Goal: Transaction & Acquisition: Purchase product/service

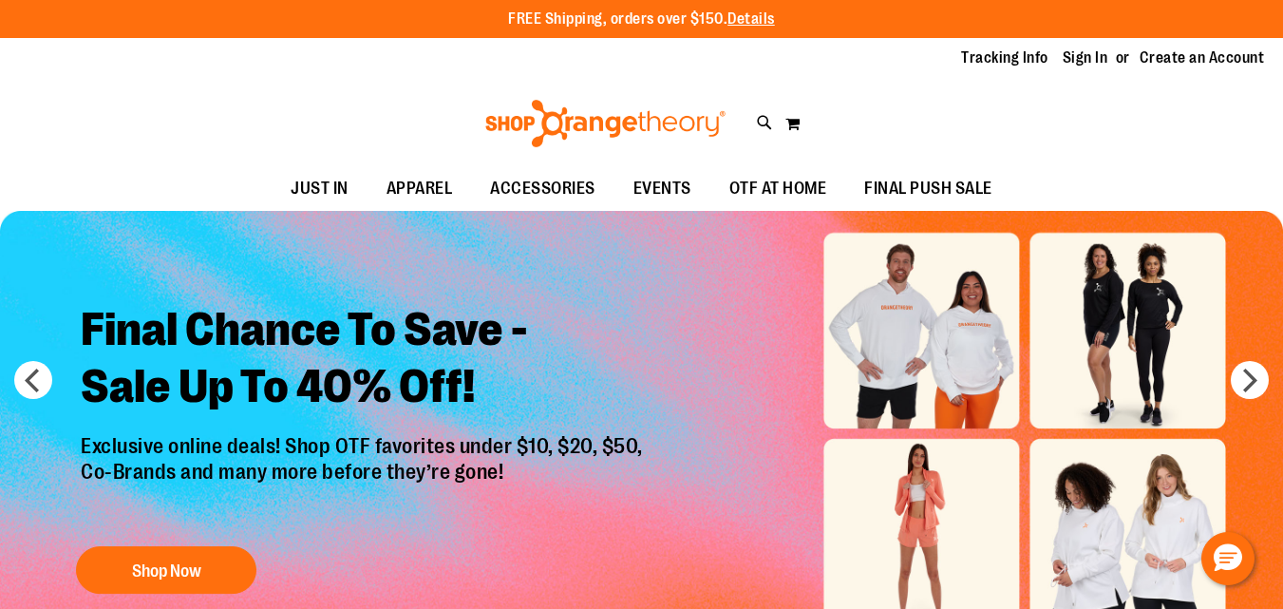
type input "**********"
click at [1162, 281] on img "Slide 1 of 6" at bounding box center [641, 434] width 1283 height 446
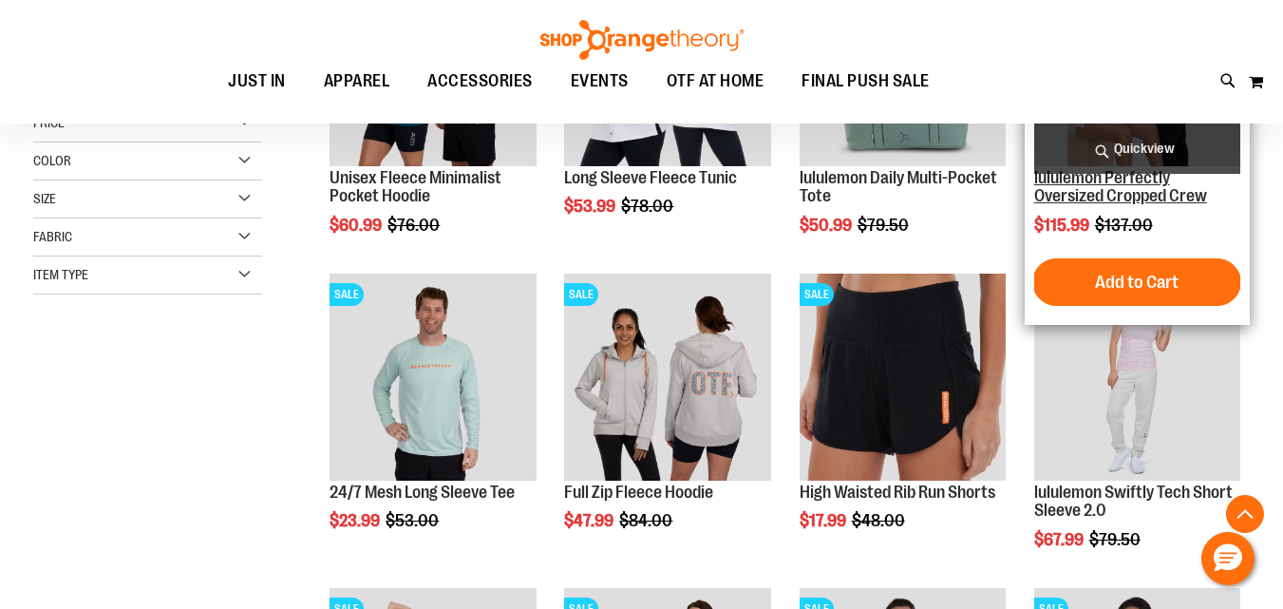
scroll to position [474, 0]
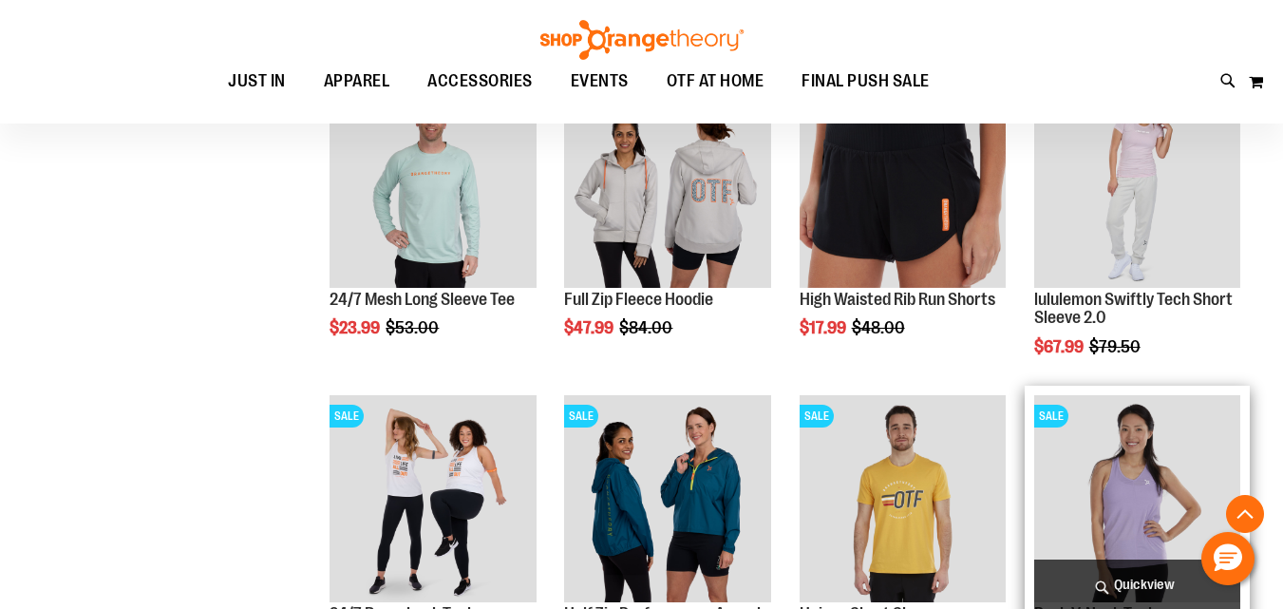
scroll to position [790, 0]
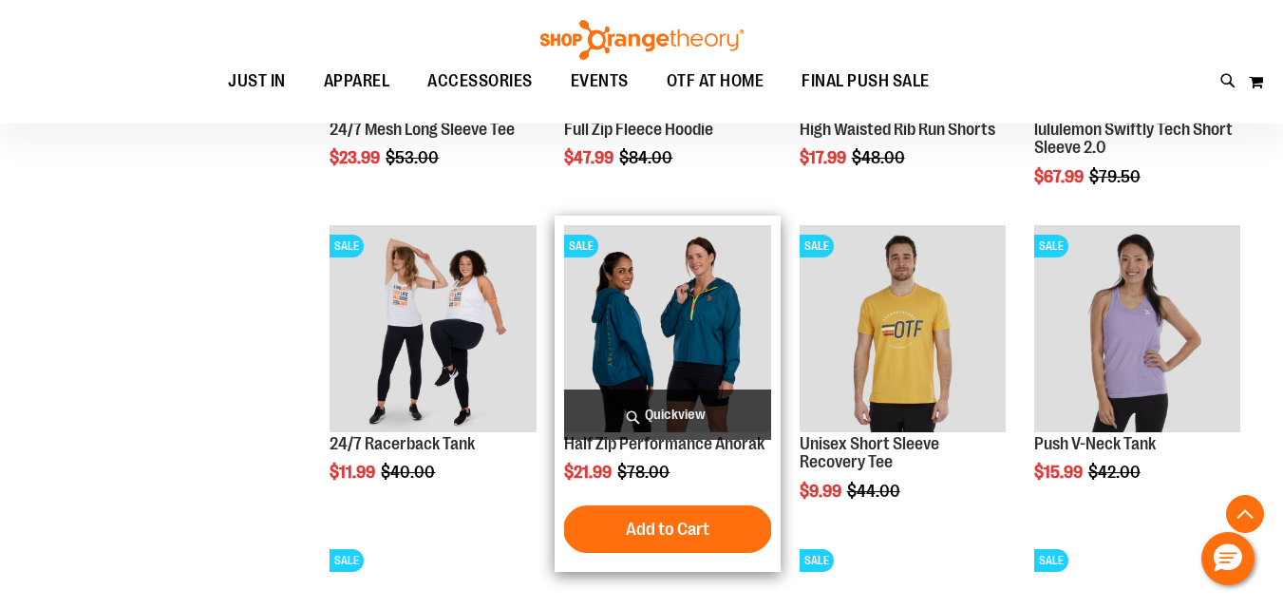
type input "**********"
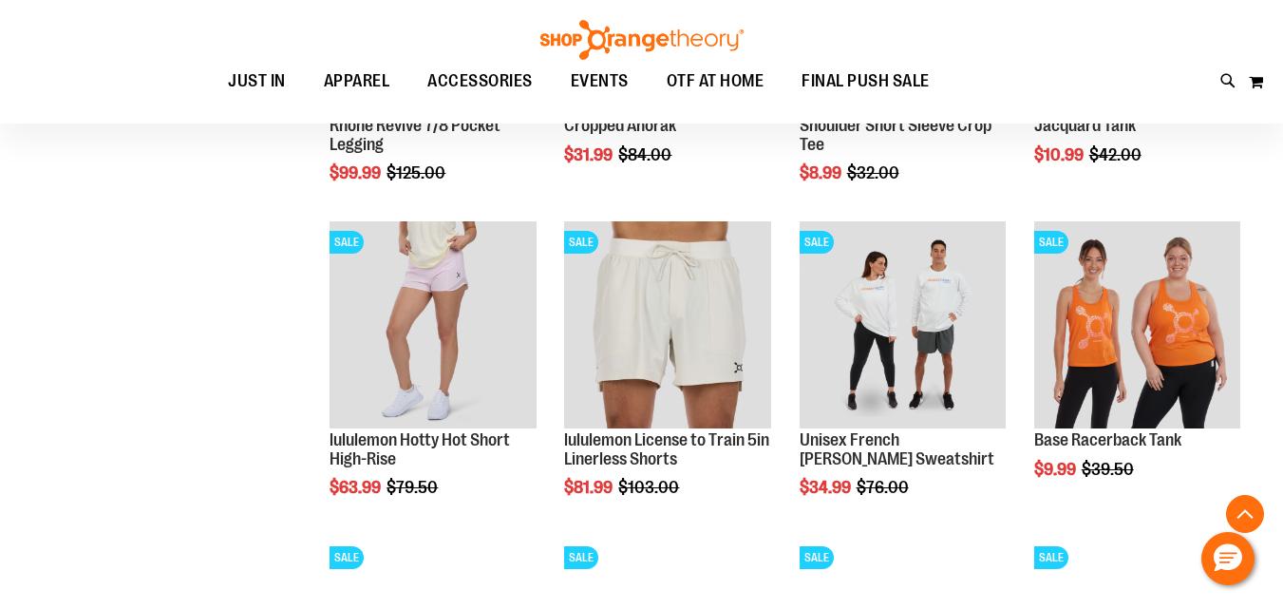
scroll to position [1424, 0]
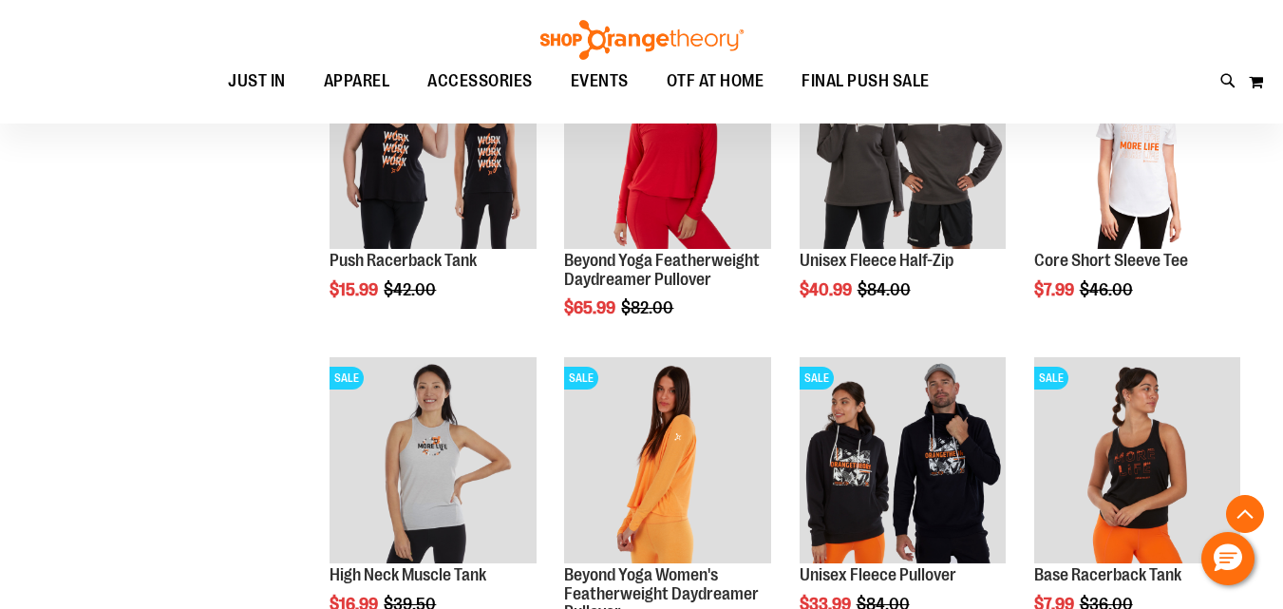
scroll to position [2690, 0]
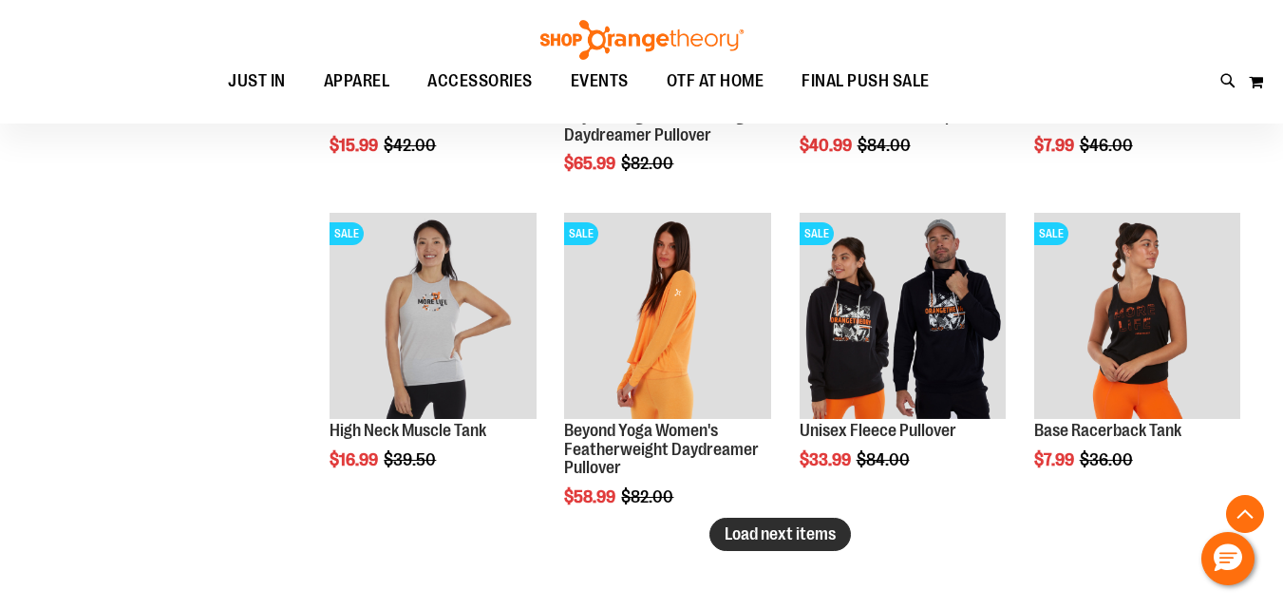
click at [734, 539] on span "Load next items" at bounding box center [780, 533] width 111 height 19
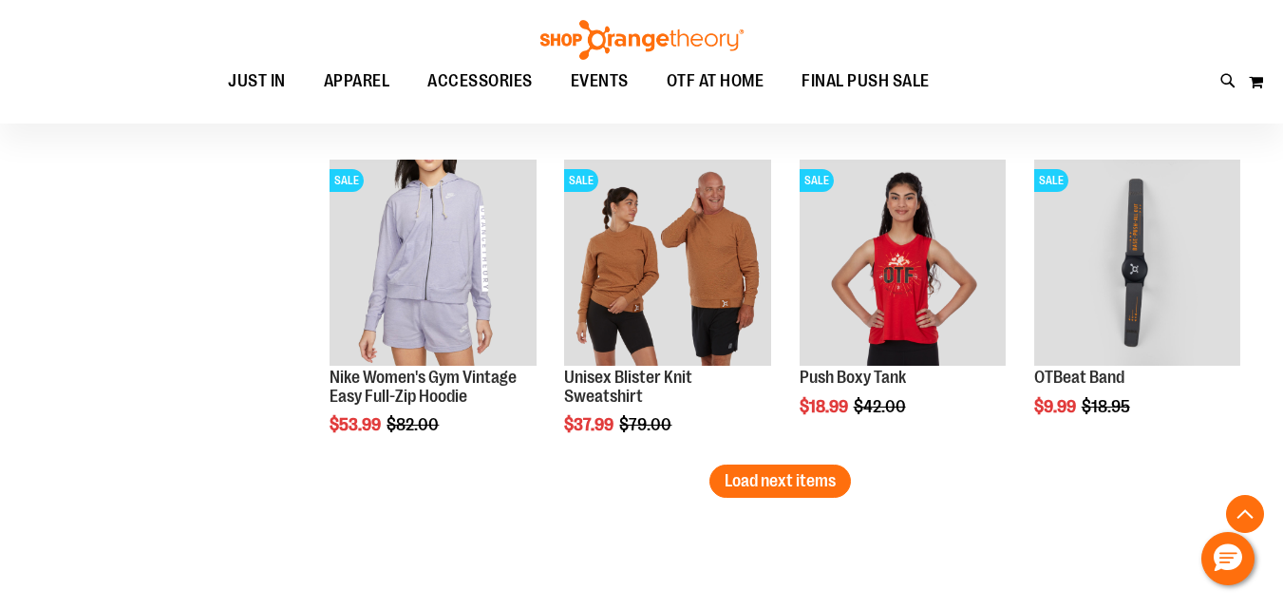
scroll to position [3640, 0]
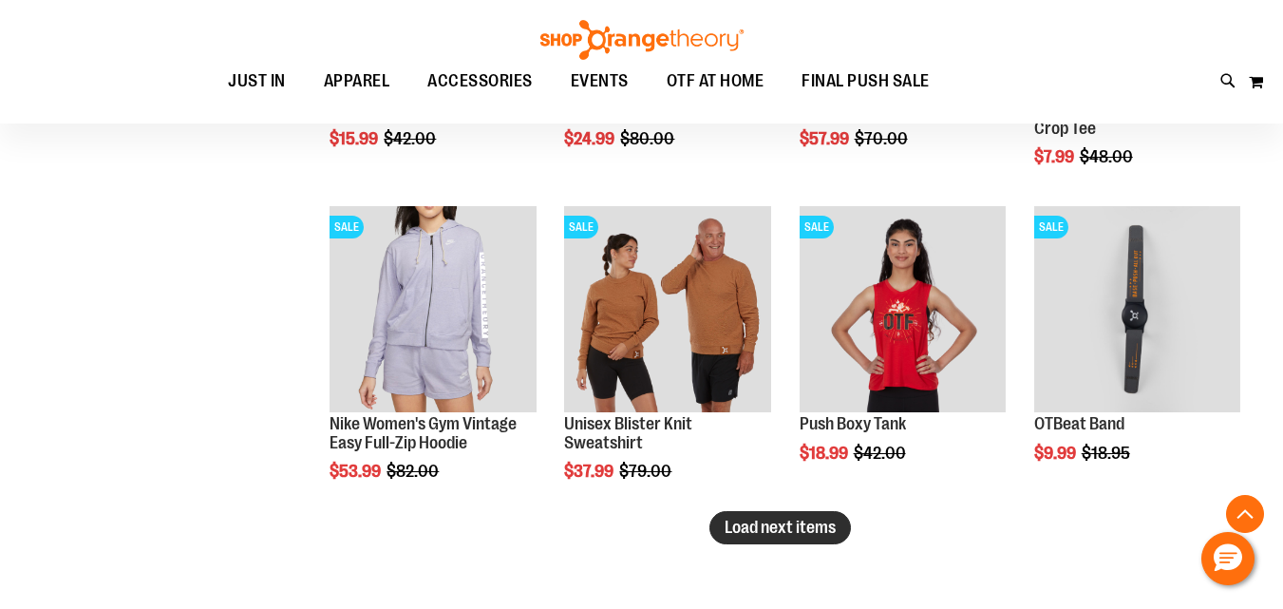
click at [778, 527] on span "Load next items" at bounding box center [780, 527] width 111 height 19
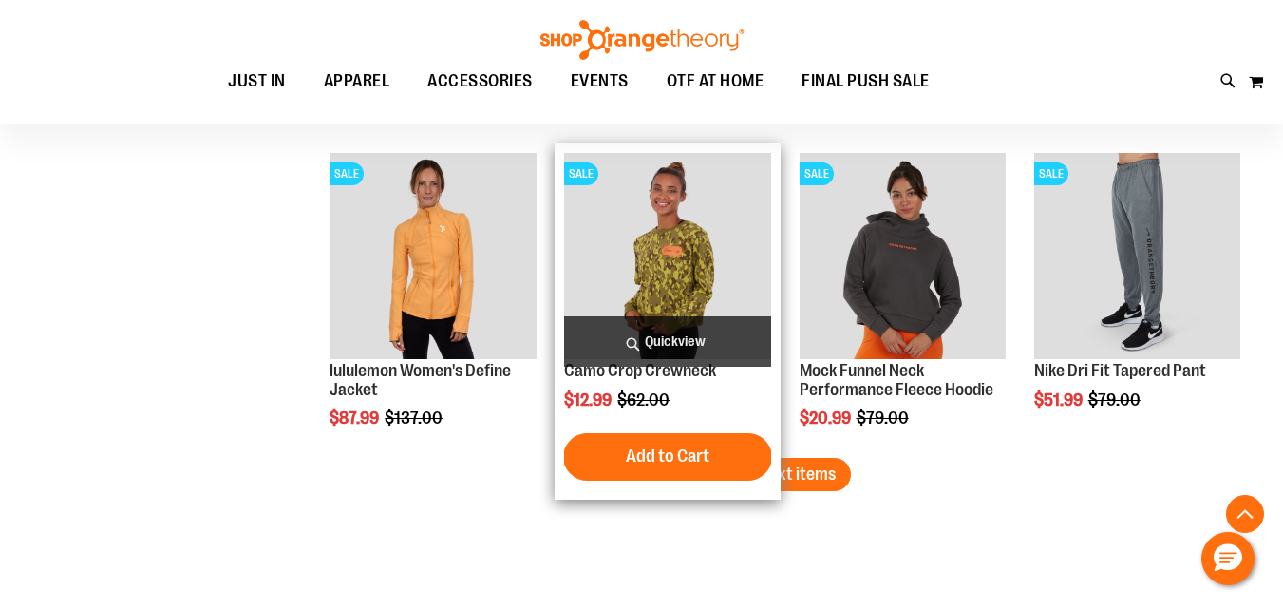
scroll to position [4590, 0]
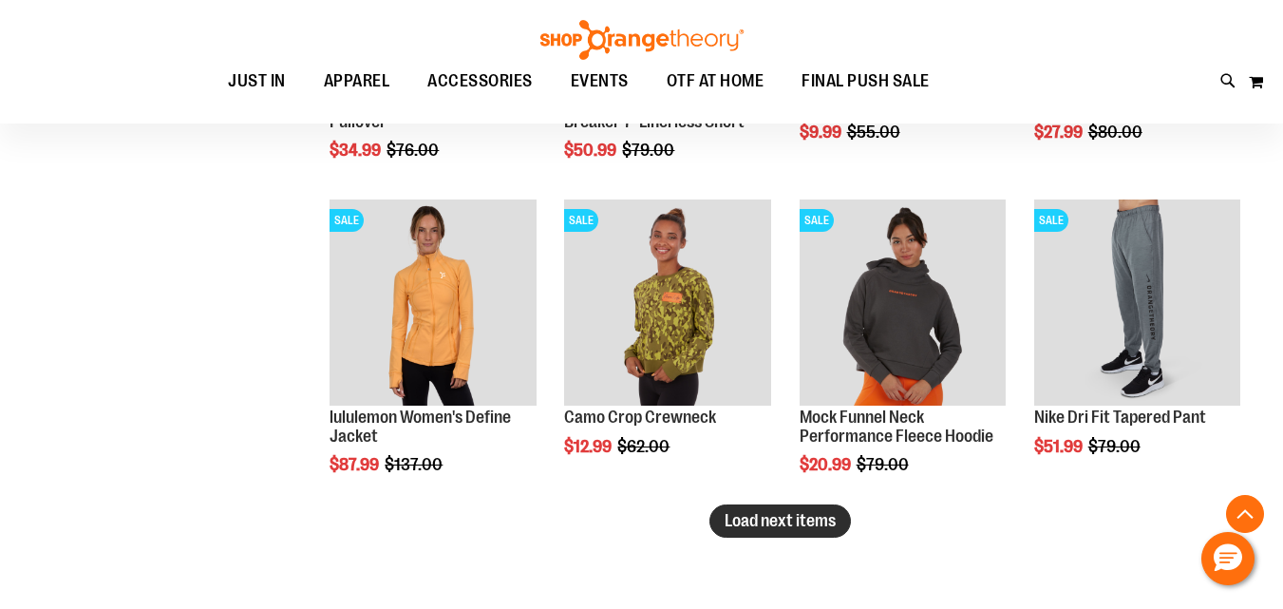
click at [731, 519] on span "Load next items" at bounding box center [780, 520] width 111 height 19
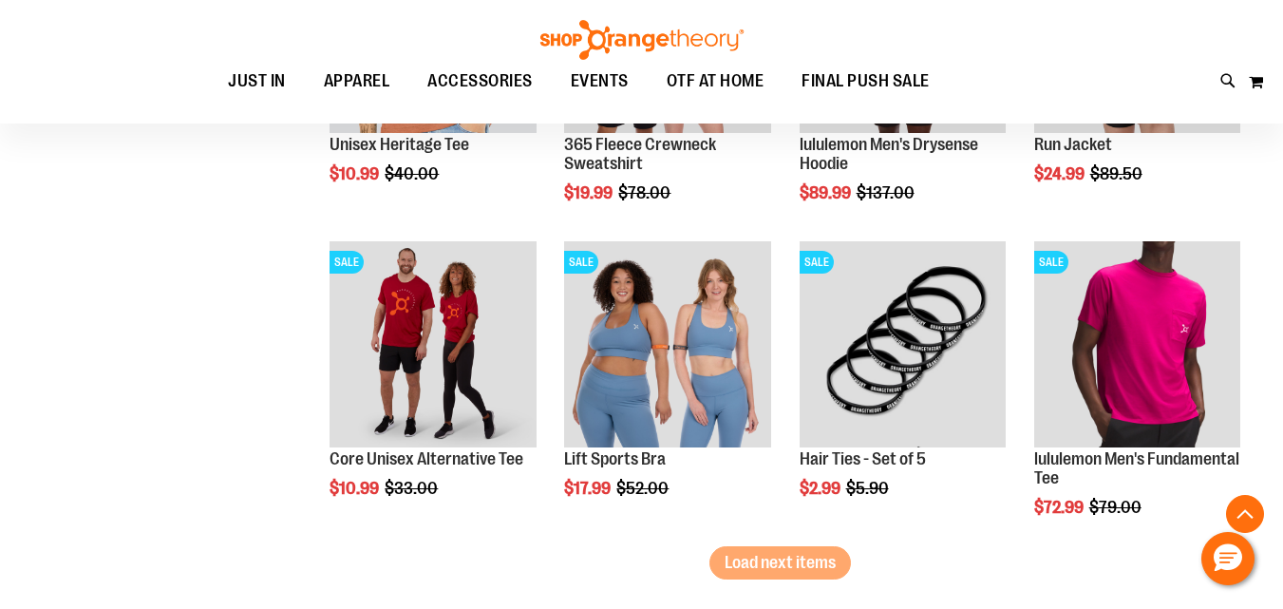
scroll to position [5540, 0]
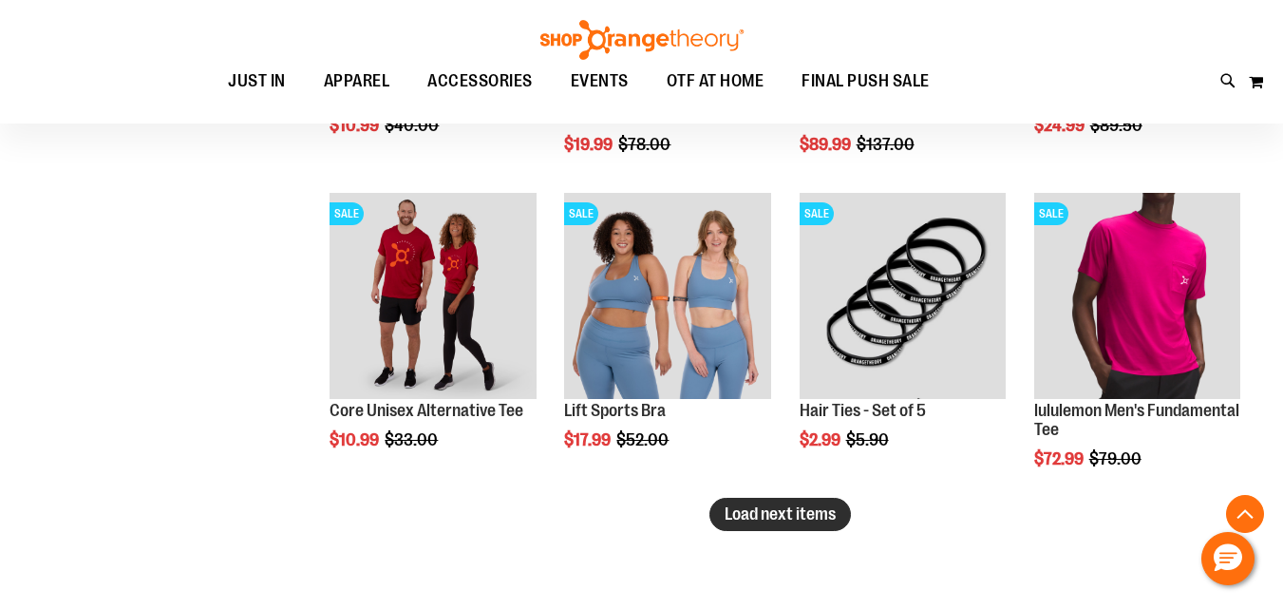
click at [732, 518] on span "Load next items" at bounding box center [780, 513] width 111 height 19
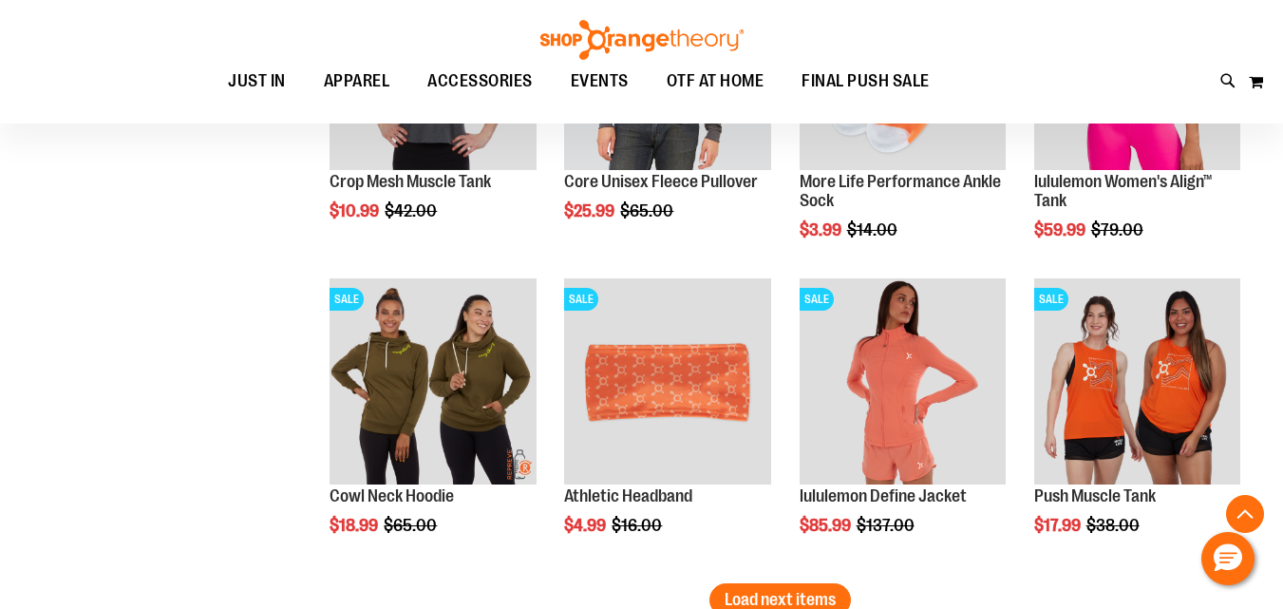
scroll to position [6490, 0]
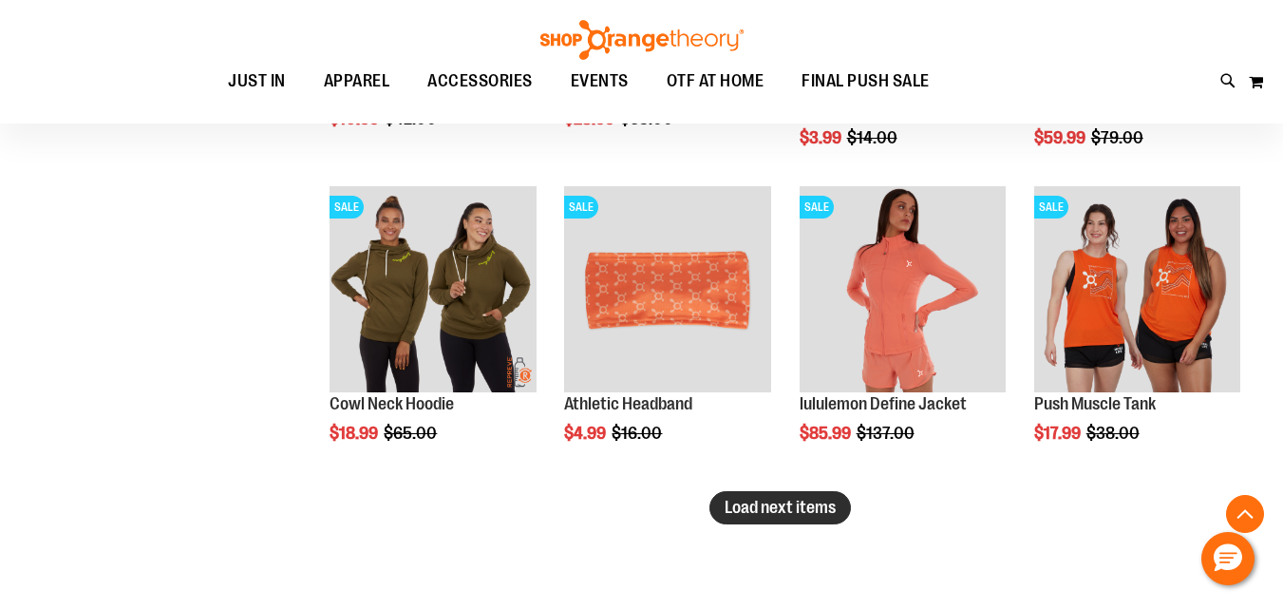
click at [772, 515] on span "Load next items" at bounding box center [780, 507] width 111 height 19
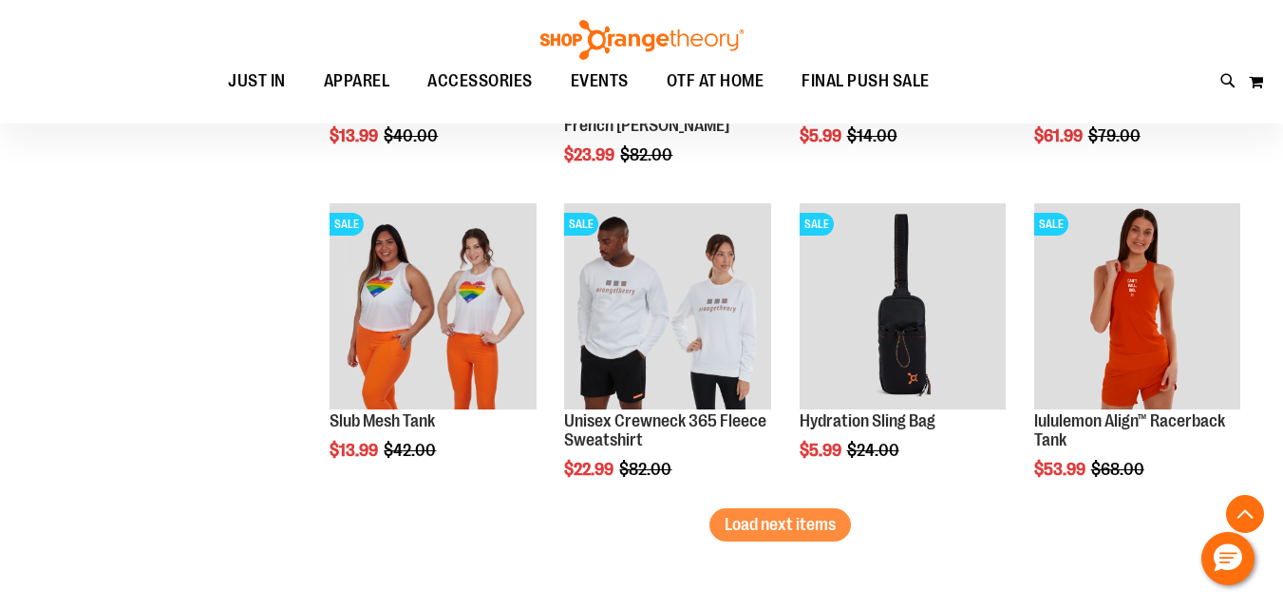
scroll to position [7440, 0]
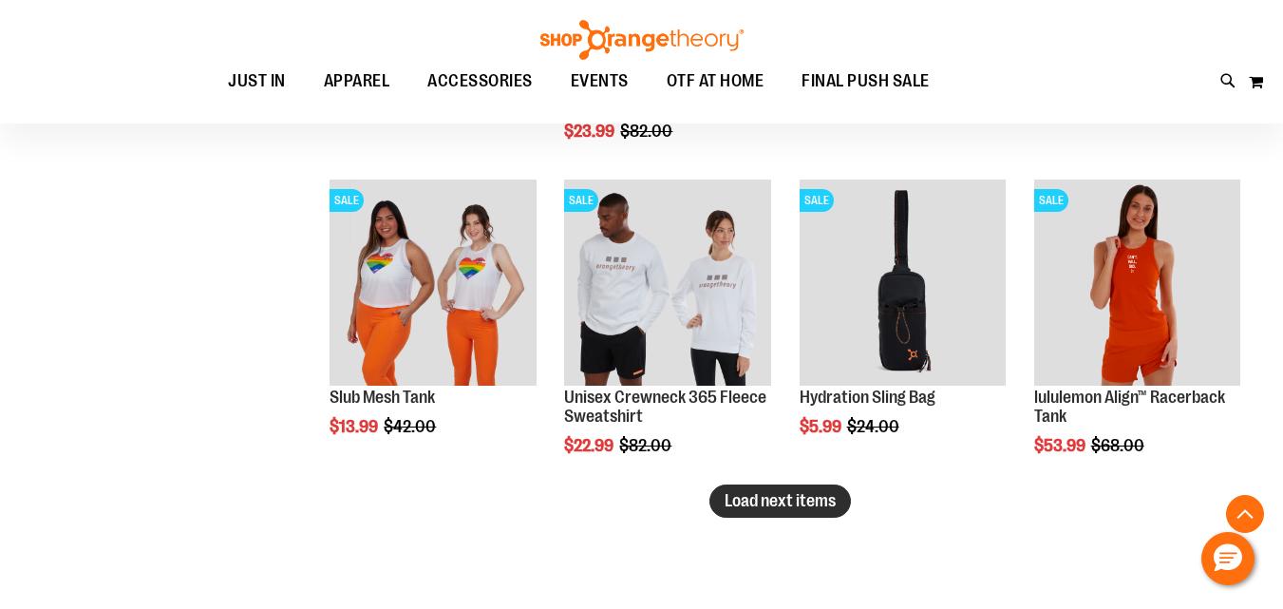
click at [774, 494] on span "Load next items" at bounding box center [780, 500] width 111 height 19
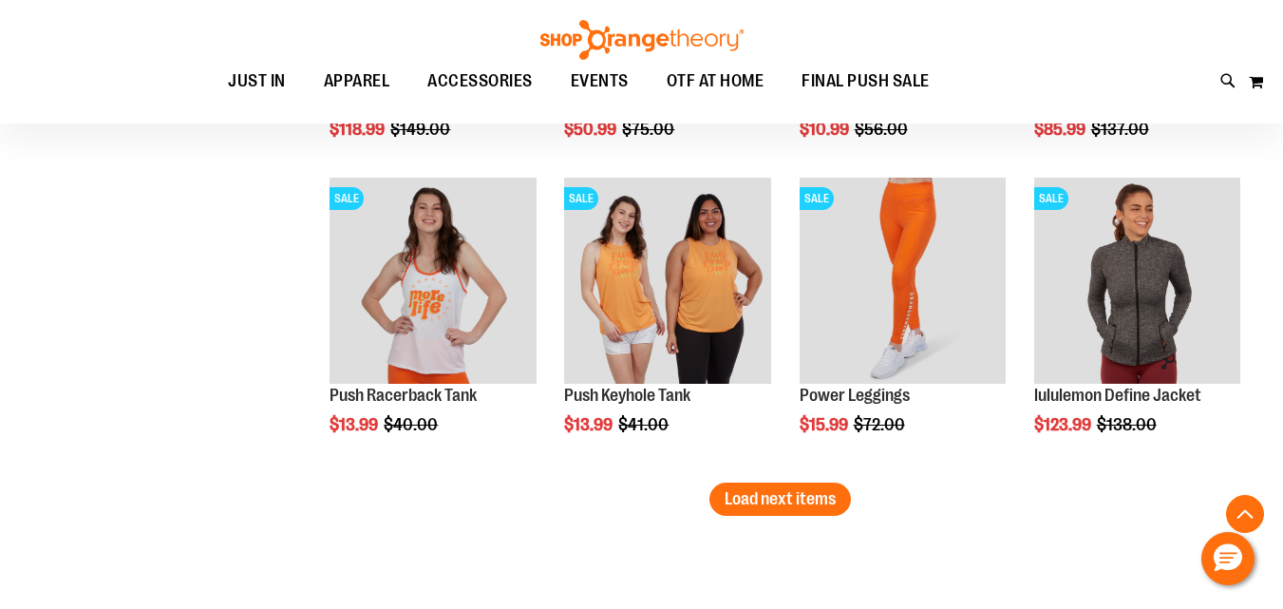
scroll to position [8390, 0]
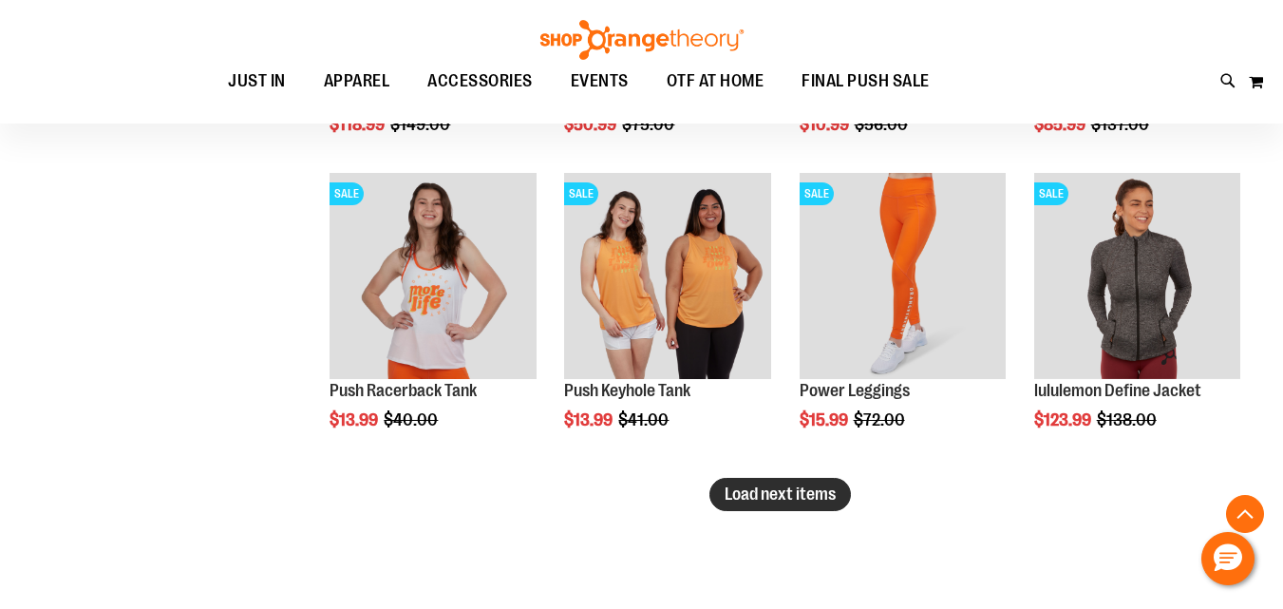
click at [804, 502] on span "Load next items" at bounding box center [780, 493] width 111 height 19
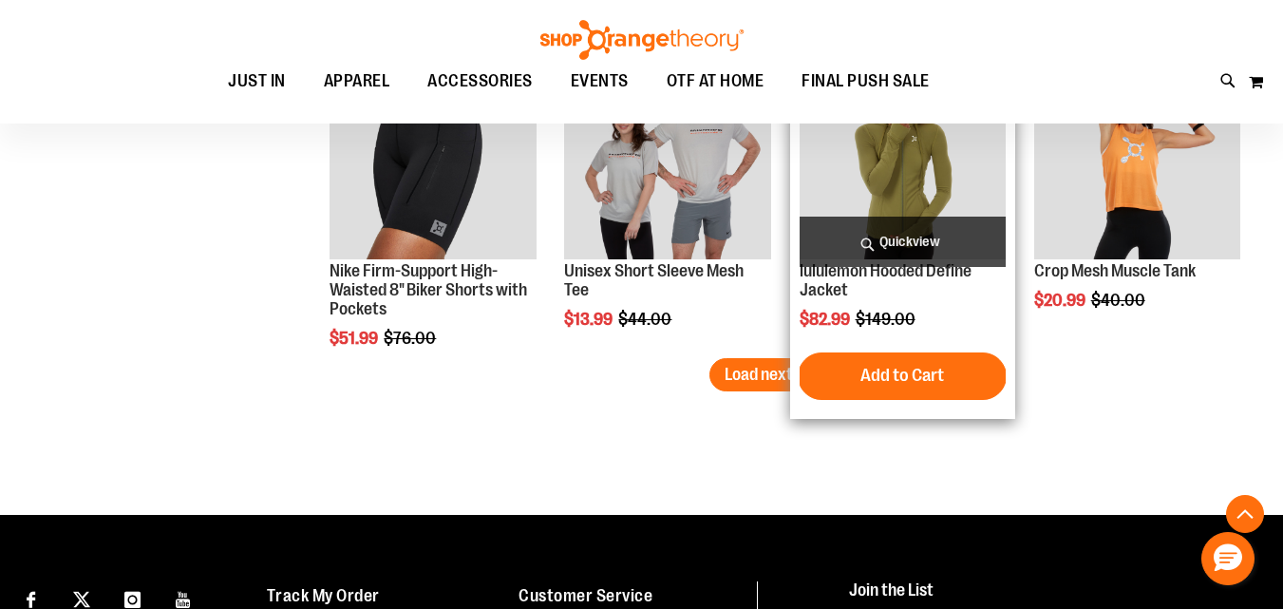
scroll to position [9498, 0]
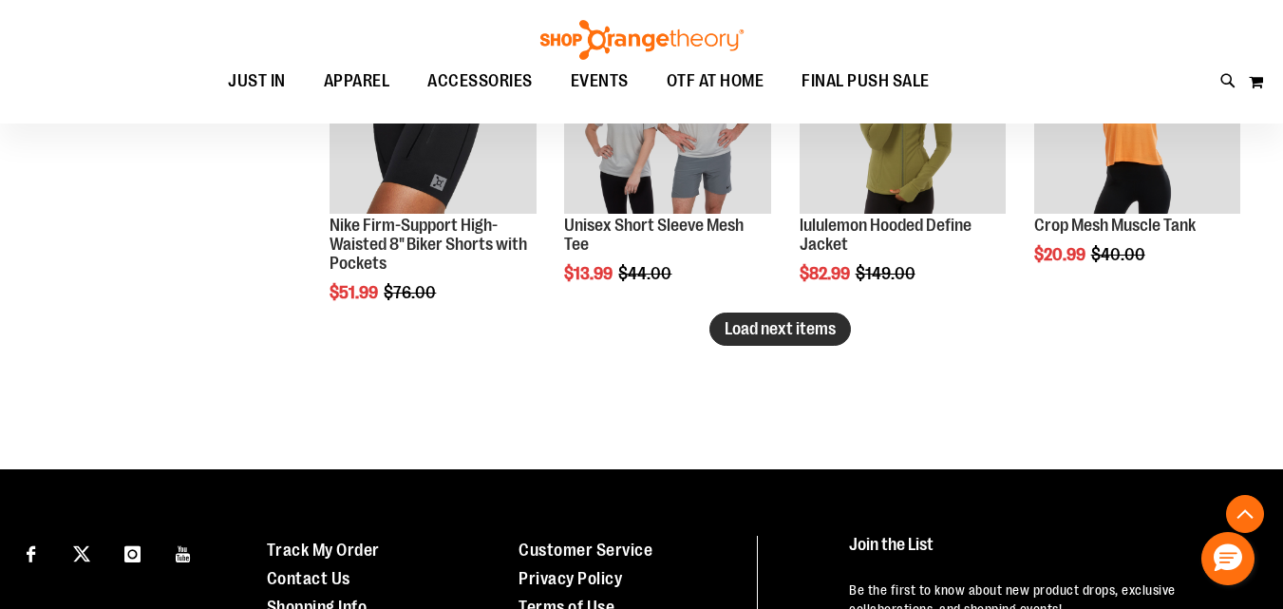
click at [752, 328] on span "Load next items" at bounding box center [780, 328] width 111 height 19
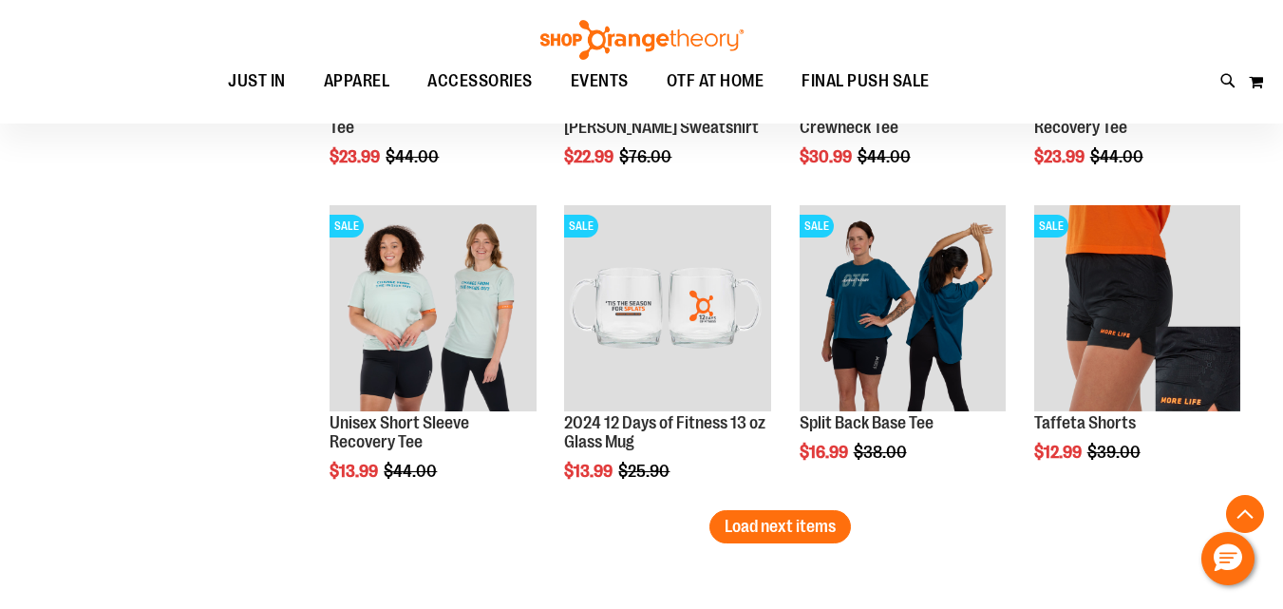
scroll to position [10290, 0]
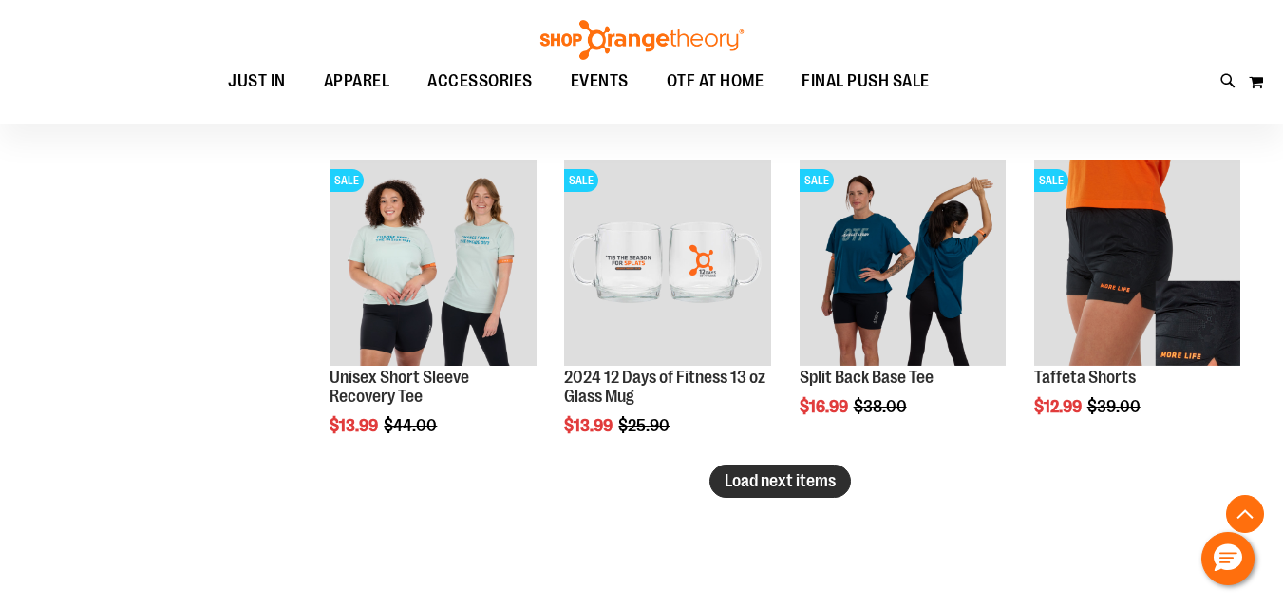
click at [818, 482] on span "Load next items" at bounding box center [780, 480] width 111 height 19
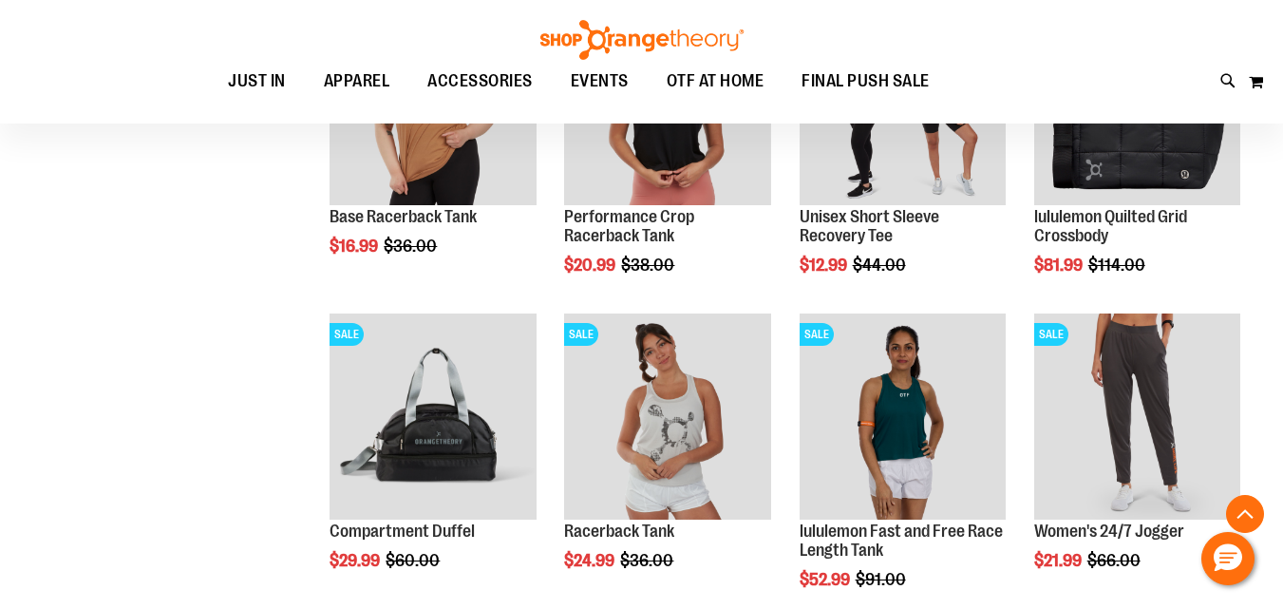
scroll to position [10607, 0]
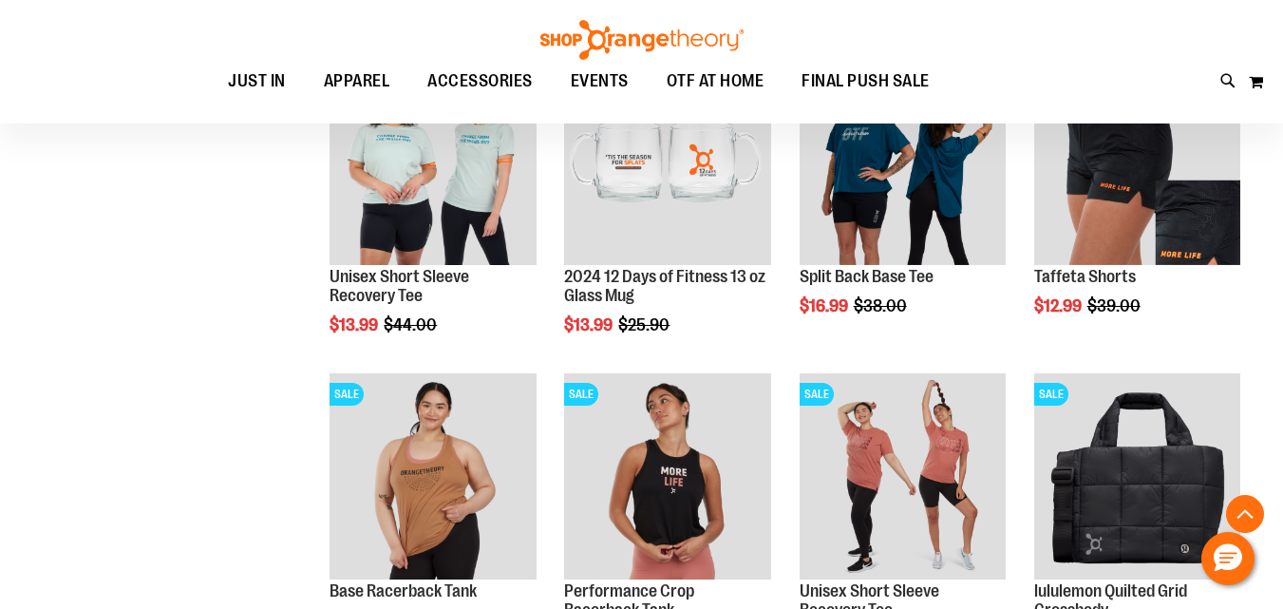
scroll to position [10290, 0]
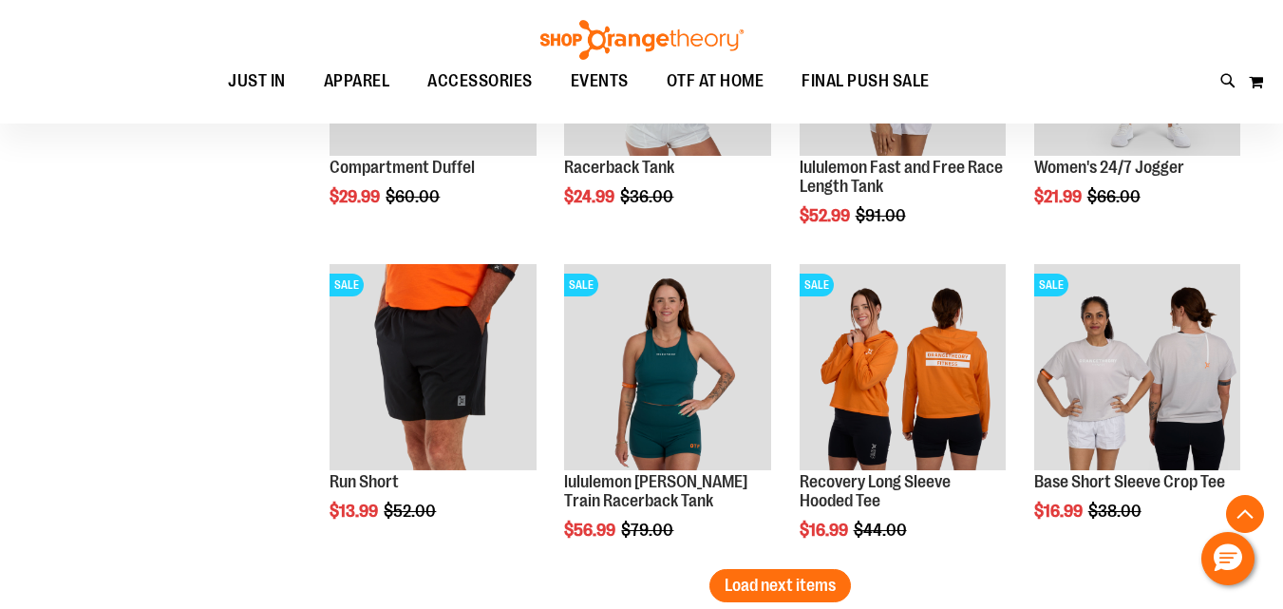
scroll to position [11240, 0]
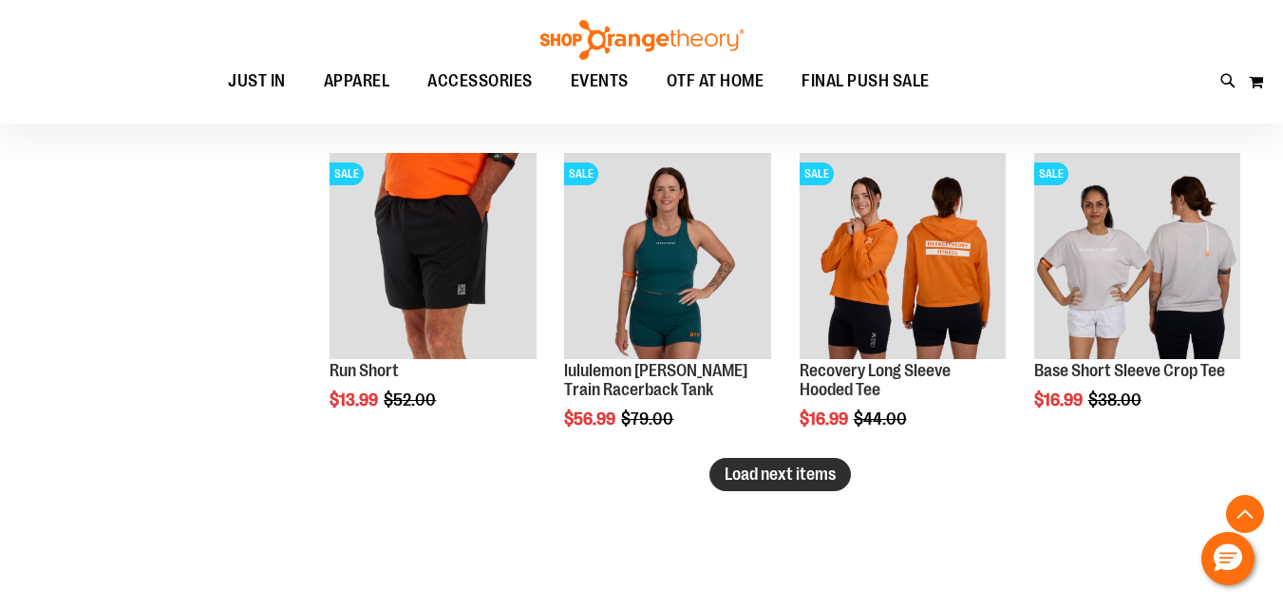
click at [824, 471] on span "Load next items" at bounding box center [780, 474] width 111 height 19
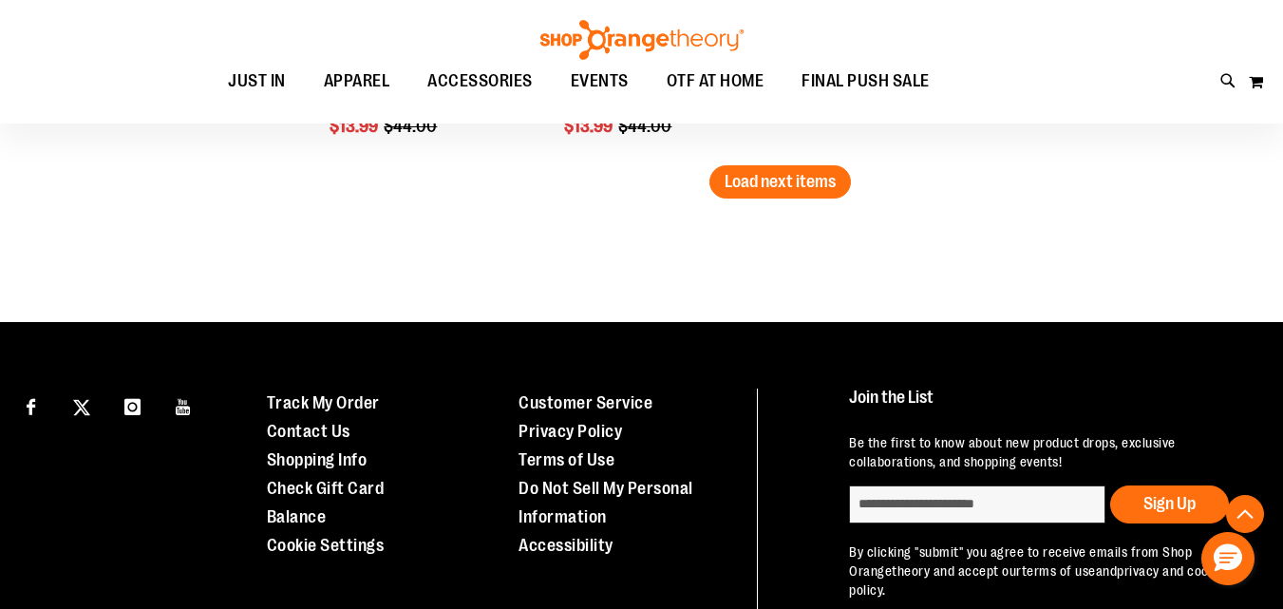
scroll to position [12507, 0]
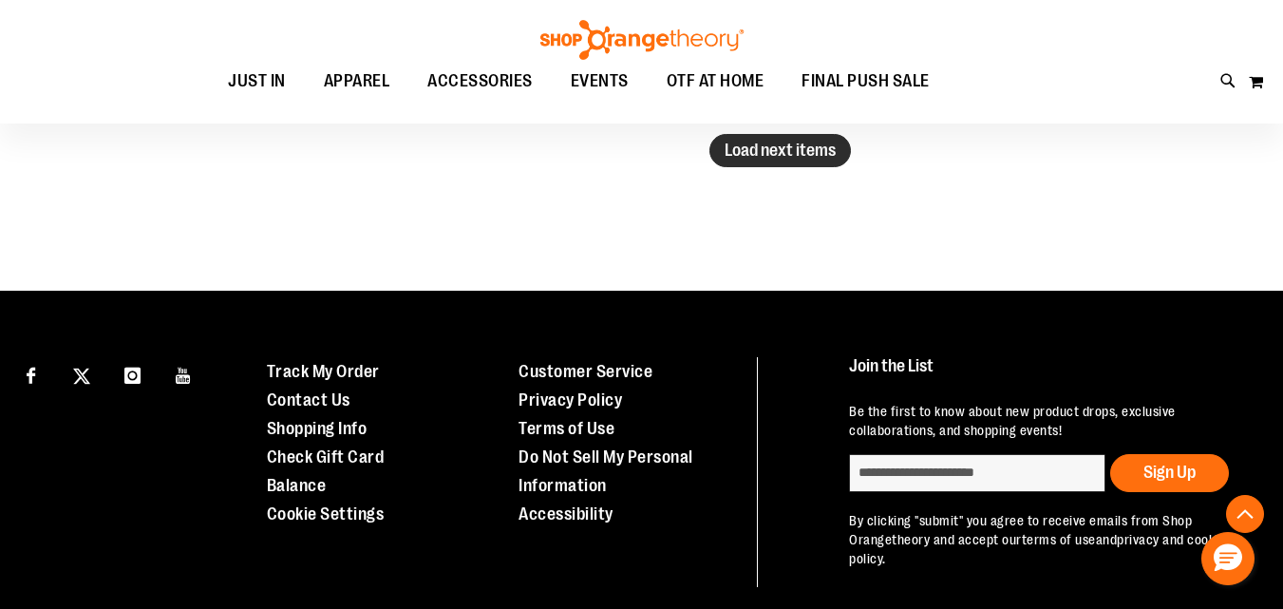
click at [773, 154] on span "Load next items" at bounding box center [780, 150] width 111 height 19
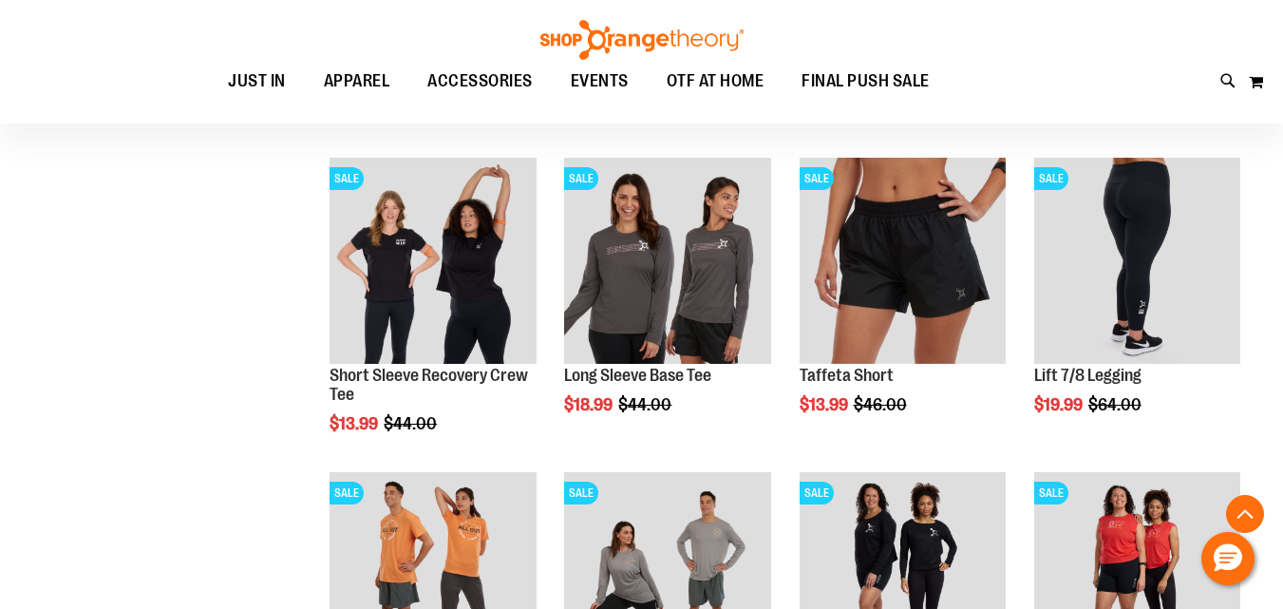
scroll to position [12507, 0]
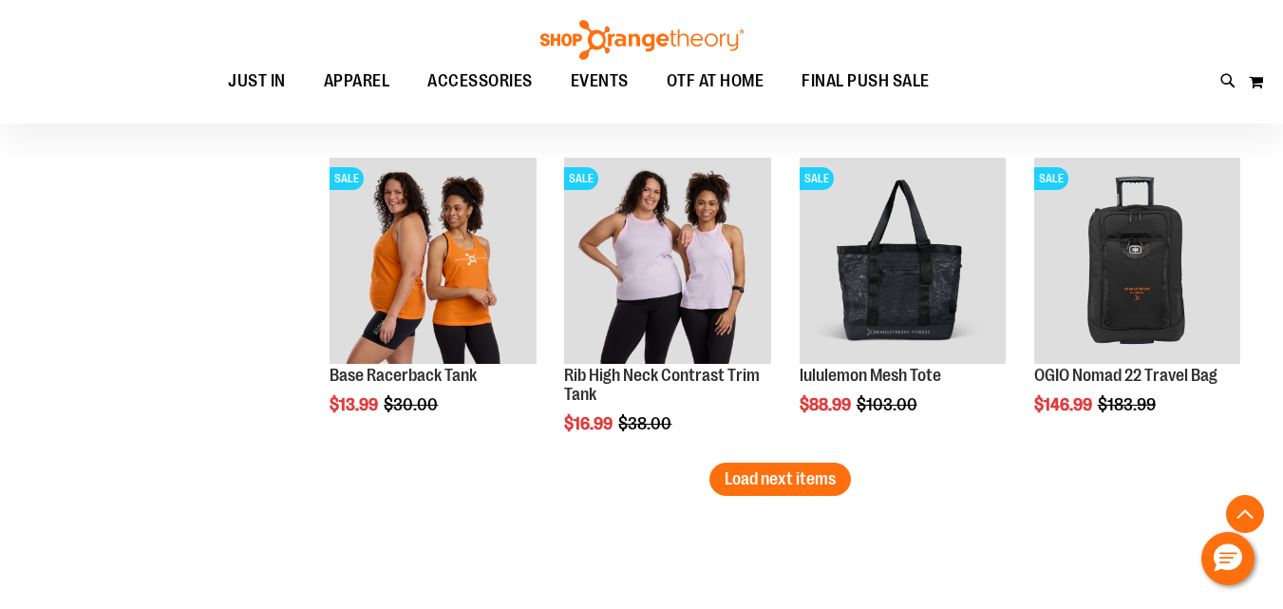
scroll to position [13298, 0]
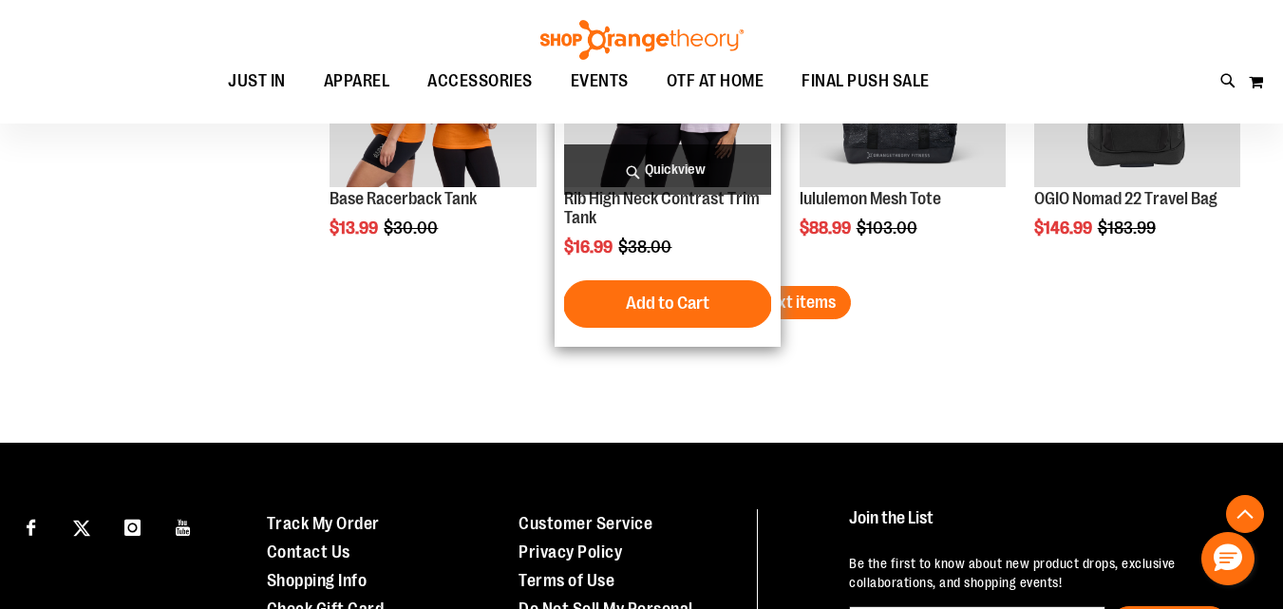
click at [754, 294] on span "Load next items" at bounding box center [780, 302] width 111 height 19
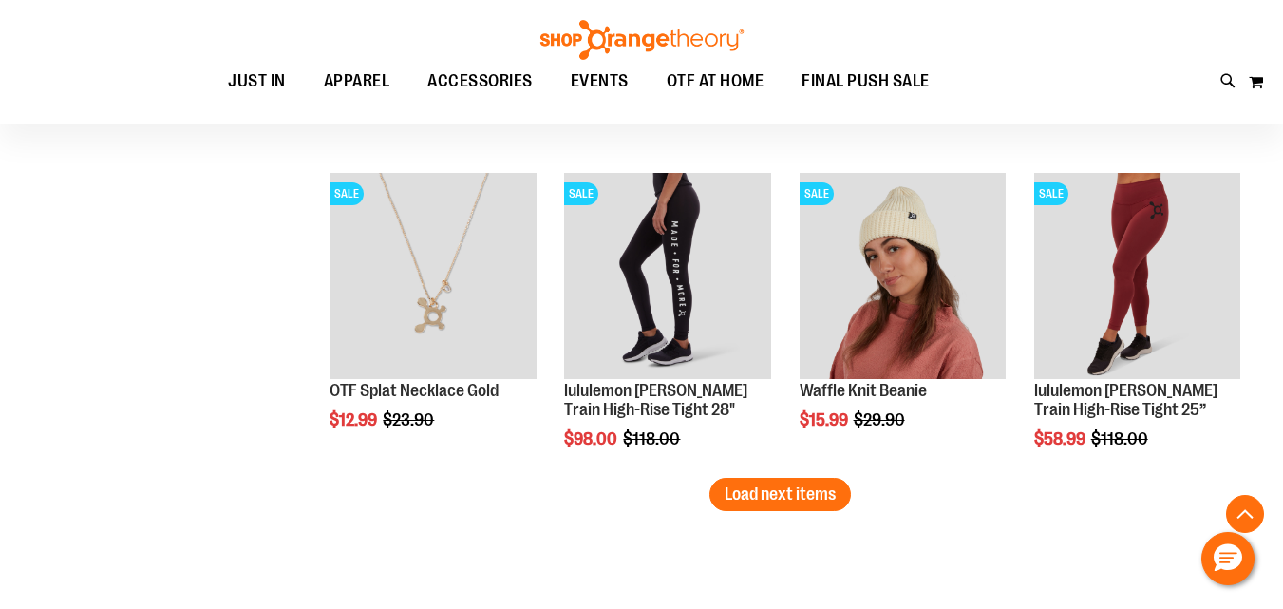
scroll to position [14089, 0]
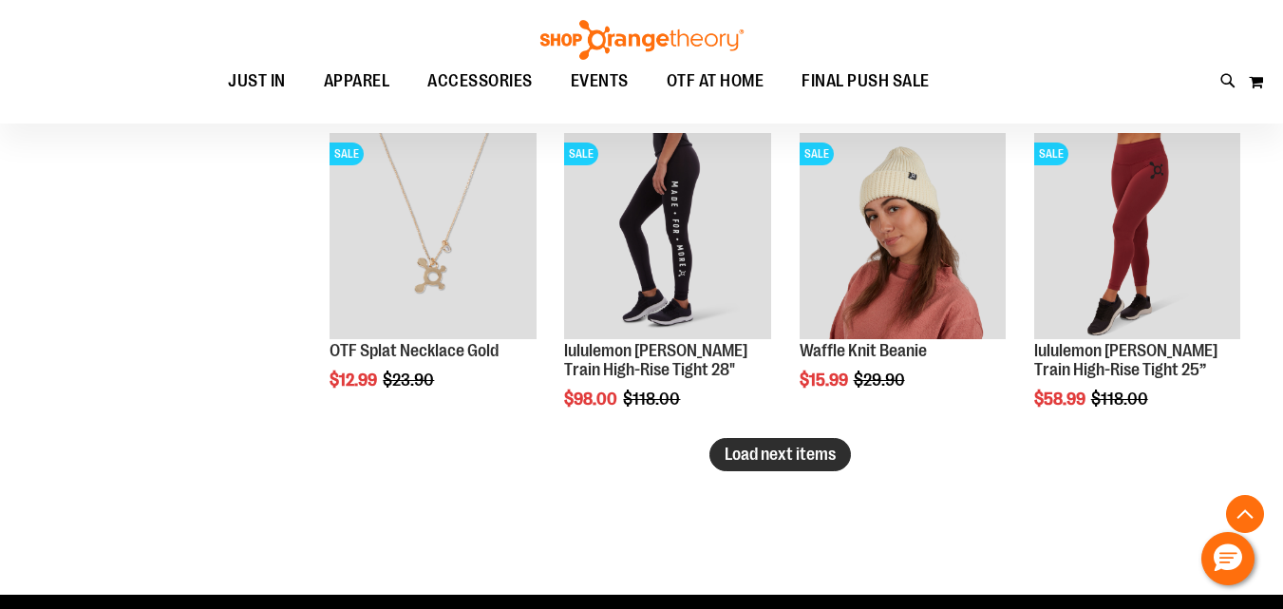
click at [721, 451] on button "Load next items" at bounding box center [781, 454] width 142 height 33
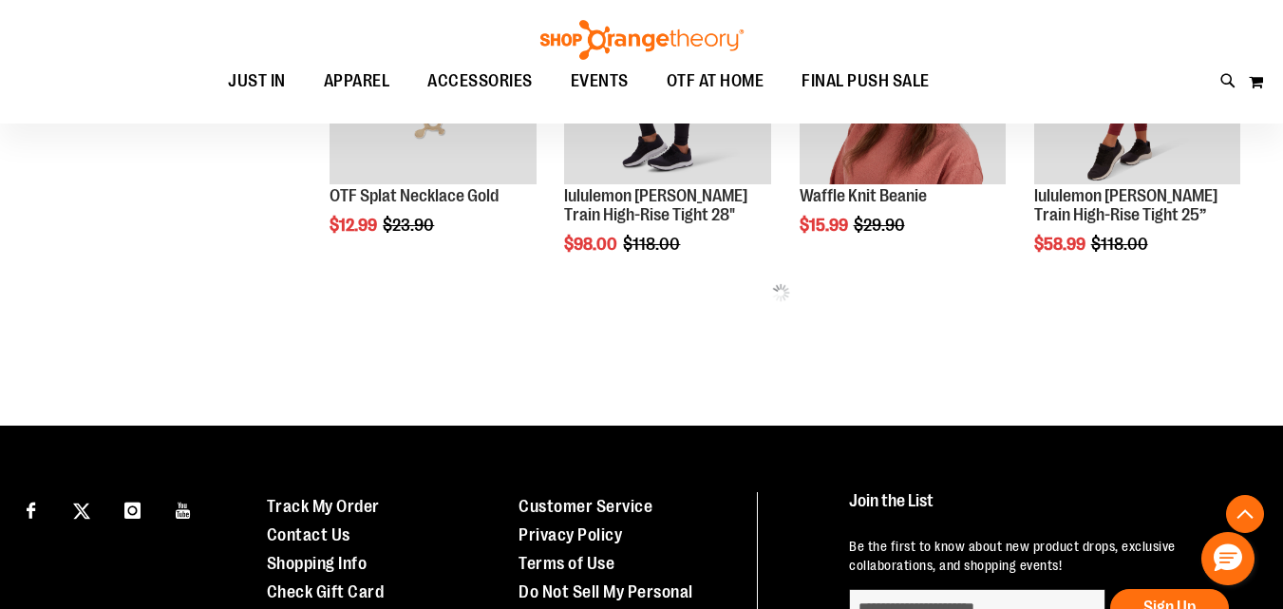
scroll to position [14248, 0]
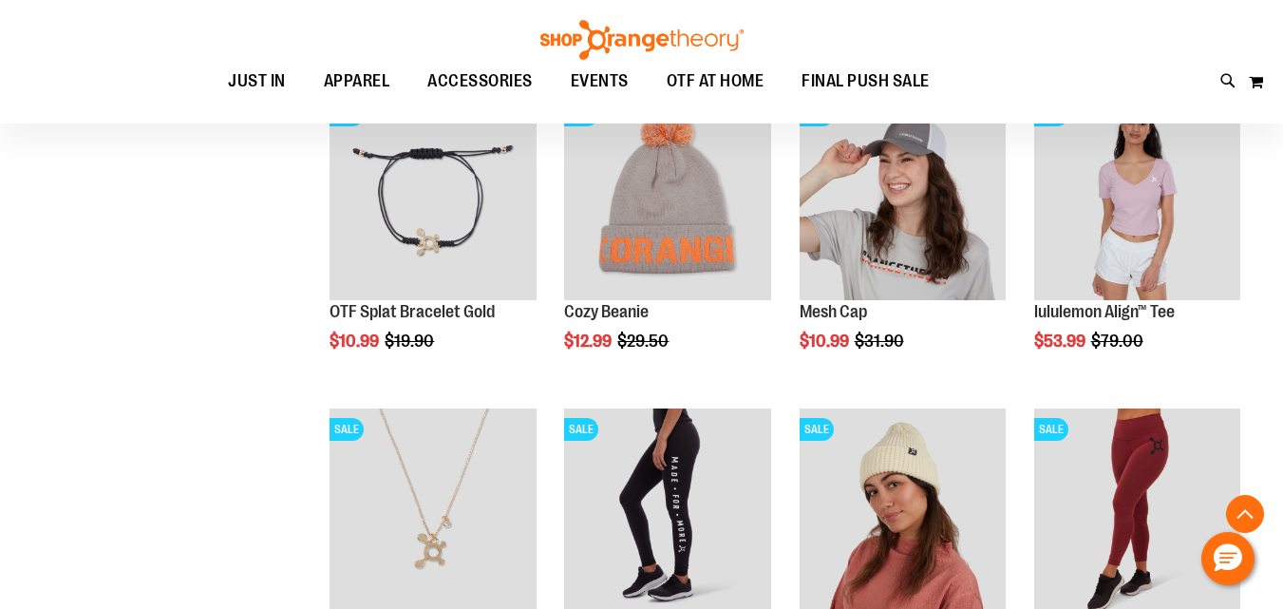
scroll to position [13773, 0]
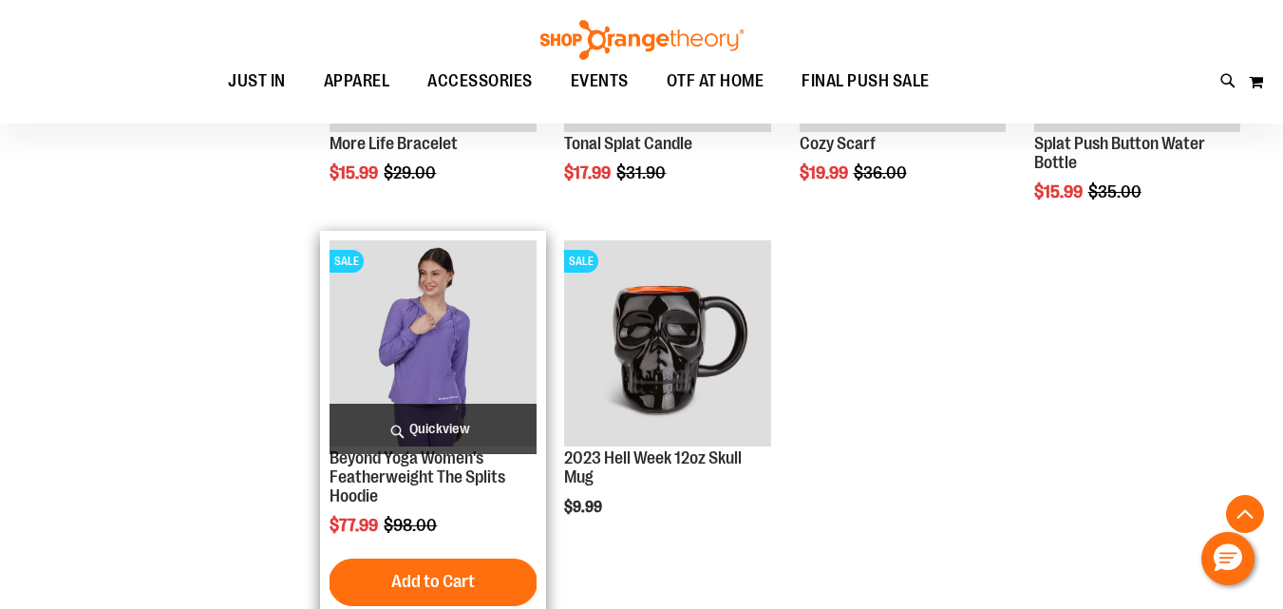
scroll to position [14564, 0]
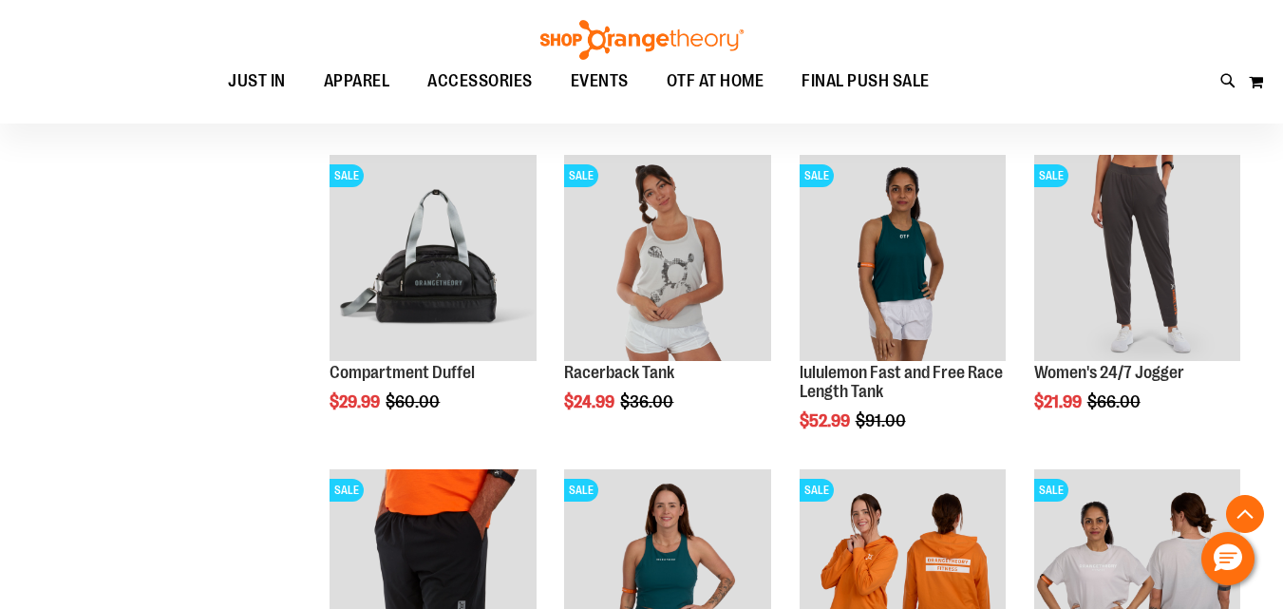
scroll to position [11082, 0]
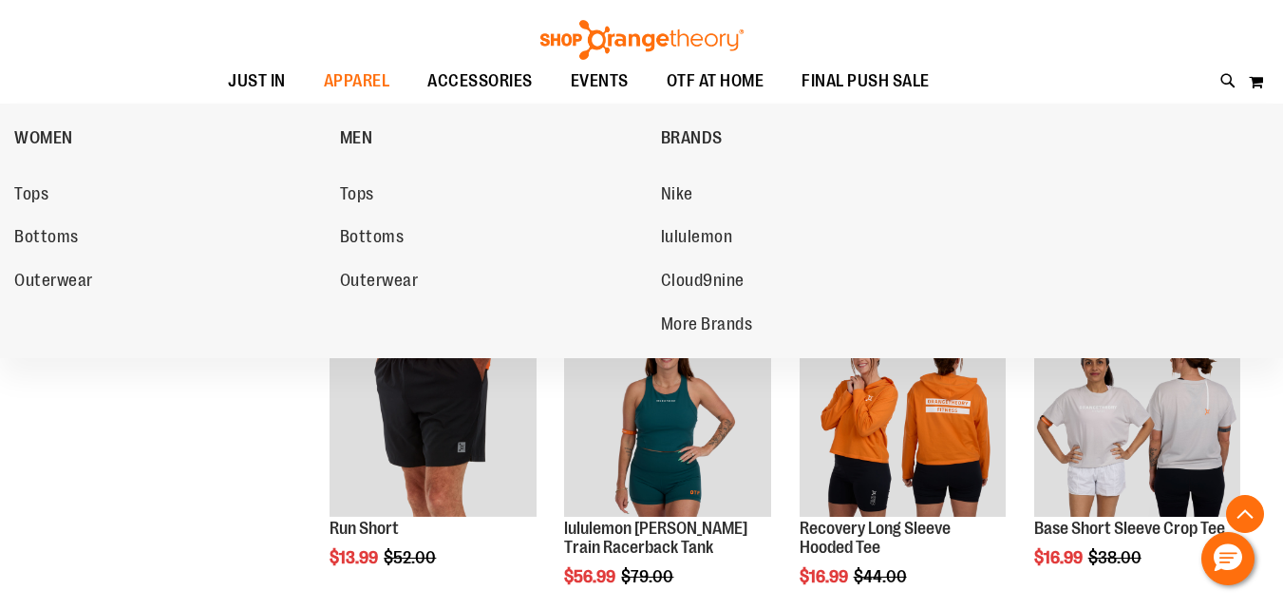
click at [27, 199] on span "Tops" at bounding box center [31, 196] width 34 height 24
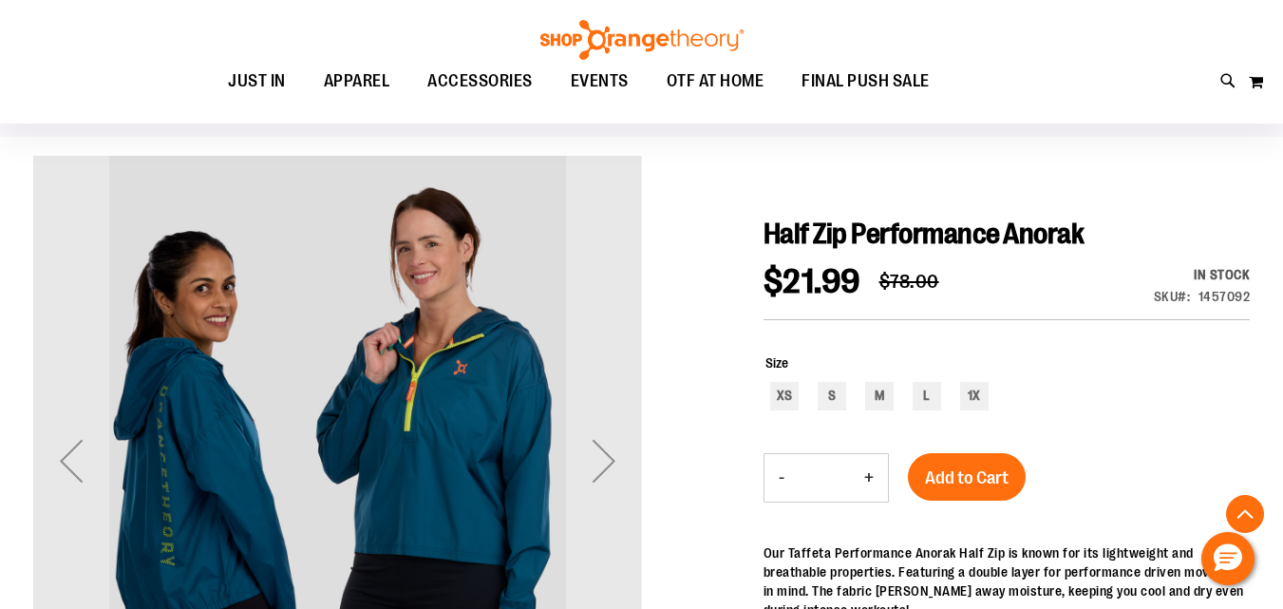
scroll to position [315, 0]
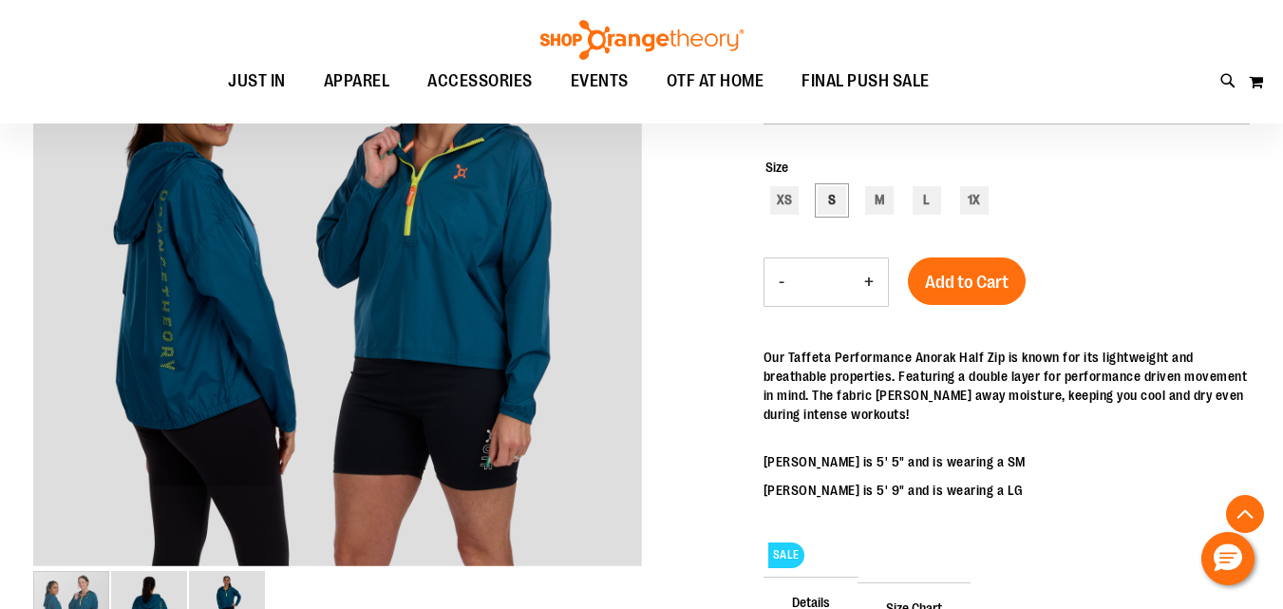
type input "**********"
click at [837, 207] on div "S" at bounding box center [832, 200] width 28 height 28
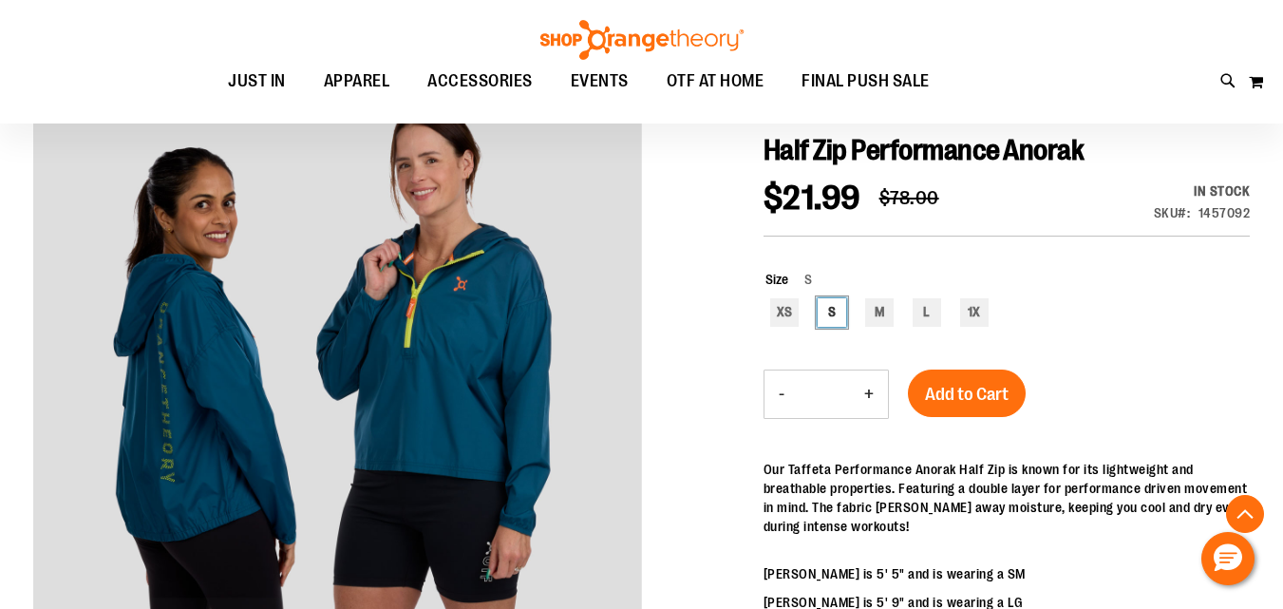
scroll to position [158, 0]
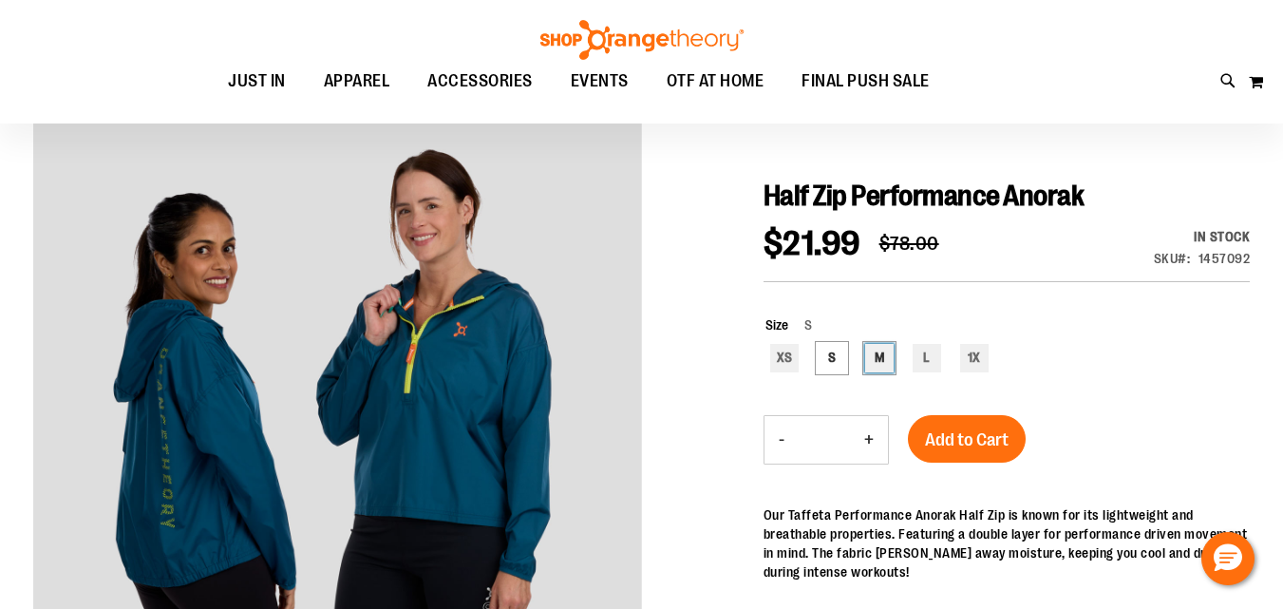
click at [871, 361] on div "M" at bounding box center [879, 358] width 28 height 28
type input "***"
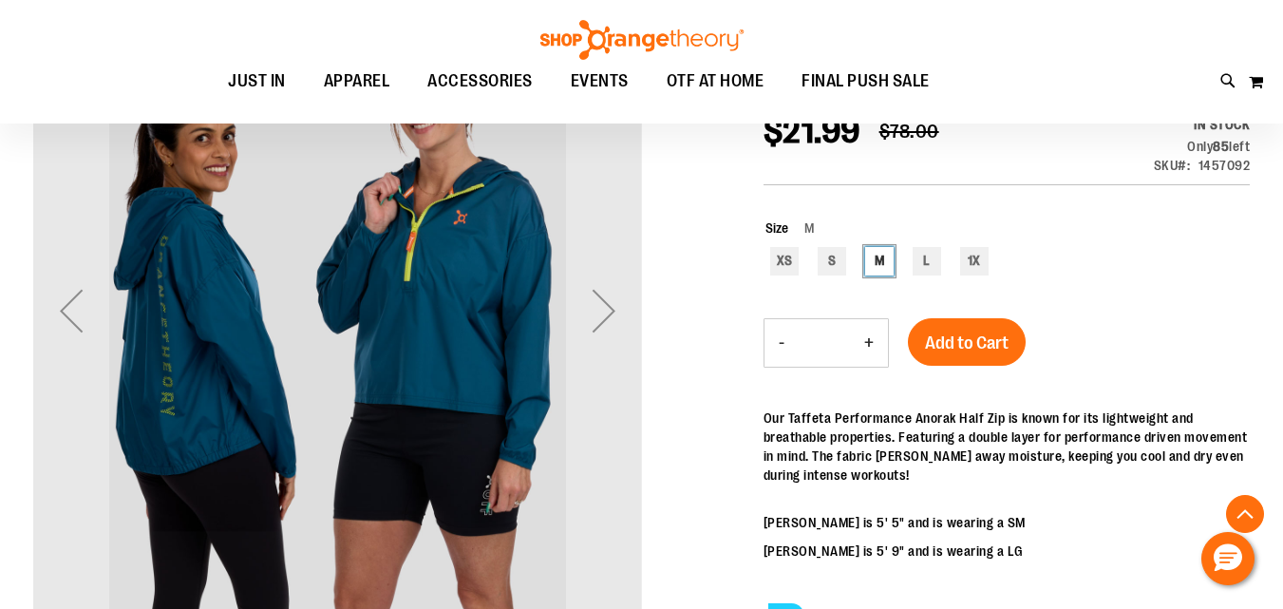
scroll to position [315, 0]
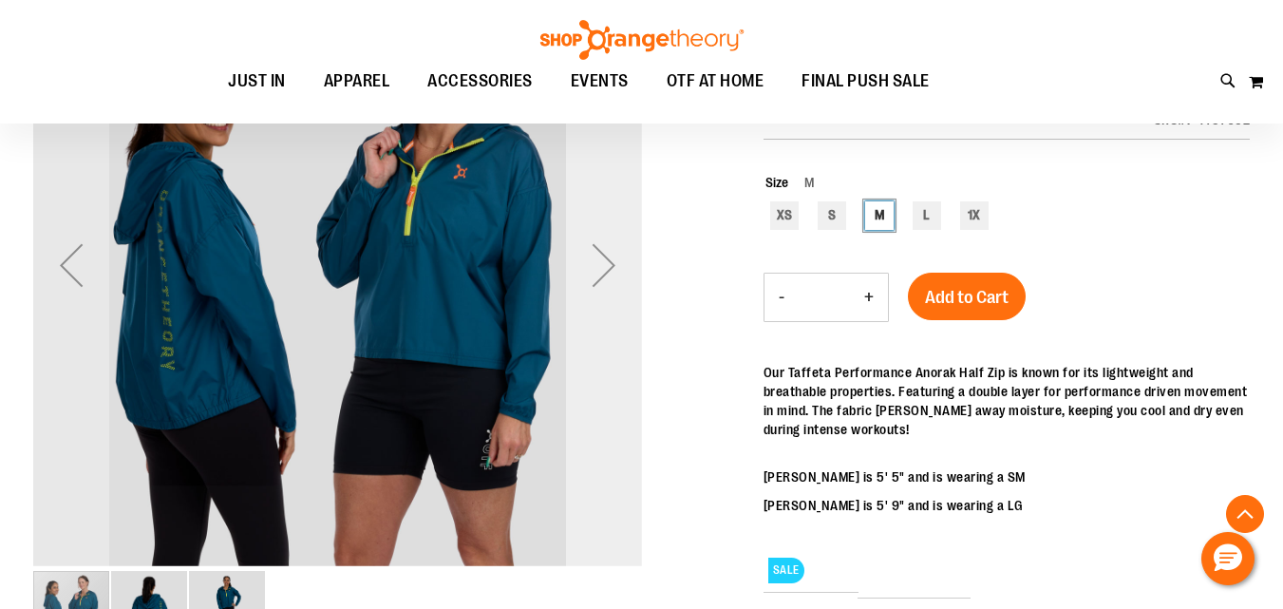
click at [602, 281] on div "Next" at bounding box center [604, 265] width 76 height 76
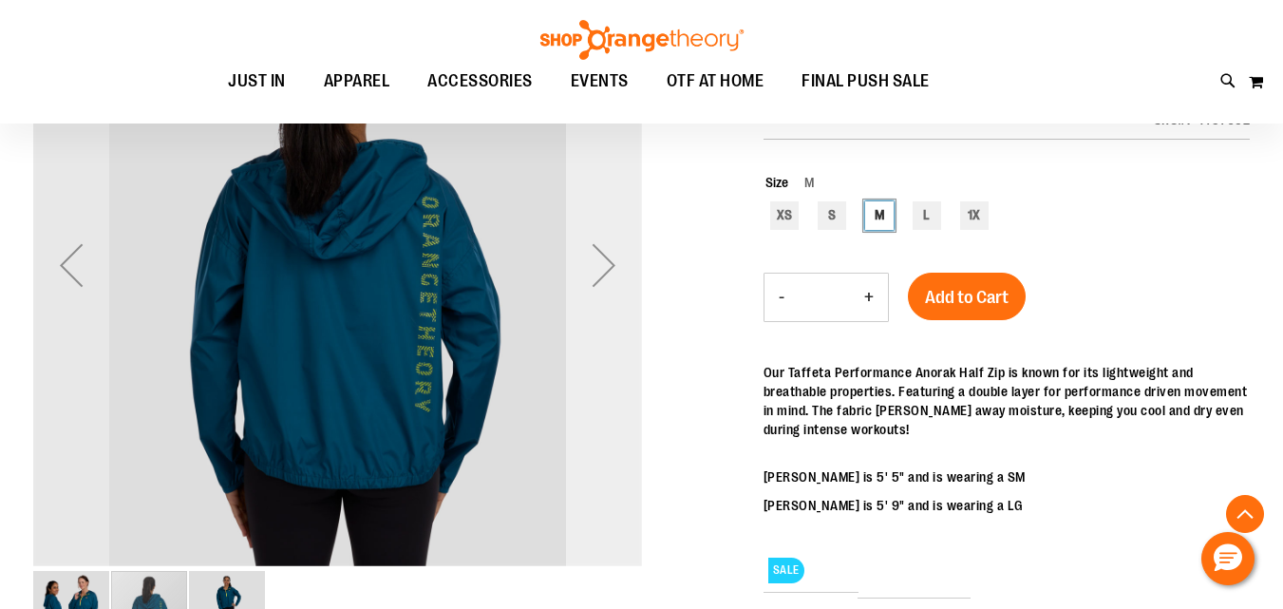
click at [602, 281] on div "Next" at bounding box center [604, 265] width 76 height 76
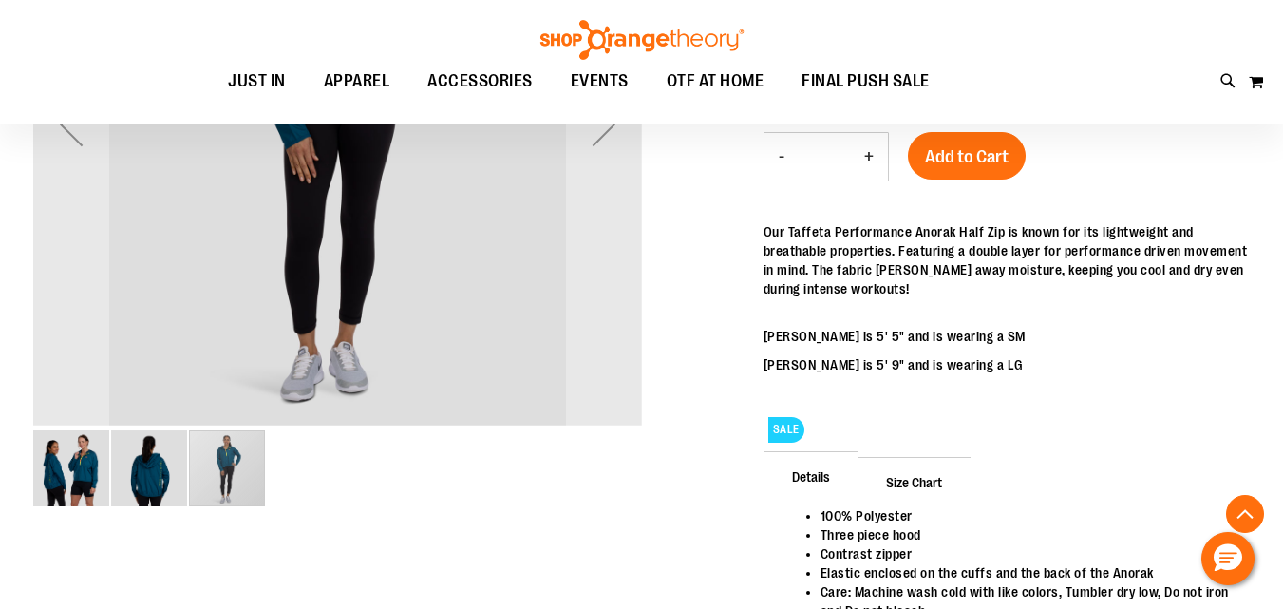
scroll to position [474, 0]
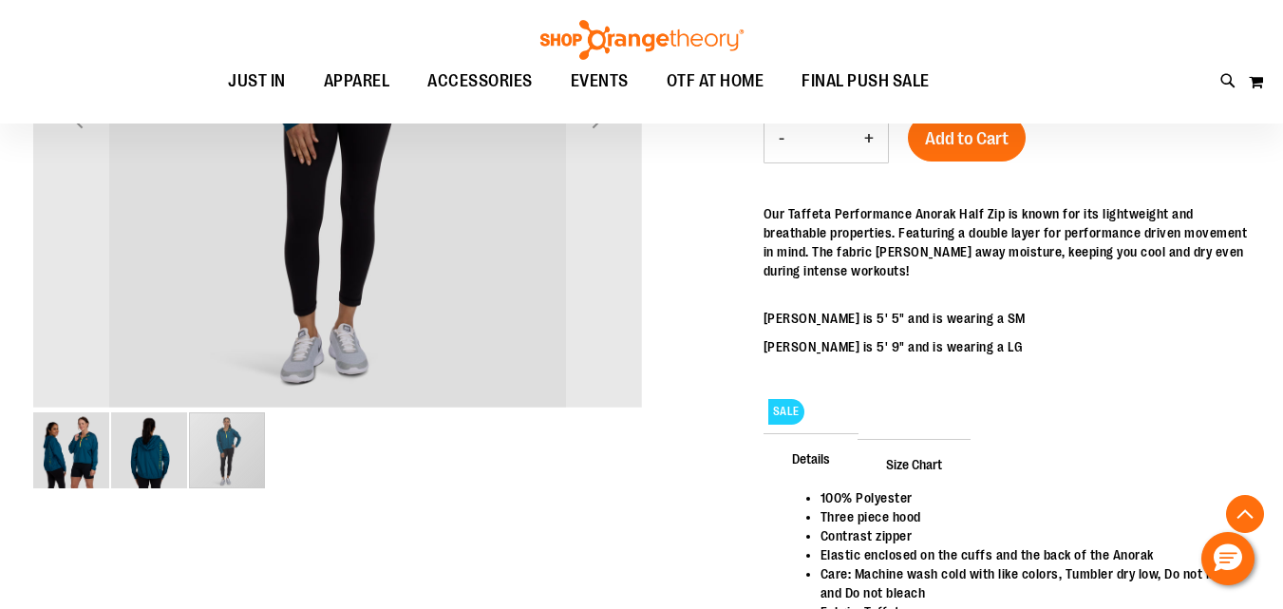
click at [241, 455] on div "carousel" at bounding box center [227, 450] width 76 height 76
click at [52, 467] on img "image 1 of 3" at bounding box center [71, 450] width 76 height 76
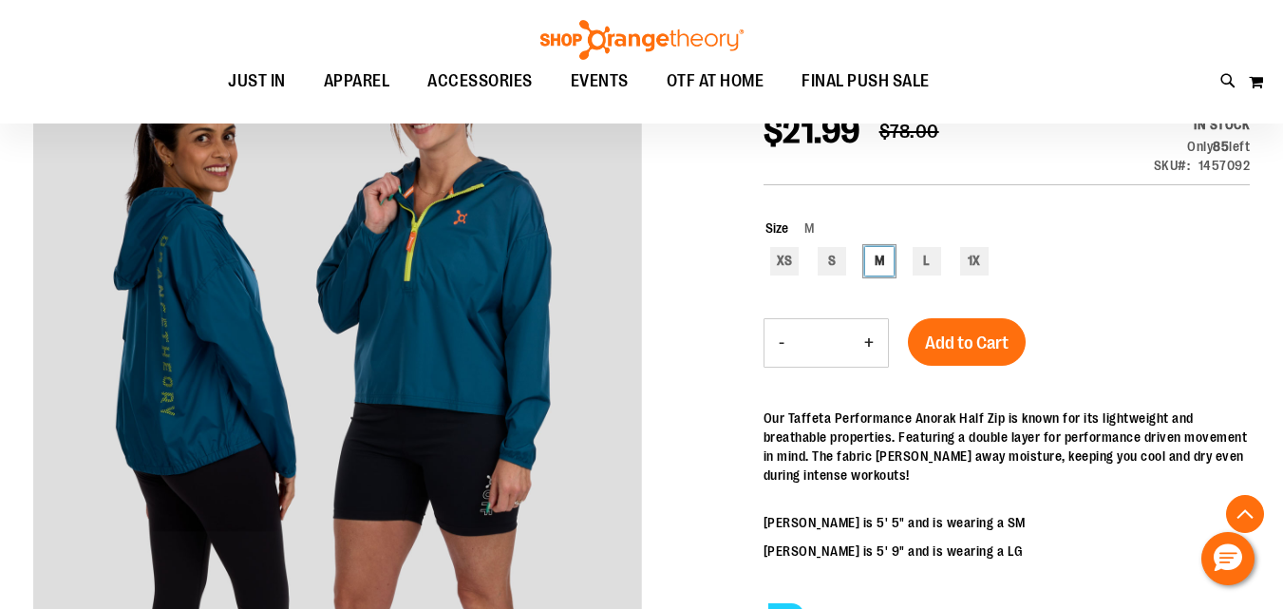
scroll to position [315, 0]
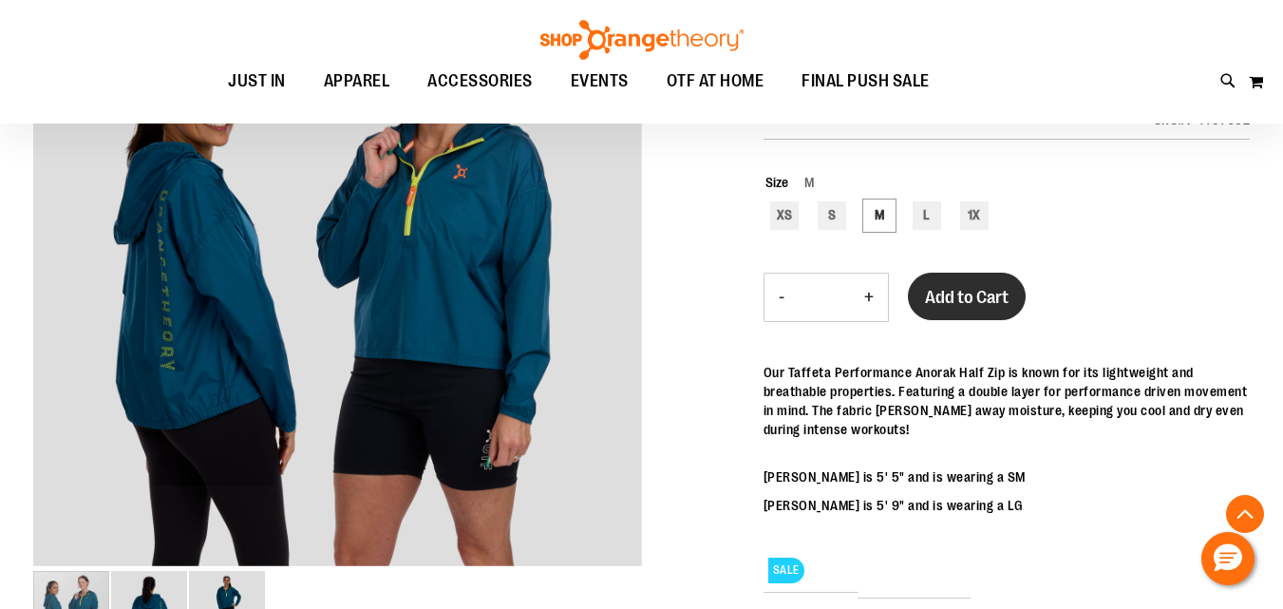
click at [997, 293] on span "Add to Cart" at bounding box center [967, 297] width 84 height 21
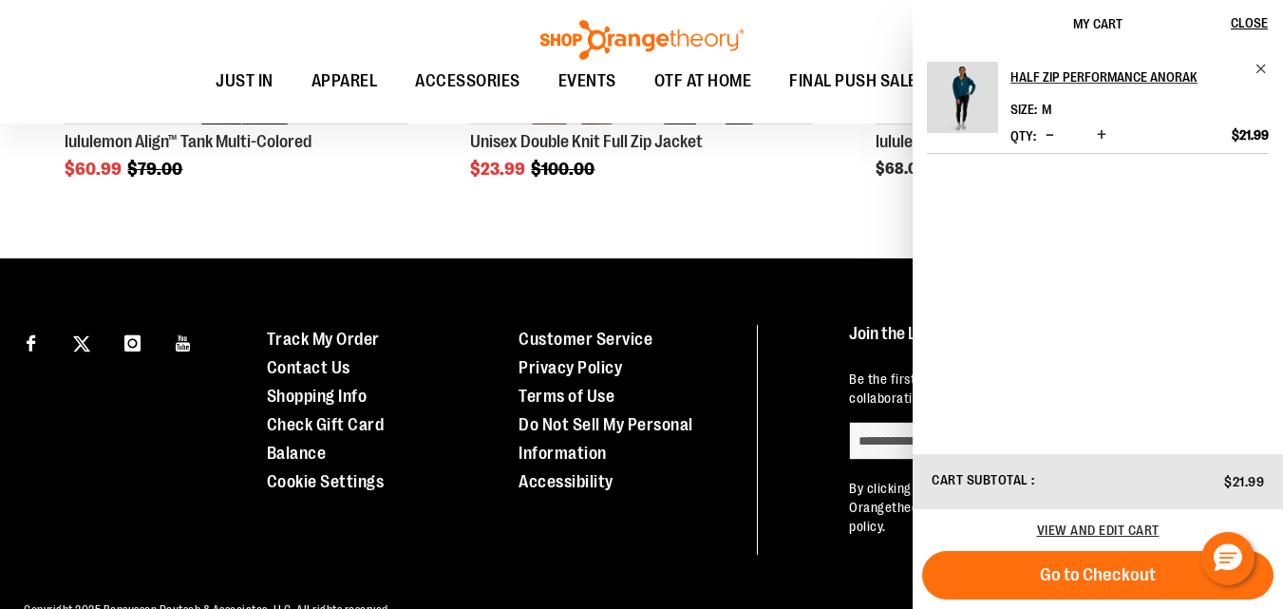
scroll to position [1549, 0]
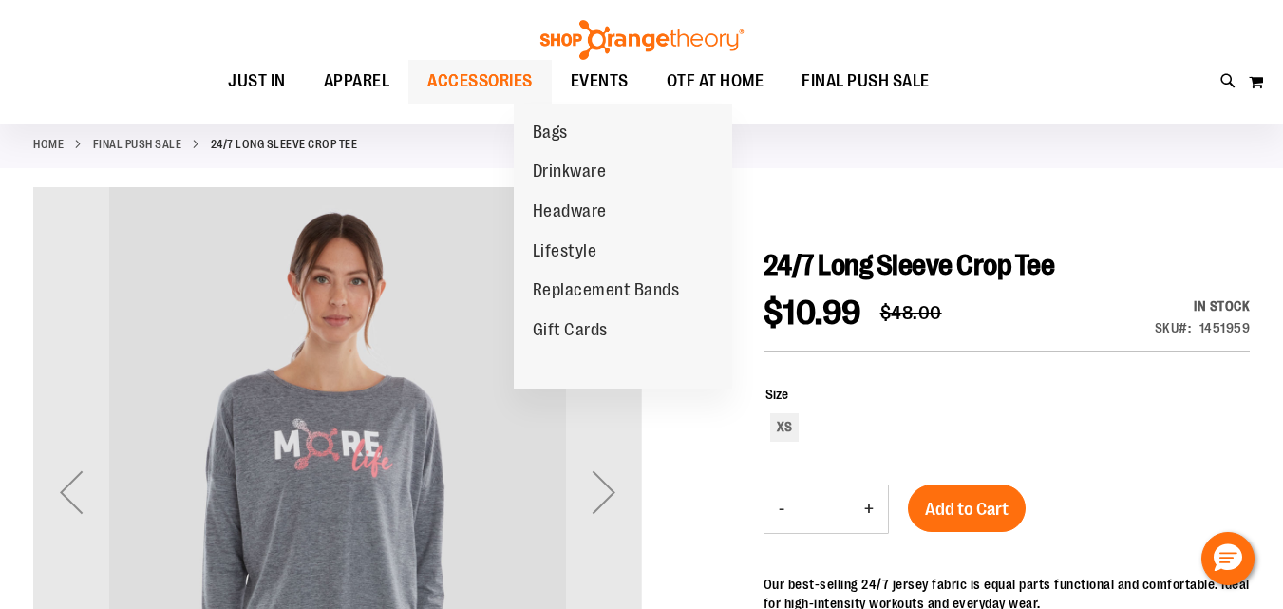
scroll to position [158, 0]
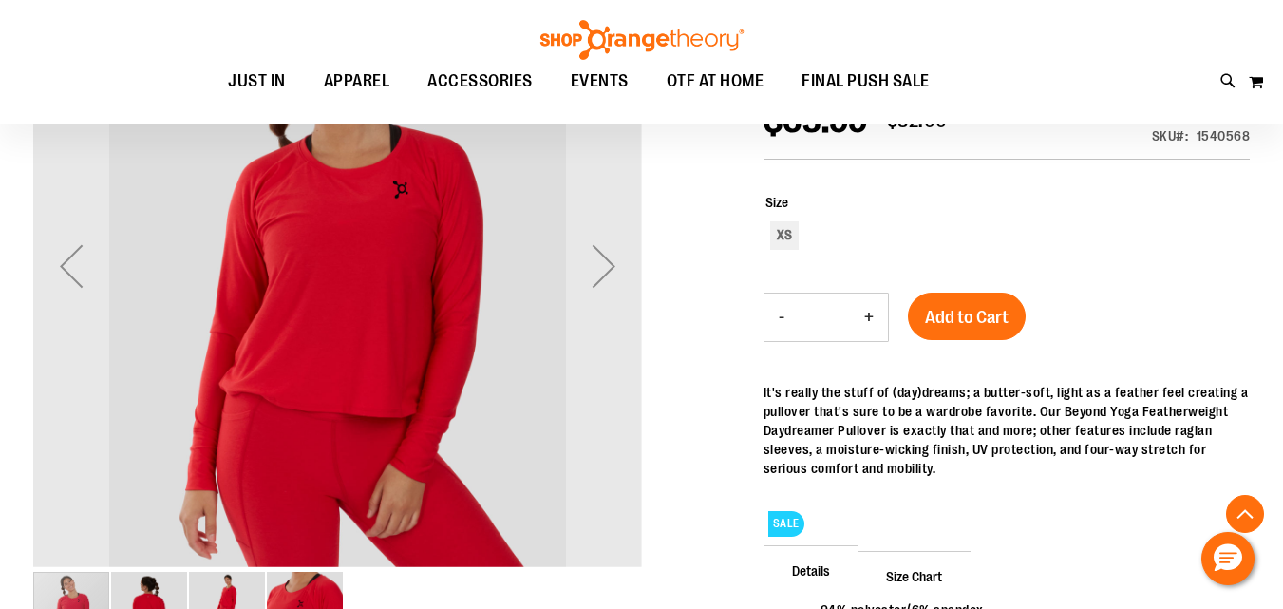
scroll to position [315, 0]
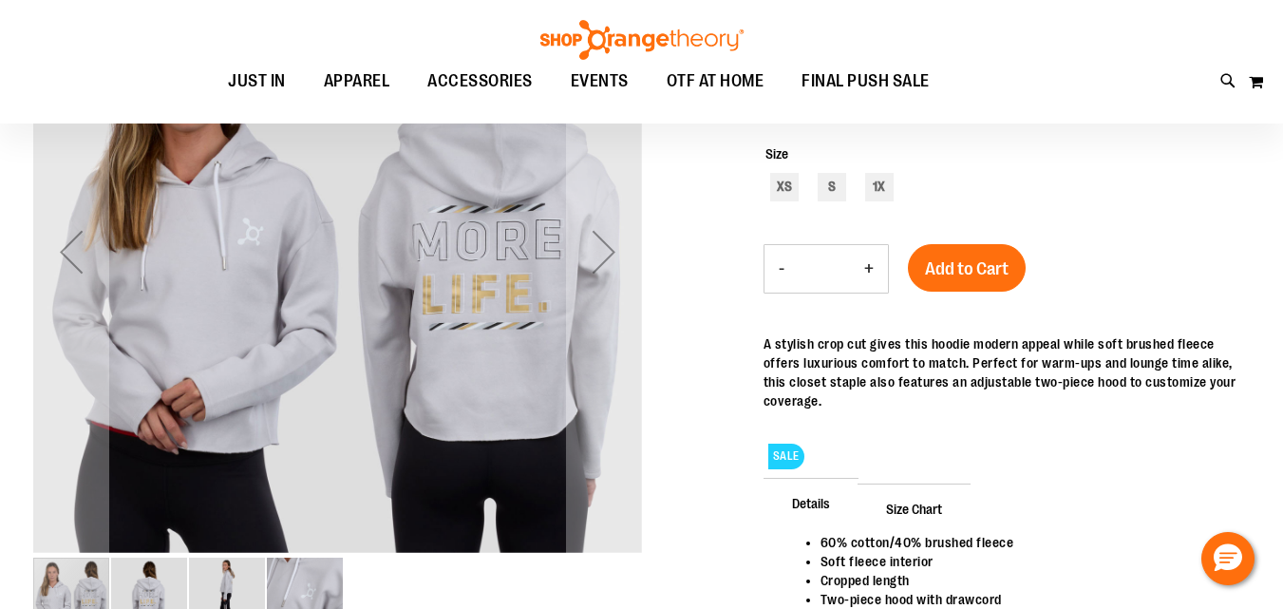
scroll to position [474, 0]
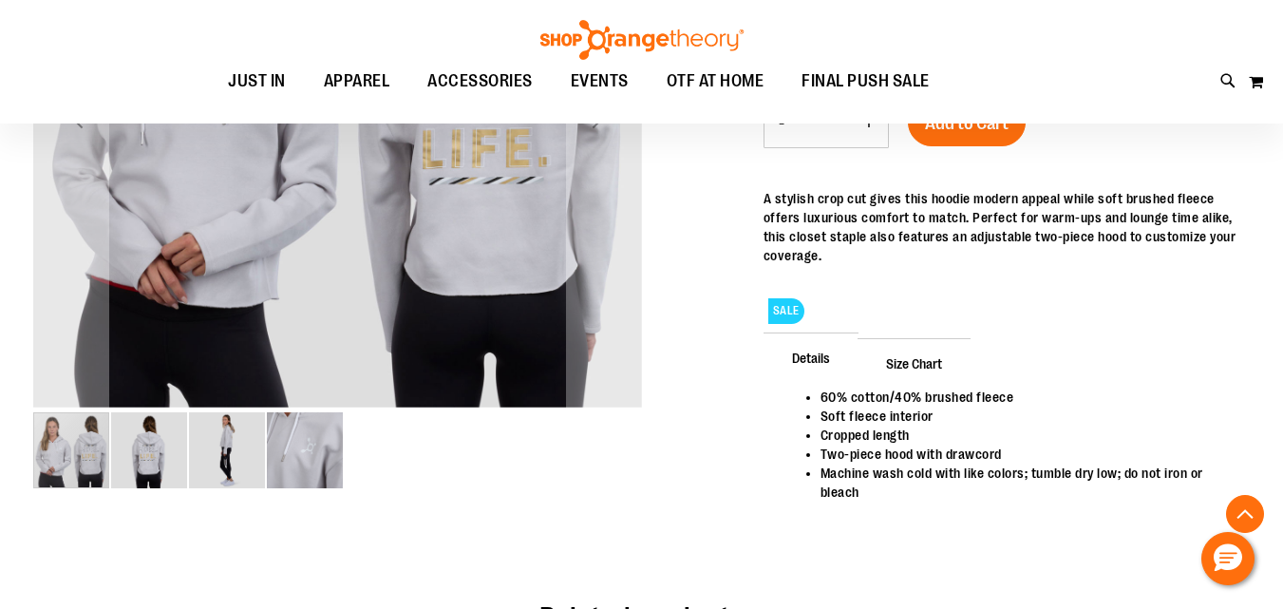
type input "**********"
click at [239, 464] on img "image 3 of 4" at bounding box center [227, 450] width 76 height 76
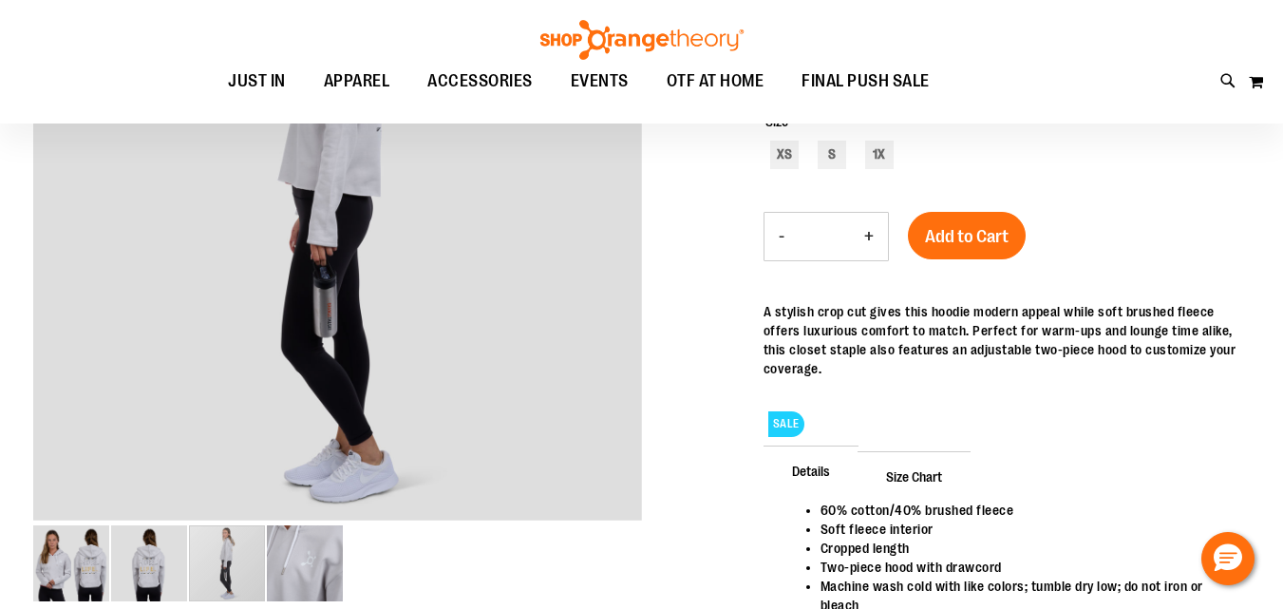
scroll to position [158, 0]
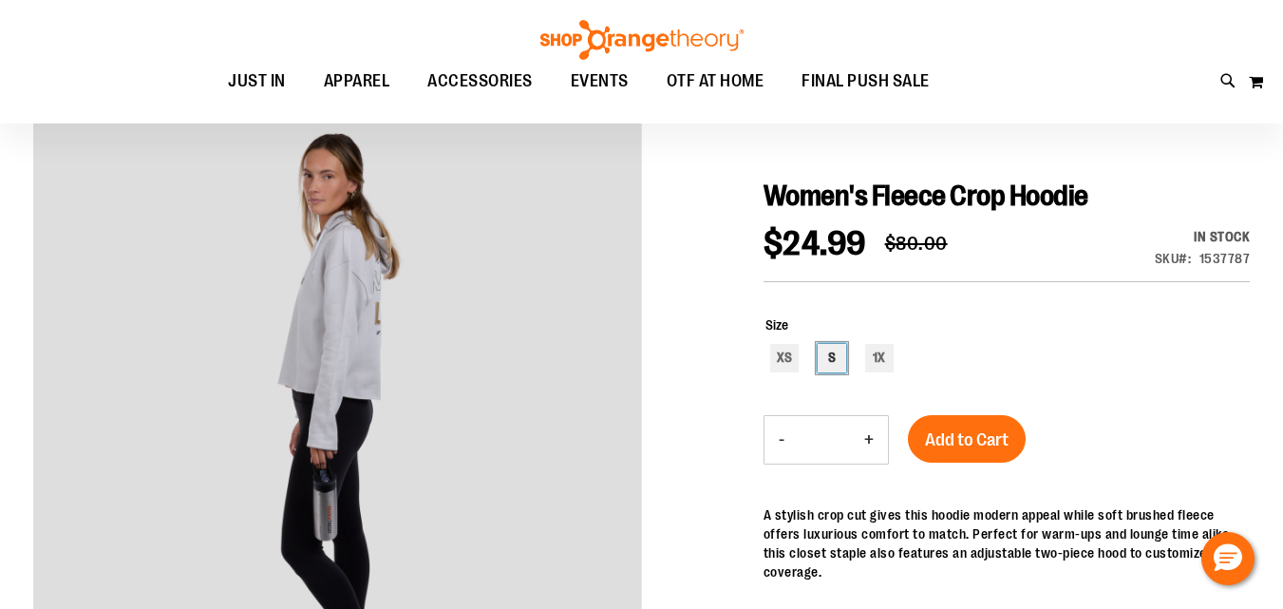
click at [836, 359] on div "S" at bounding box center [832, 358] width 28 height 28
type input "***"
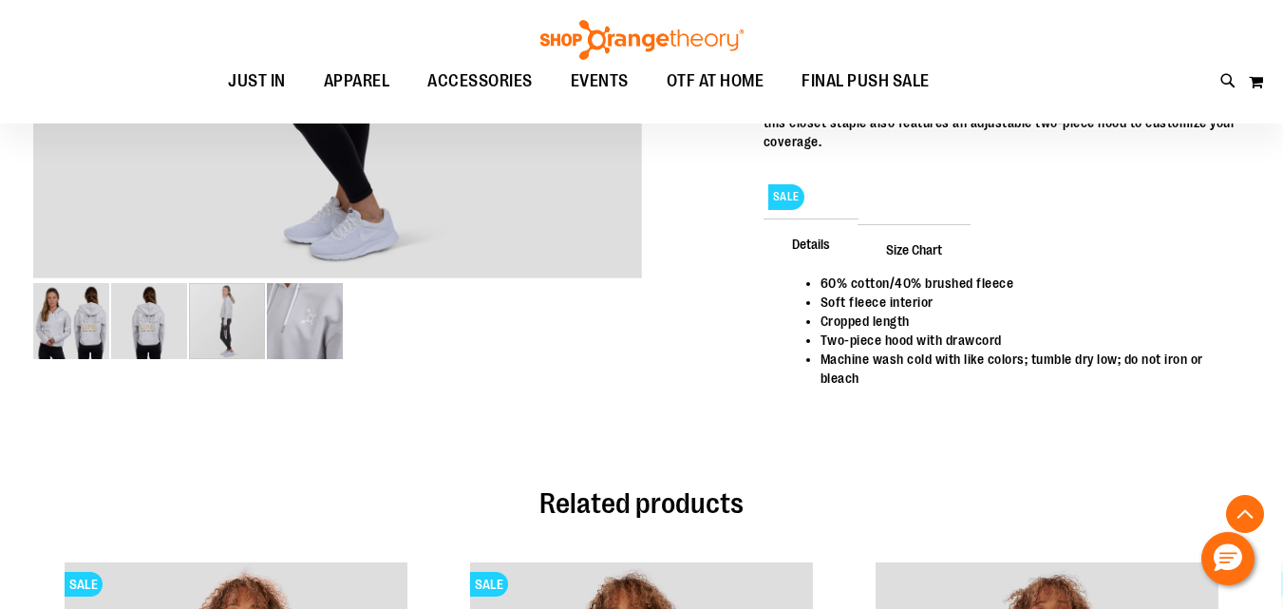
scroll to position [648, 0]
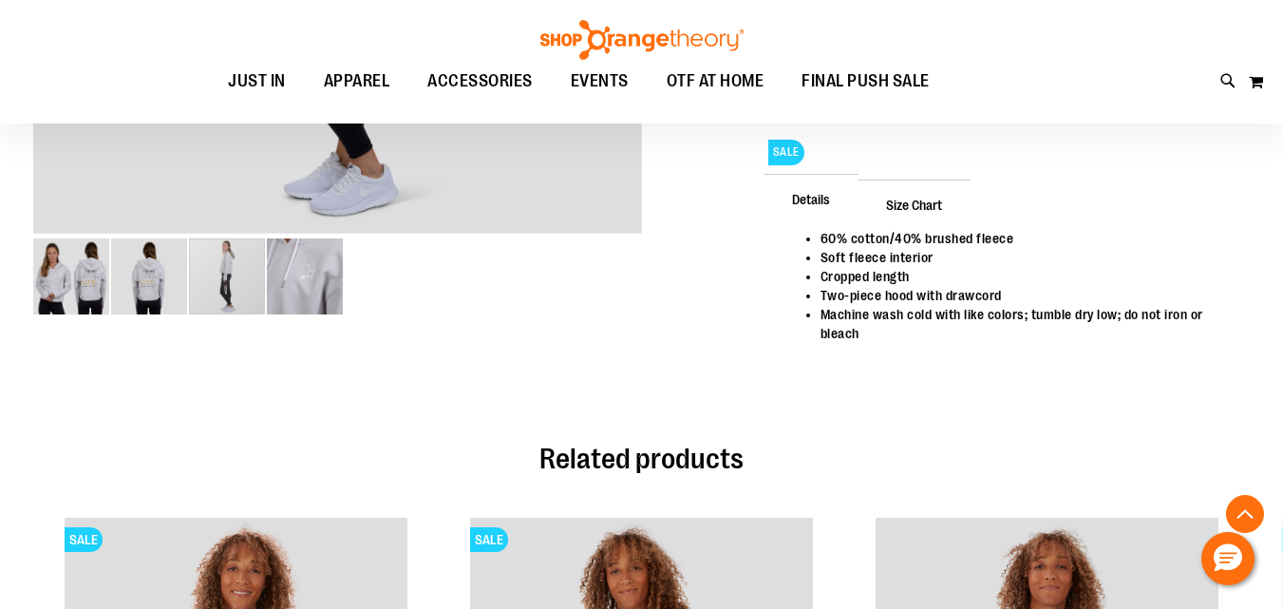
click at [904, 196] on span "Size Chart" at bounding box center [914, 204] width 113 height 49
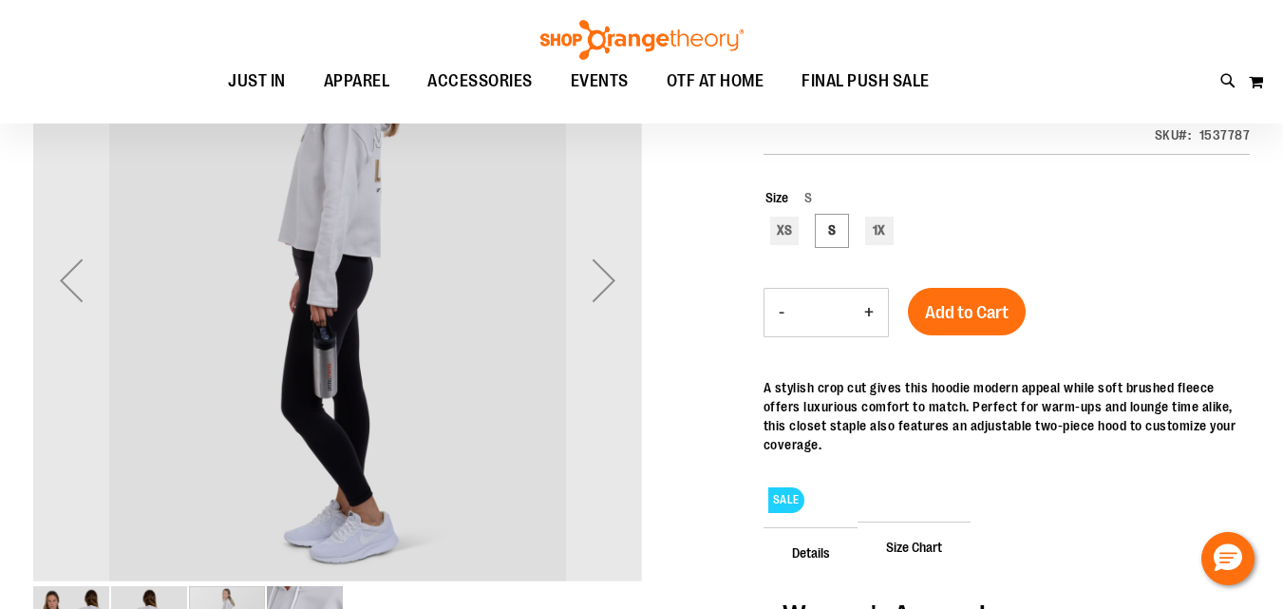
scroll to position [274, 0]
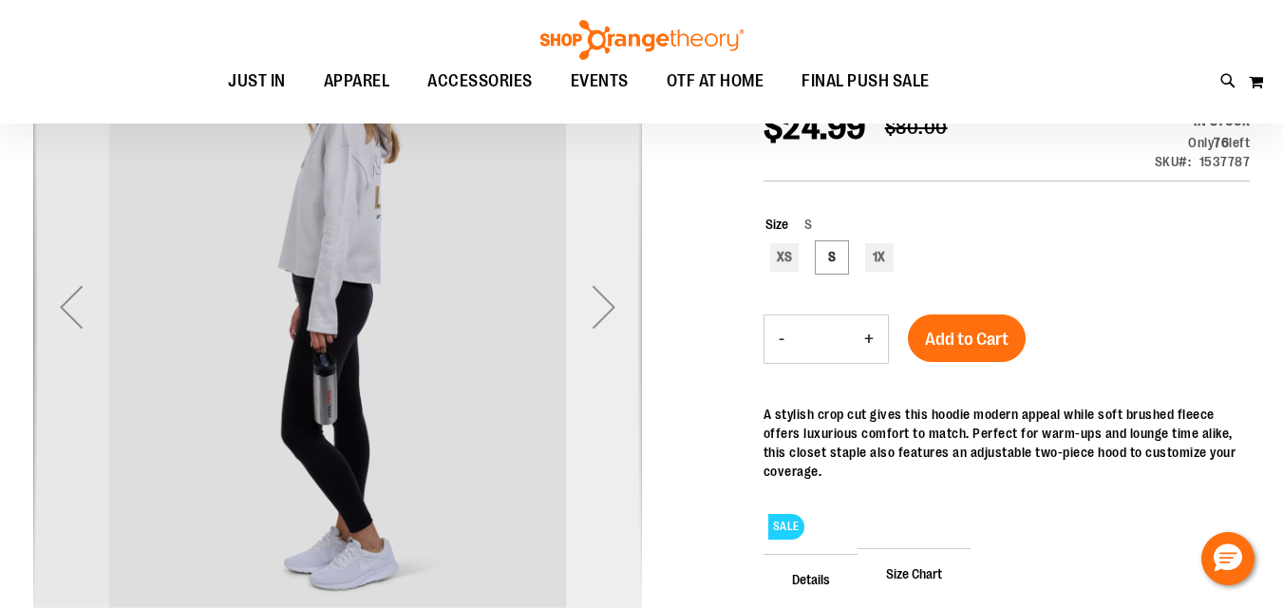
click at [599, 315] on div "Next" at bounding box center [604, 307] width 76 height 76
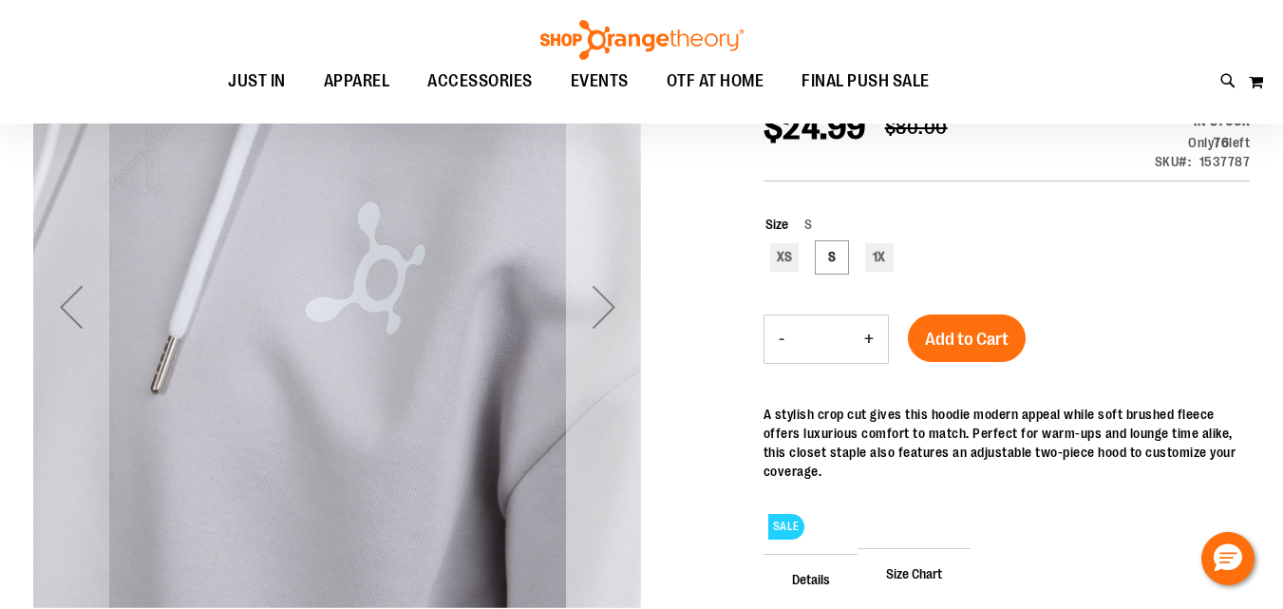
click at [599, 315] on div "Next" at bounding box center [604, 307] width 76 height 76
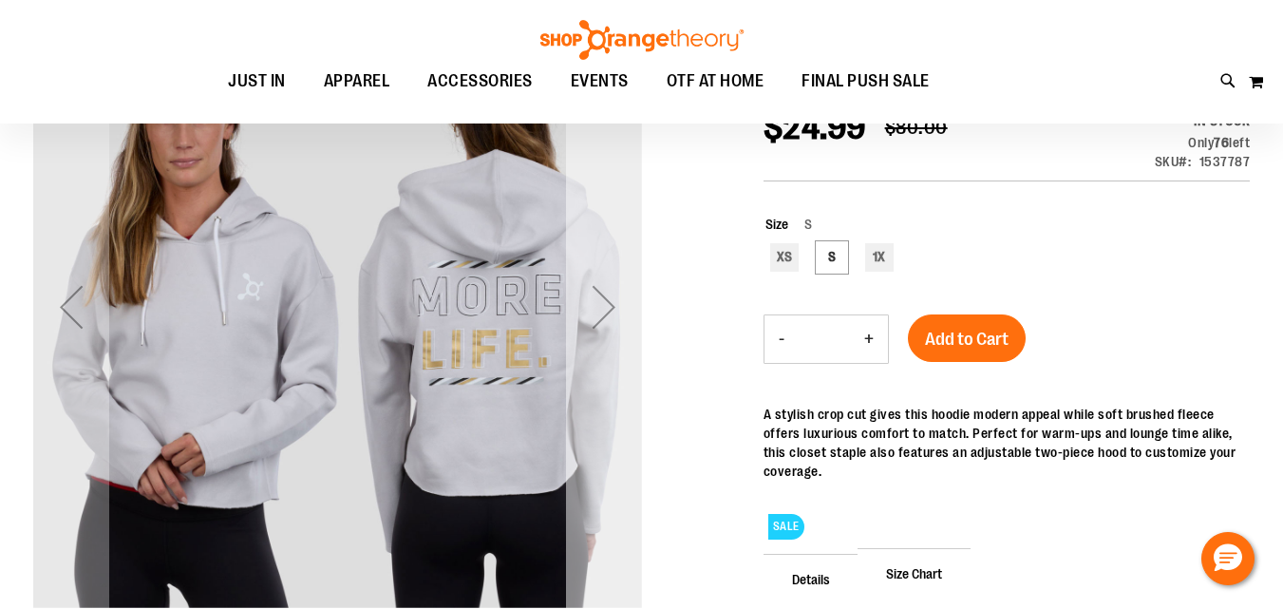
click at [599, 315] on div "Next" at bounding box center [604, 307] width 76 height 76
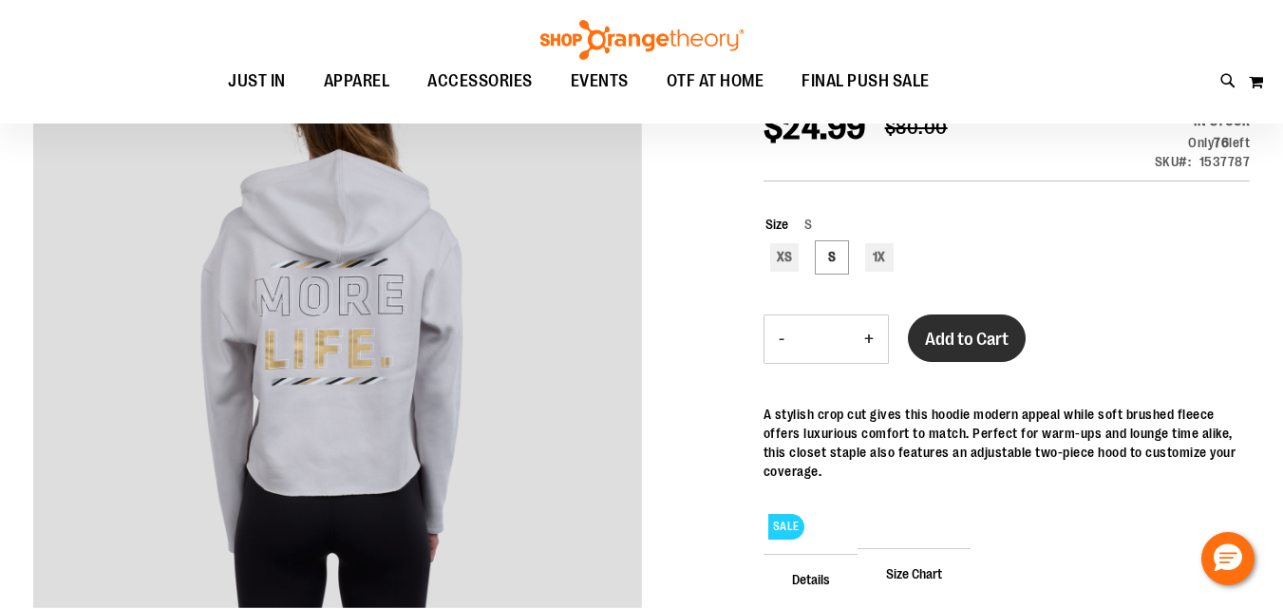
click at [977, 331] on span "Add to Cart" at bounding box center [967, 339] width 84 height 21
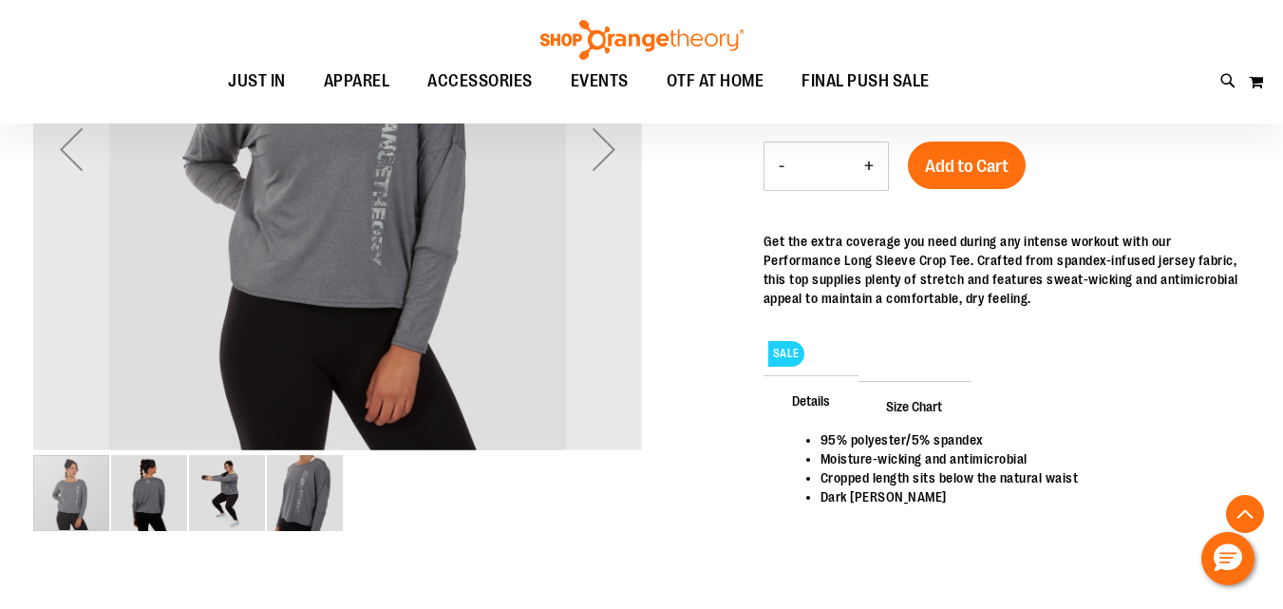
scroll to position [474, 0]
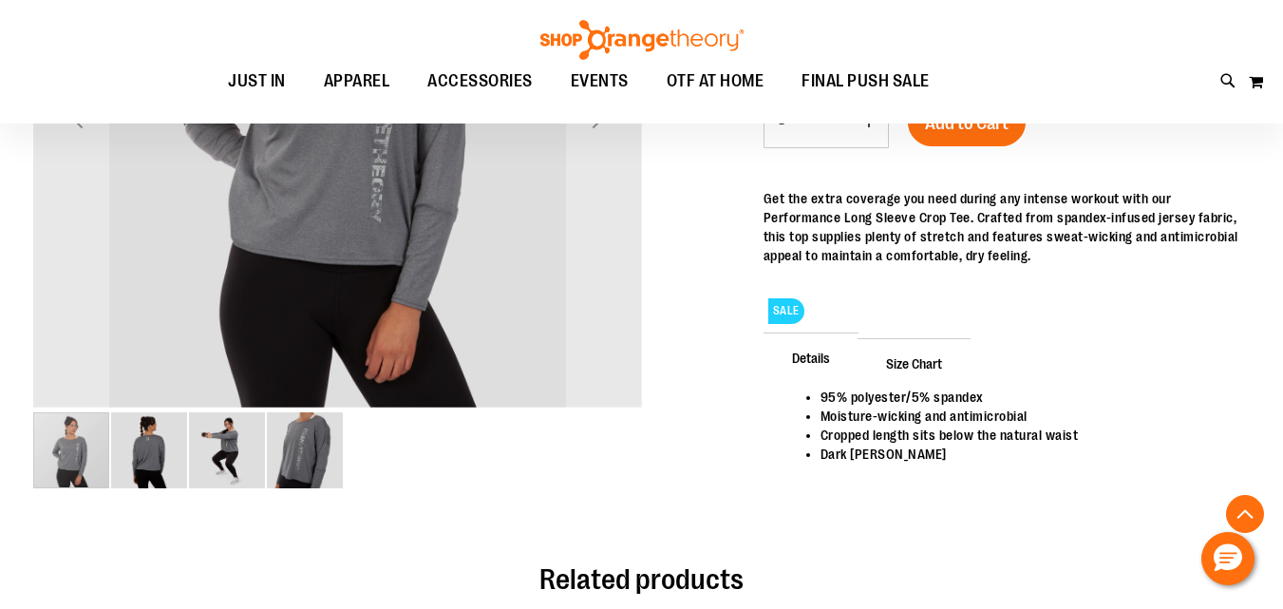
type input "**********"
click at [241, 466] on img "image 3 of 4" at bounding box center [227, 450] width 76 height 76
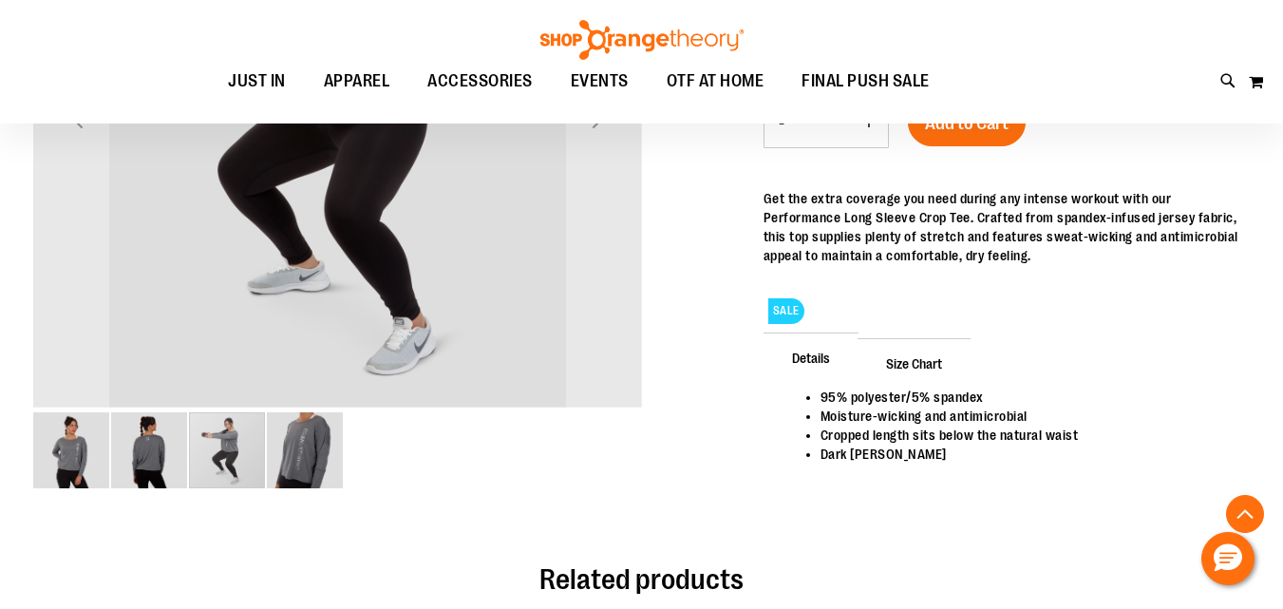
click at [131, 471] on img "image 2 of 4" at bounding box center [149, 450] width 76 height 76
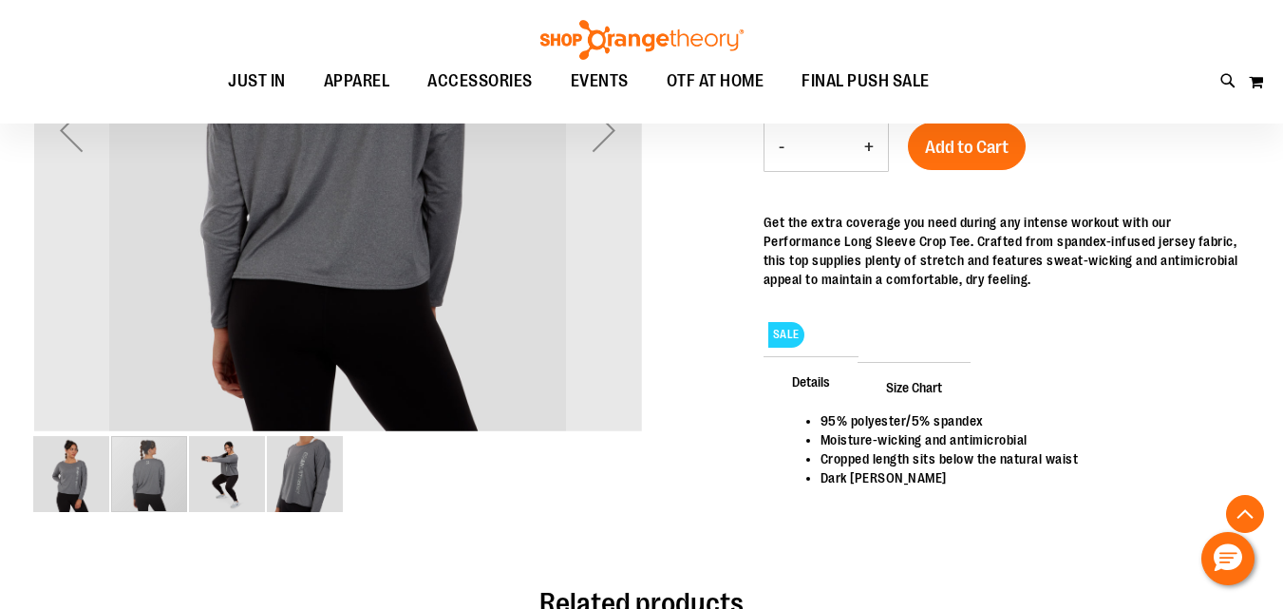
scroll to position [158, 0]
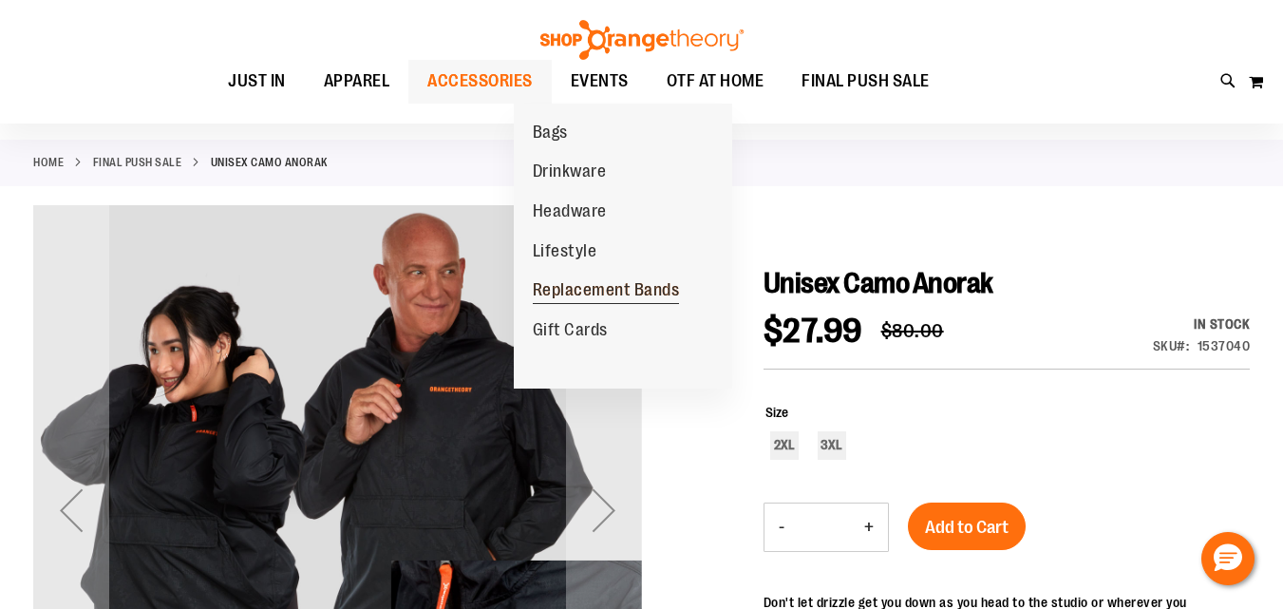
scroll to position [158, 0]
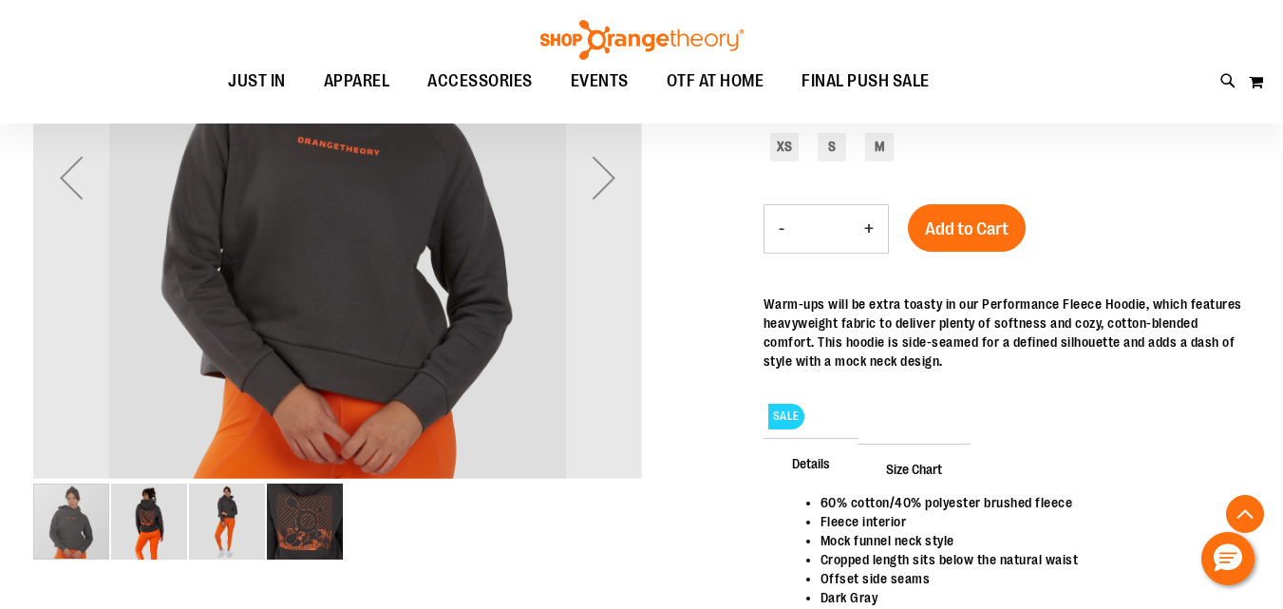
scroll to position [474, 0]
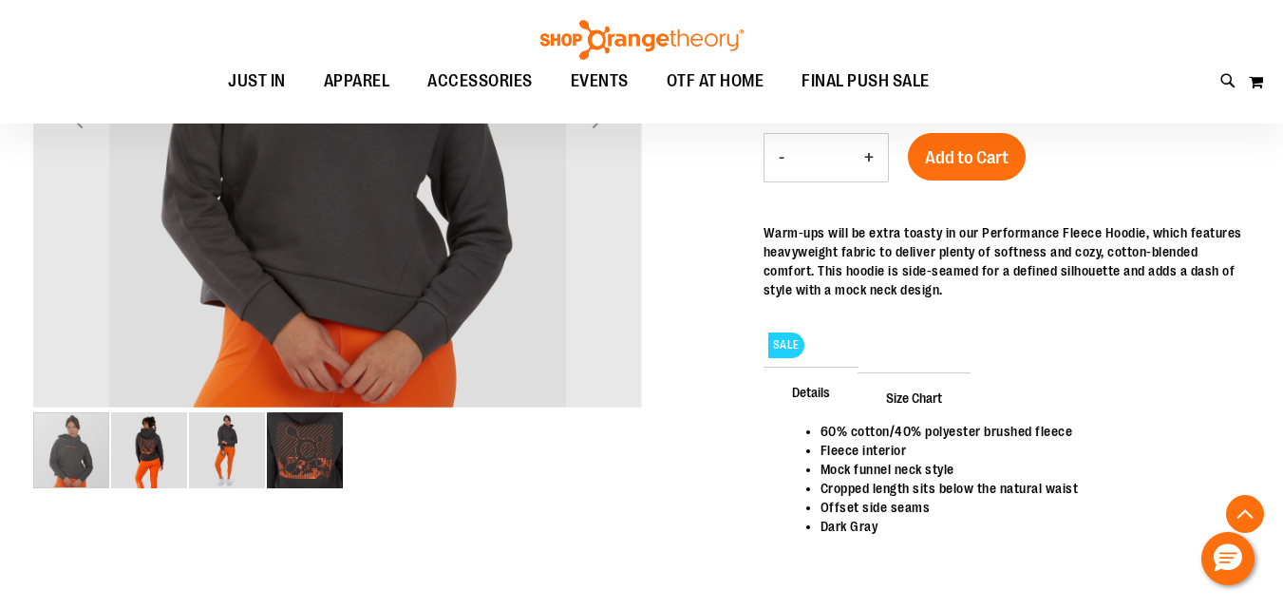
type input "**********"
click at [332, 459] on img "image 4 of 4" at bounding box center [305, 450] width 76 height 76
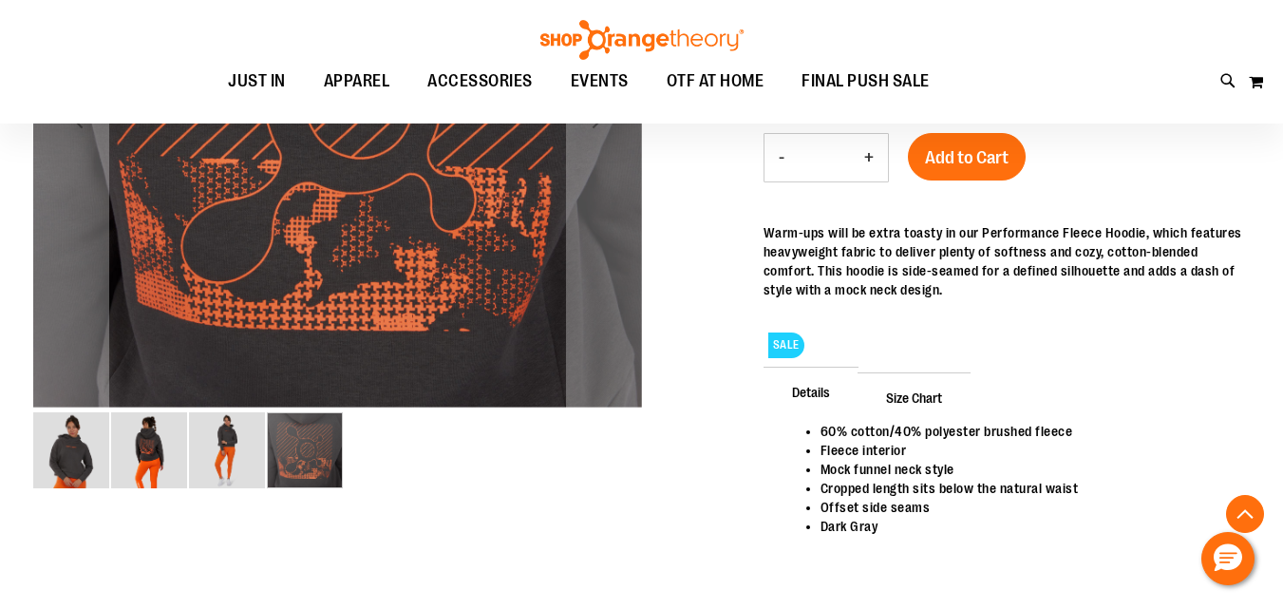
click at [154, 458] on img "image 2 of 4" at bounding box center [149, 450] width 76 height 76
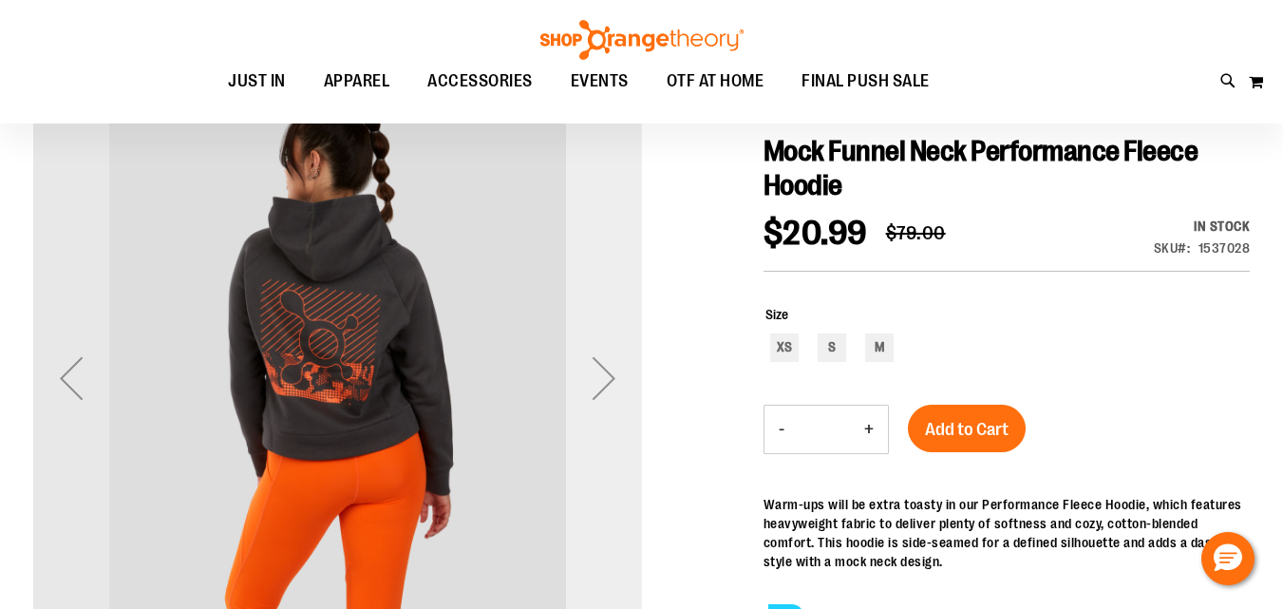
scroll to position [158, 0]
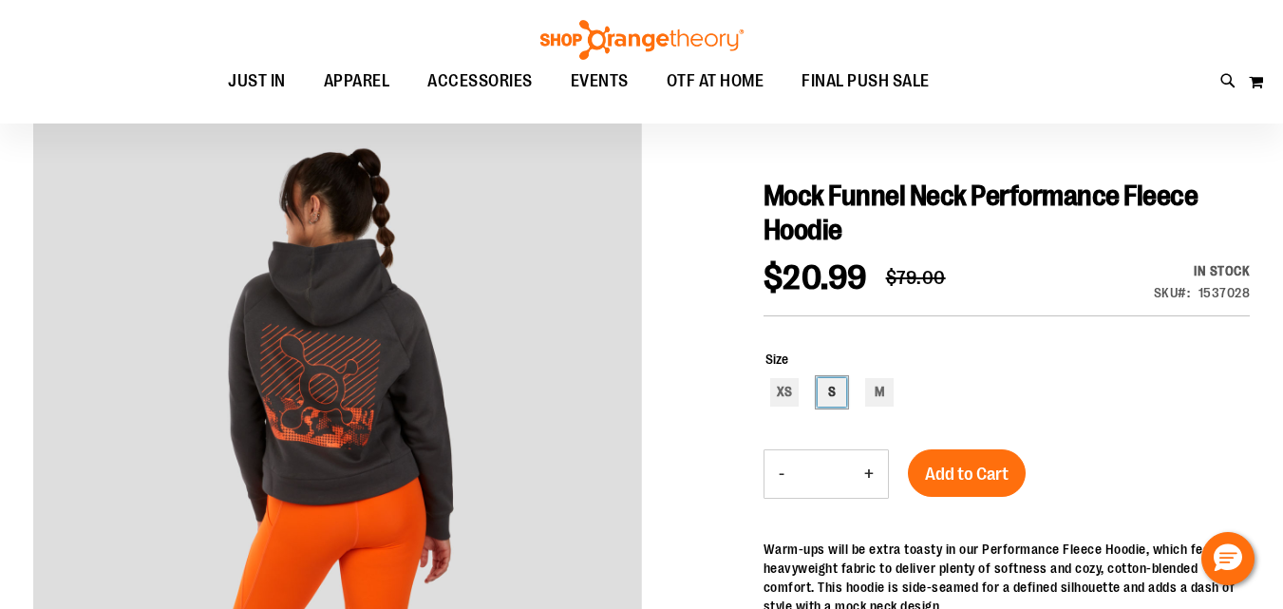
click at [838, 397] on div "S" at bounding box center [832, 392] width 28 height 28
click at [878, 399] on div "M" at bounding box center [879, 392] width 28 height 28
type input "***"
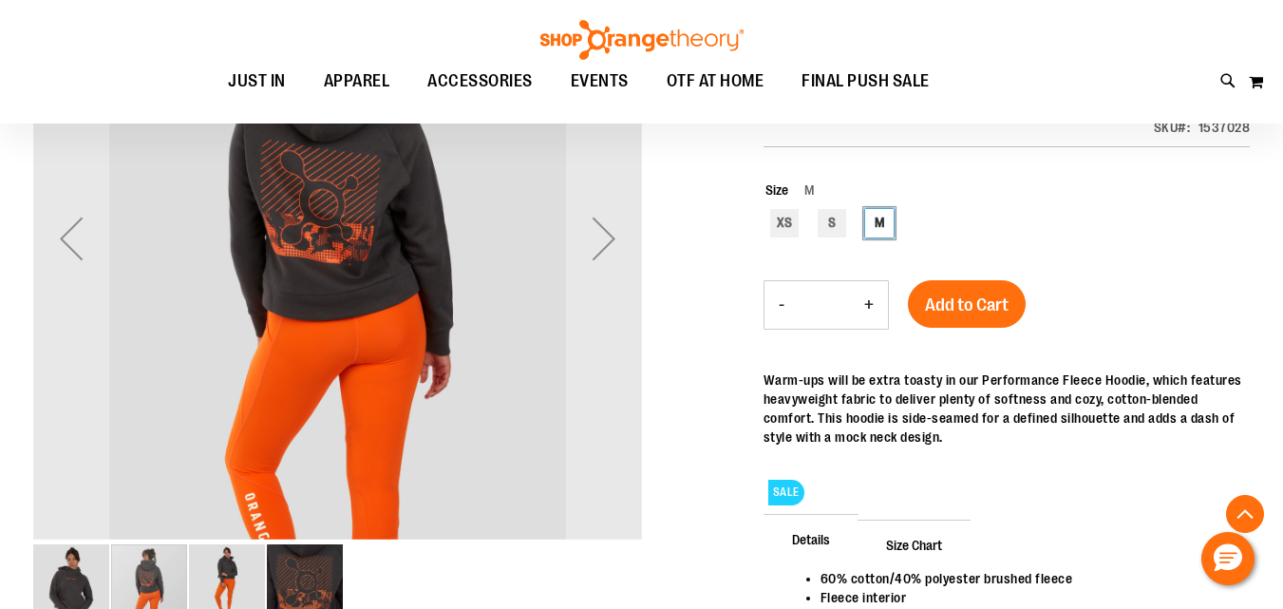
scroll to position [474, 0]
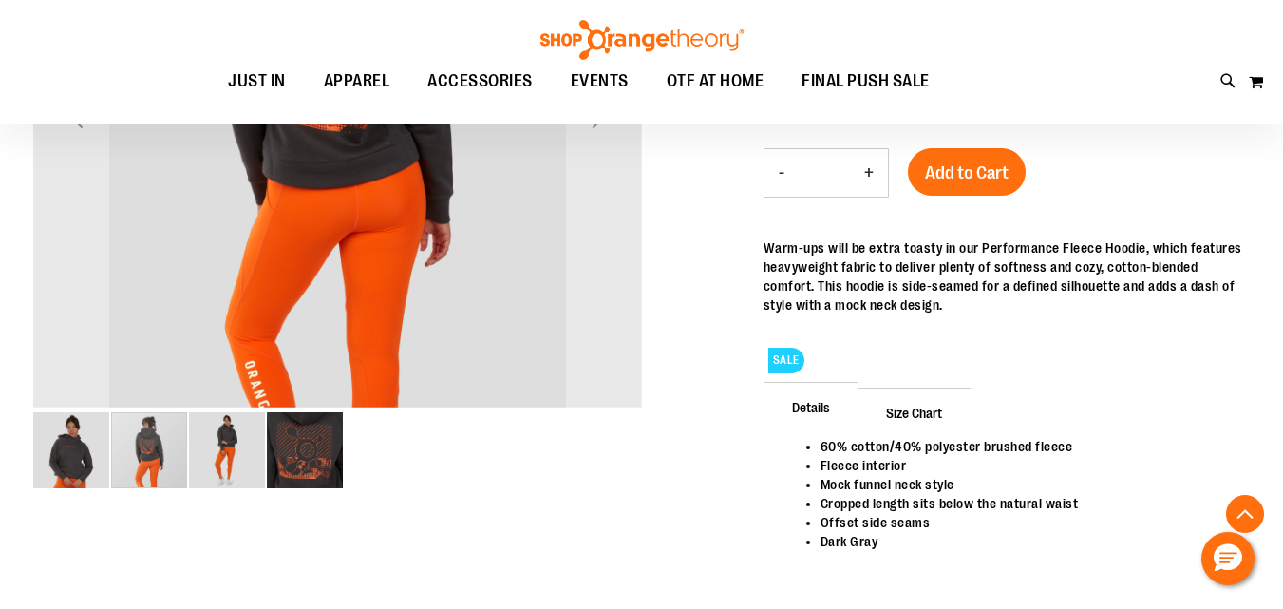
click at [90, 456] on img "image 1 of 4" at bounding box center [71, 450] width 76 height 76
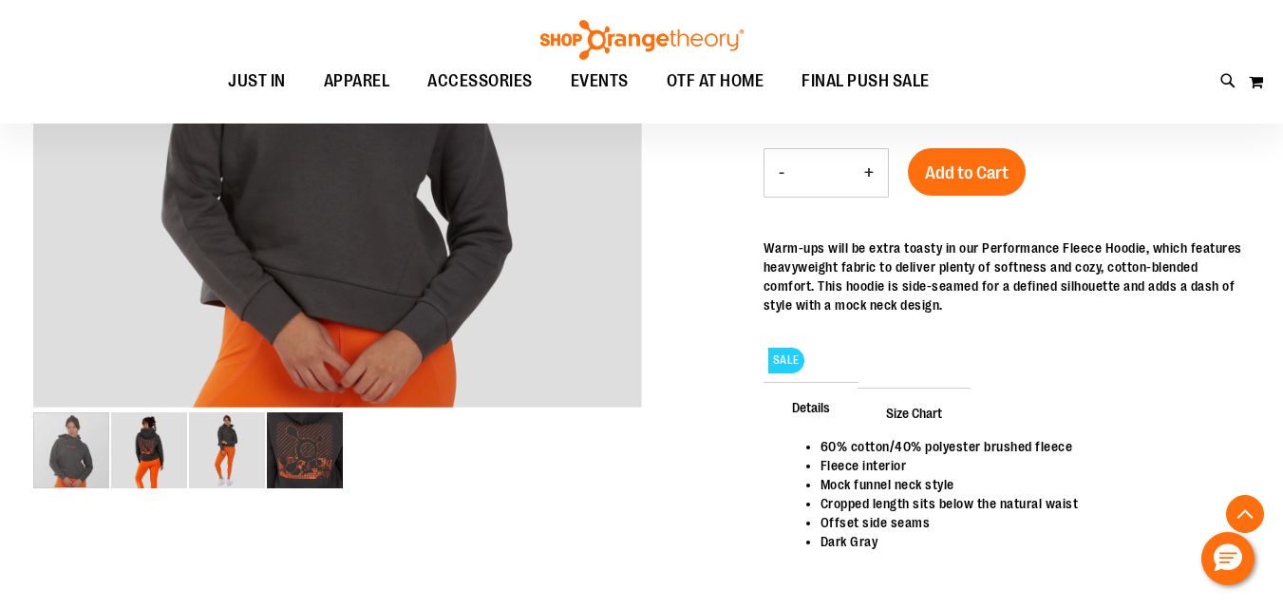
click at [925, 407] on span "Size Chart" at bounding box center [914, 412] width 113 height 49
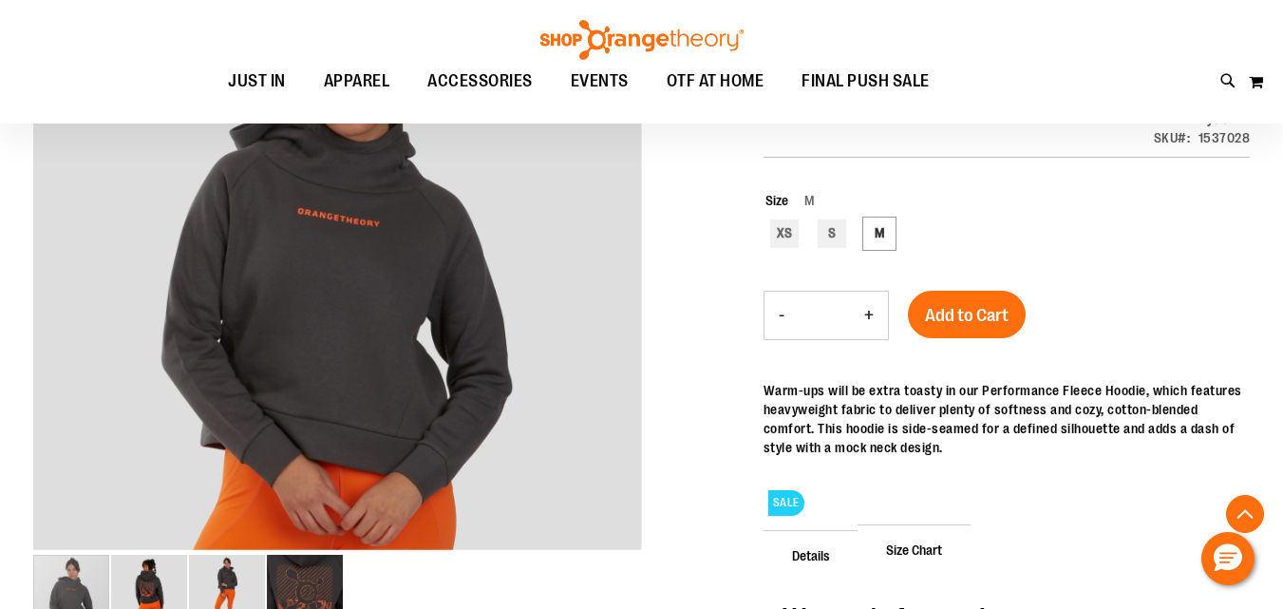
scroll to position [158, 0]
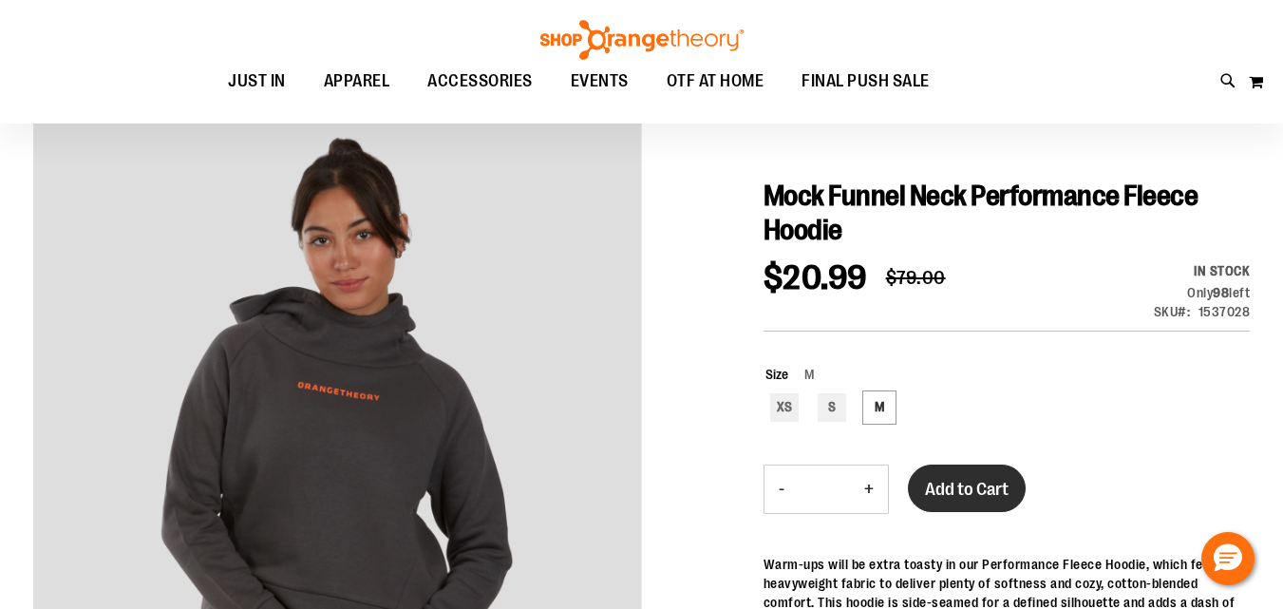
click at [973, 483] on span "Add to Cart" at bounding box center [967, 489] width 84 height 21
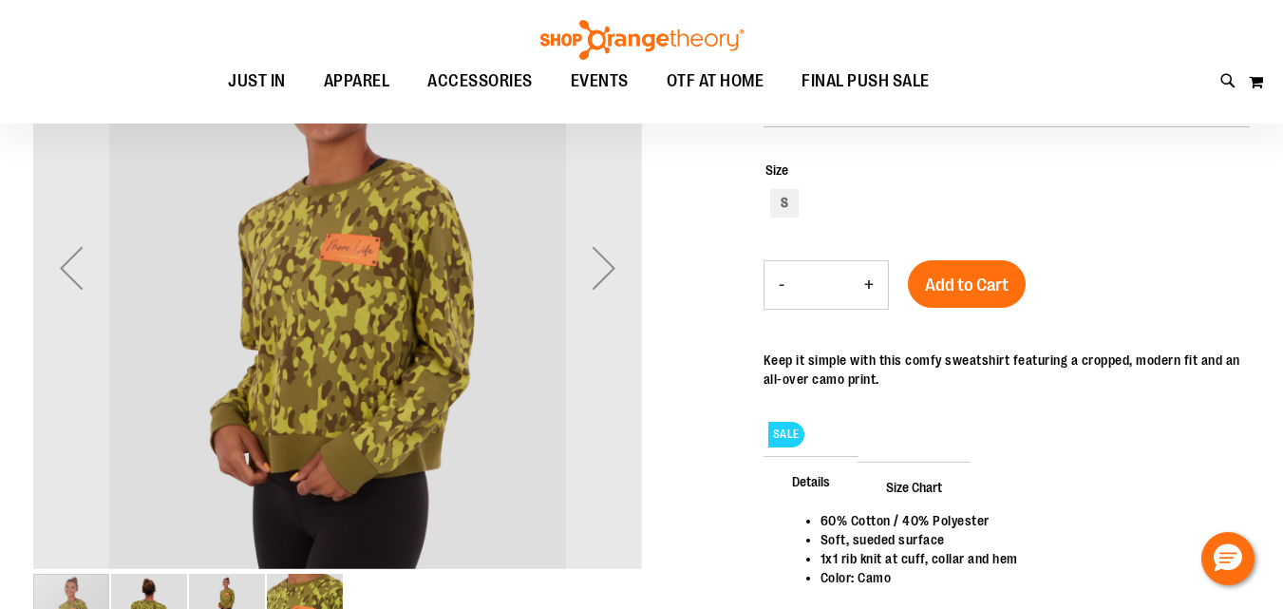
scroll to position [315, 0]
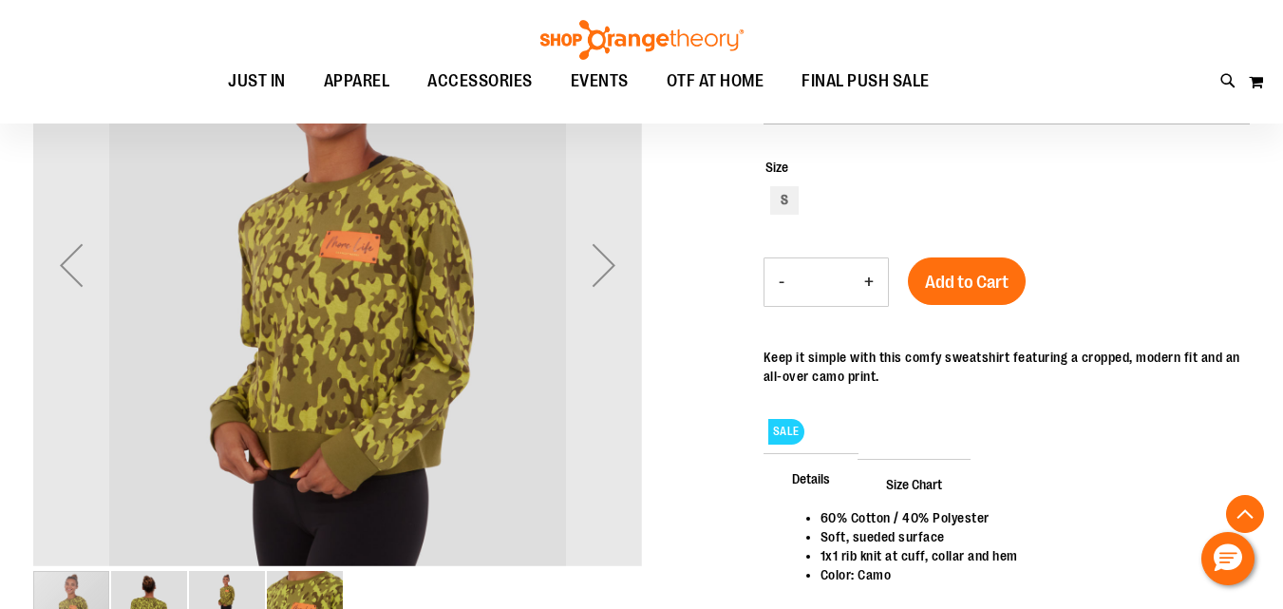
type input "**********"
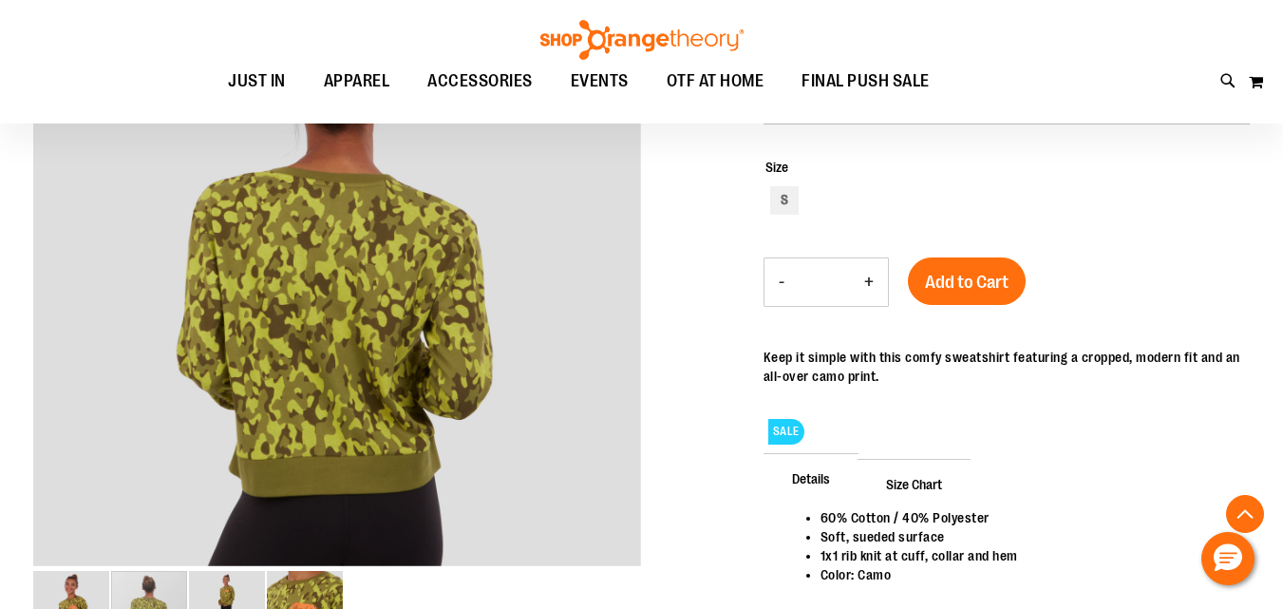
click at [211, 588] on img "image 3 of 4" at bounding box center [227, 609] width 76 height 76
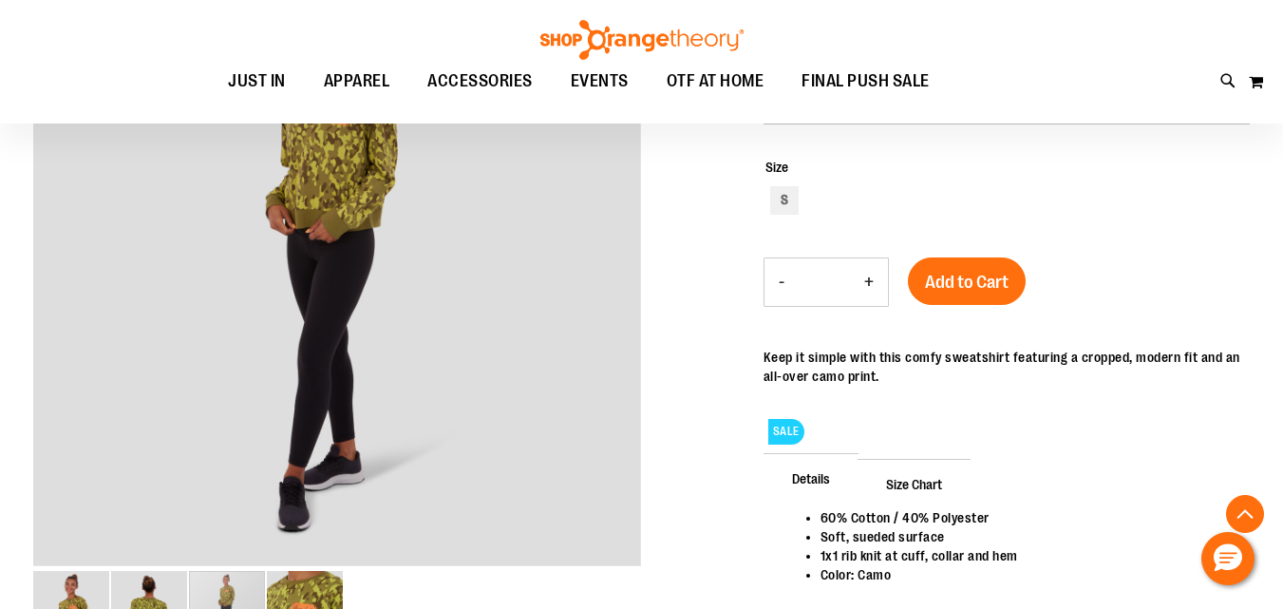
click at [315, 598] on img "image 4 of 4" at bounding box center [305, 609] width 76 height 76
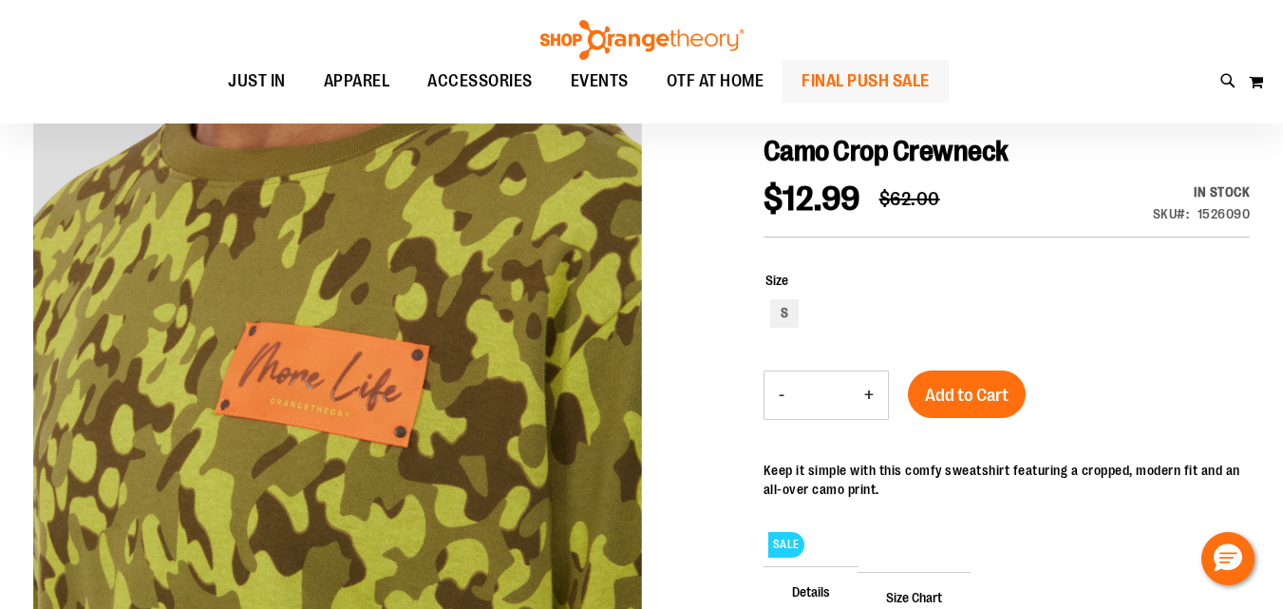
scroll to position [158, 0]
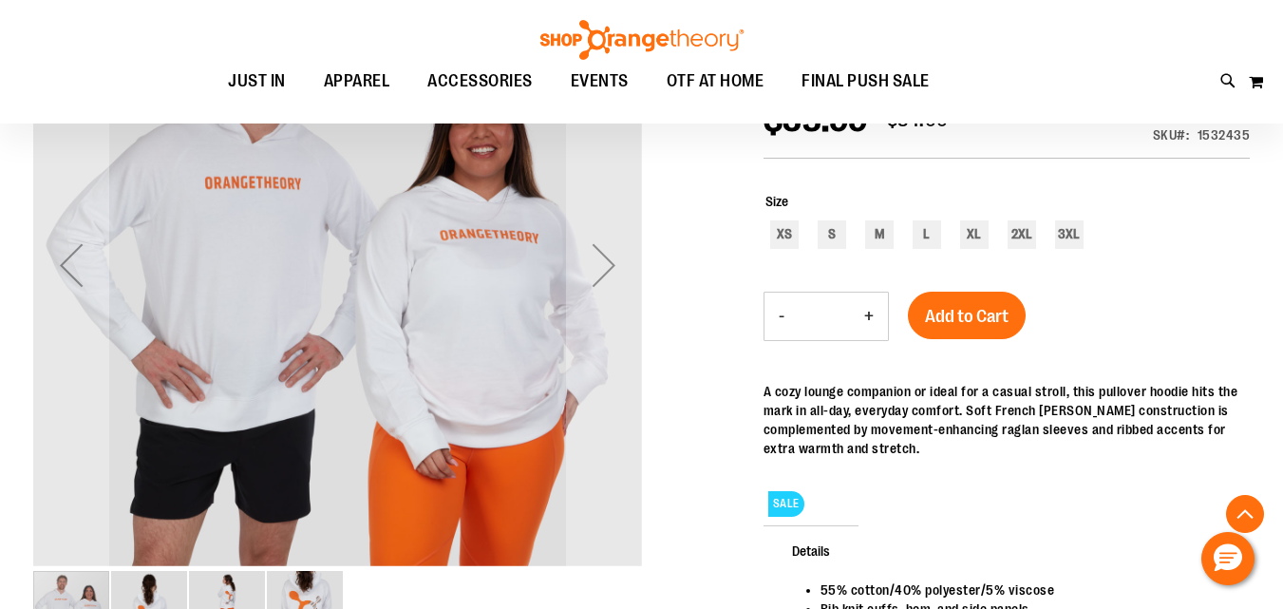
scroll to position [474, 0]
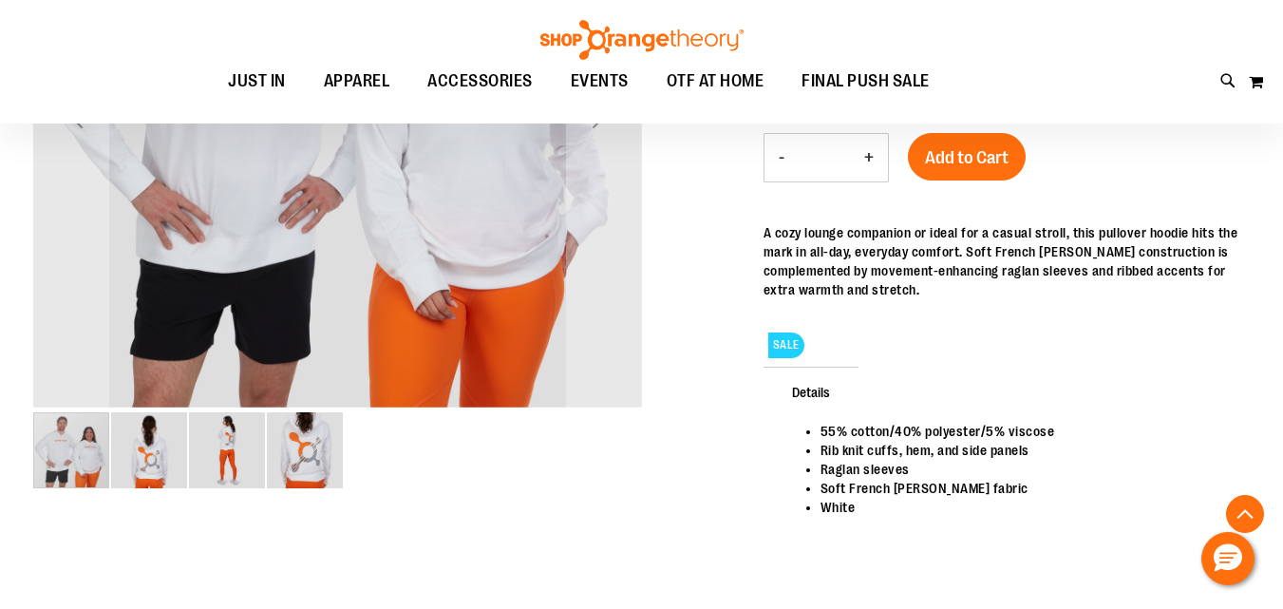
type input "**********"
click at [313, 466] on img "image 4 of 4" at bounding box center [305, 450] width 76 height 76
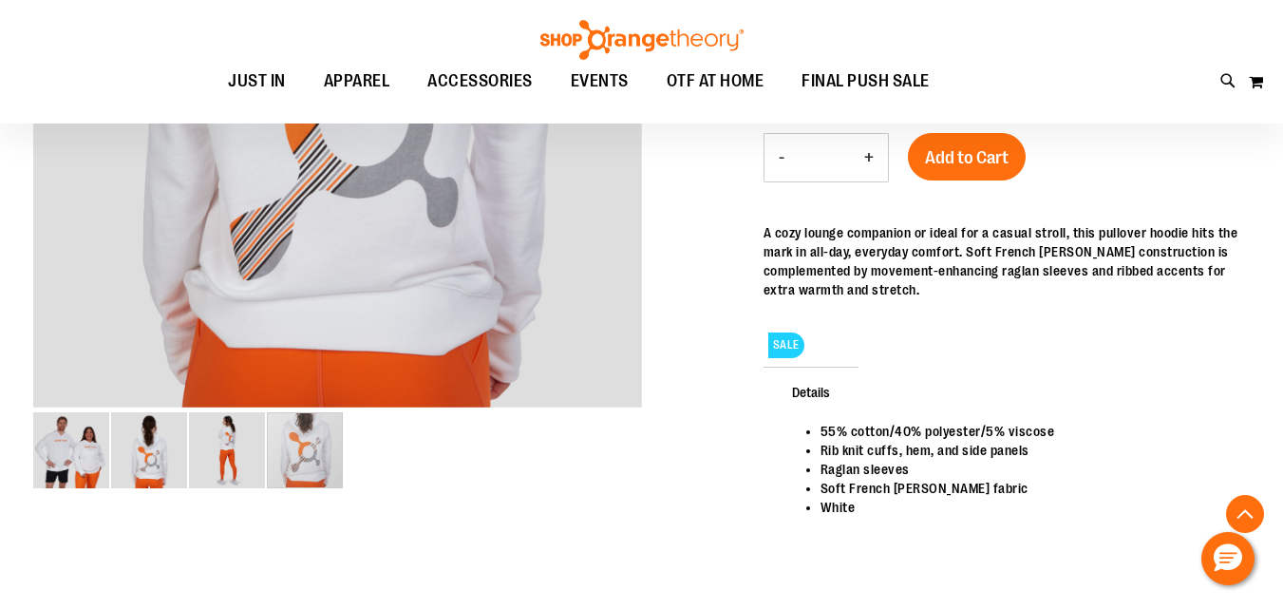
click at [809, 367] on span "Details" at bounding box center [811, 391] width 95 height 49
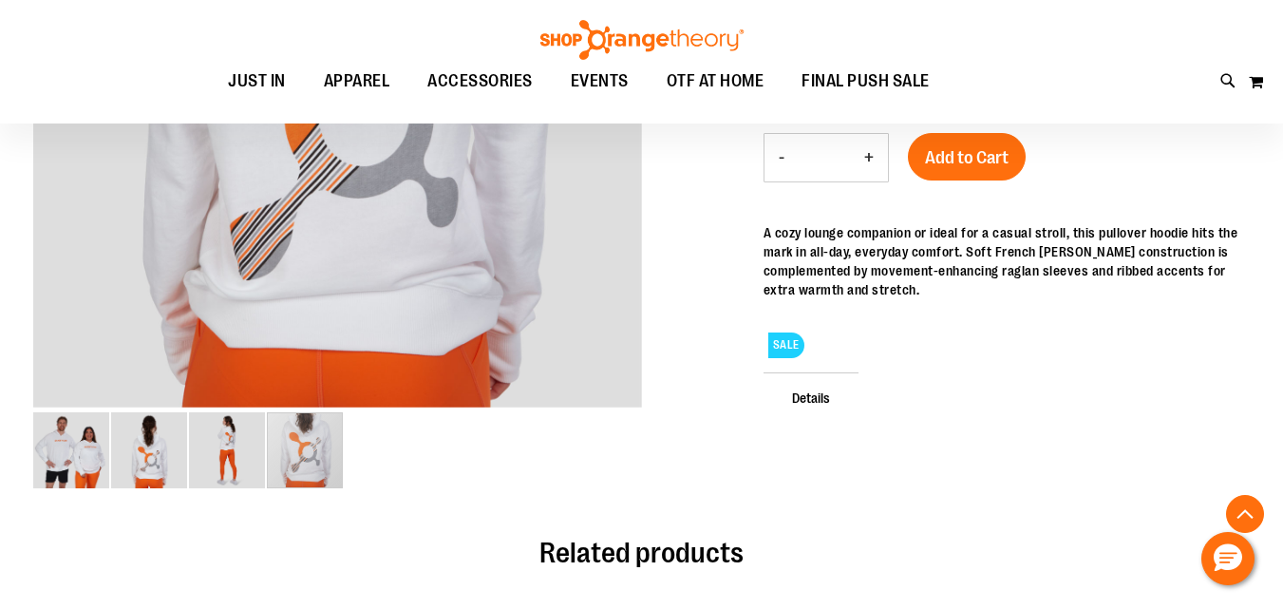
click at [811, 372] on span "Details" at bounding box center [811, 396] width 95 height 49
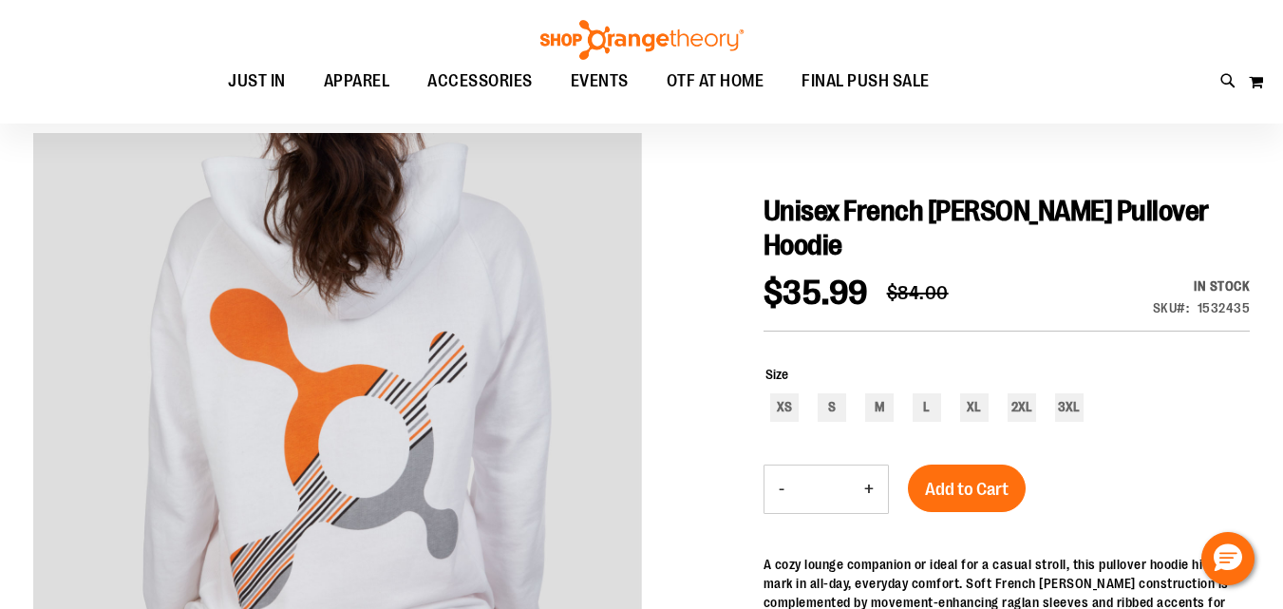
scroll to position [315, 0]
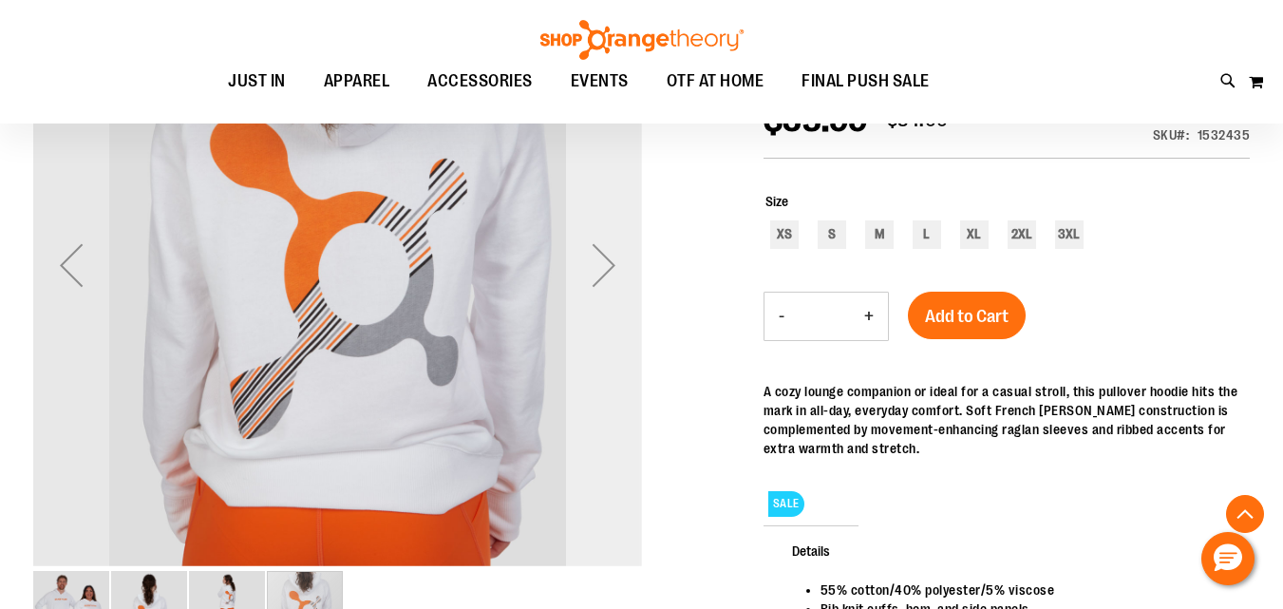
click at [599, 275] on div "Next" at bounding box center [604, 265] width 76 height 76
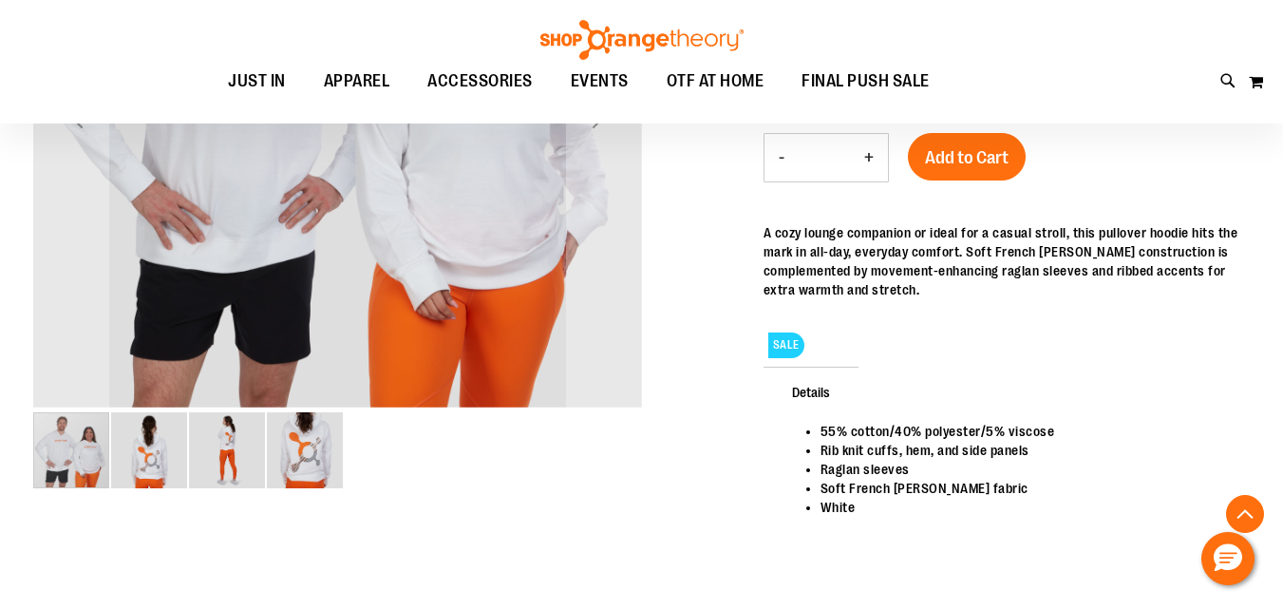
scroll to position [633, 0]
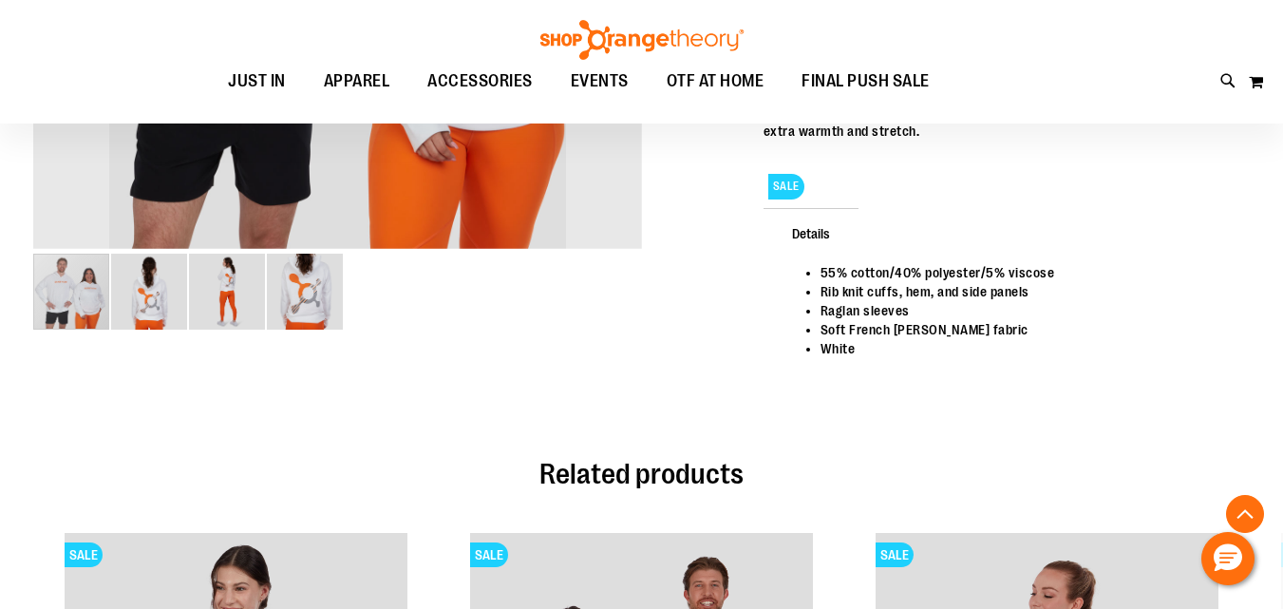
click at [226, 307] on img "image 3 of 4" at bounding box center [227, 292] width 76 height 76
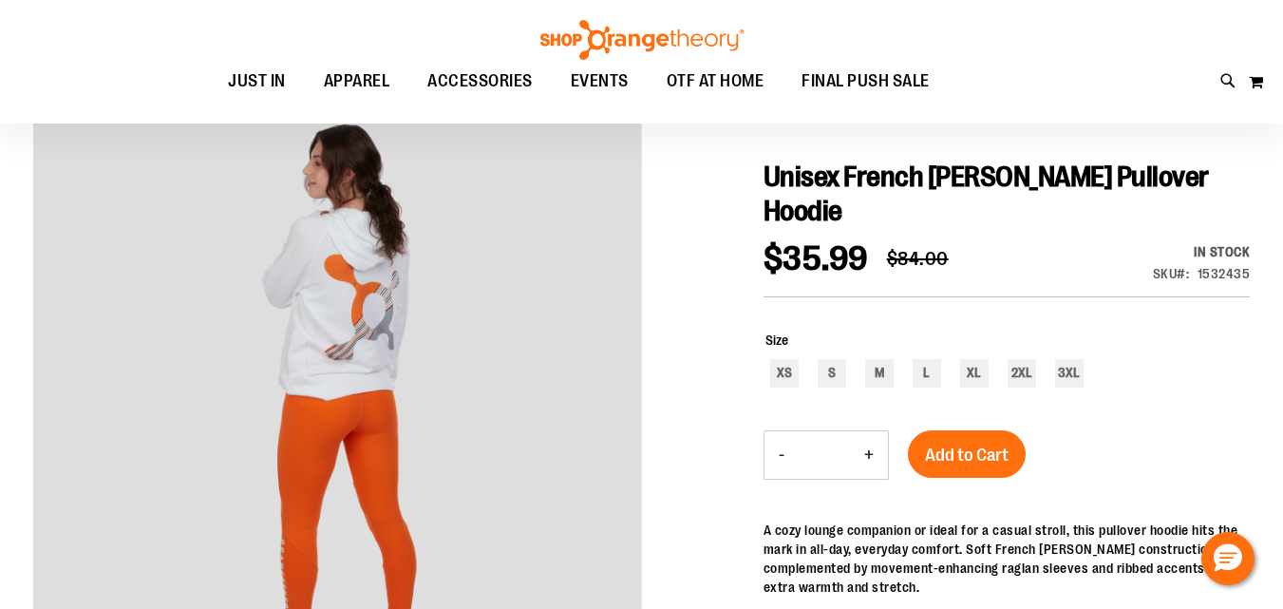
scroll to position [158, 0]
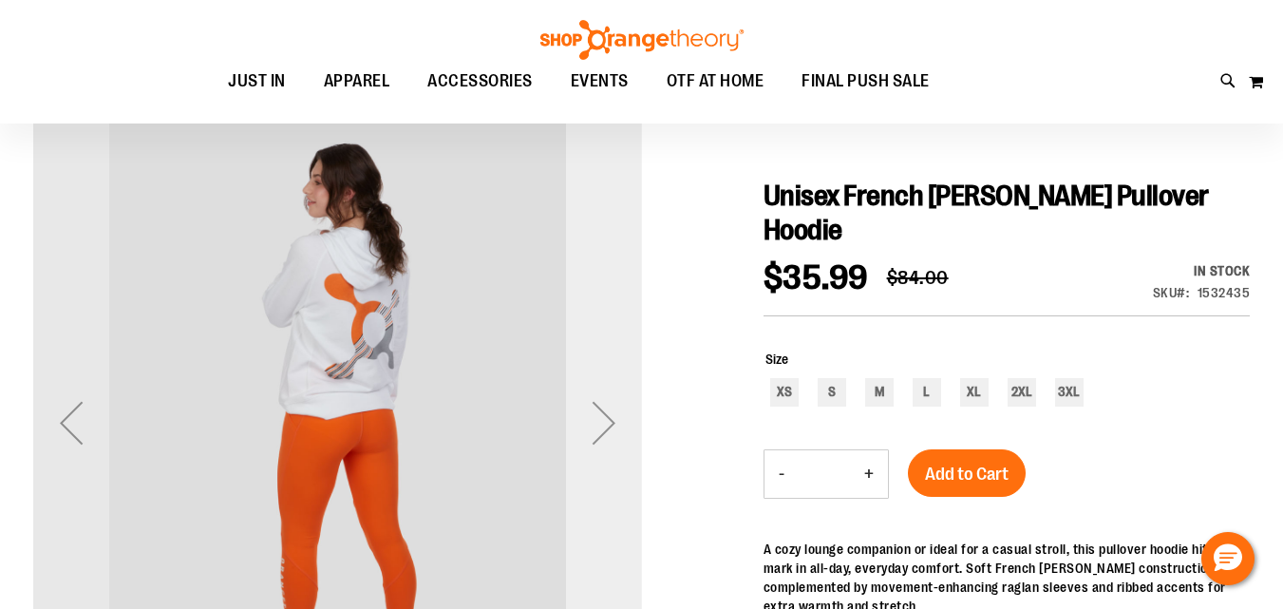
click at [612, 412] on div "Next" at bounding box center [604, 423] width 76 height 76
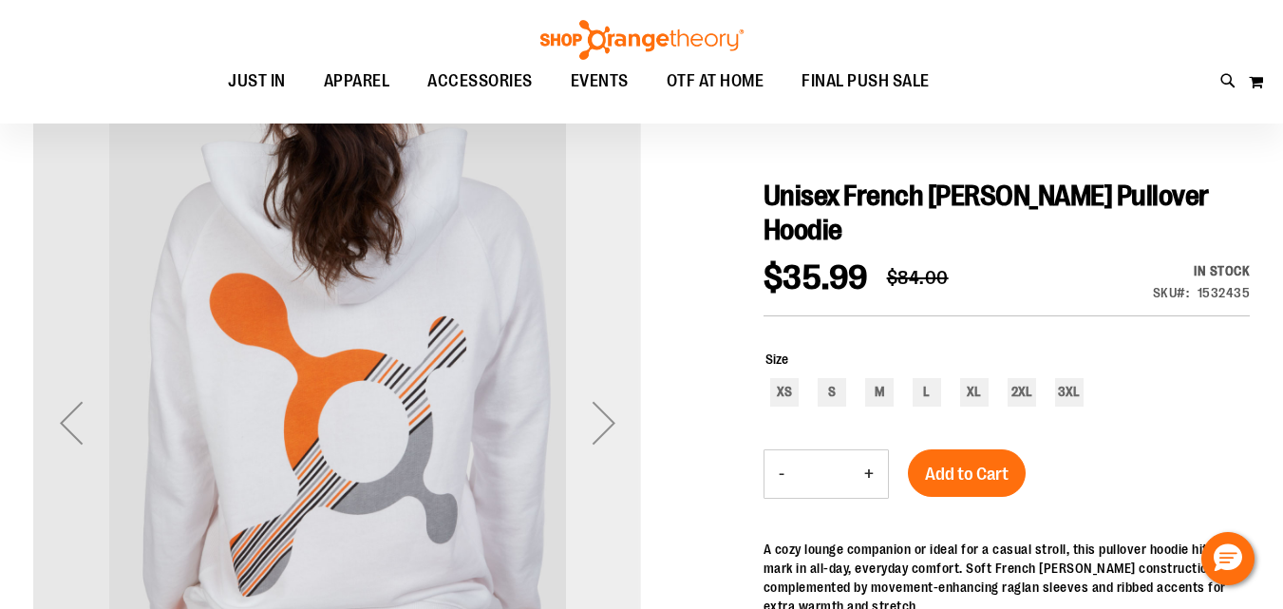
click at [612, 412] on div "Next" at bounding box center [604, 423] width 76 height 76
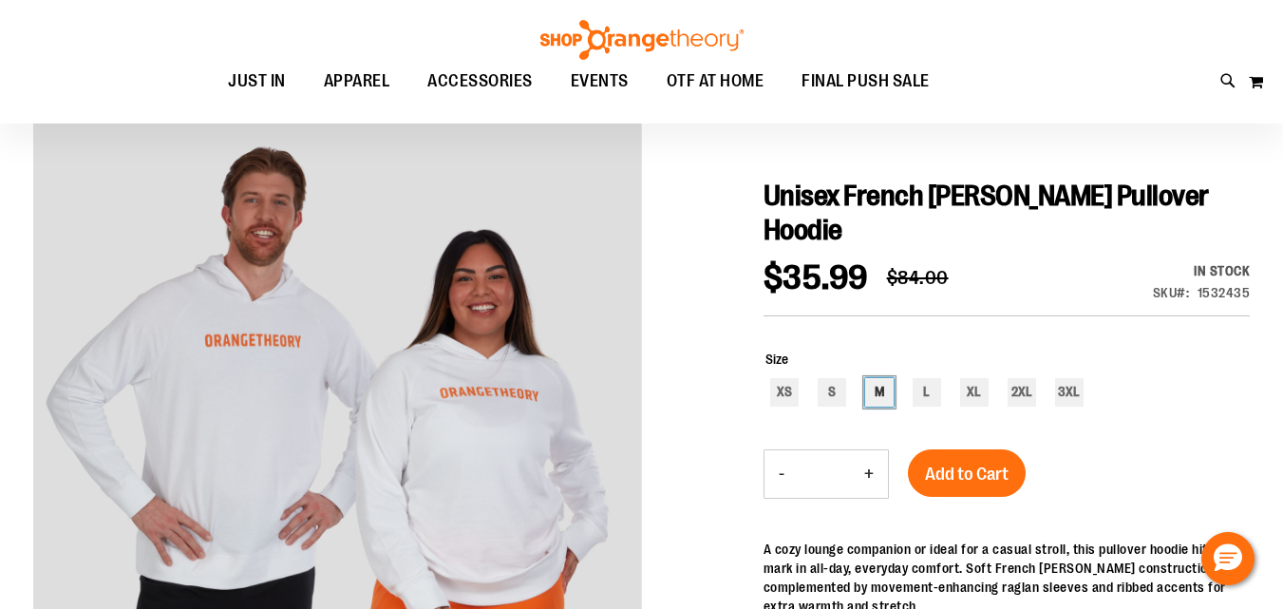
click at [881, 378] on div "M" at bounding box center [879, 392] width 28 height 28
click at [835, 378] on div "S" at bounding box center [832, 392] width 28 height 28
type input "***"
click at [954, 464] on span "Add to Cart" at bounding box center [967, 474] width 84 height 21
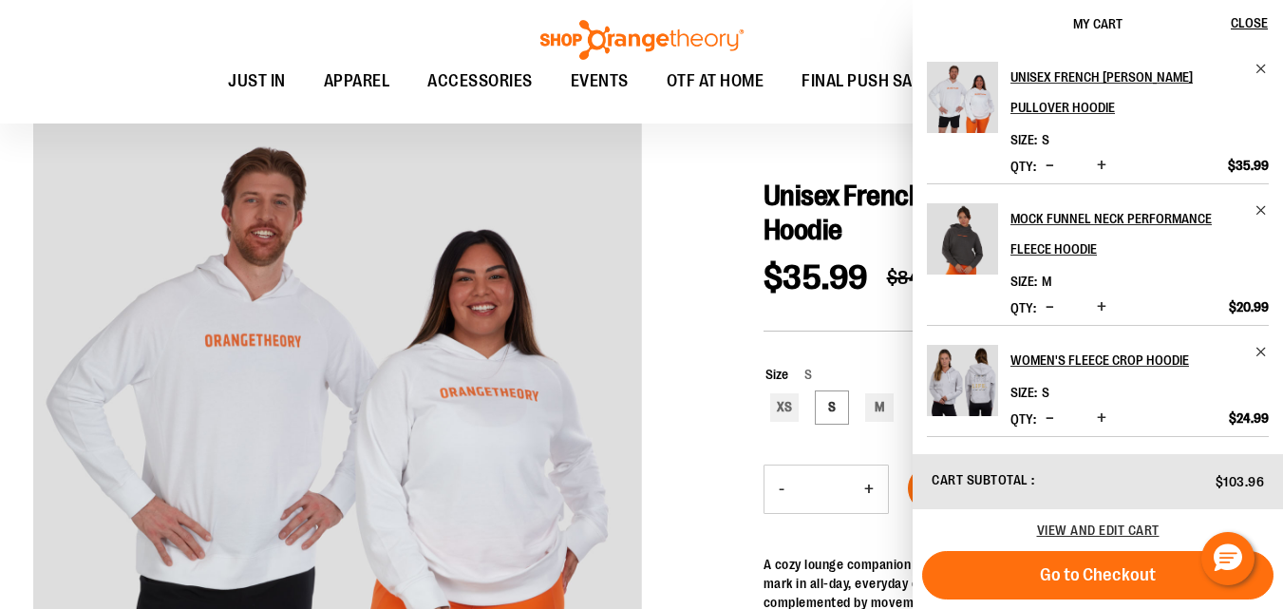
click at [867, 346] on div "Size S XS S M L XL 2XL 3XL ***" at bounding box center [1007, 396] width 486 height 100
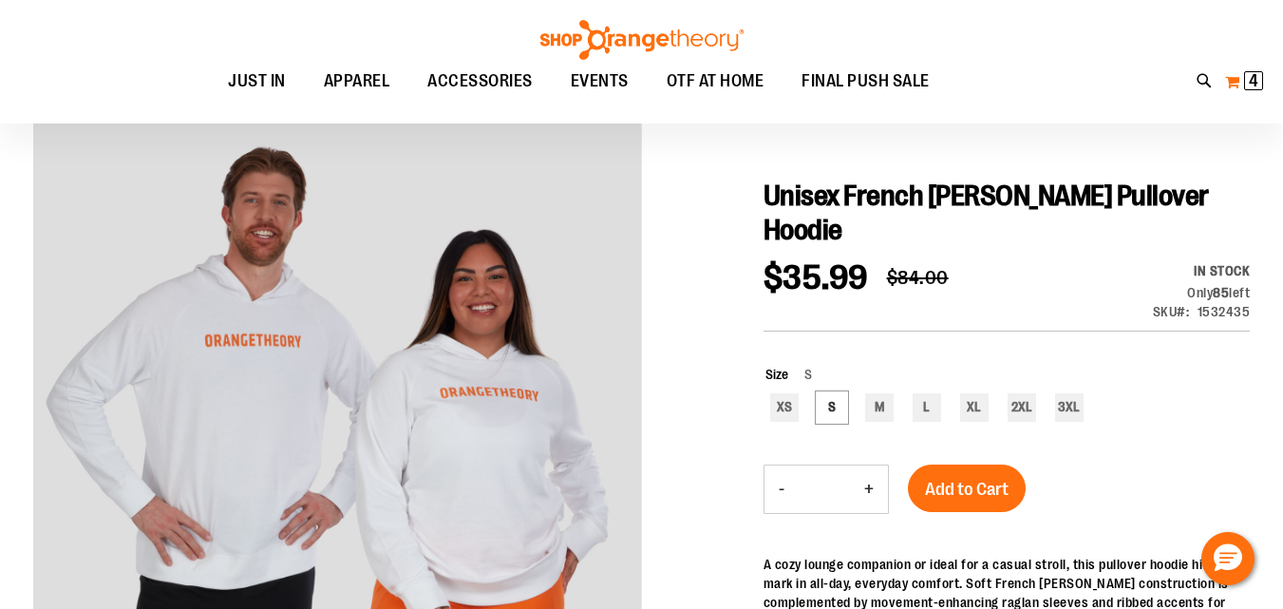
click at [1261, 82] on span "4 4 items" at bounding box center [1253, 80] width 19 height 19
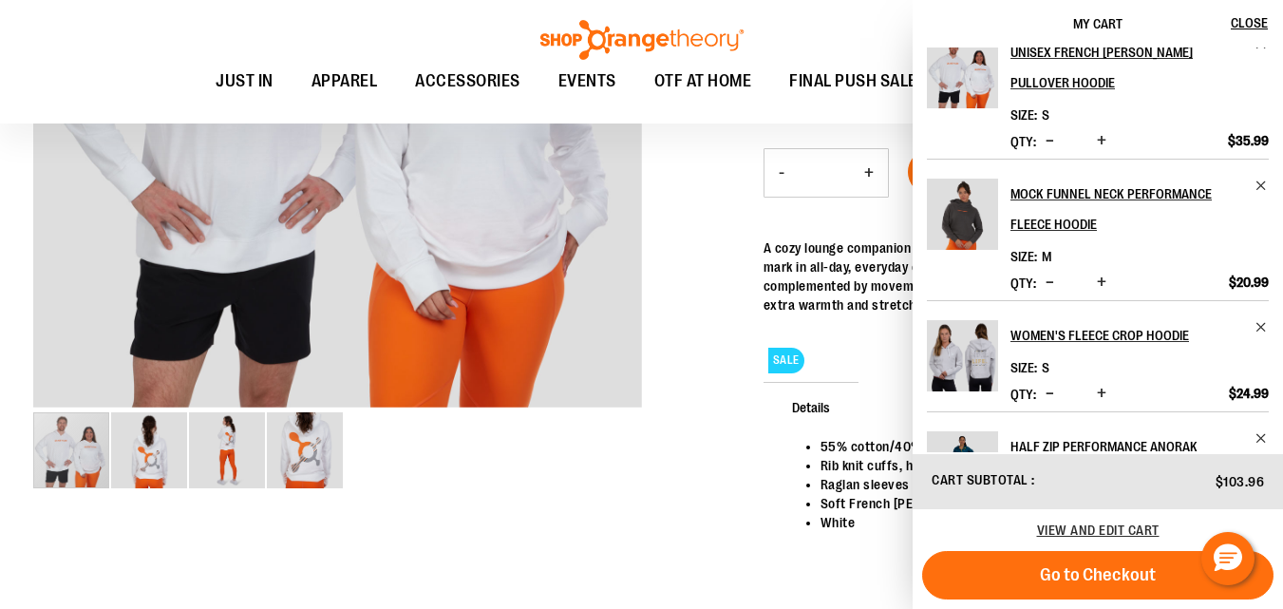
scroll to position [0, 0]
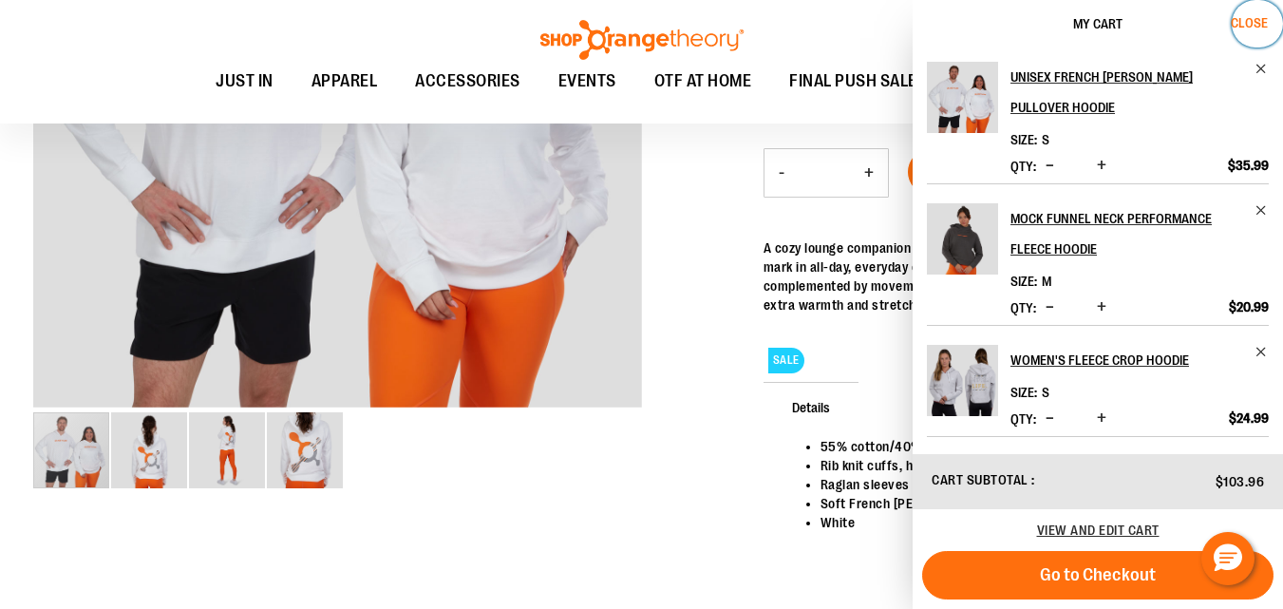
click at [1250, 19] on span "Close" at bounding box center [1249, 22] width 37 height 15
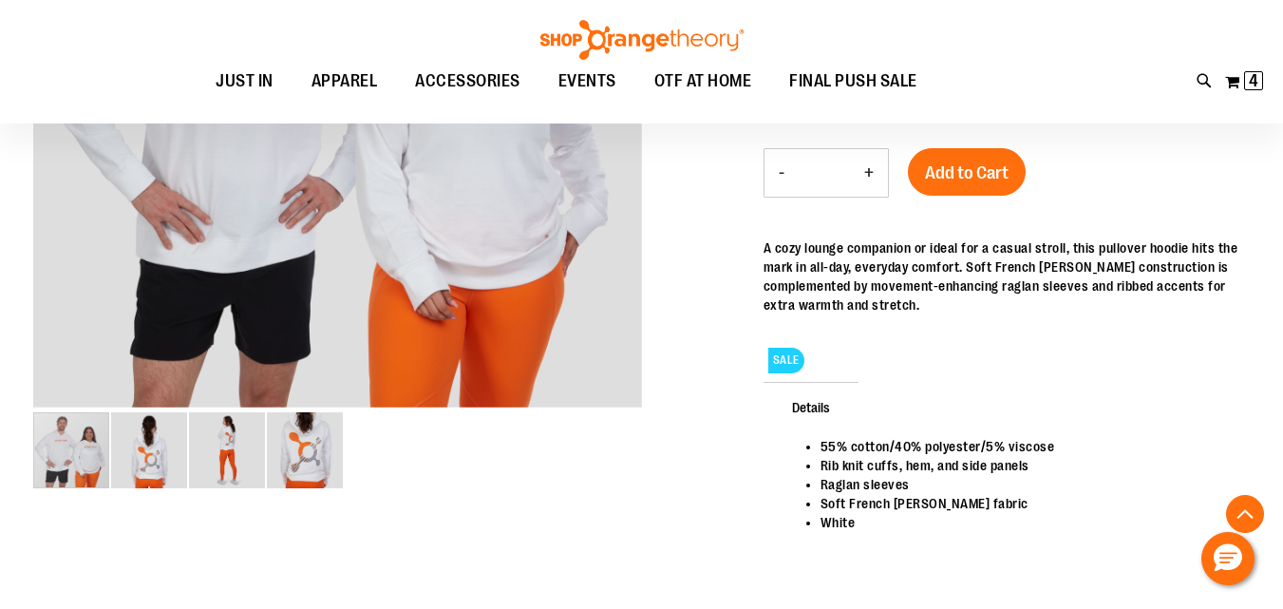
drag, startPoint x: 1238, startPoint y: 89, endPoint x: 1208, endPoint y: 161, distance: 78.0
click at [1236, 89] on button "My Cart 4 4 items" at bounding box center [1244, 81] width 40 height 30
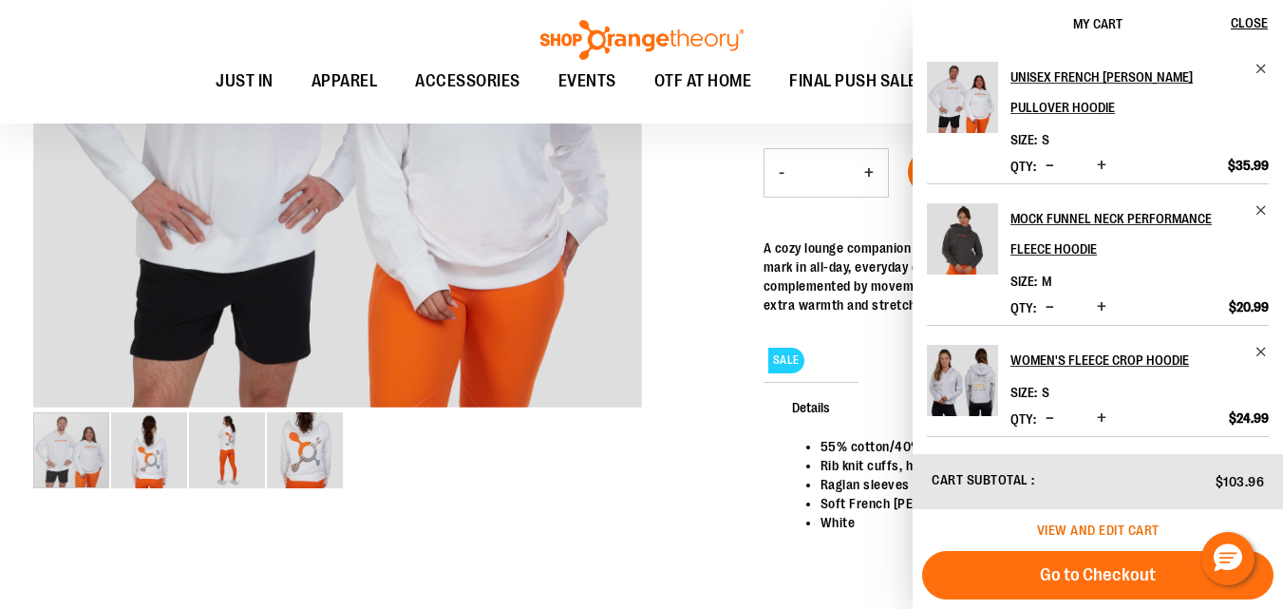
click at [1056, 531] on span "View and edit cart" at bounding box center [1098, 529] width 123 height 15
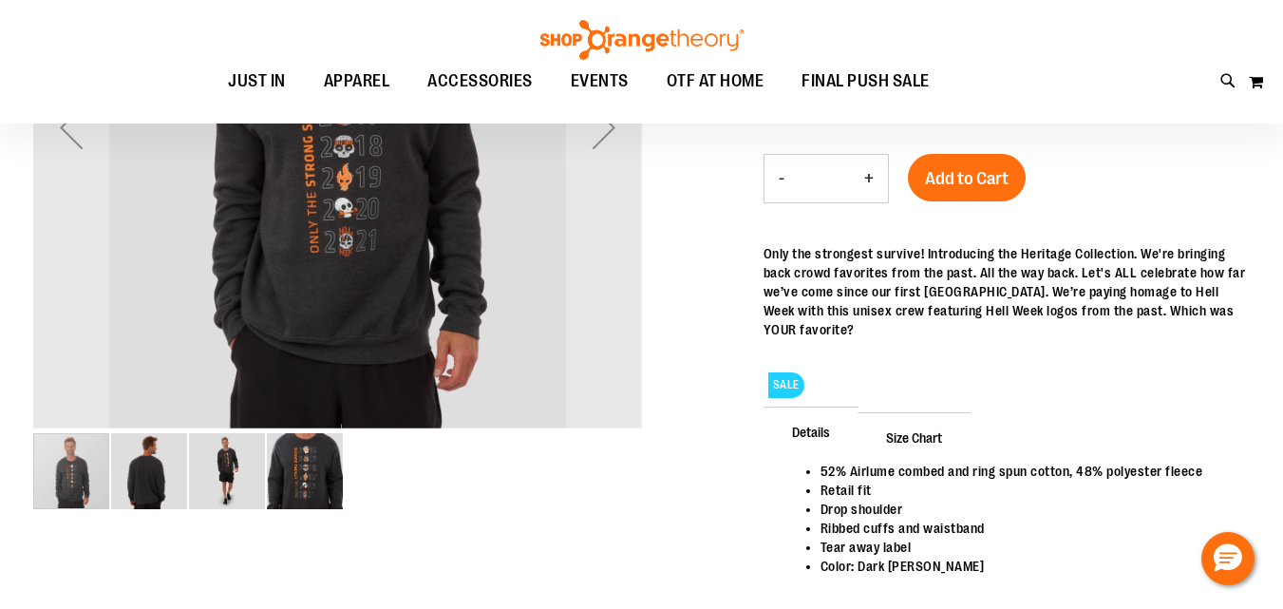
scroll to position [474, 0]
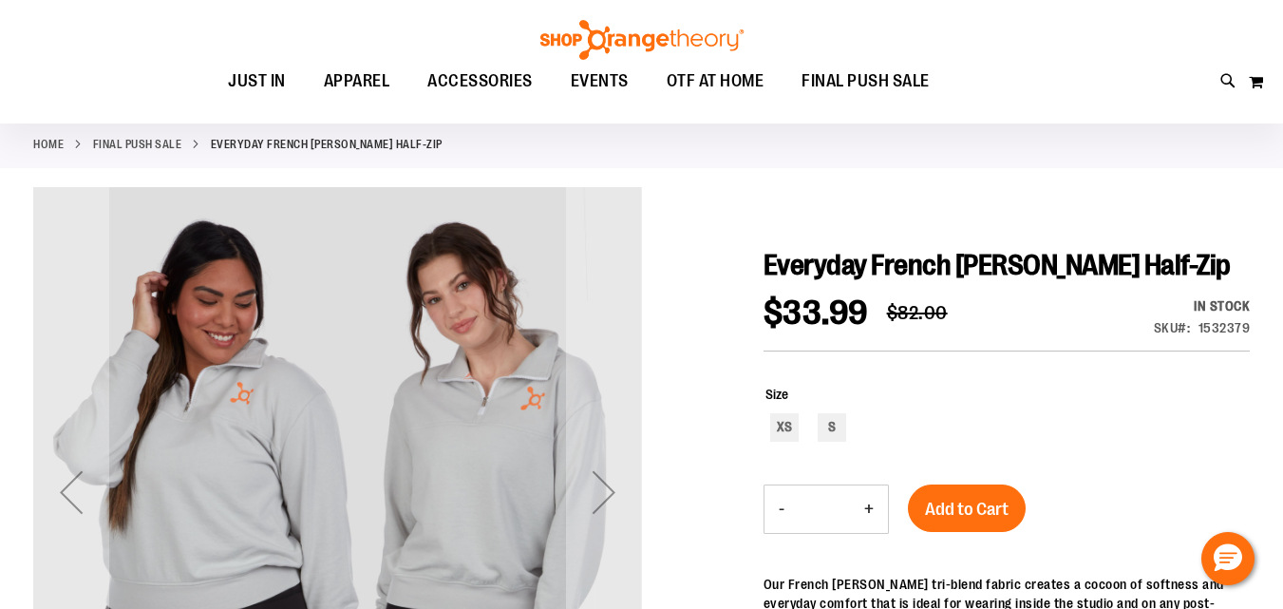
scroll to position [158, 0]
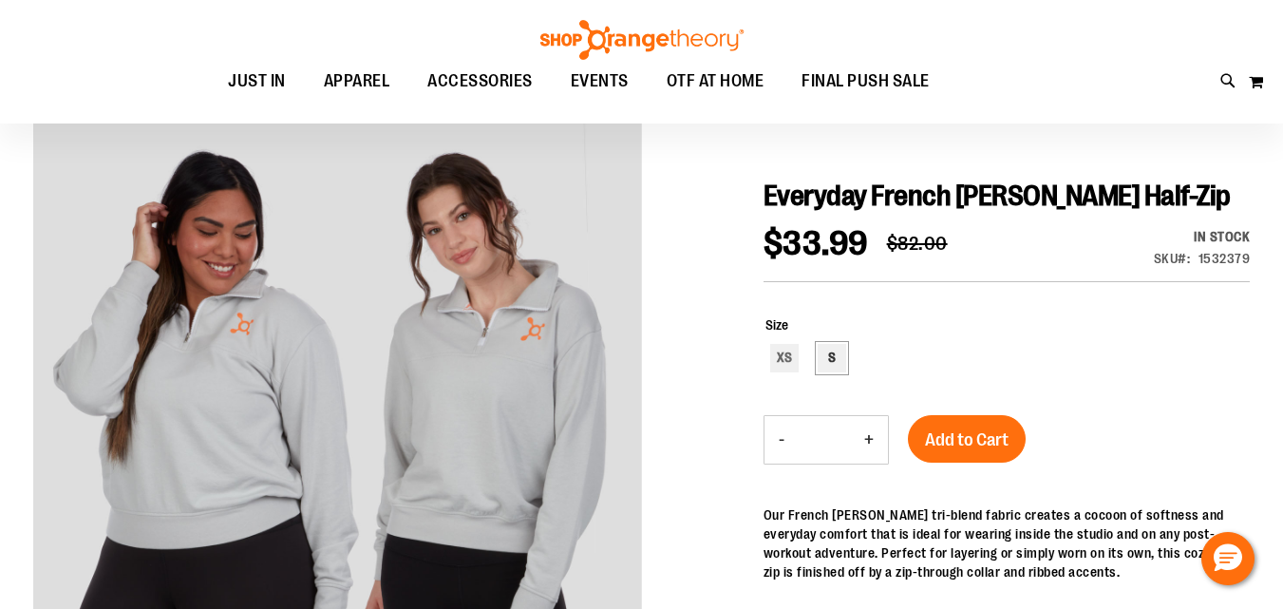
type input "**********"
click at [831, 356] on div "S" at bounding box center [832, 358] width 28 height 28
type input "***"
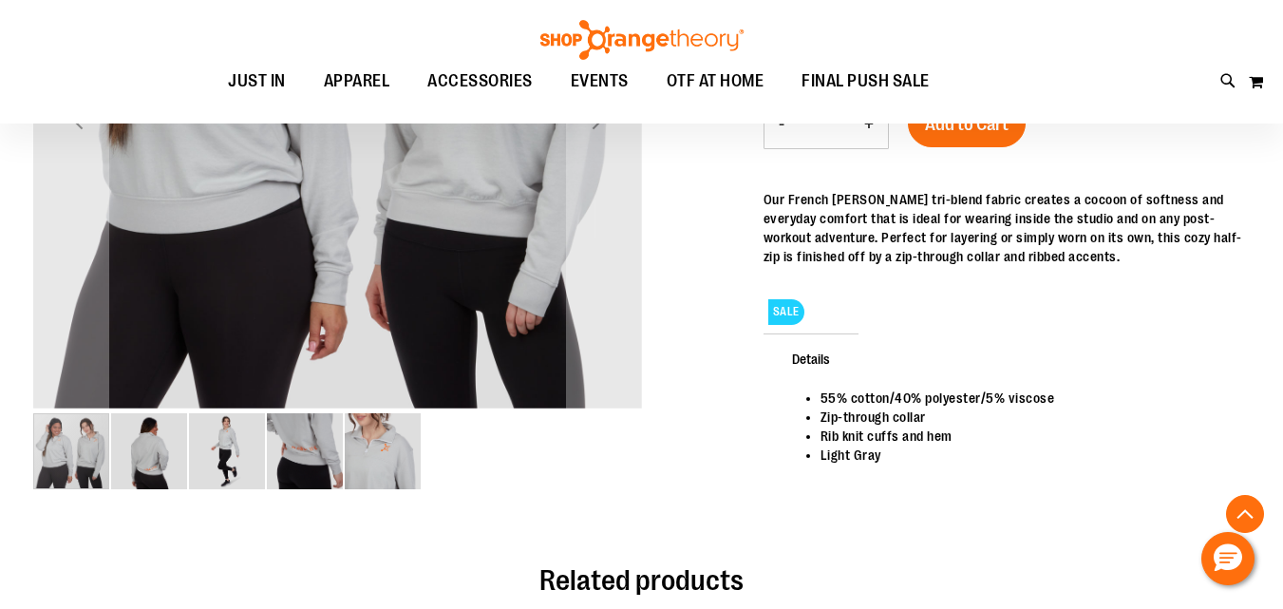
scroll to position [474, 0]
click at [228, 456] on img "image 3 of 5" at bounding box center [227, 450] width 76 height 76
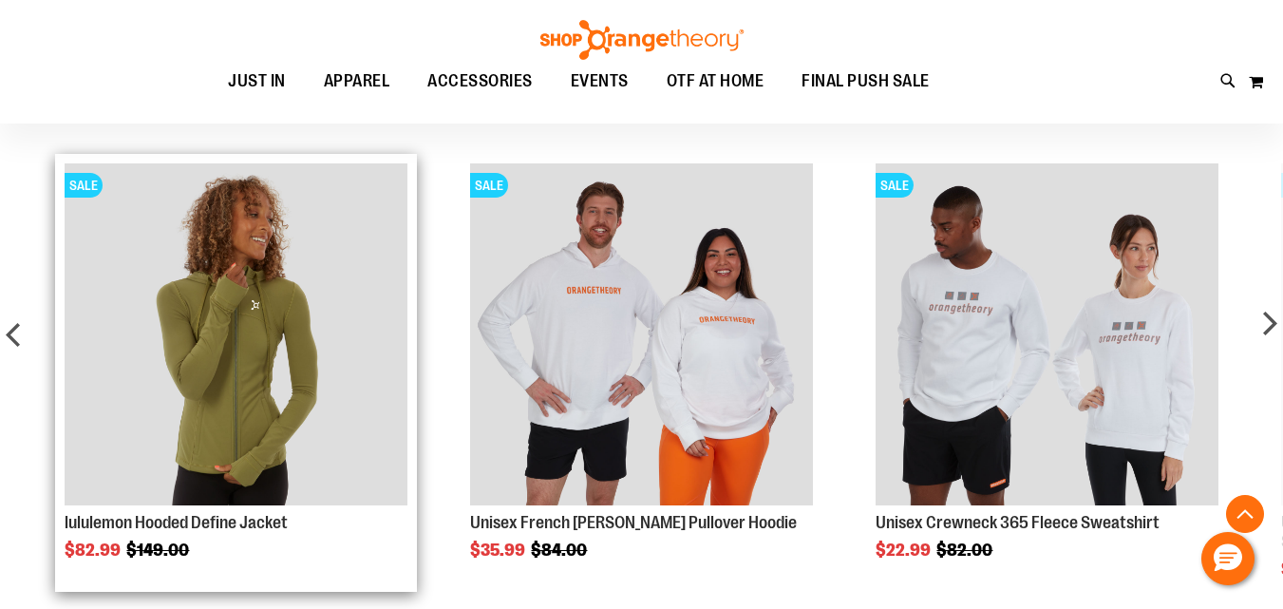
scroll to position [1265, 0]
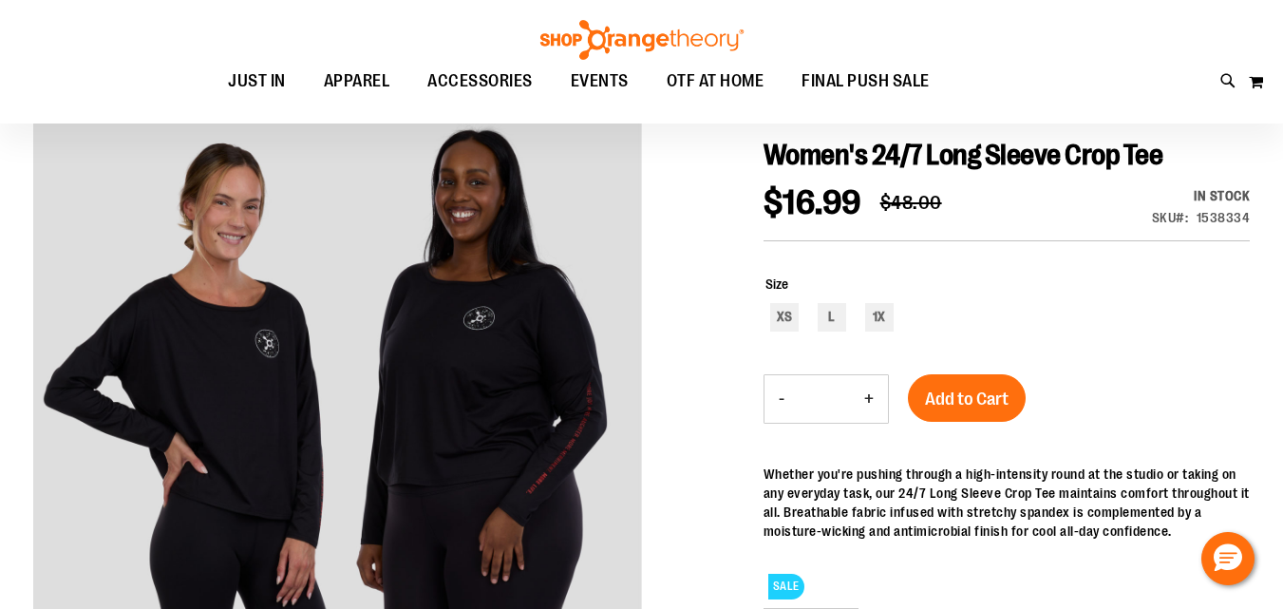
scroll to position [158, 0]
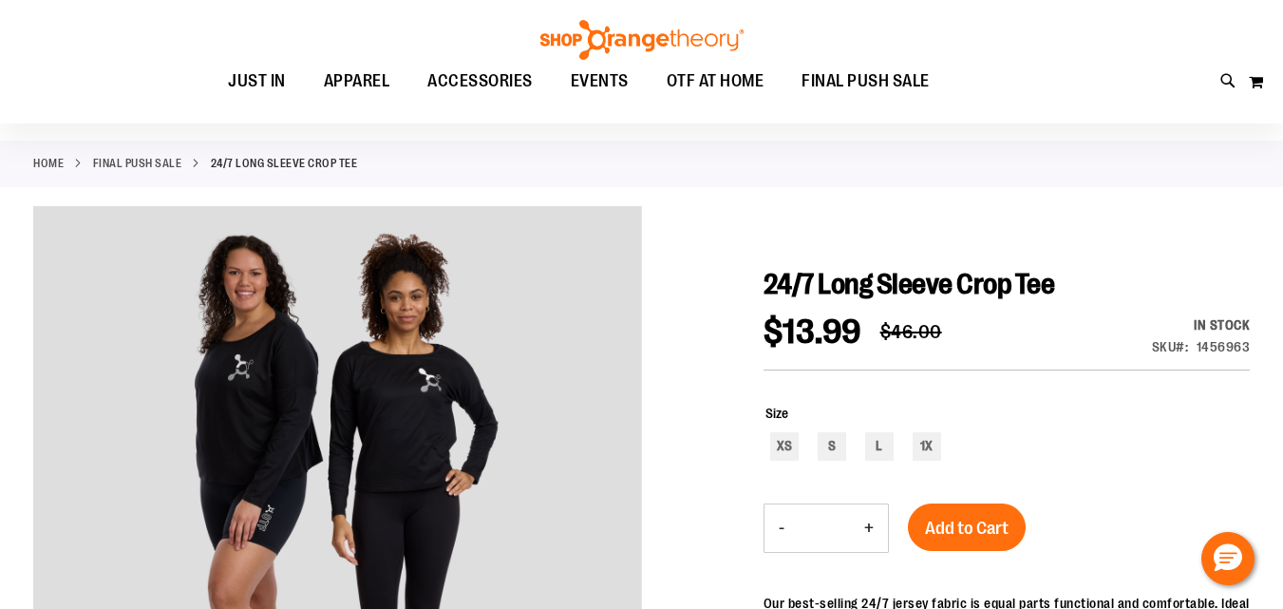
scroll to position [158, 0]
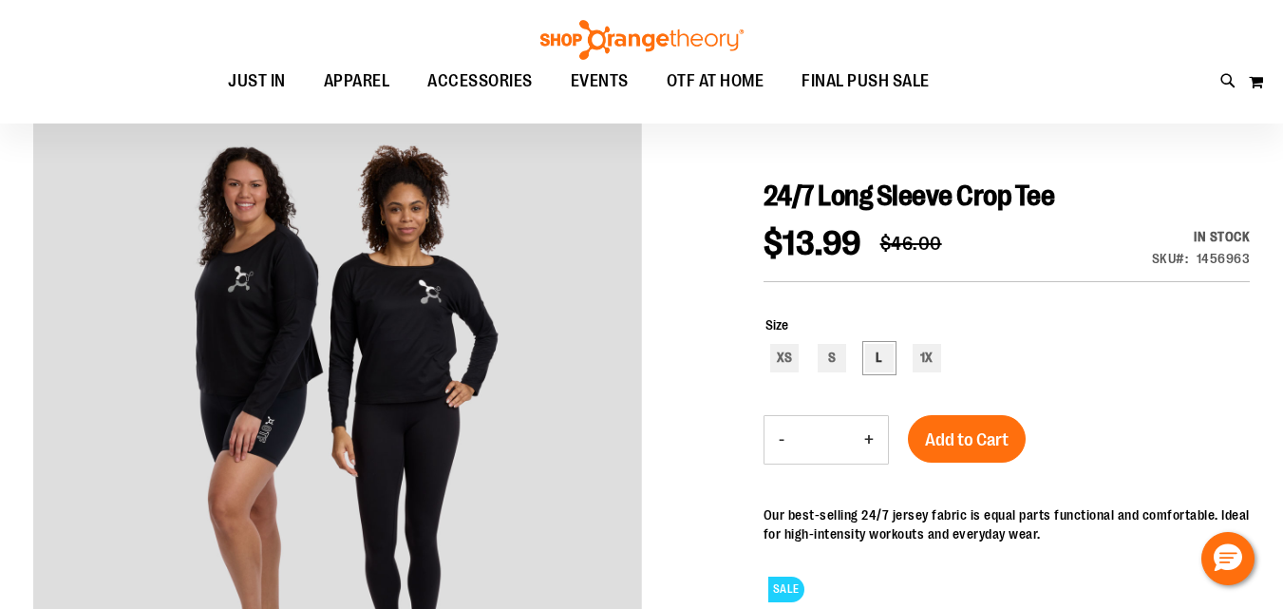
type input "**********"
click at [882, 360] on div "L" at bounding box center [879, 358] width 28 height 28
type input "***"
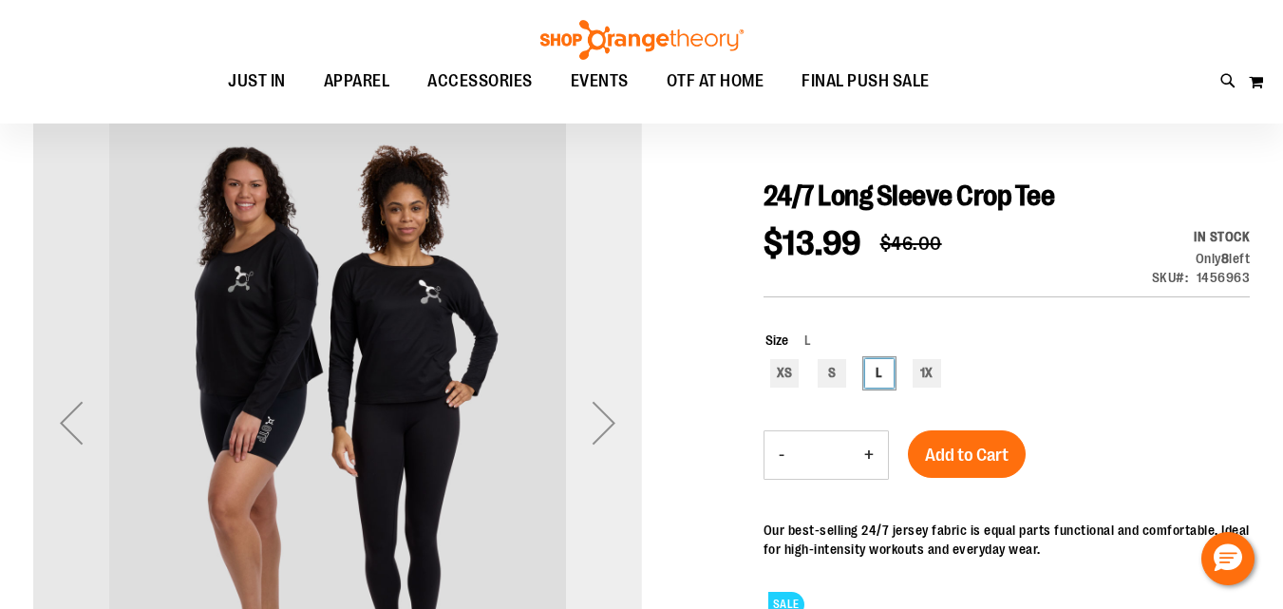
click at [607, 427] on div "Next" at bounding box center [604, 423] width 76 height 76
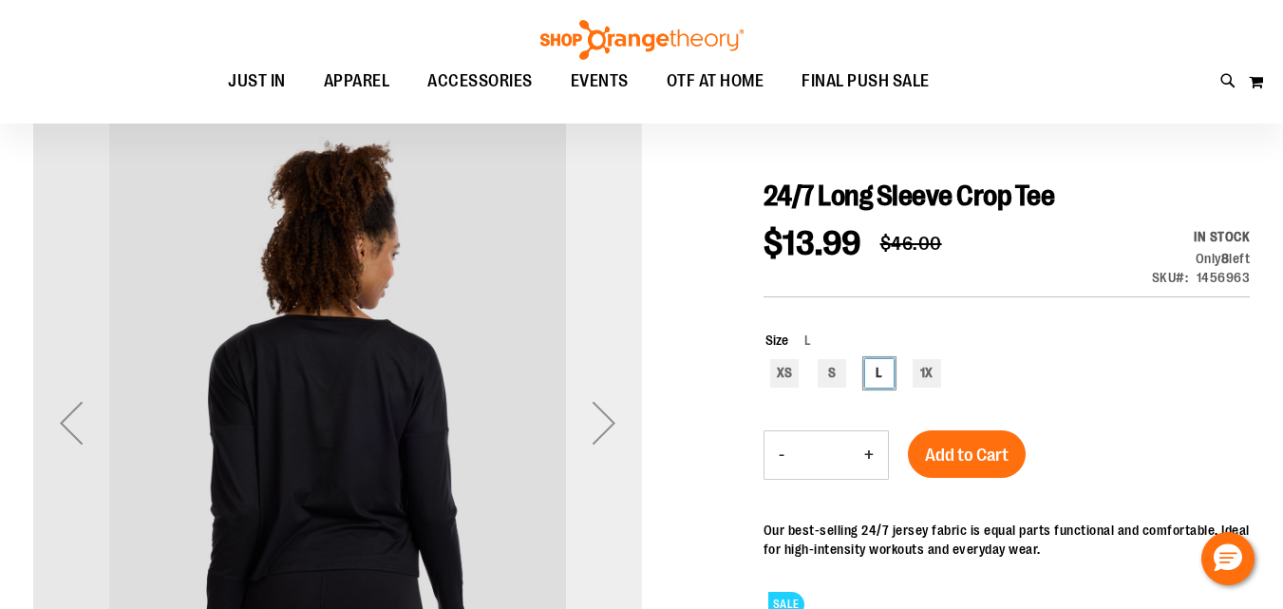
click at [630, 413] on div "Next" at bounding box center [604, 423] width 76 height 76
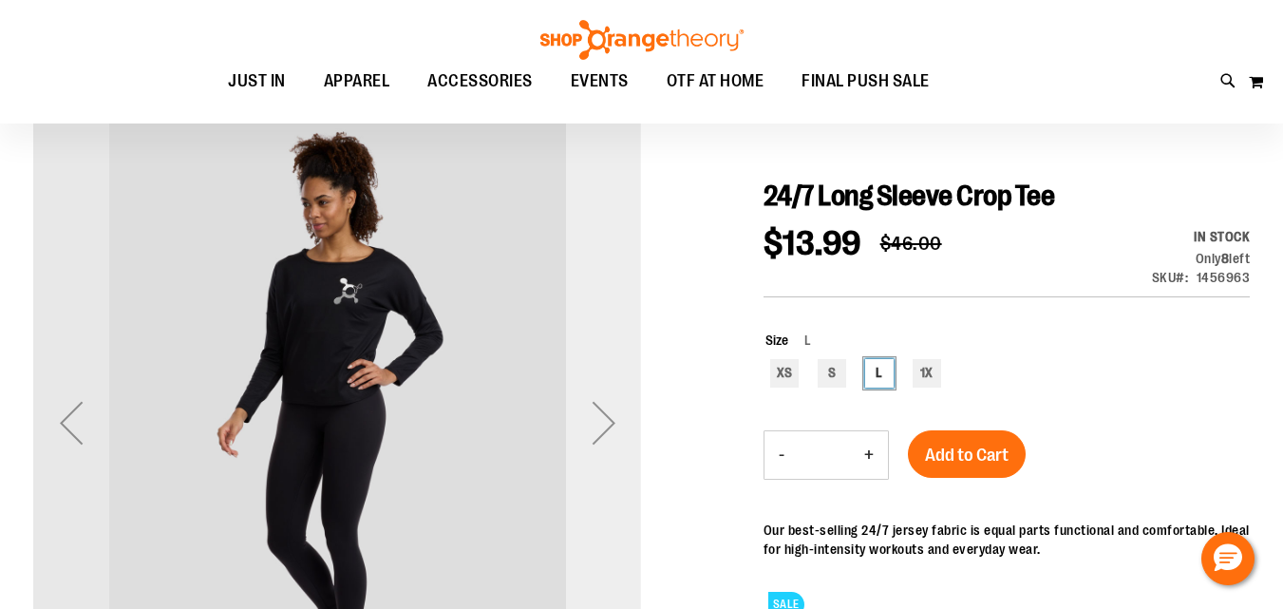
click at [619, 414] on div "Next" at bounding box center [604, 423] width 76 height 76
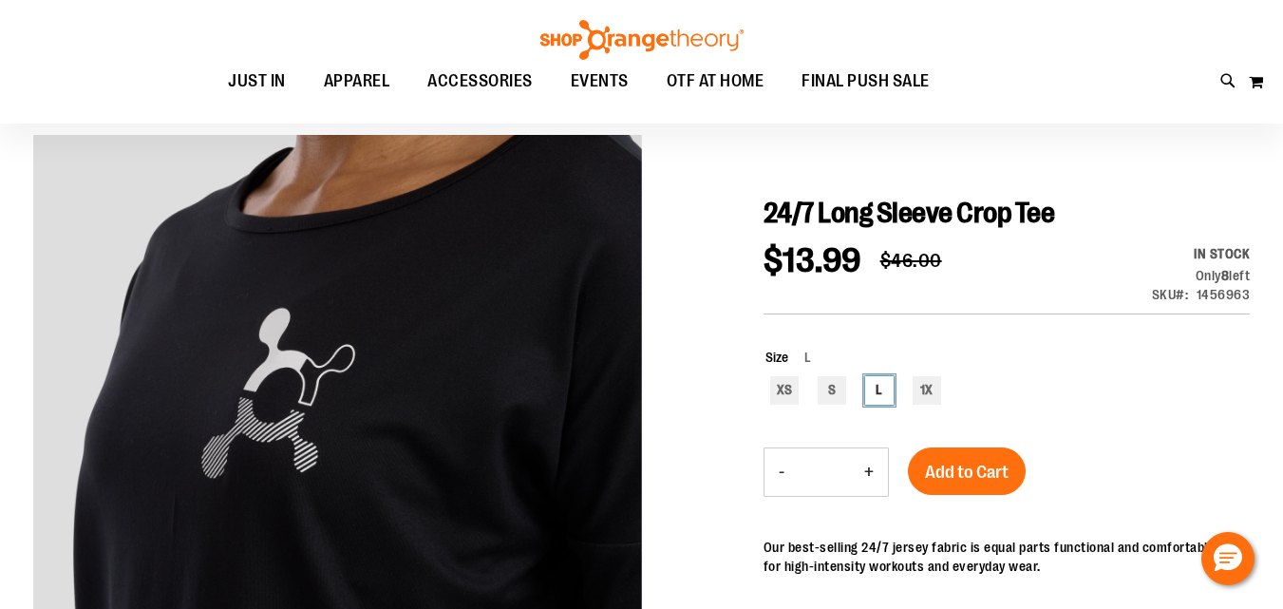
scroll to position [0, 0]
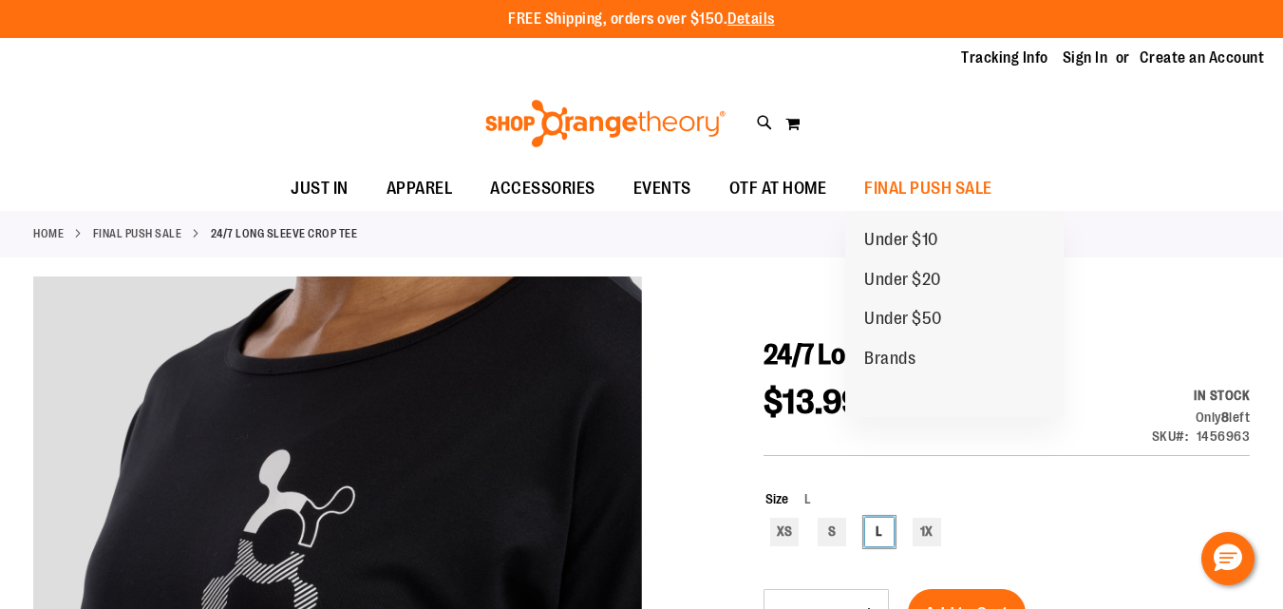
click at [931, 240] on span "Under $10" at bounding box center [901, 242] width 74 height 24
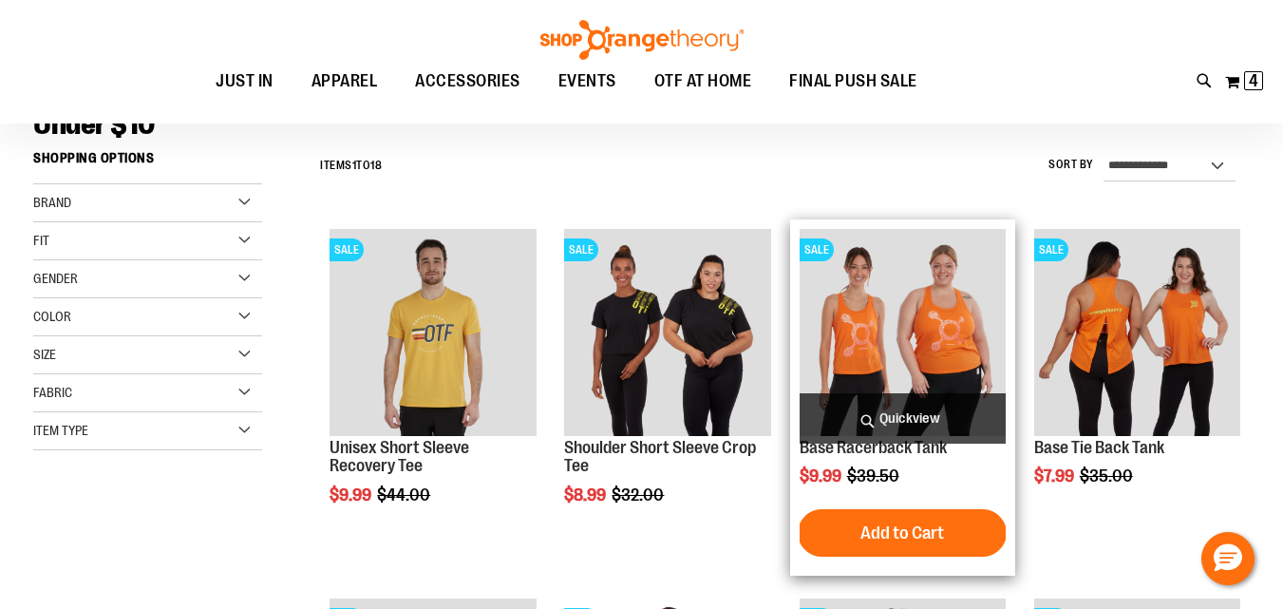
scroll to position [315, 0]
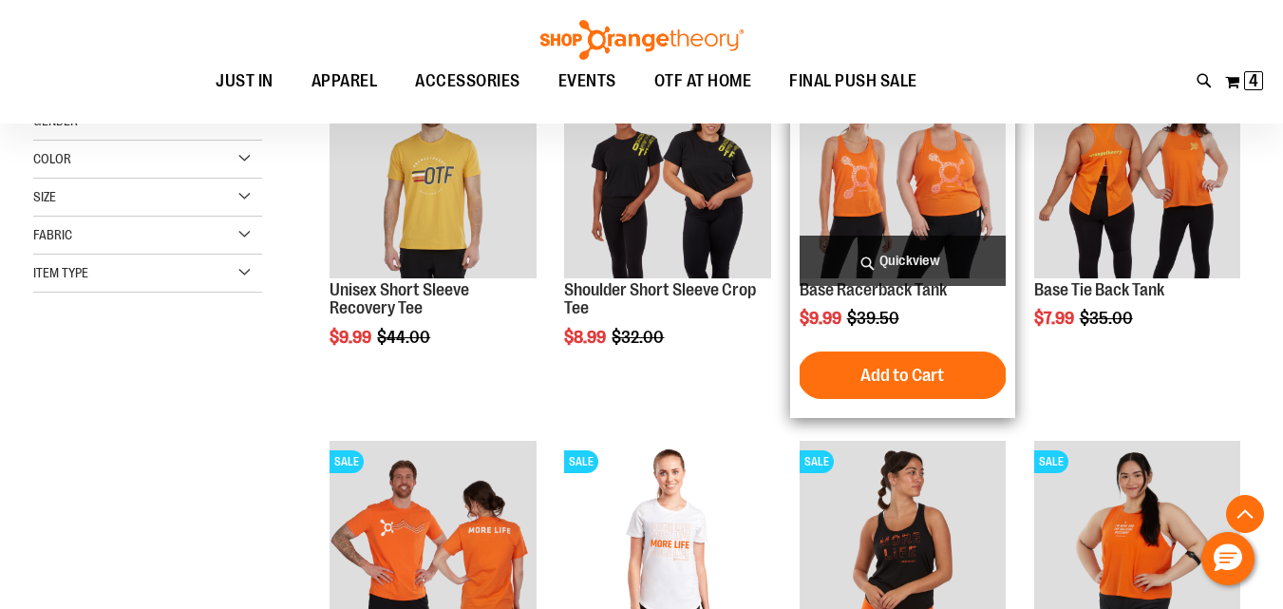
type input "**********"
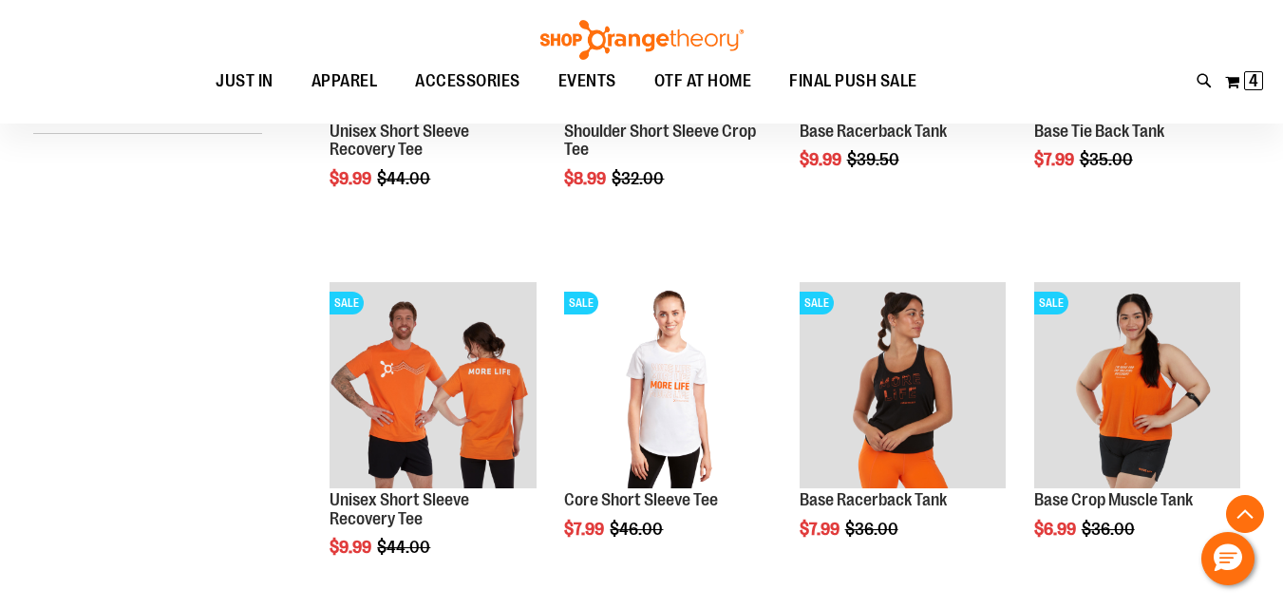
scroll to position [633, 0]
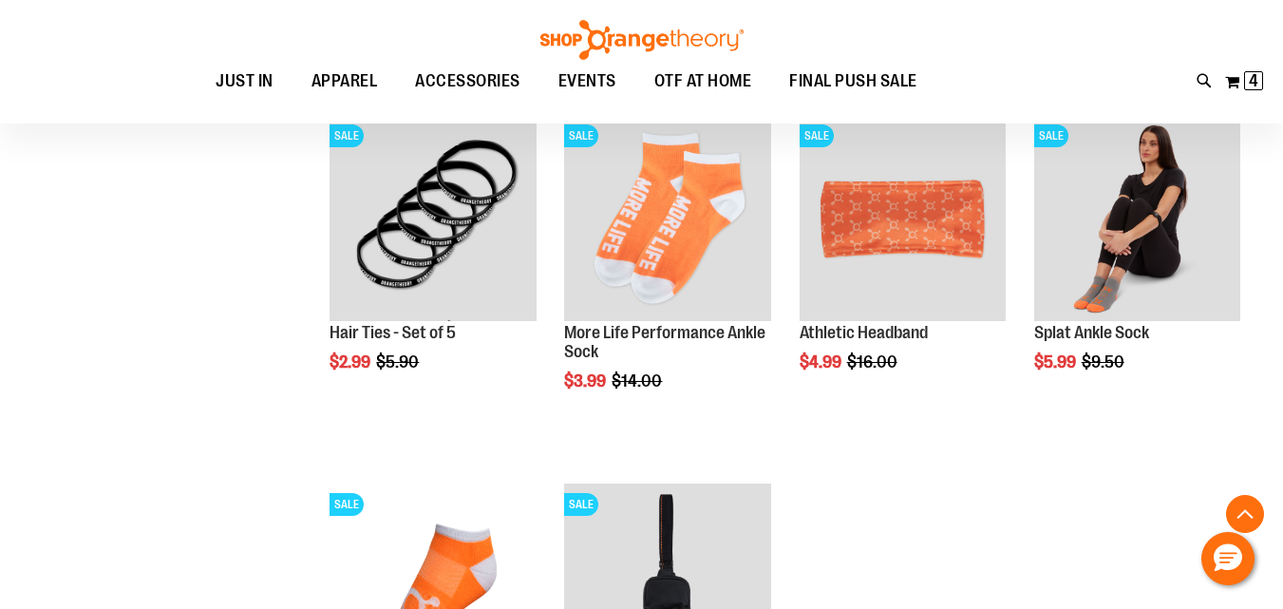
scroll to position [1583, 0]
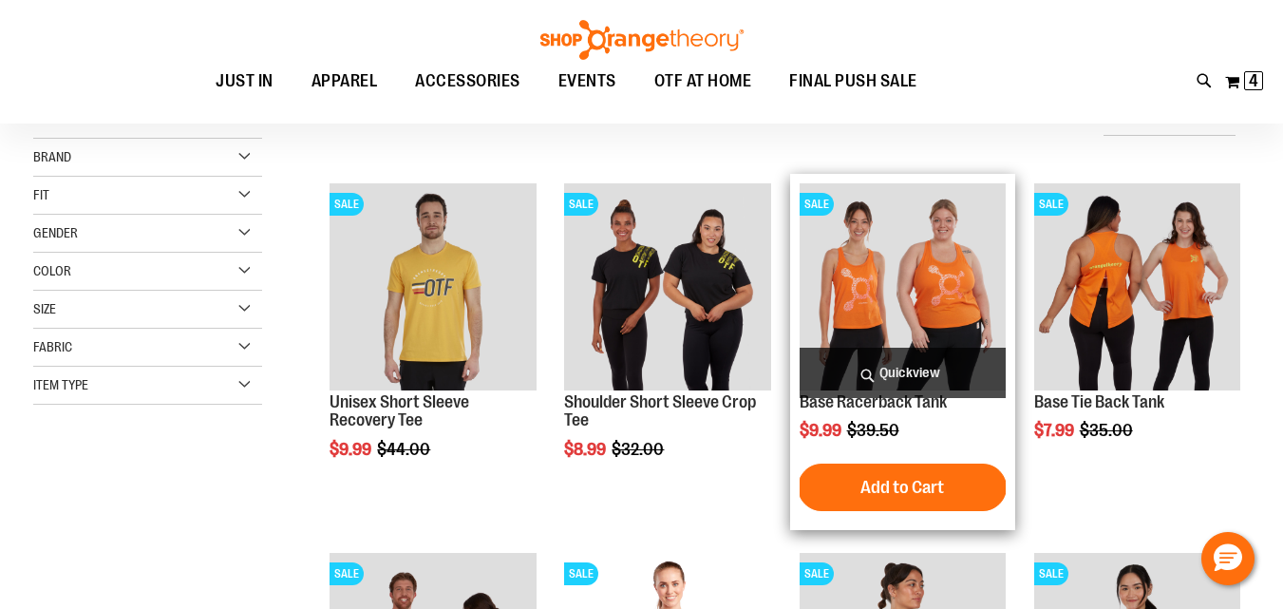
scroll to position [158, 0]
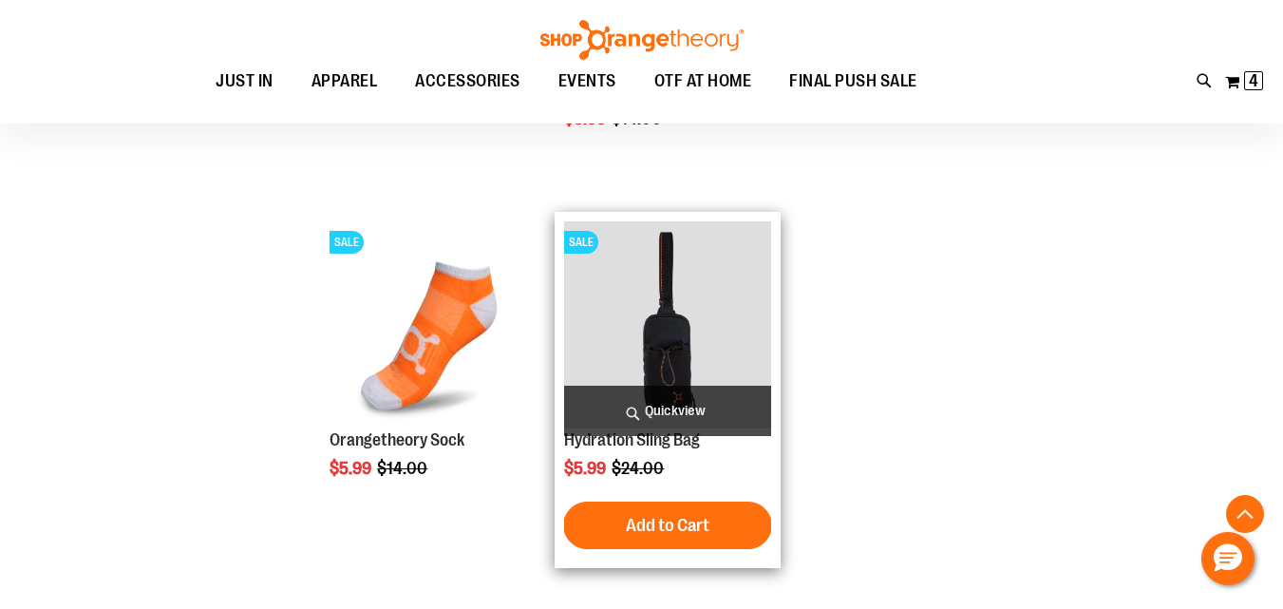
scroll to position [1740, 0]
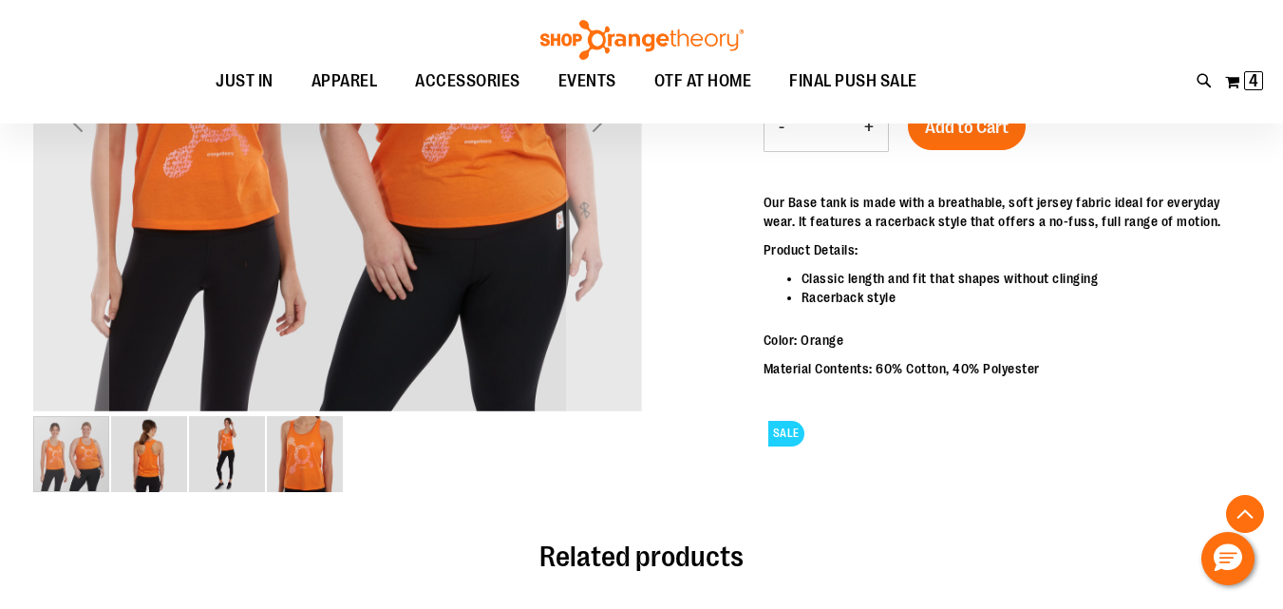
scroll to position [474, 0]
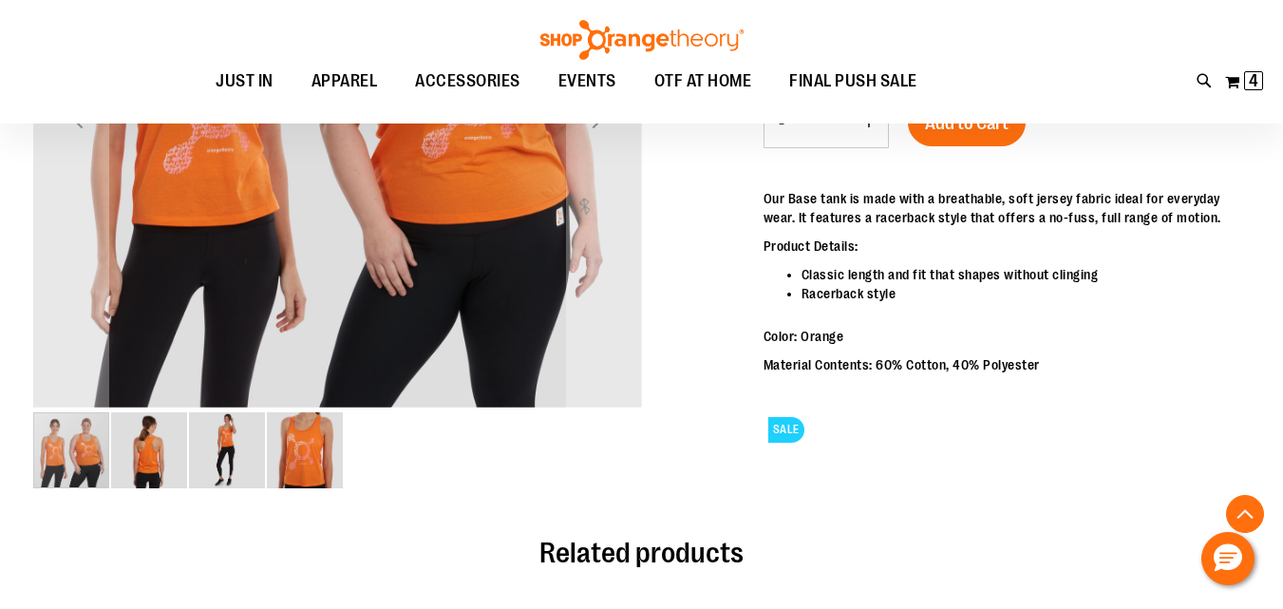
type input "**********"
click at [146, 463] on img "image 2 of 4" at bounding box center [149, 450] width 76 height 76
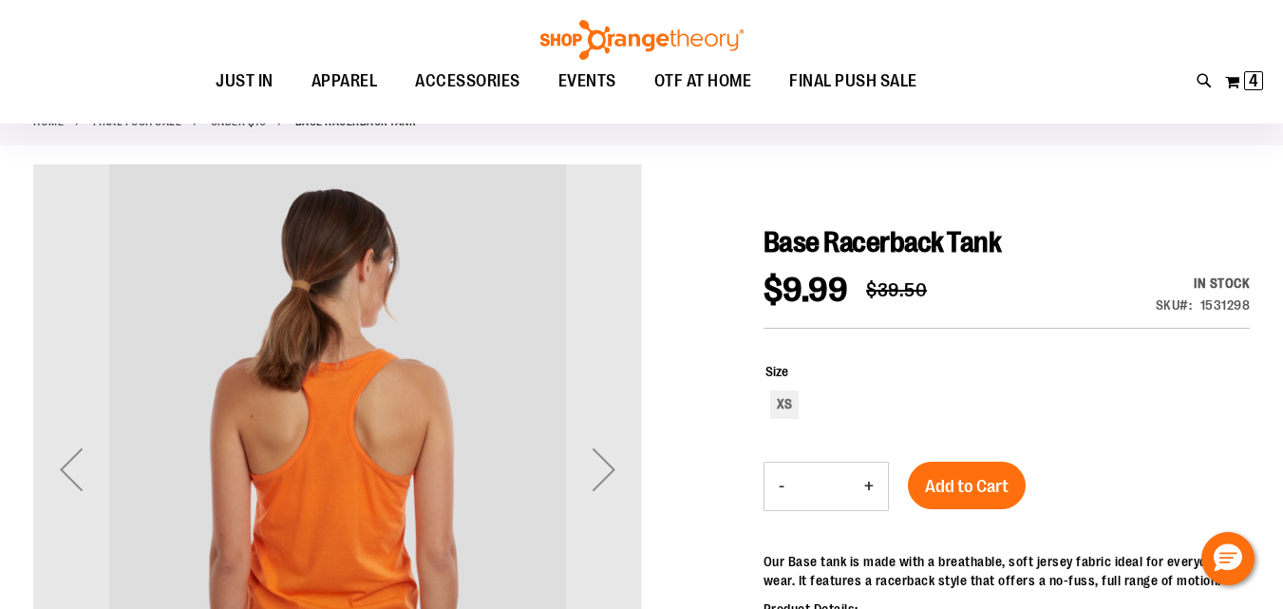
scroll to position [158, 0]
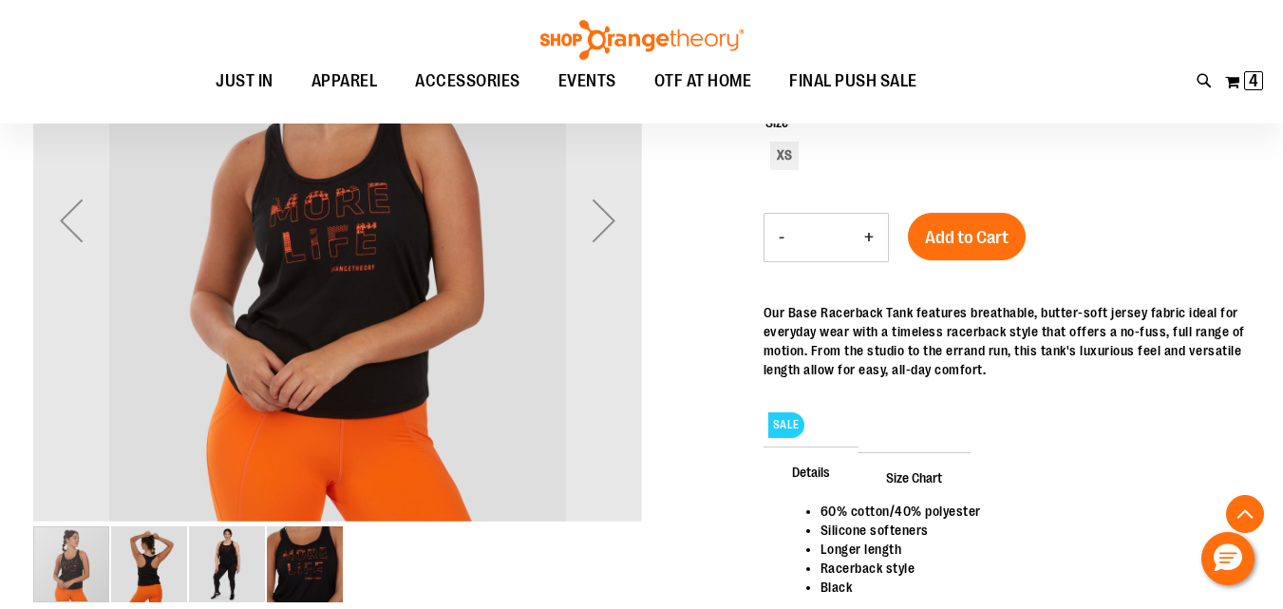
scroll to position [474, 0]
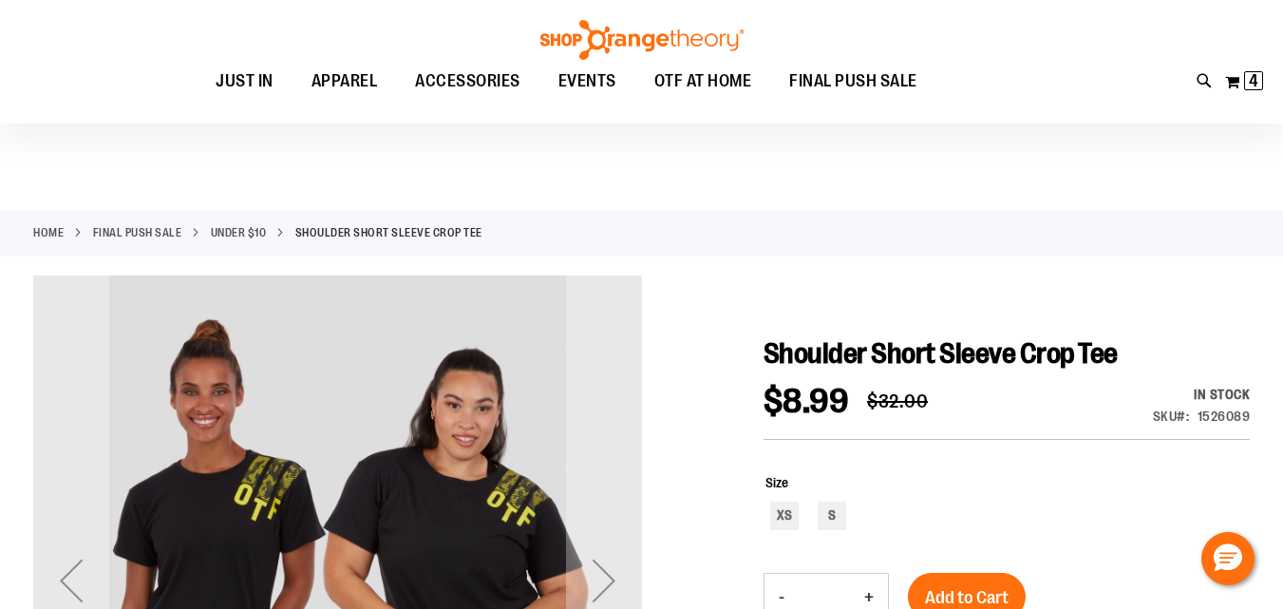
scroll to position [158, 0]
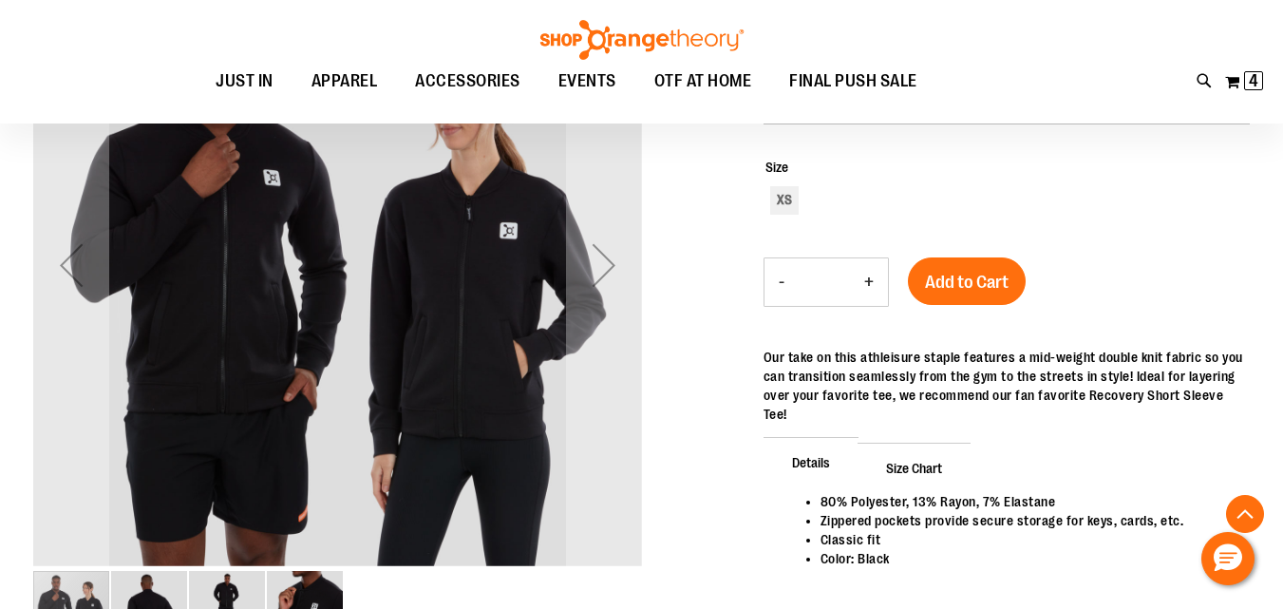
scroll to position [314, 0]
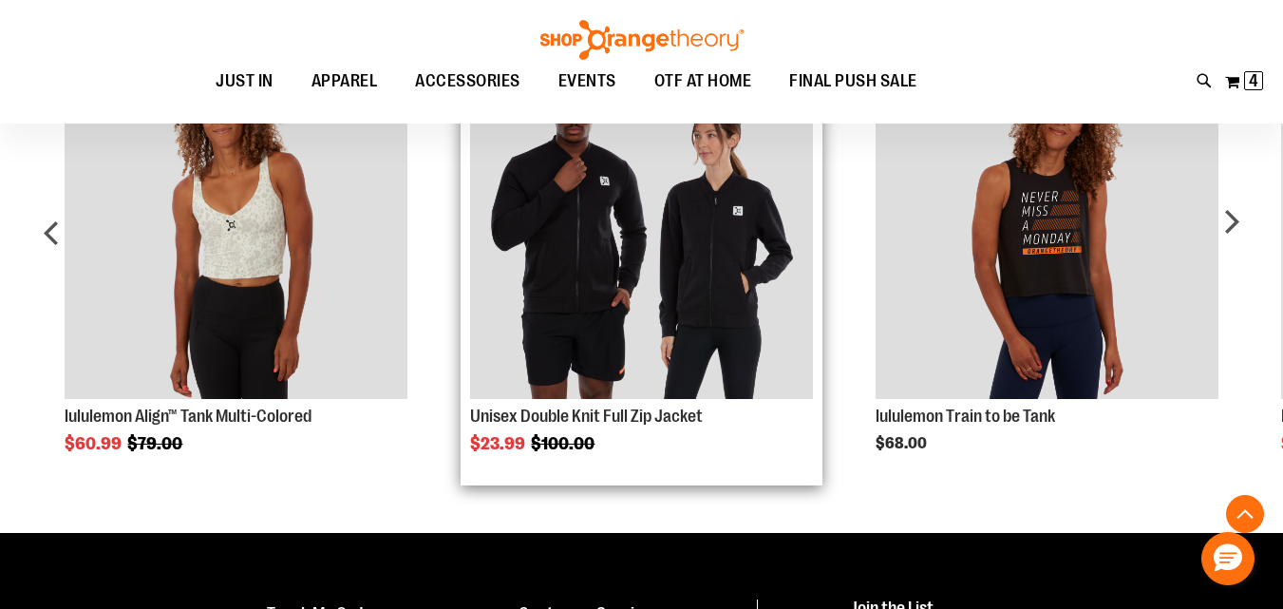
scroll to position [1008, 0]
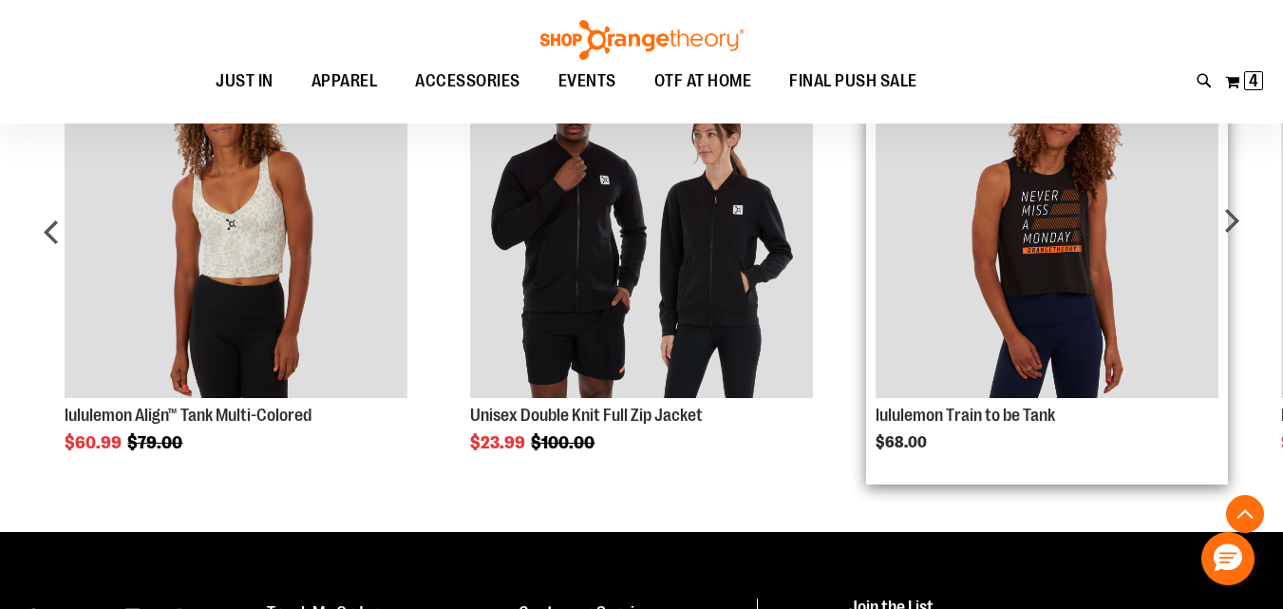
type input "**********"
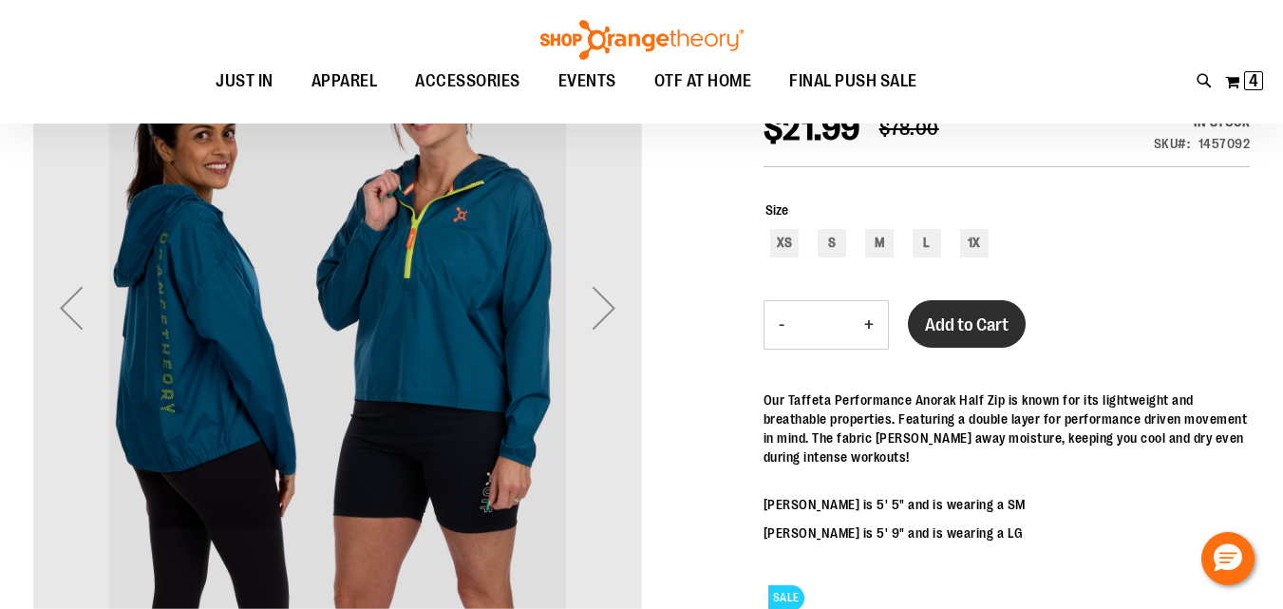
scroll to position [58, 0]
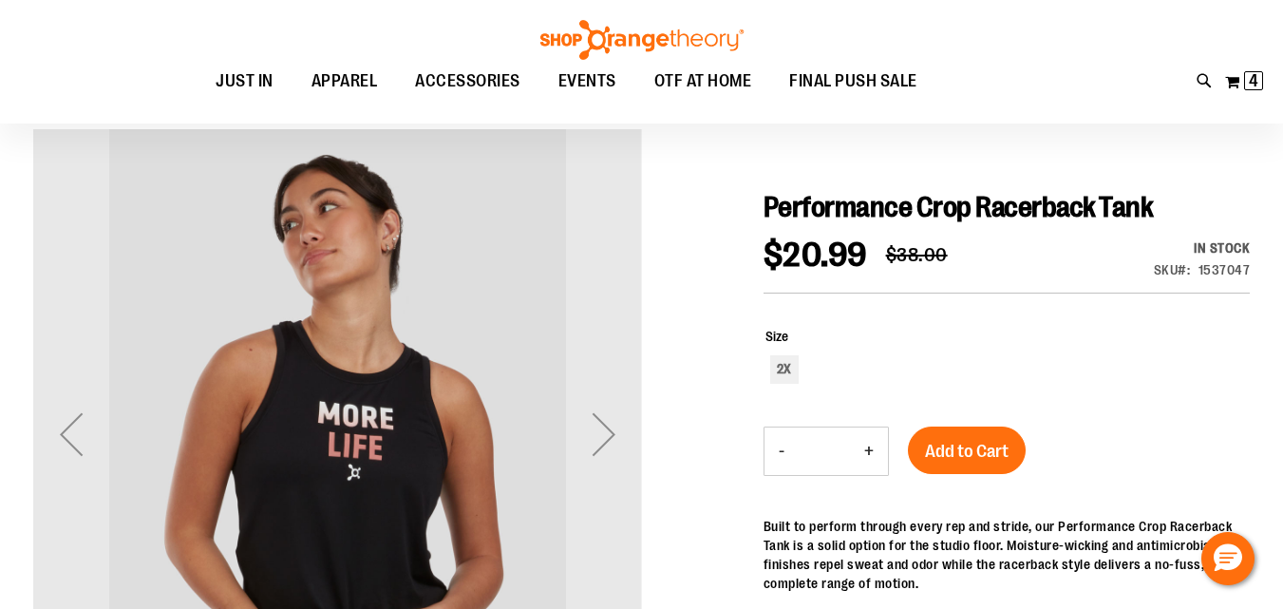
scroll to position [315, 0]
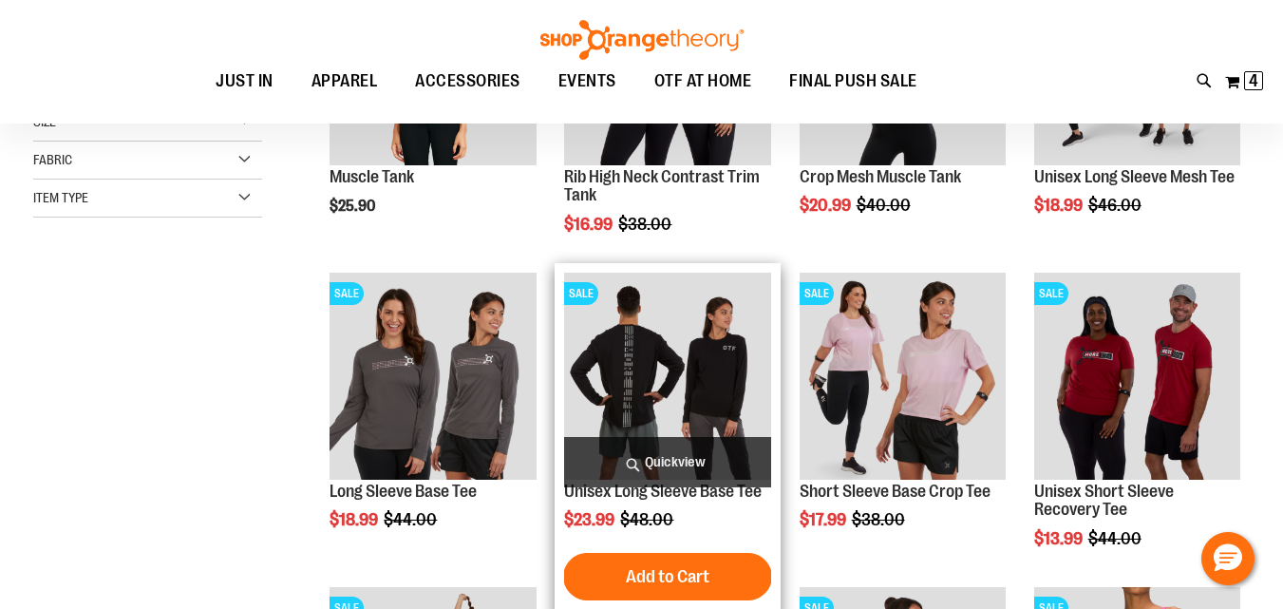
scroll to position [264, 0]
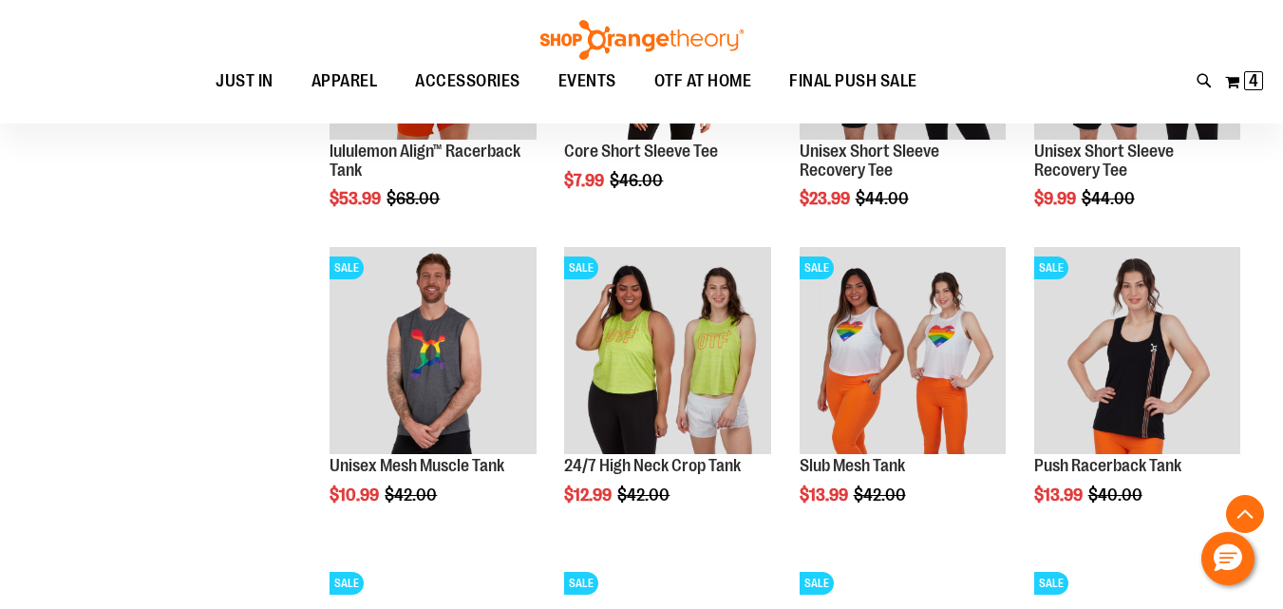
scroll to position [1214, 0]
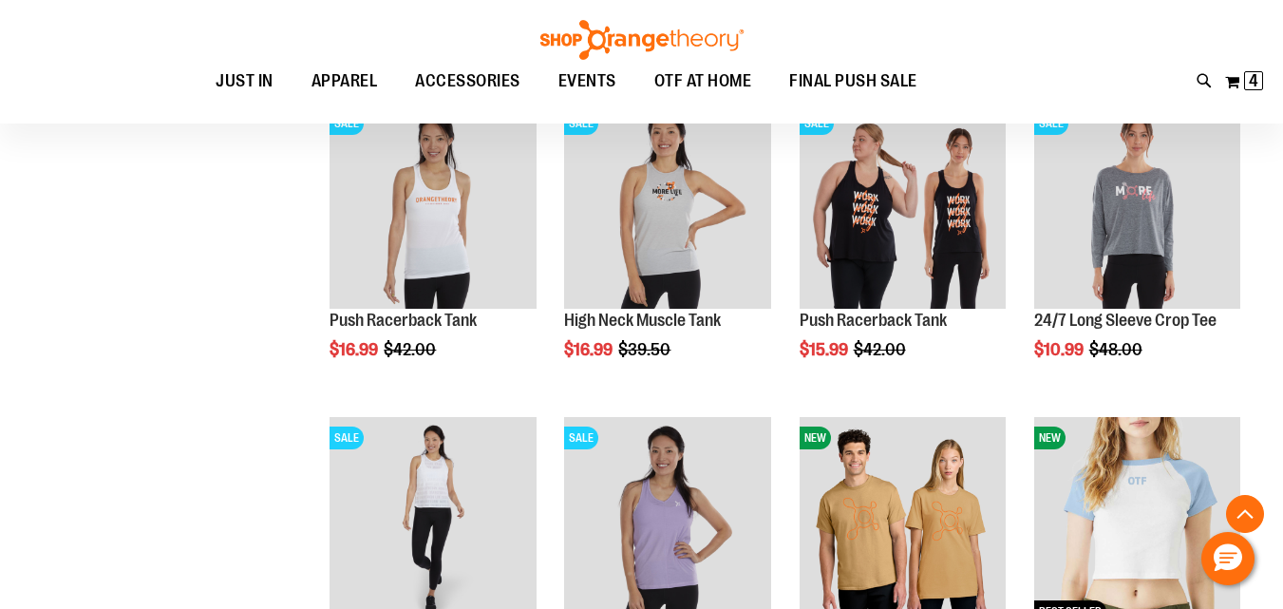
scroll to position [2323, 0]
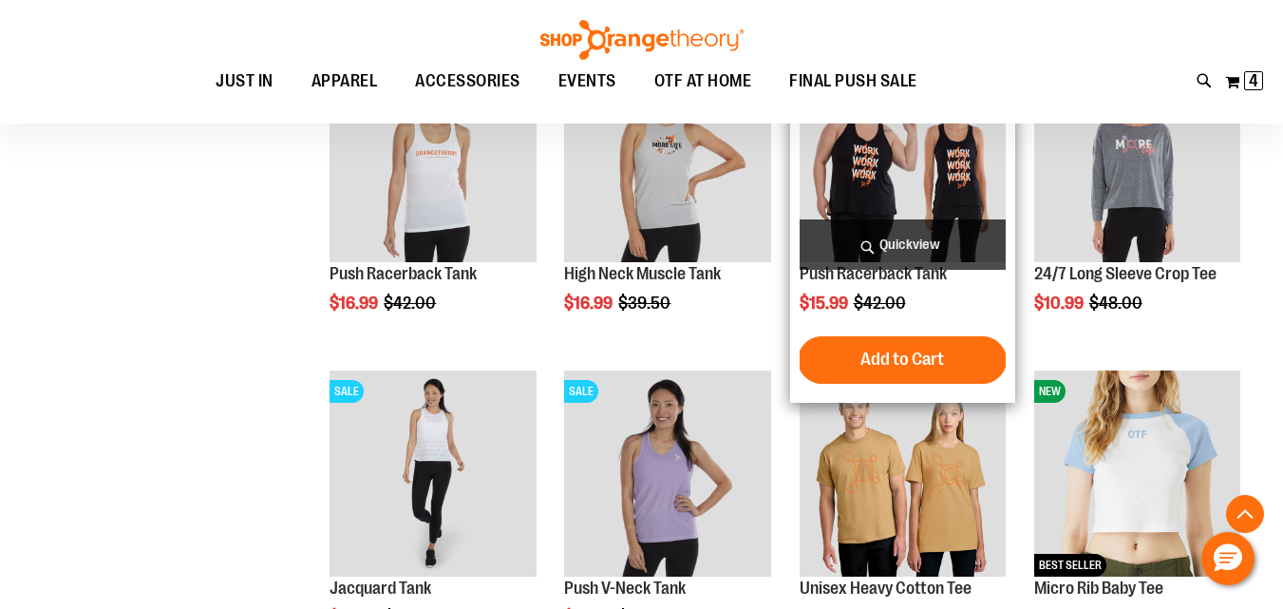
type input "**********"
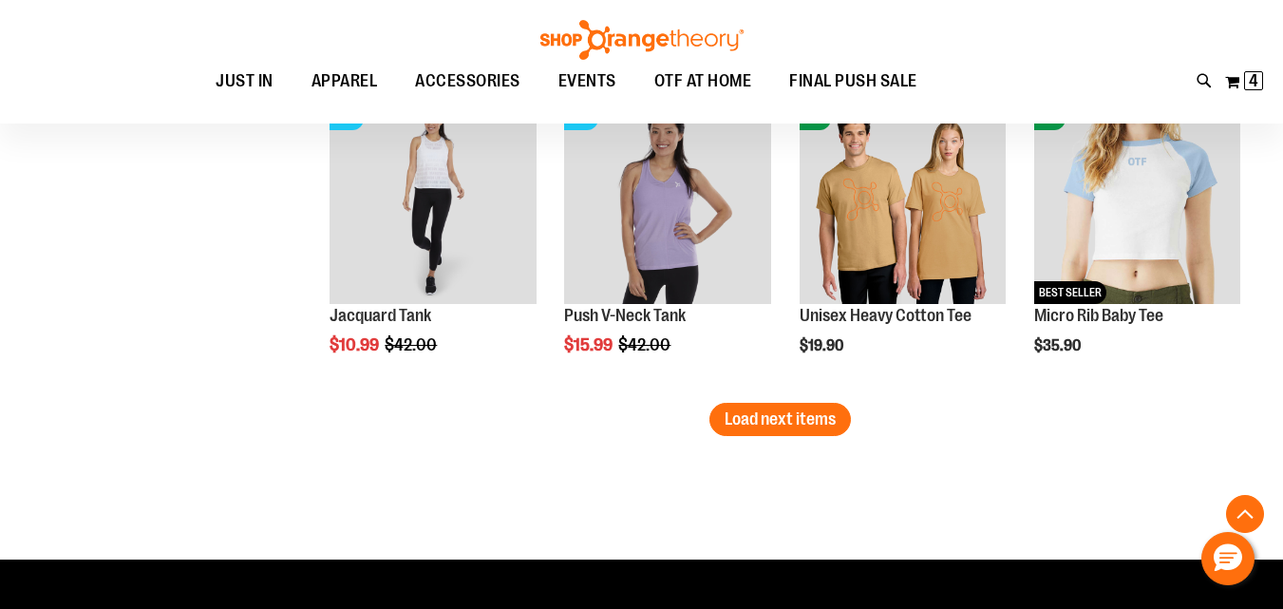
scroll to position [2798, 0]
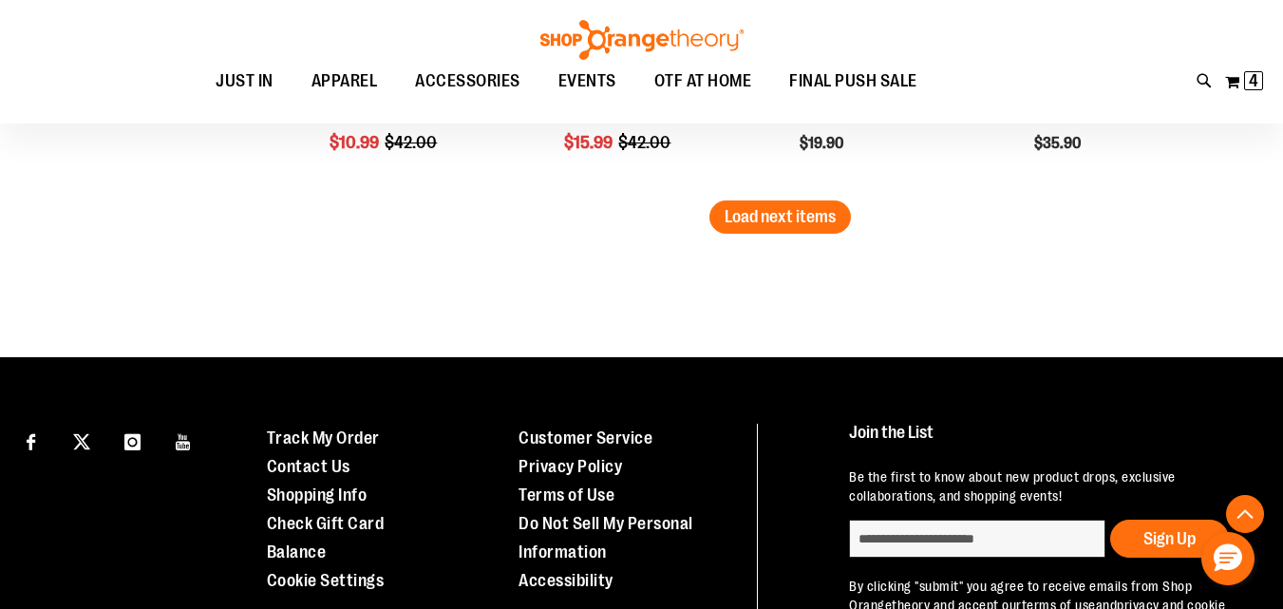
click at [828, 211] on span "Load next items" at bounding box center [780, 216] width 111 height 19
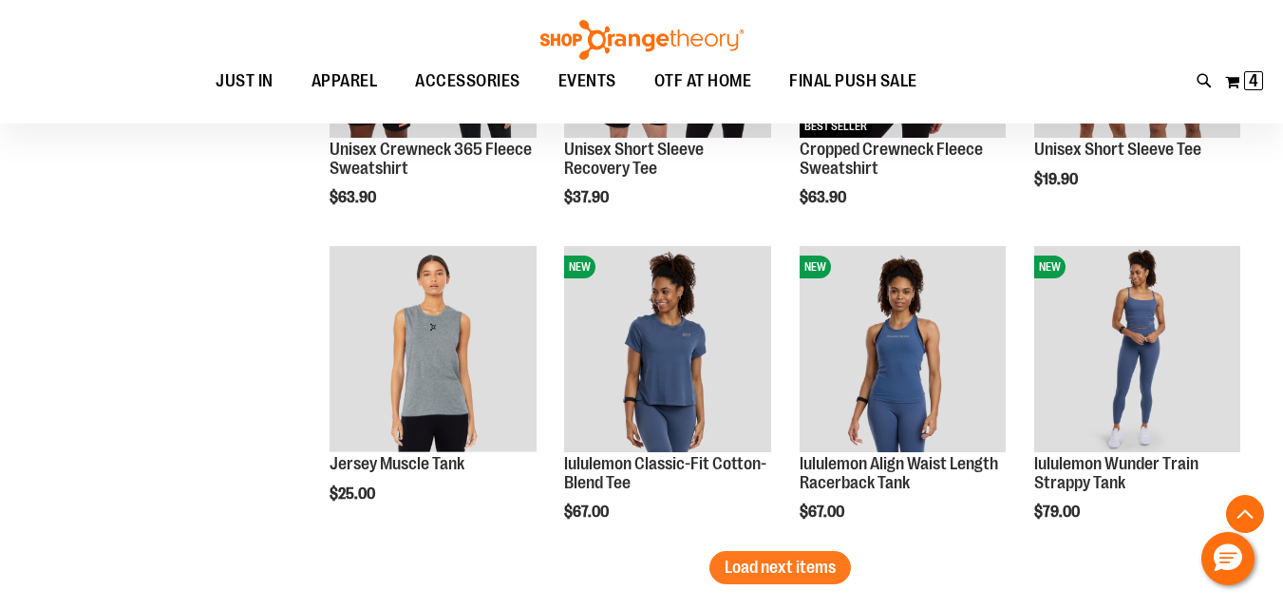
scroll to position [3430, 0]
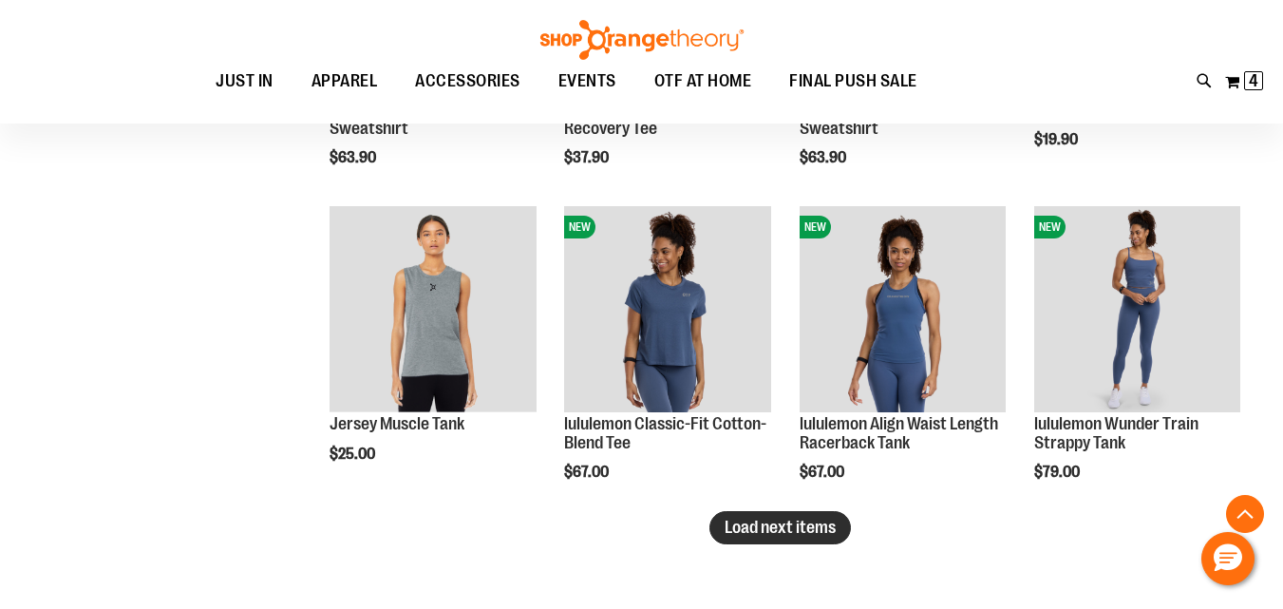
click at [814, 521] on span "Load next items" at bounding box center [780, 527] width 111 height 19
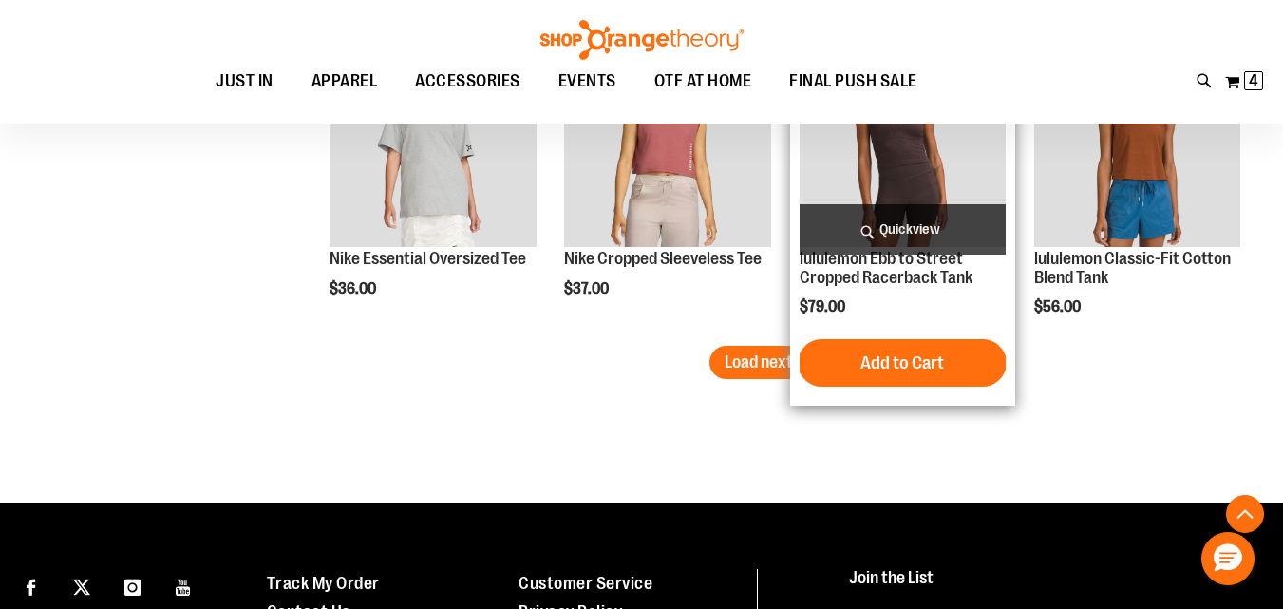
scroll to position [4380, 0]
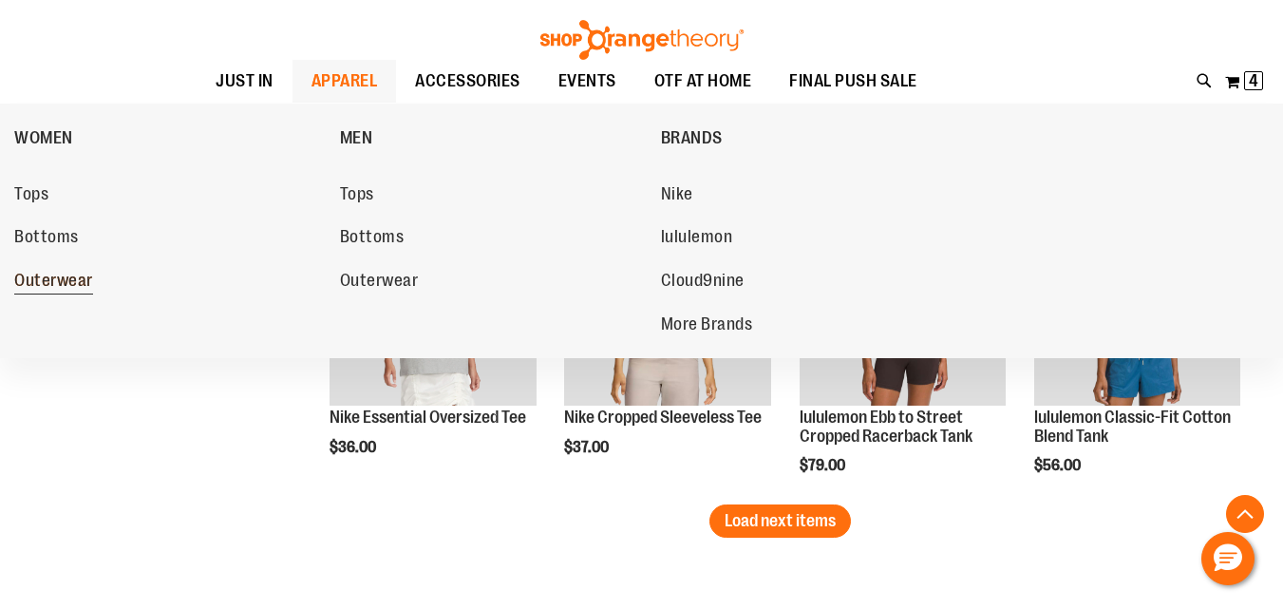
click at [58, 272] on span "Outerwear" at bounding box center [53, 283] width 79 height 24
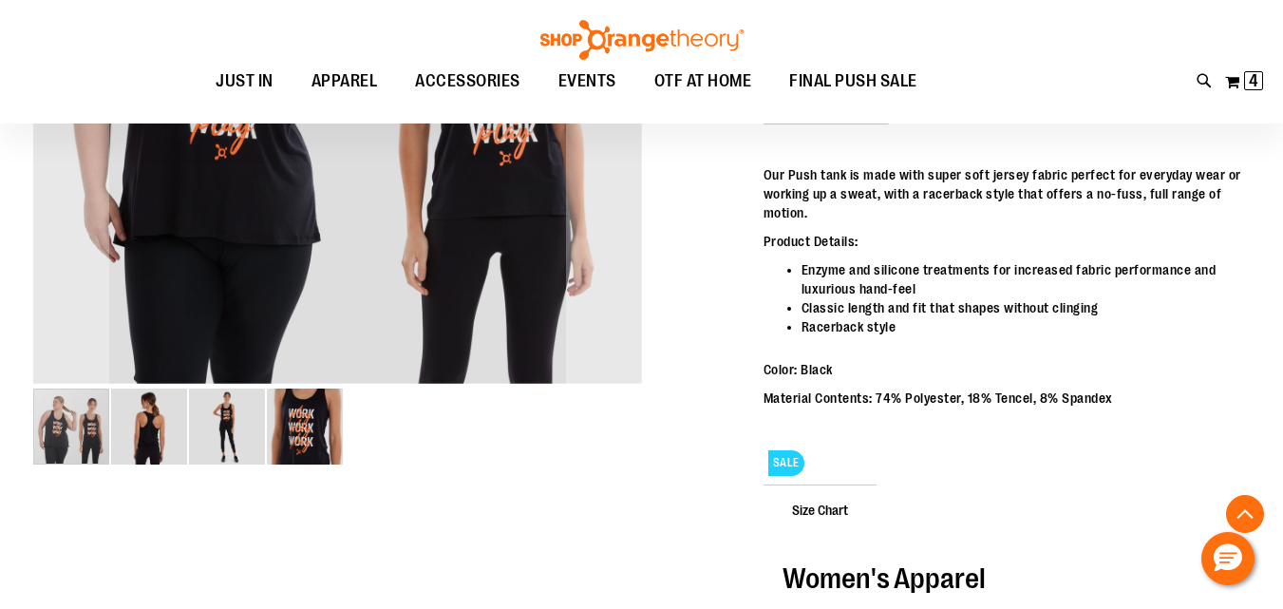
scroll to position [633, 0]
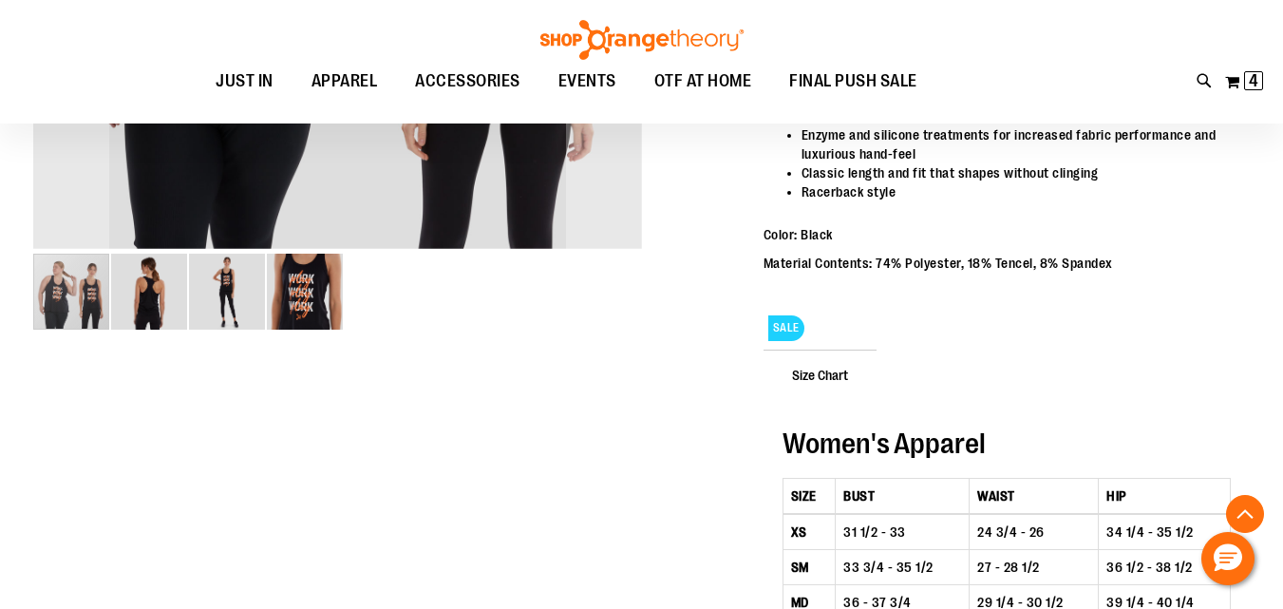
type input "**********"
click at [224, 294] on img "image 3 of 4" at bounding box center [227, 292] width 76 height 76
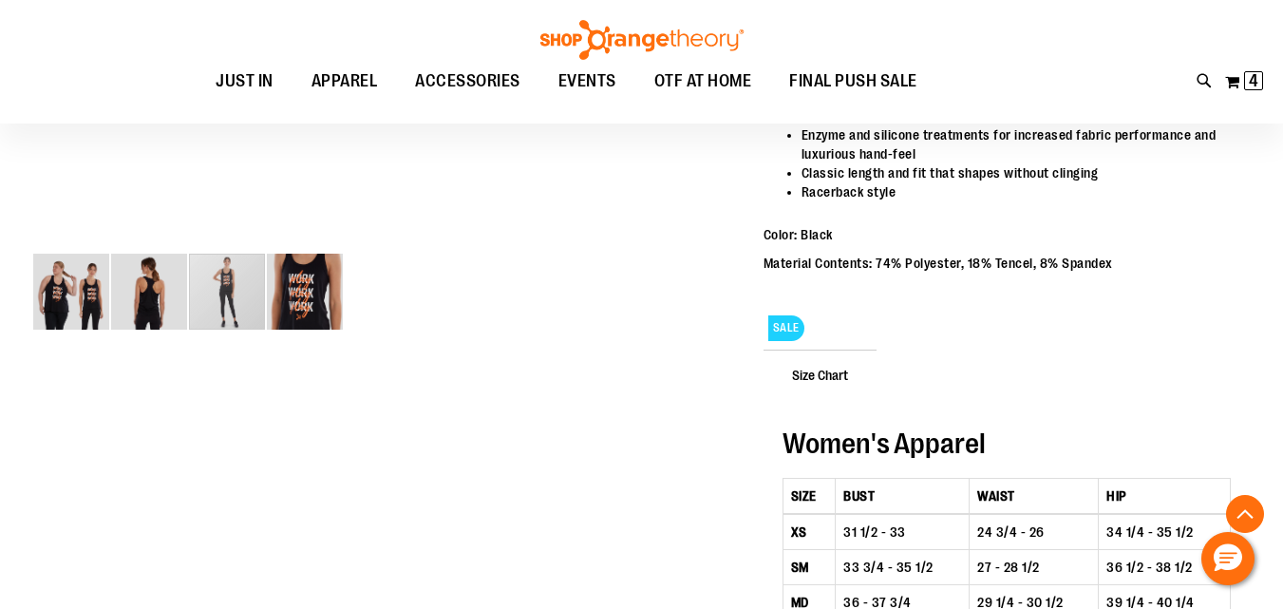
click at [151, 308] on img "image 2 of 4" at bounding box center [149, 292] width 76 height 76
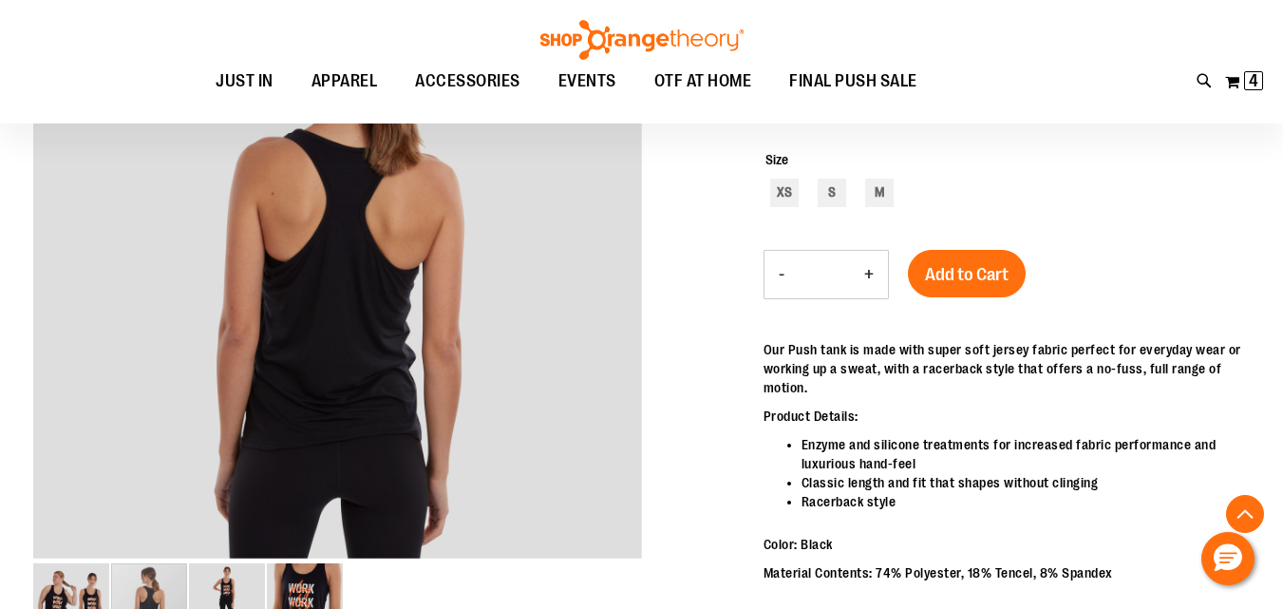
scroll to position [315, 0]
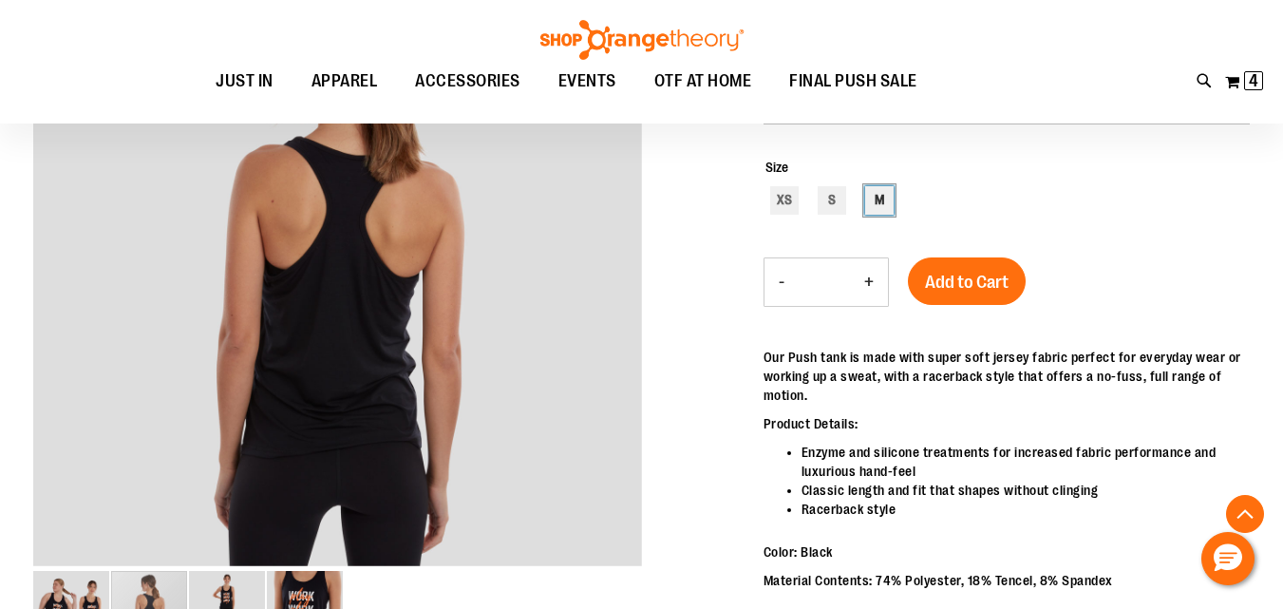
click at [890, 203] on div "M" at bounding box center [879, 200] width 28 height 28
type input "***"
click at [1031, 267] on div "Push Racerback Tank $15.99 Regular Price $42.00 In stock Only %1 left SKU 14519…" at bounding box center [1007, 603] width 486 height 1165
click at [1010, 281] on button "Add to Cart" at bounding box center [967, 280] width 118 height 47
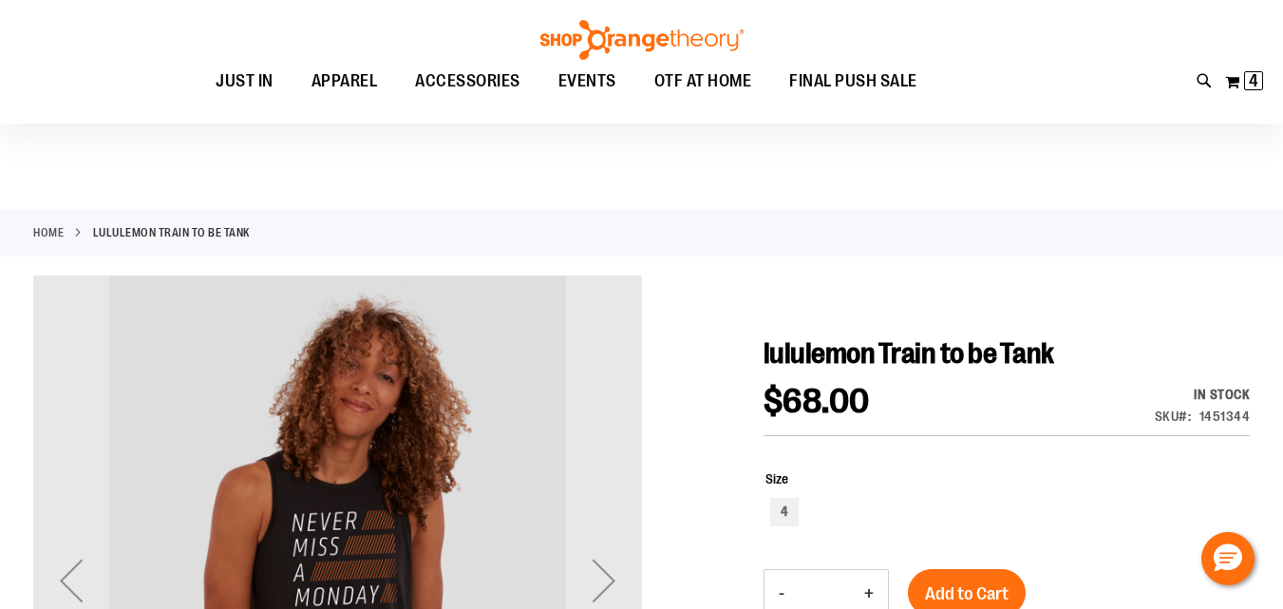
scroll to position [158, 0]
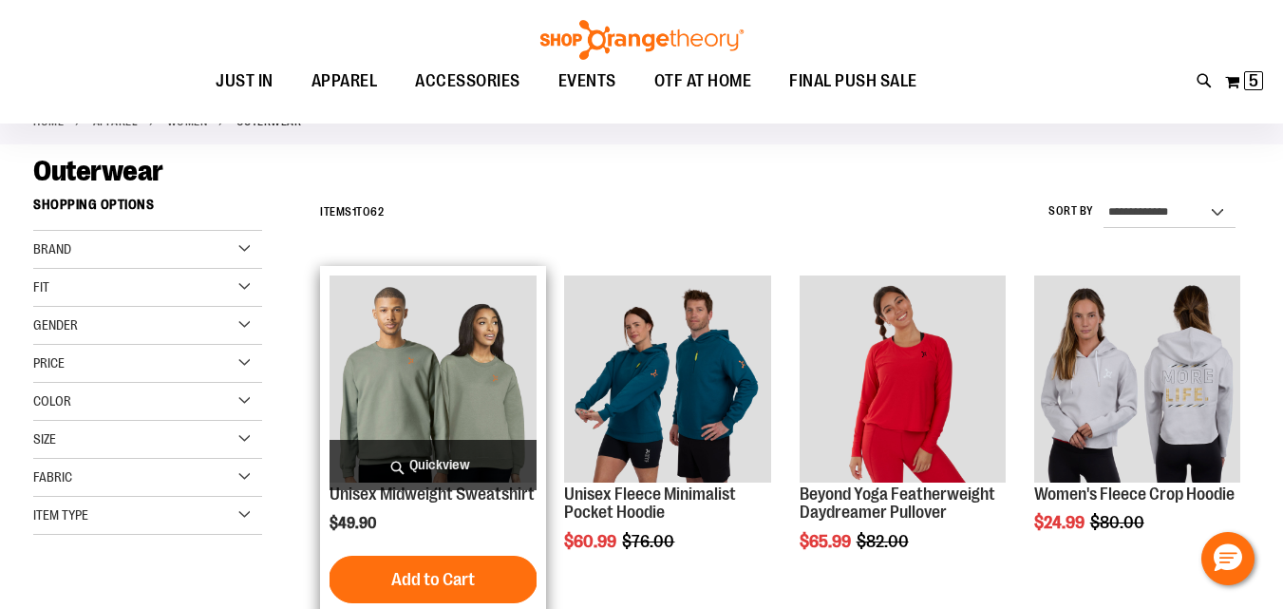
scroll to position [158, 0]
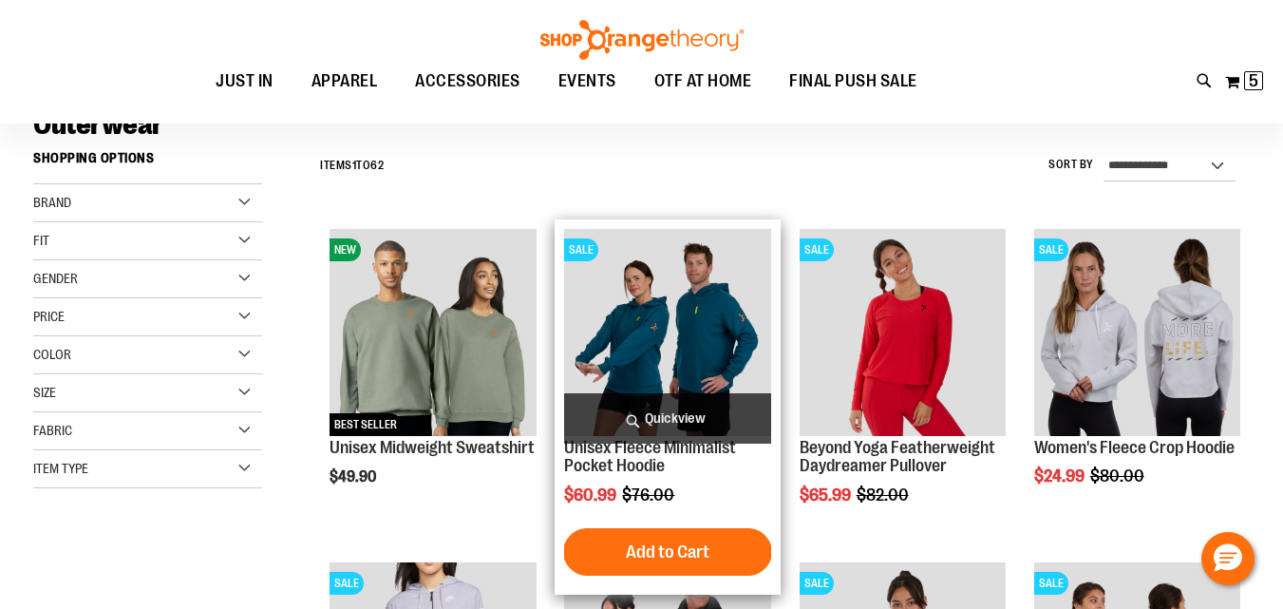
type input "**********"
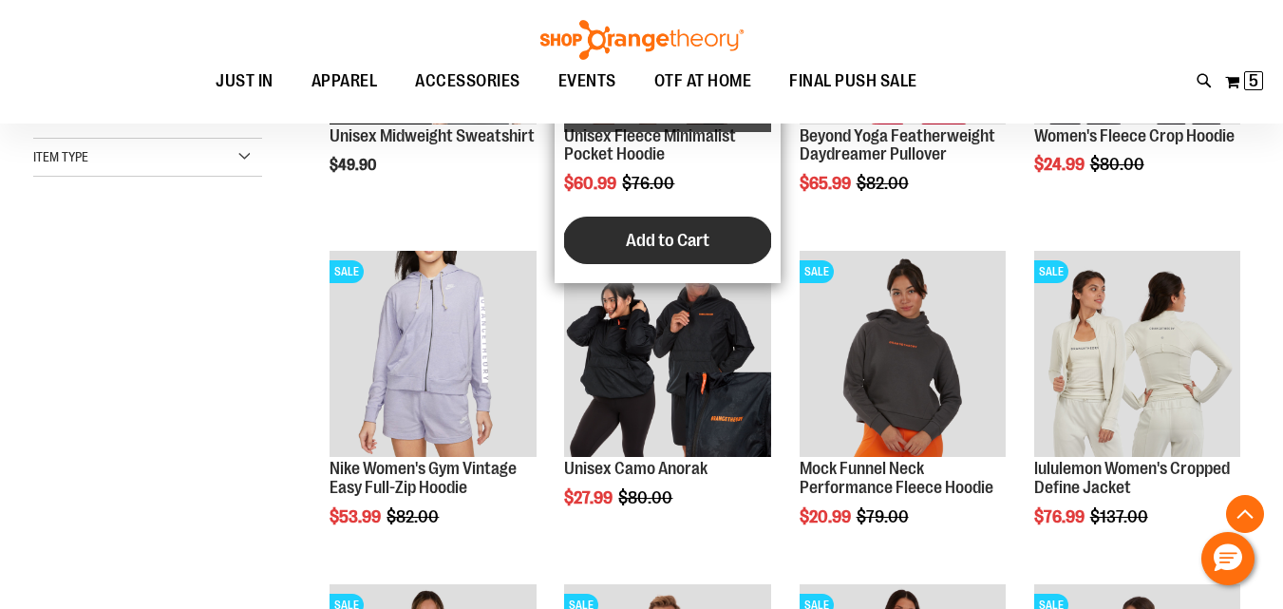
scroll to position [474, 0]
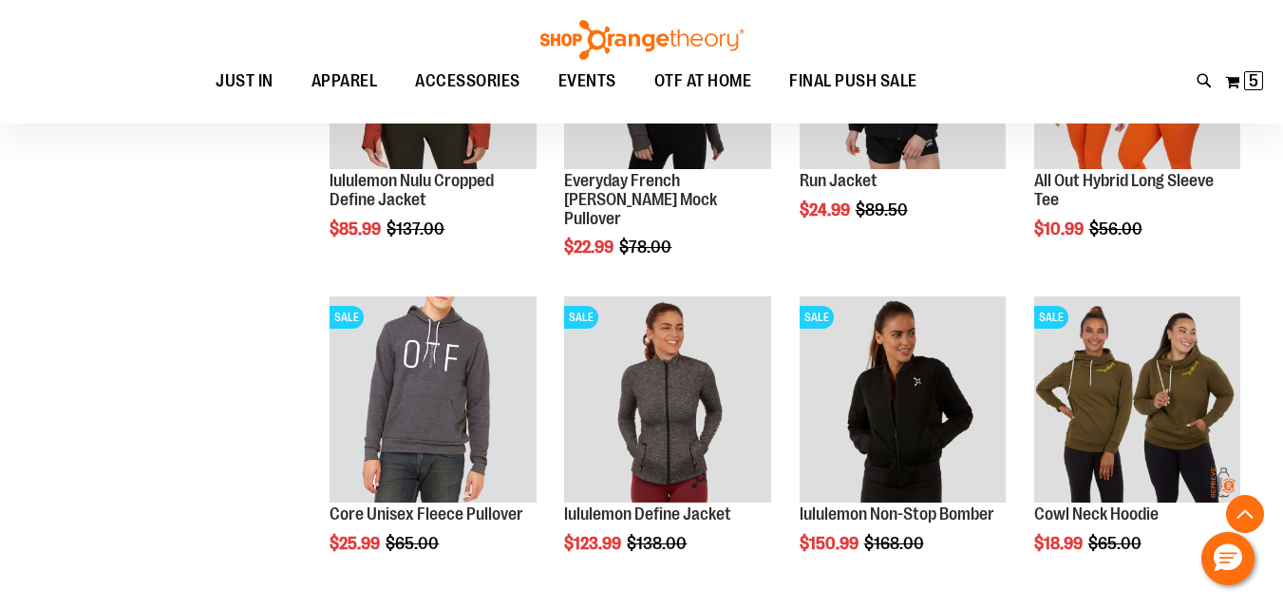
scroll to position [1583, 0]
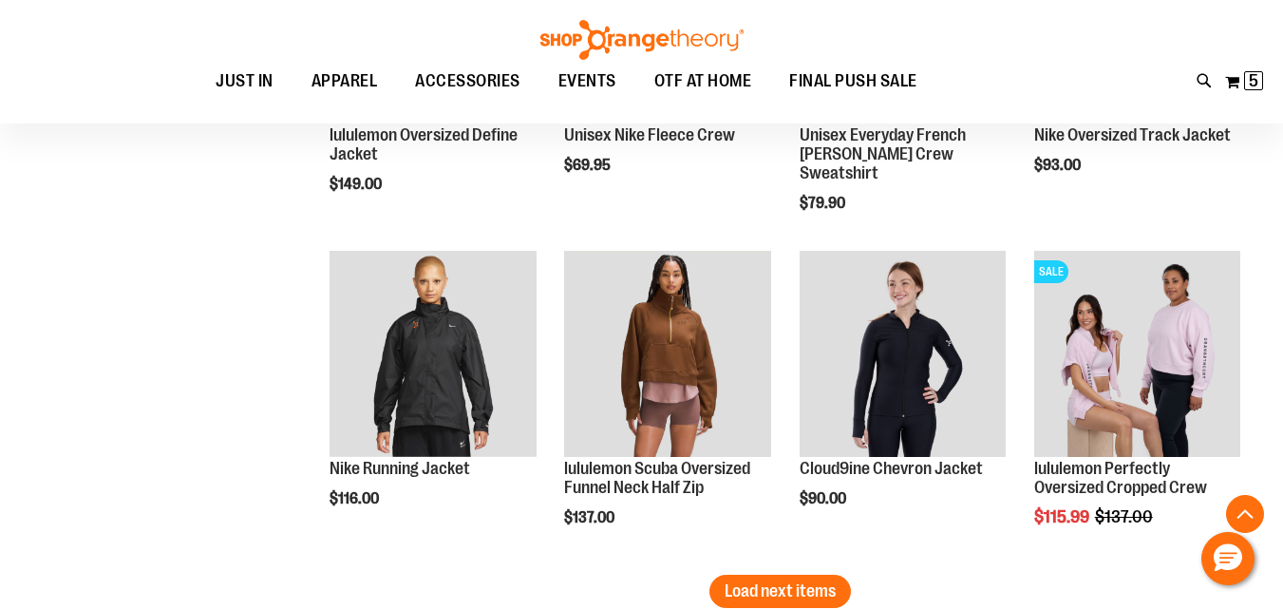
scroll to position [2849, 0]
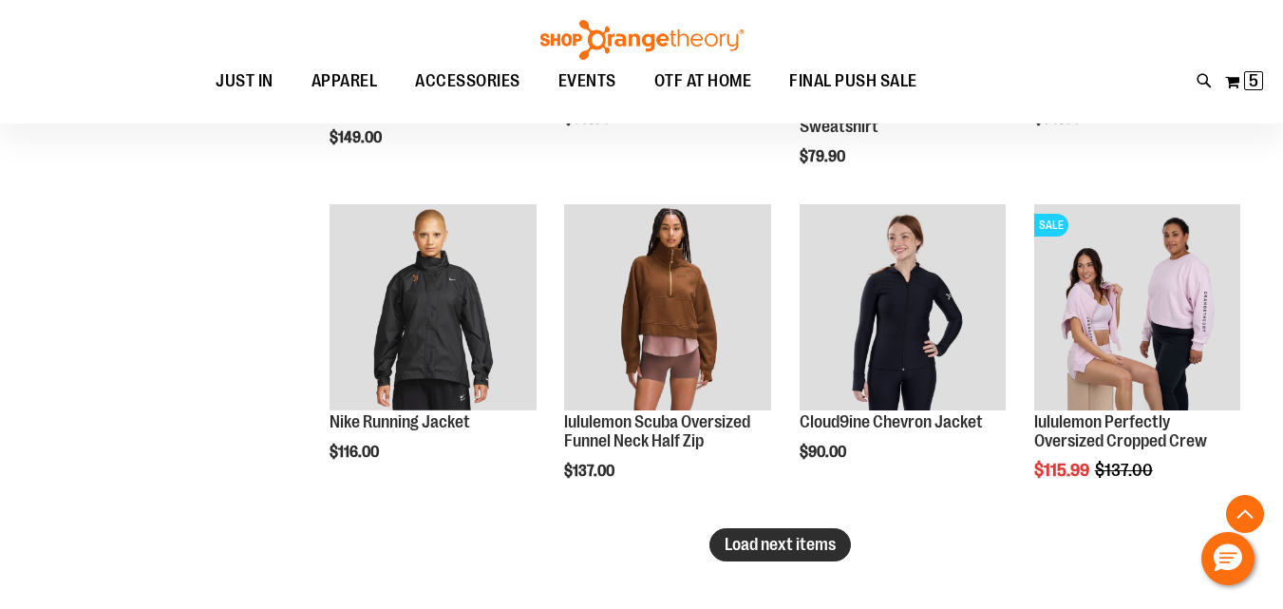
click at [794, 552] on span "Load next items" at bounding box center [780, 544] width 111 height 19
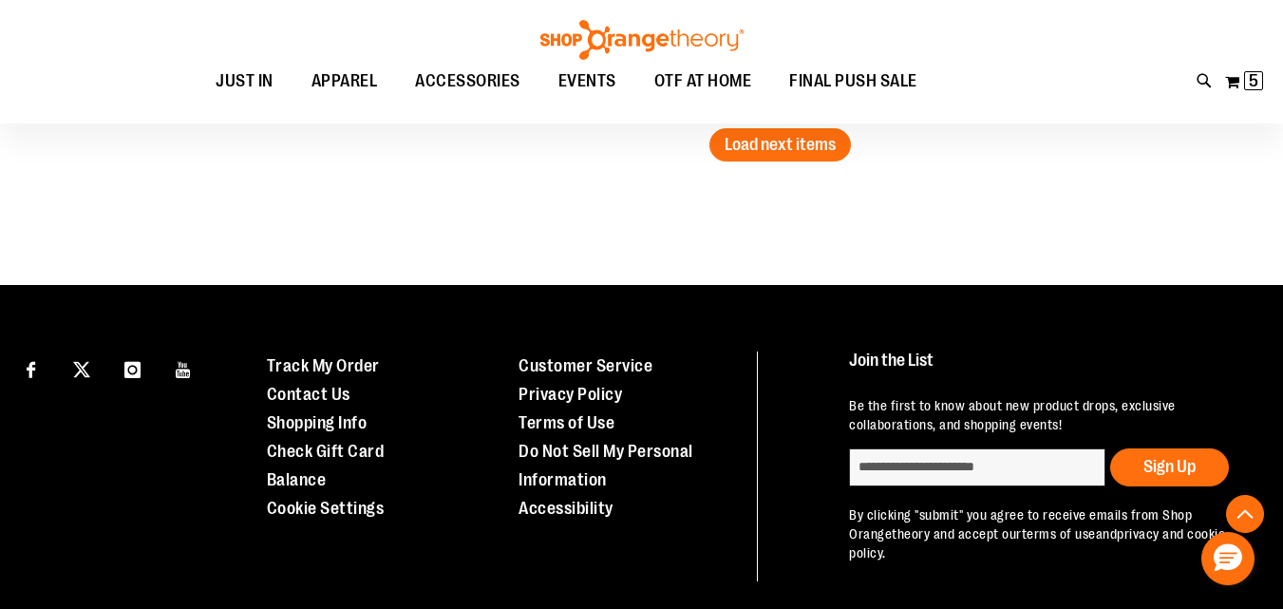
scroll to position [4274, 0]
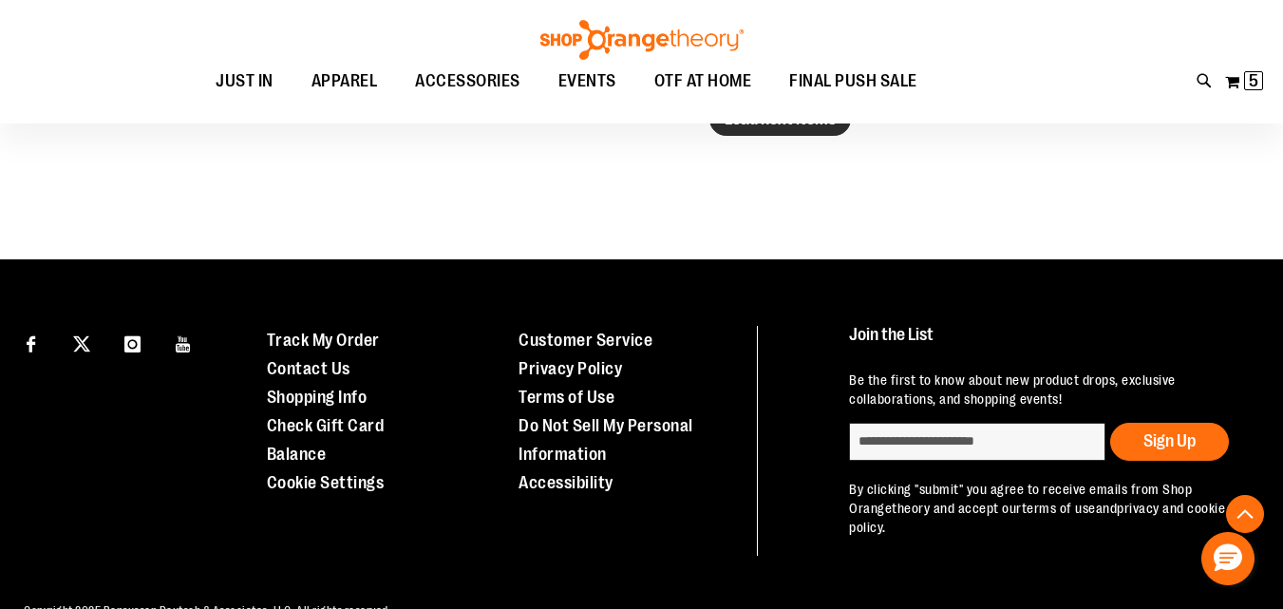
click at [773, 131] on button "Load next items" at bounding box center [781, 119] width 142 height 33
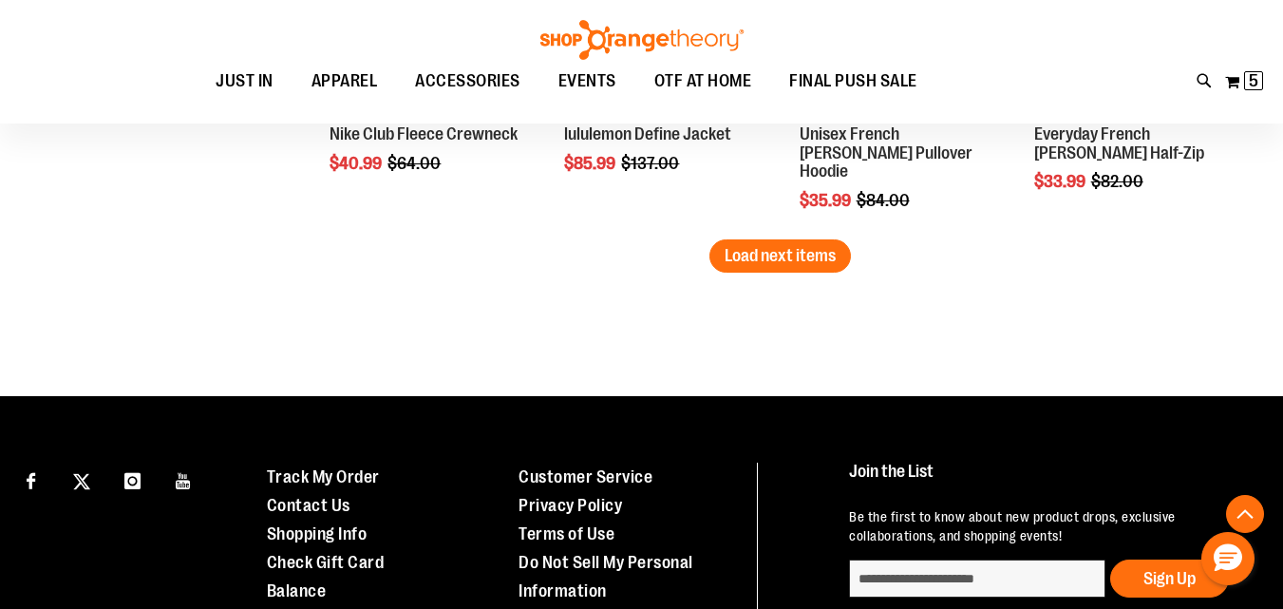
scroll to position [5224, 0]
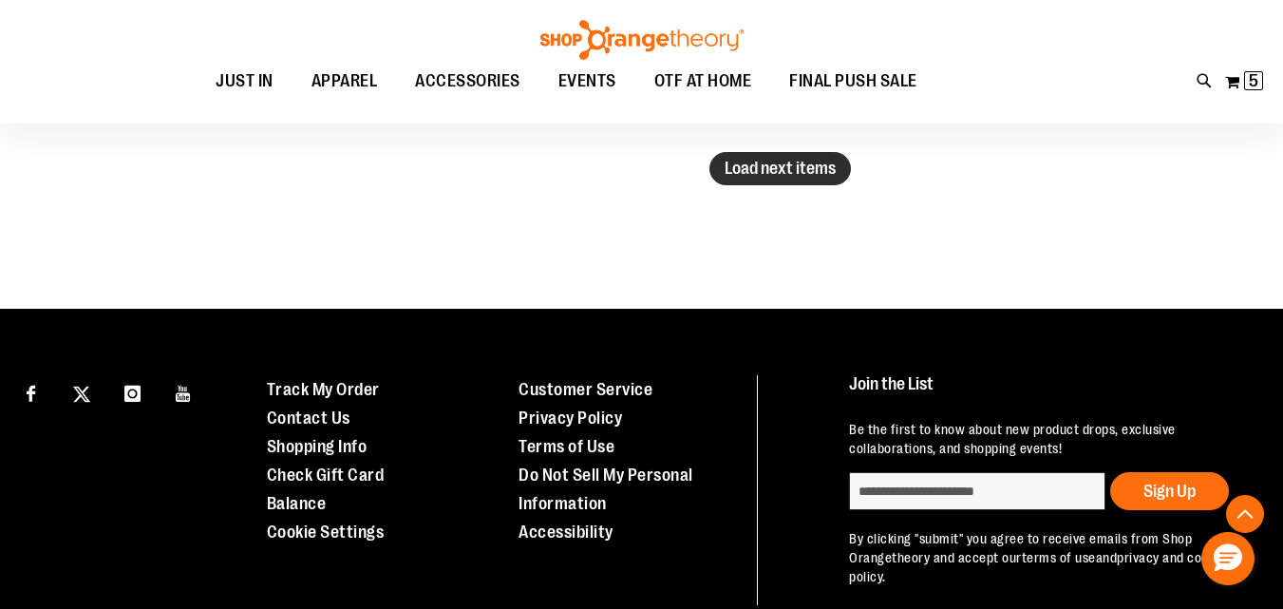
click at [793, 173] on span "Load next items" at bounding box center [780, 168] width 111 height 19
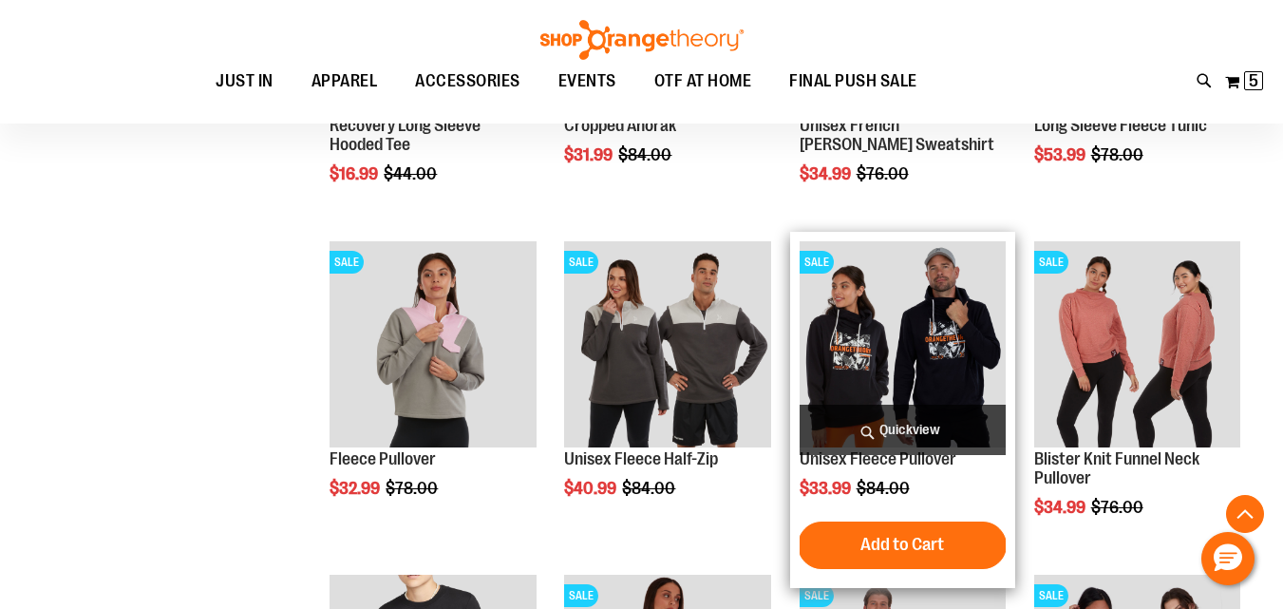
scroll to position [4432, 0]
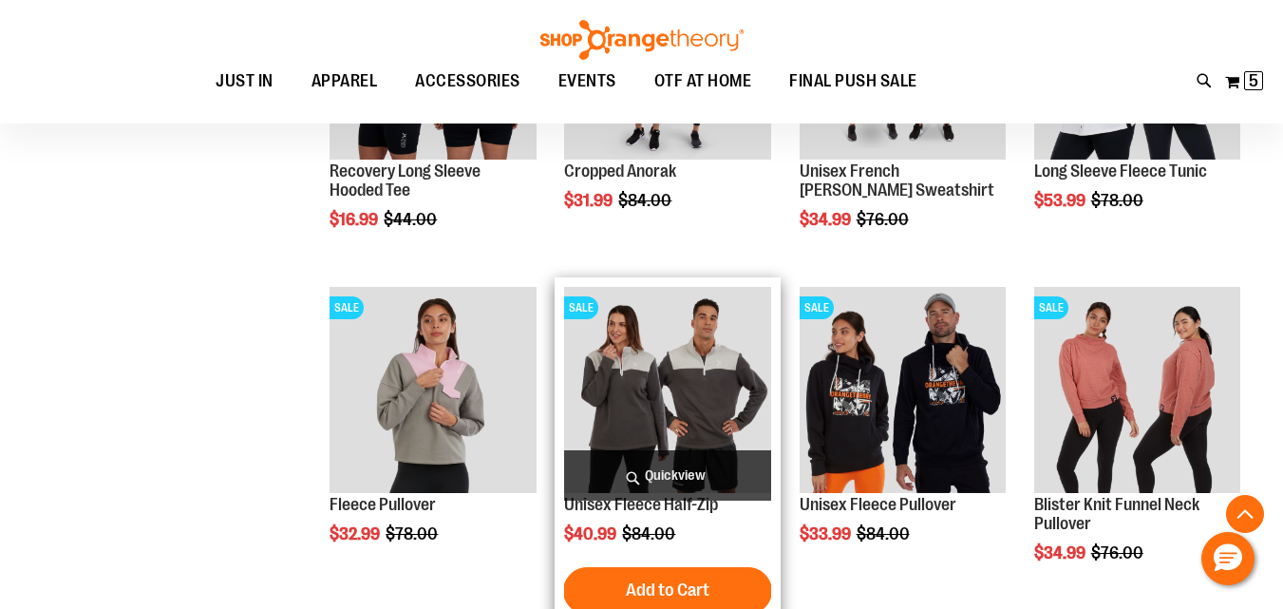
click at [655, 357] on img "product" at bounding box center [667, 390] width 206 height 206
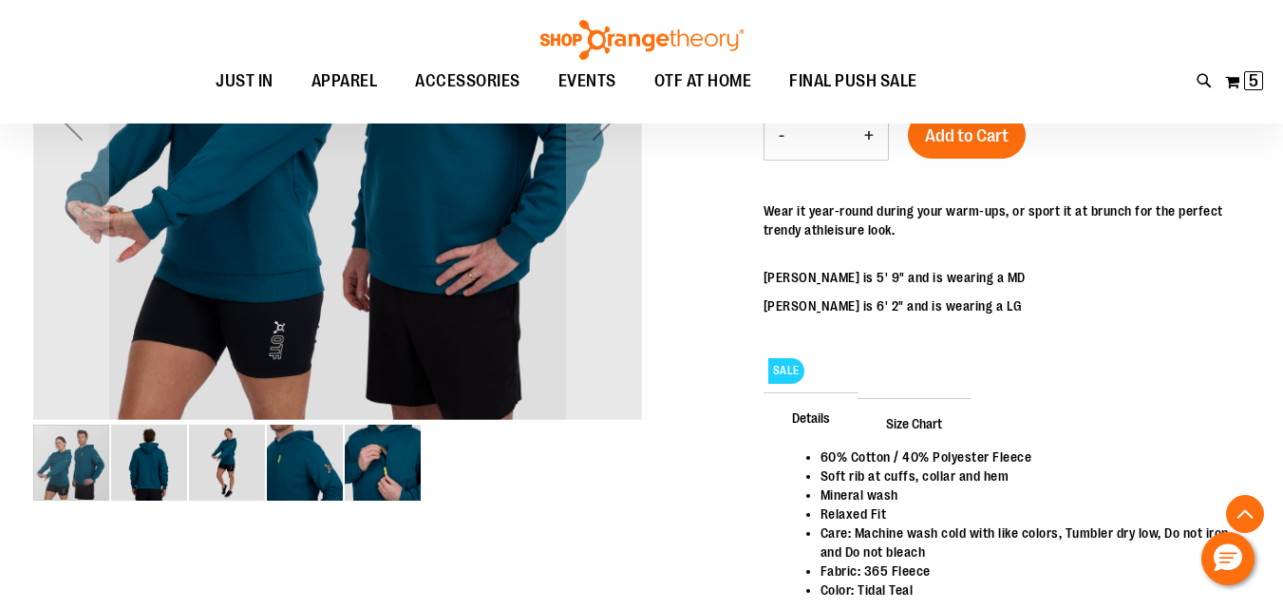
scroll to position [474, 0]
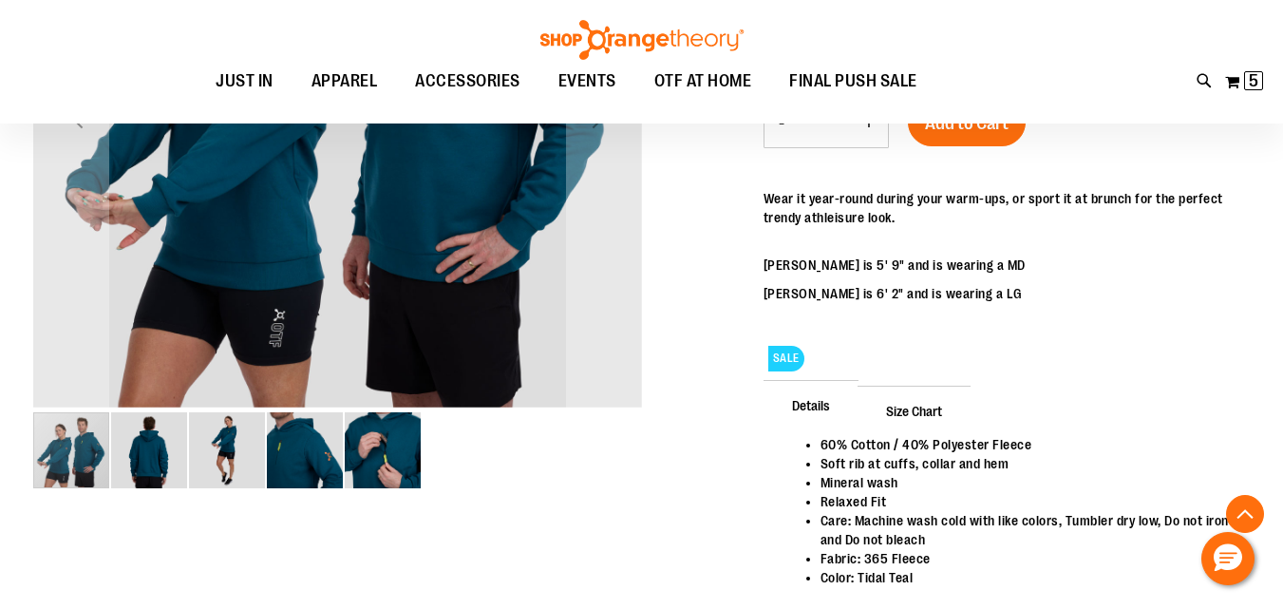
type input "**********"
click at [304, 446] on img "image 4 of 5" at bounding box center [305, 450] width 76 height 76
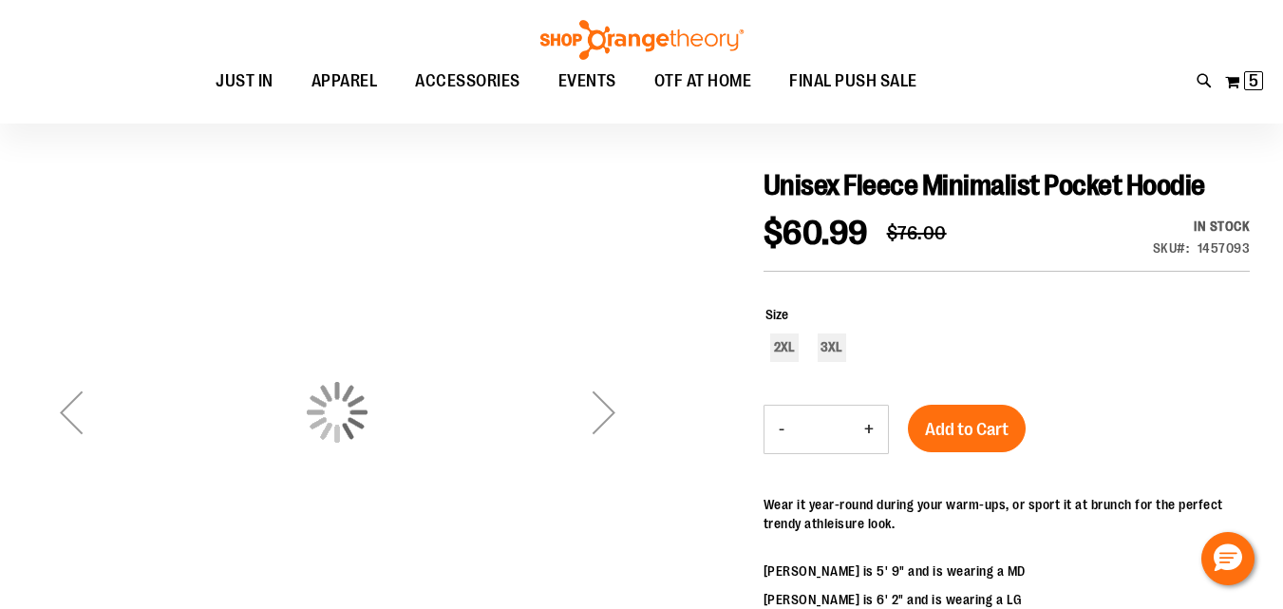
scroll to position [158, 0]
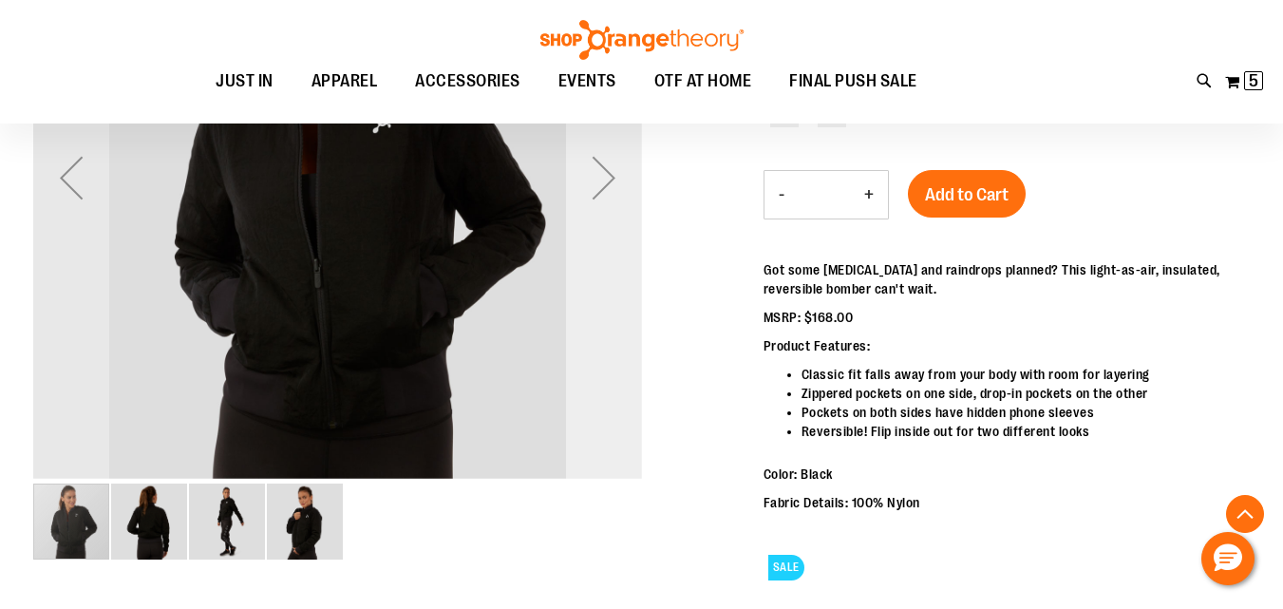
scroll to position [474, 0]
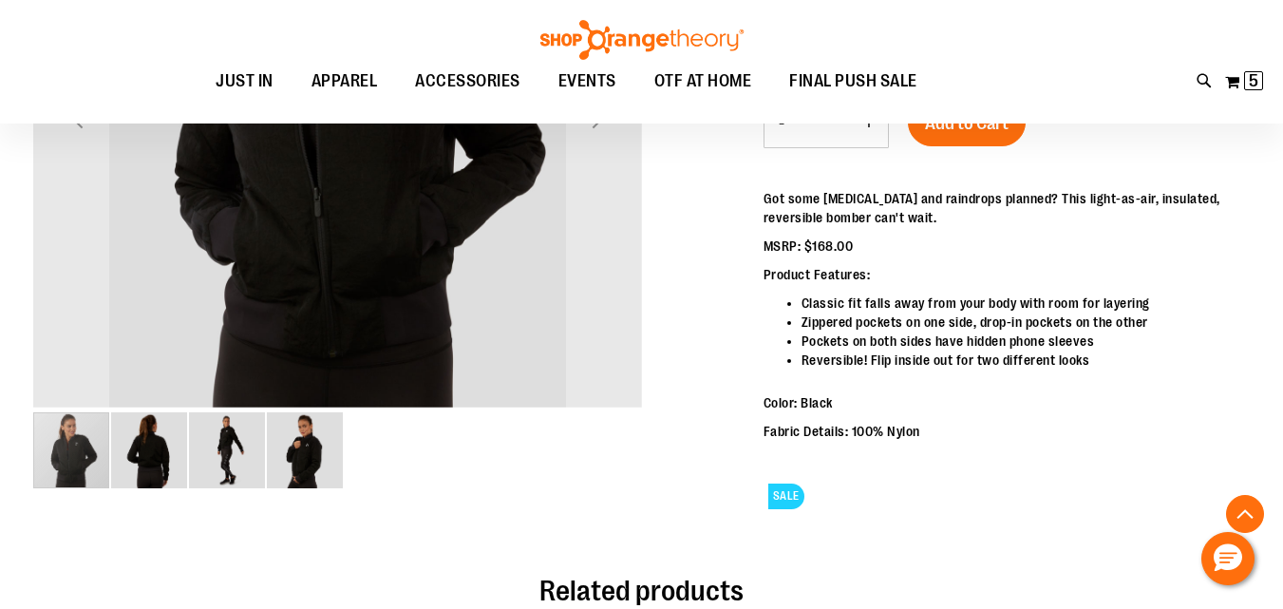
type input "**********"
click at [294, 467] on img "image 4 of 4" at bounding box center [305, 450] width 76 height 76
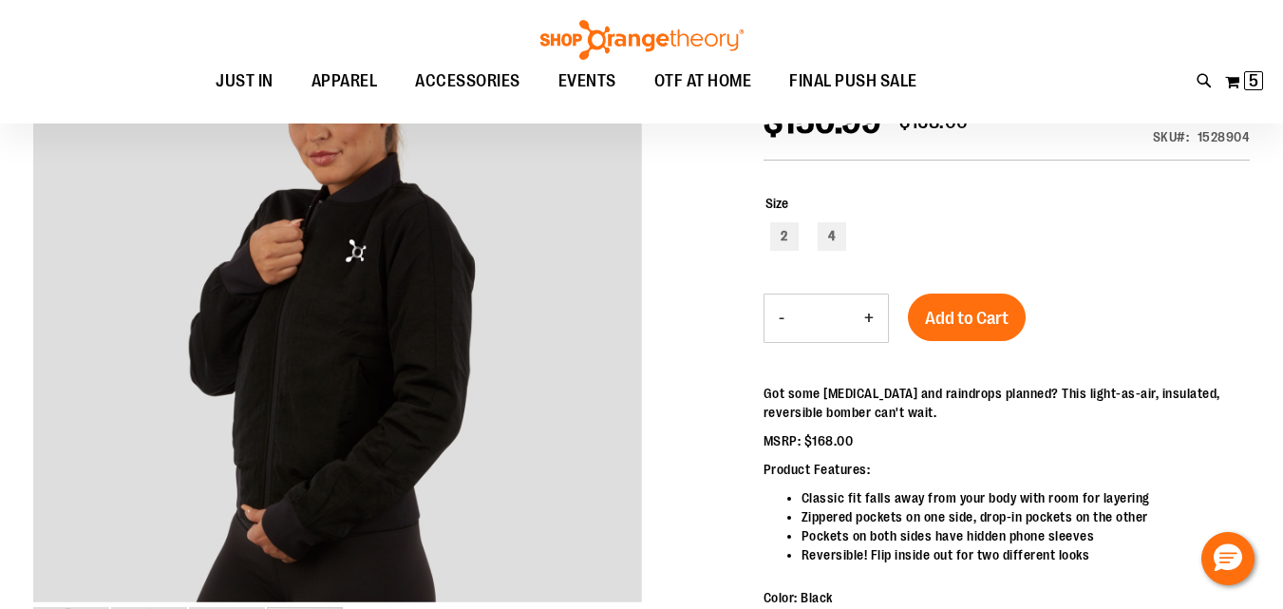
scroll to position [315, 0]
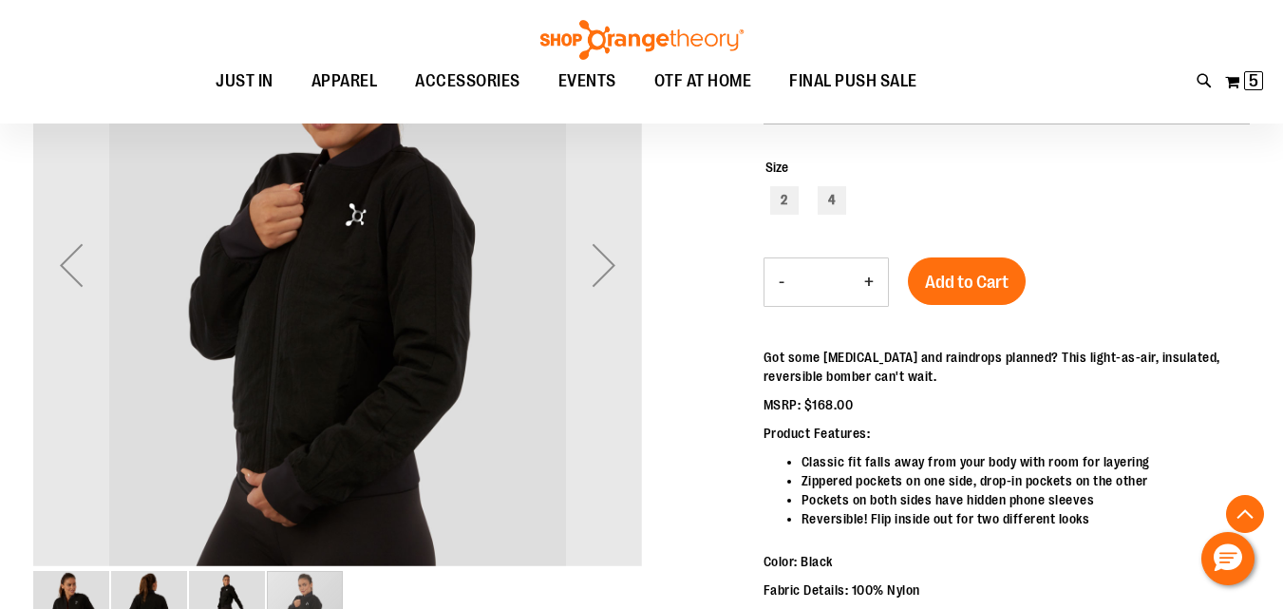
click at [221, 594] on img "image 3 of 4" at bounding box center [227, 609] width 76 height 76
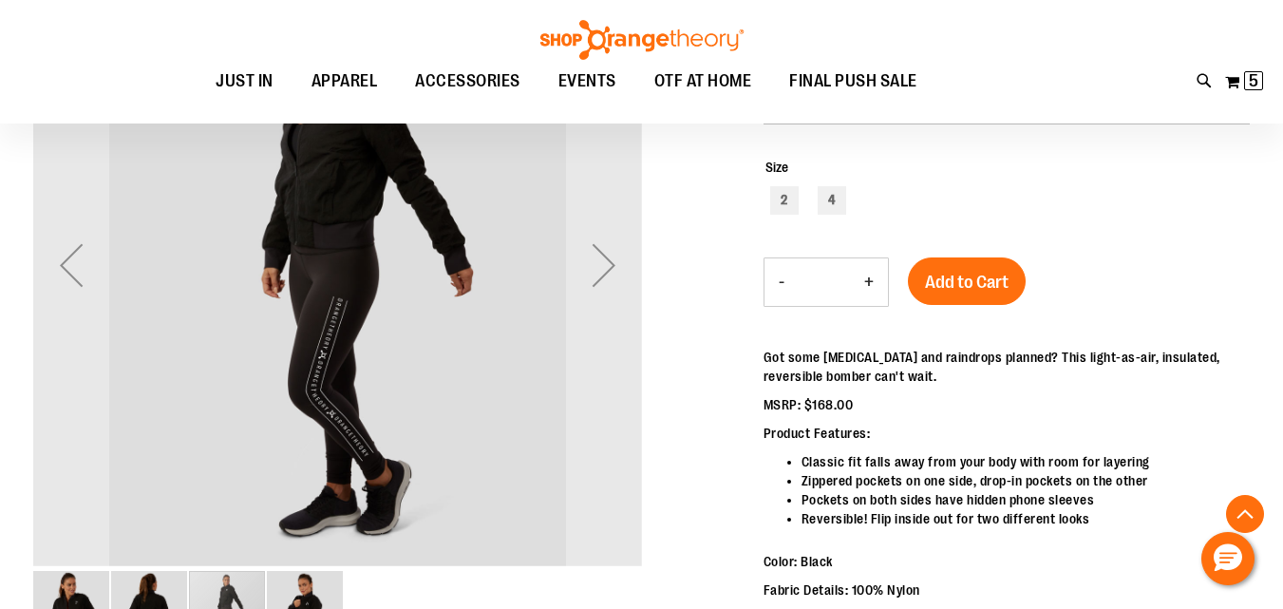
click at [148, 598] on img "image 2 of 4" at bounding box center [149, 609] width 76 height 76
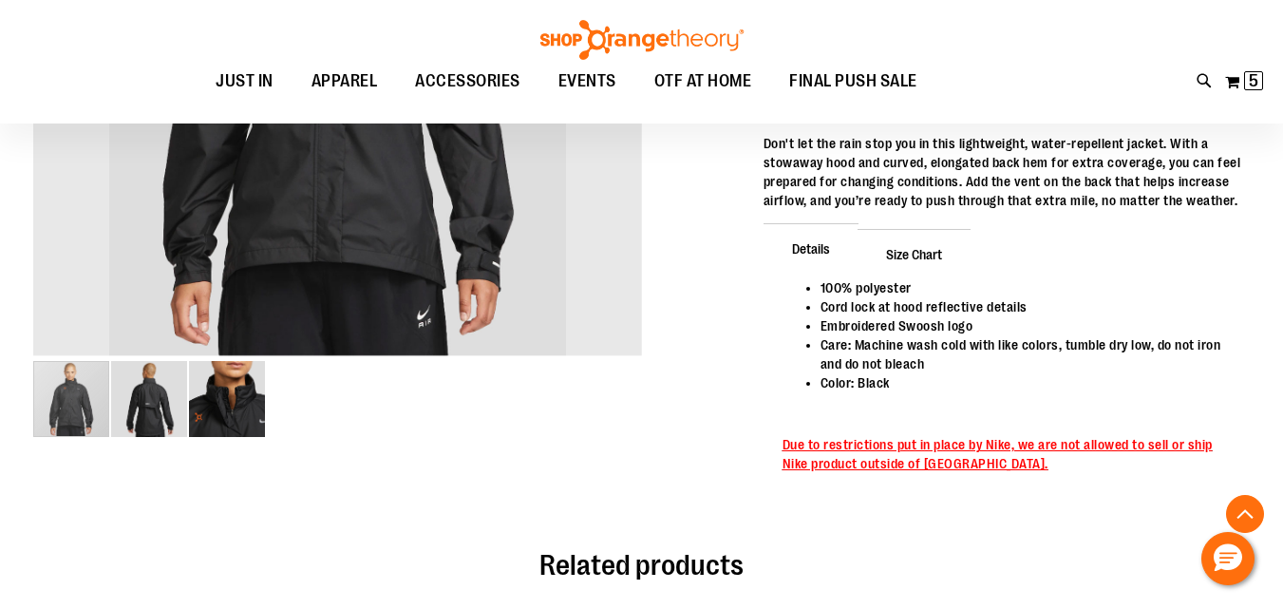
scroll to position [314, 0]
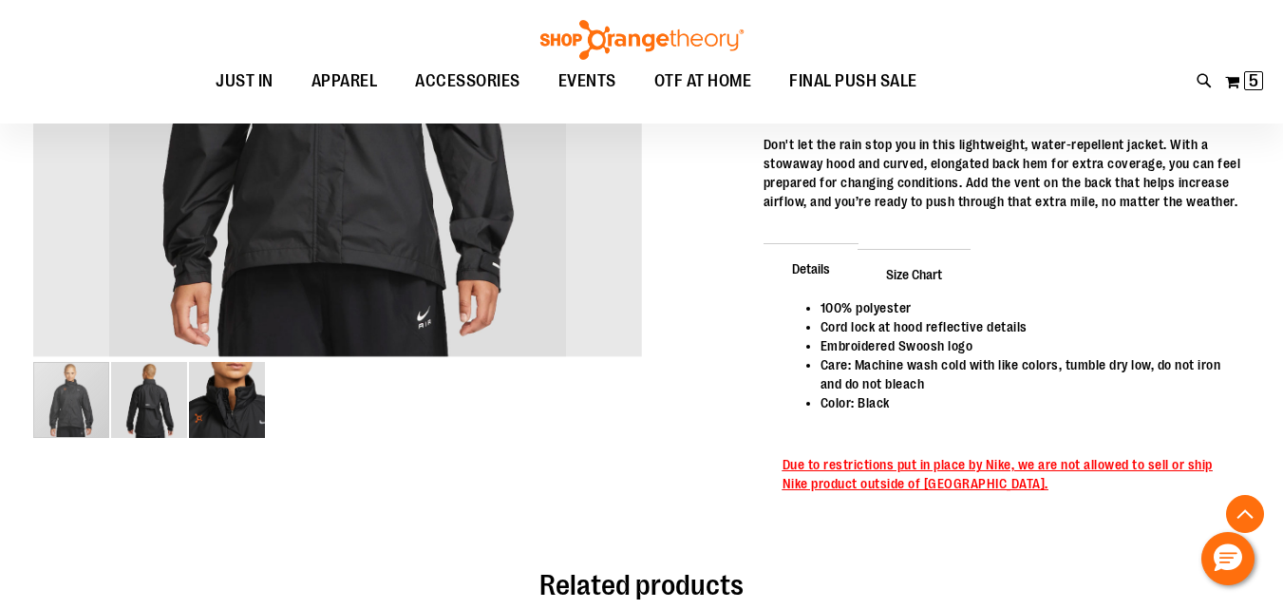
type input "**********"
click at [229, 431] on img "image 3 of 3" at bounding box center [227, 400] width 76 height 76
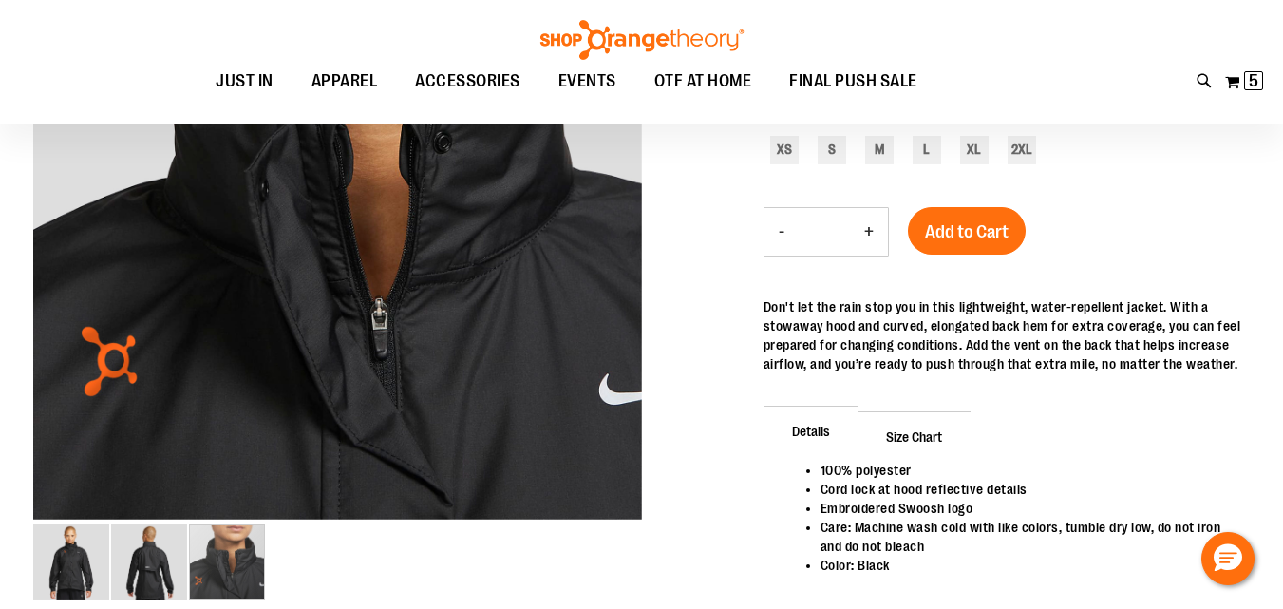
scroll to position [156, 0]
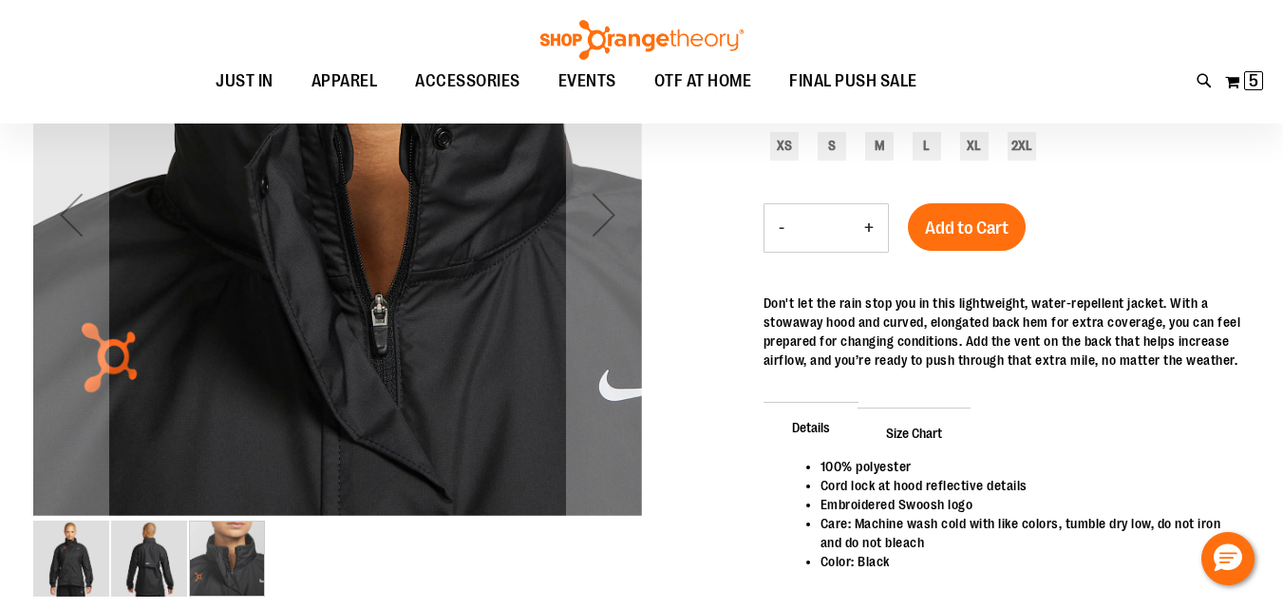
drag, startPoint x: 112, startPoint y: 572, endPoint x: 128, endPoint y: 573, distance: 16.2
click at [112, 573] on img "image 2 of 3" at bounding box center [149, 559] width 76 height 76
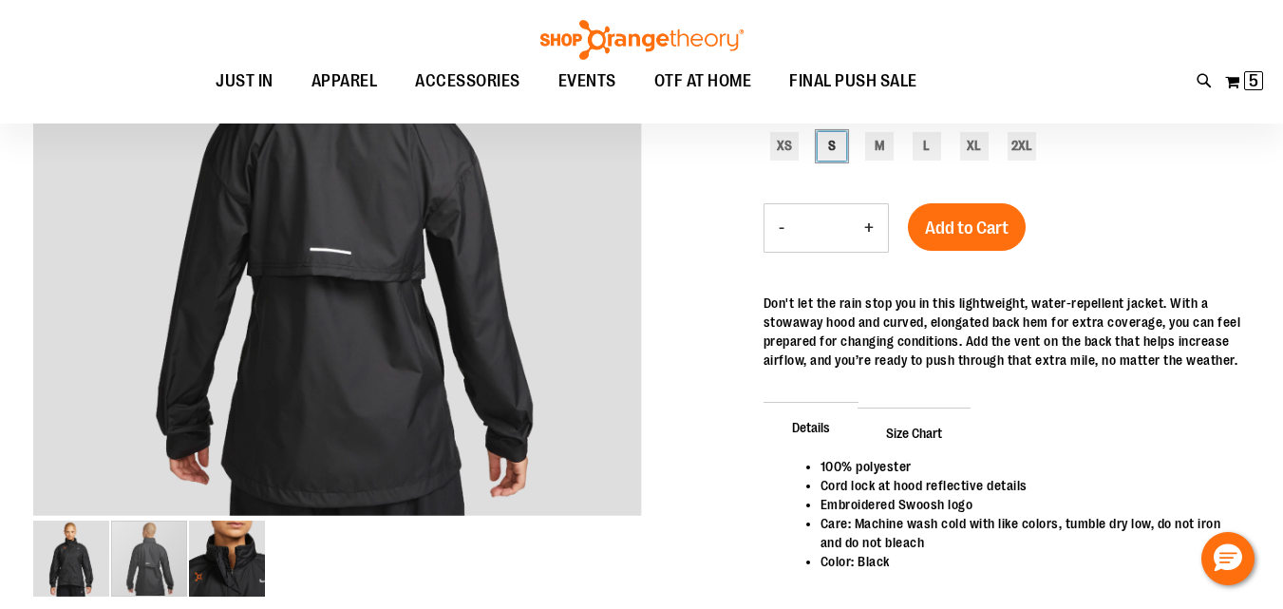
click at [832, 150] on div "S" at bounding box center [832, 146] width 28 height 28
type input "***"
click at [970, 221] on span "Add to Cart" at bounding box center [967, 228] width 84 height 21
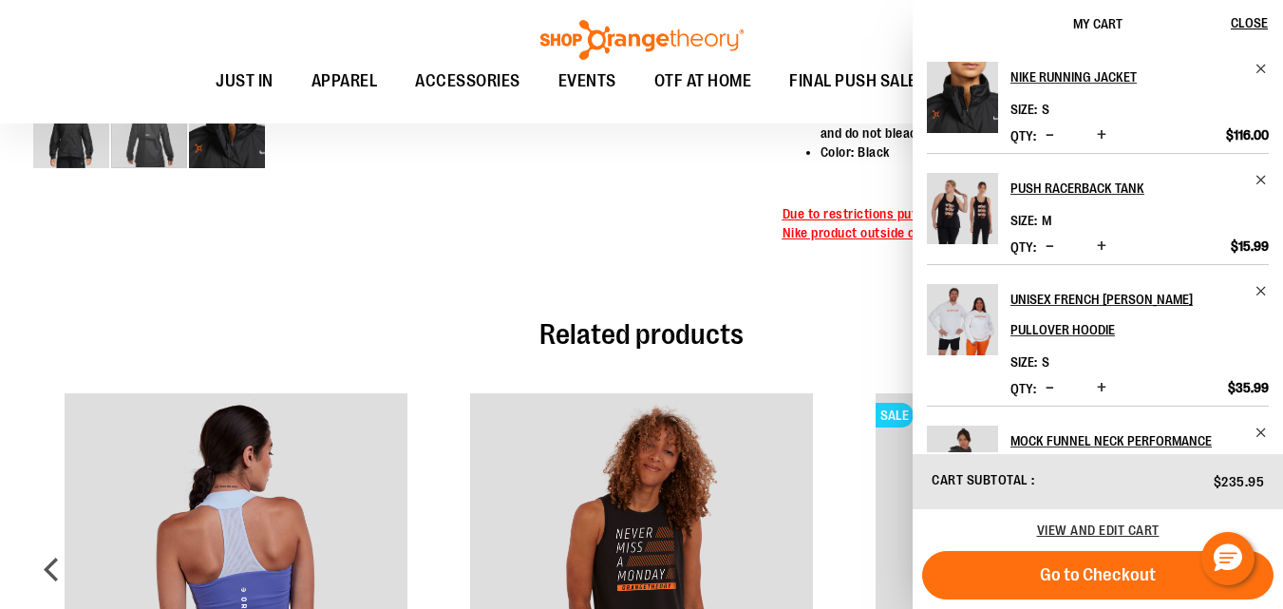
scroll to position [631, 0]
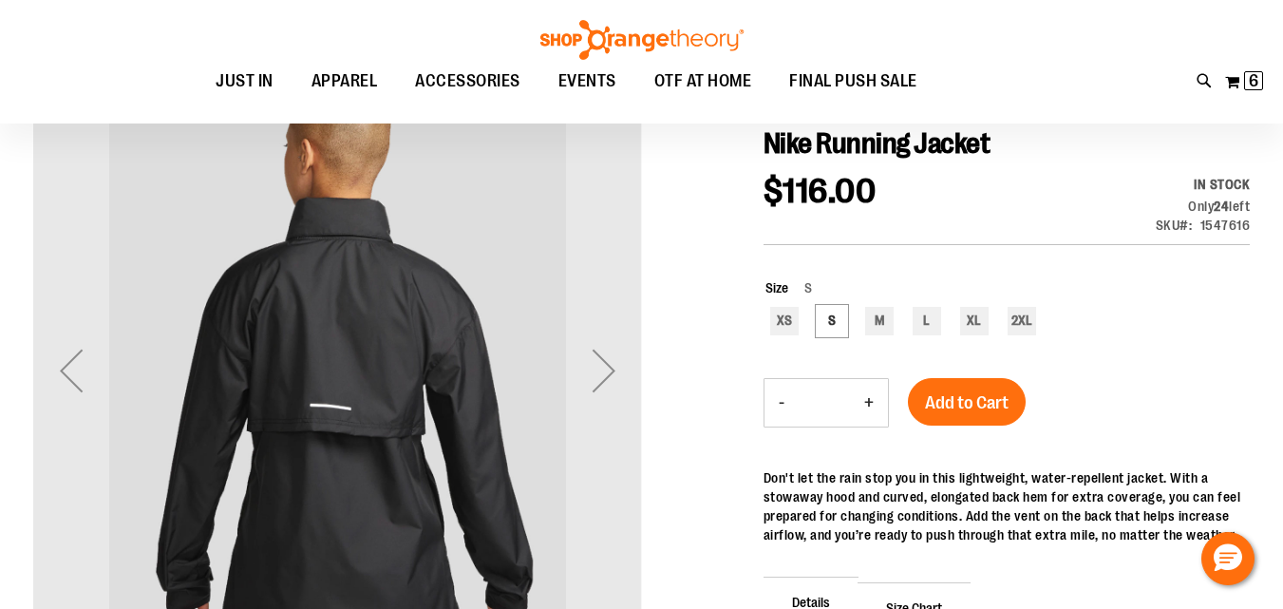
scroll to position [313, 0]
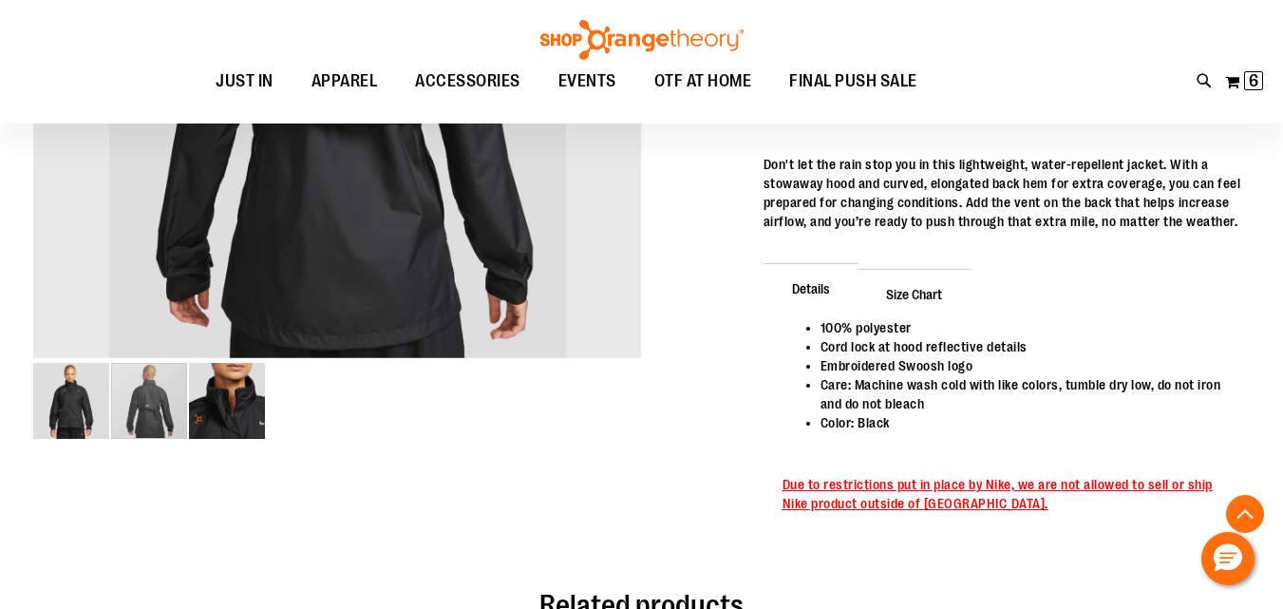
click at [66, 406] on img "image 1 of 3" at bounding box center [71, 401] width 76 height 76
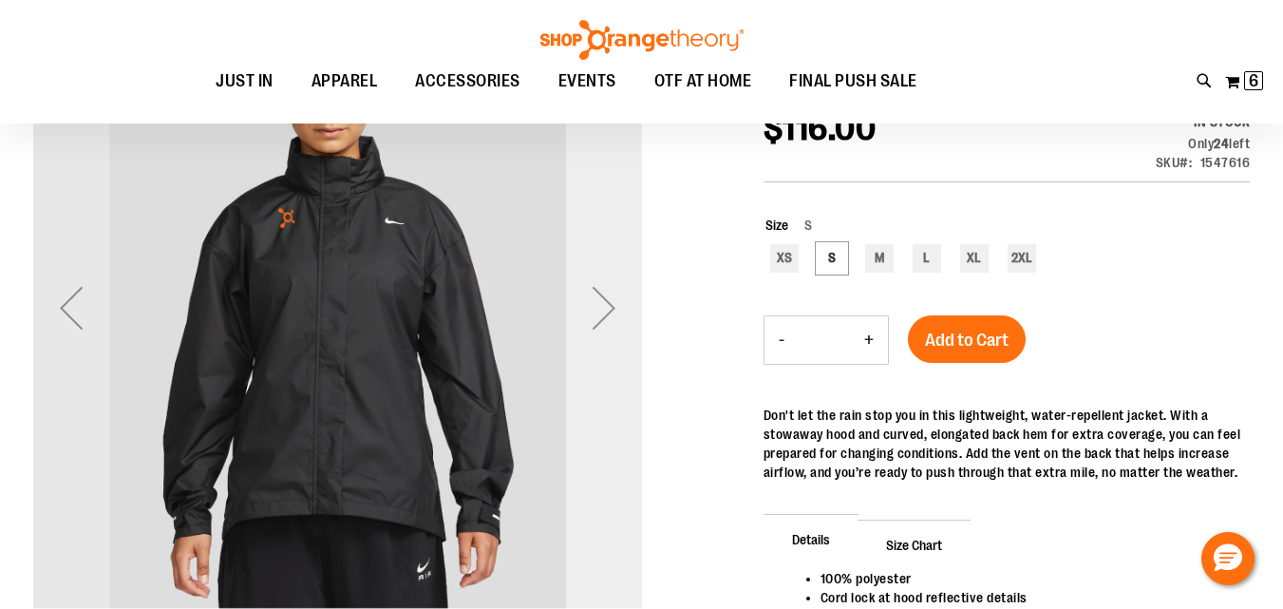
scroll to position [156, 0]
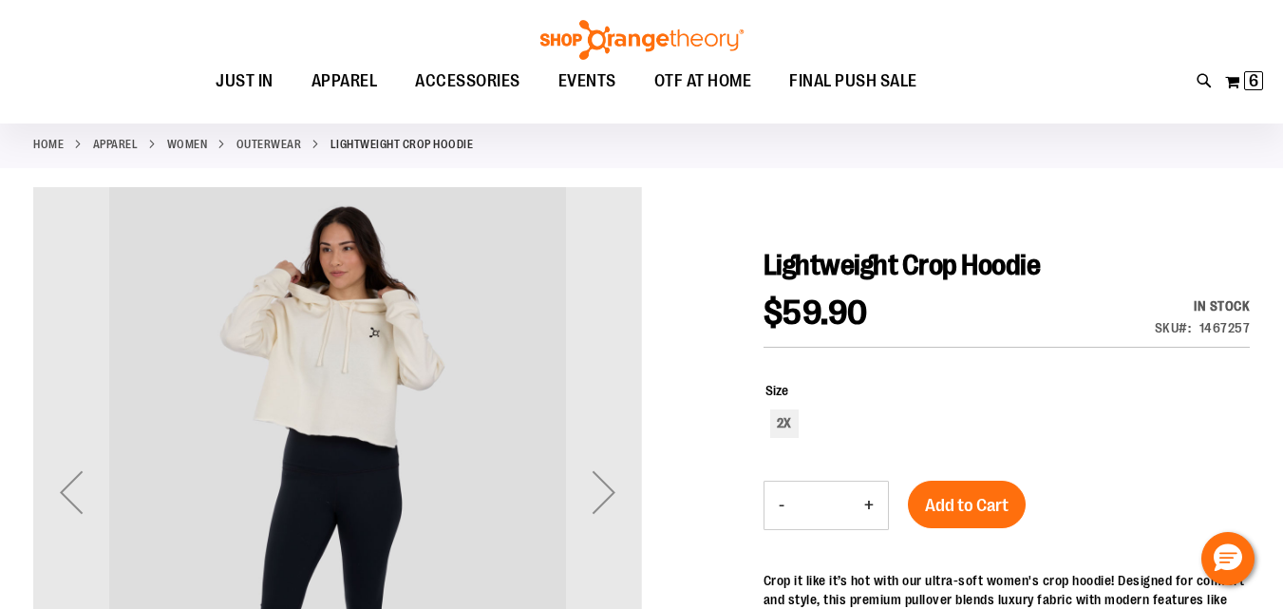
scroll to position [315, 0]
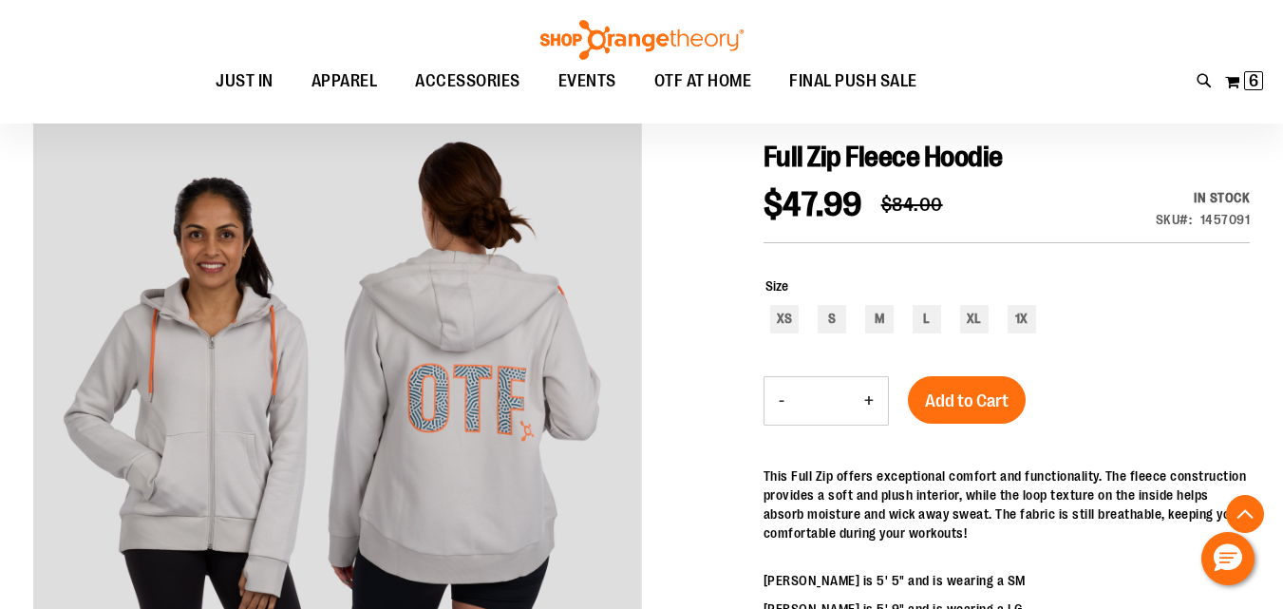
scroll to position [158, 0]
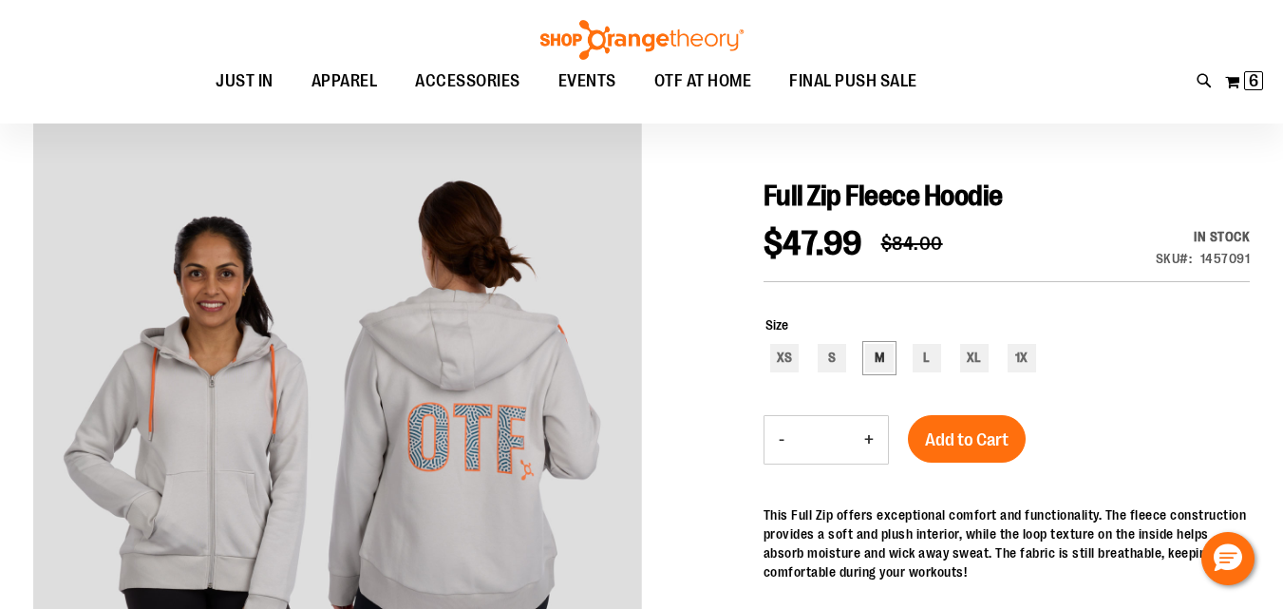
type input "**********"
click at [867, 359] on div "M" at bounding box center [879, 358] width 28 height 28
click at [948, 429] on span "Add to Cart" at bounding box center [967, 439] width 84 height 21
click at [825, 362] on div "S" at bounding box center [832, 358] width 28 height 28
type input "***"
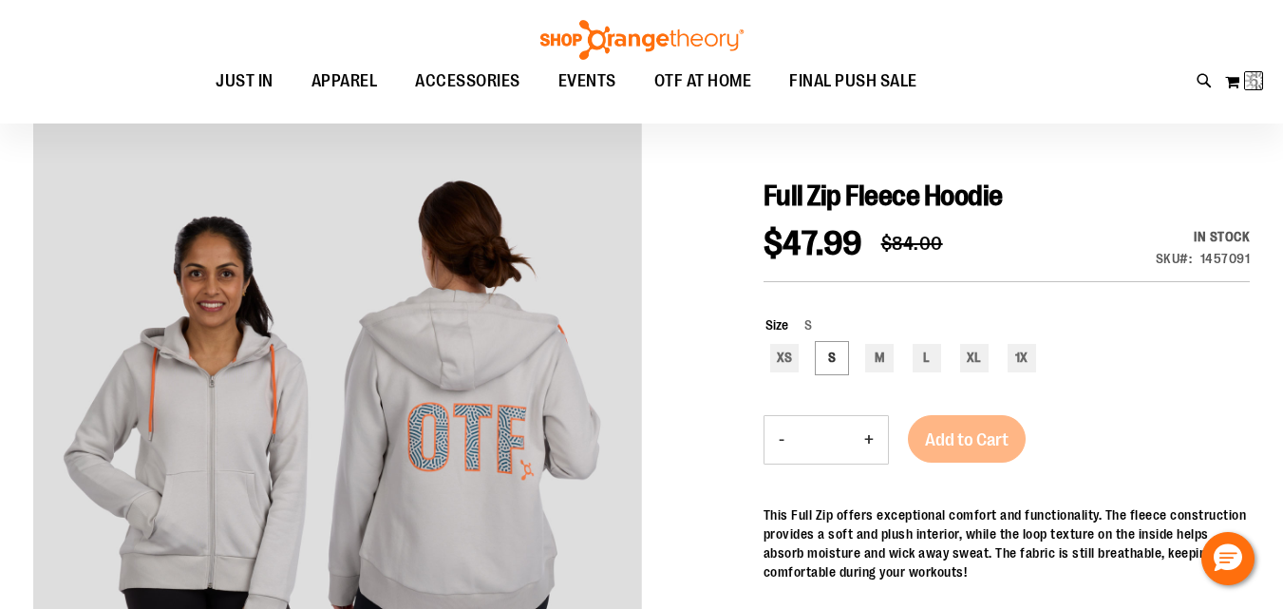
click at [939, 434] on div "Add to Cart" at bounding box center [967, 450] width 118 height 71
click at [963, 444] on span "Add to Cart" at bounding box center [967, 439] width 84 height 21
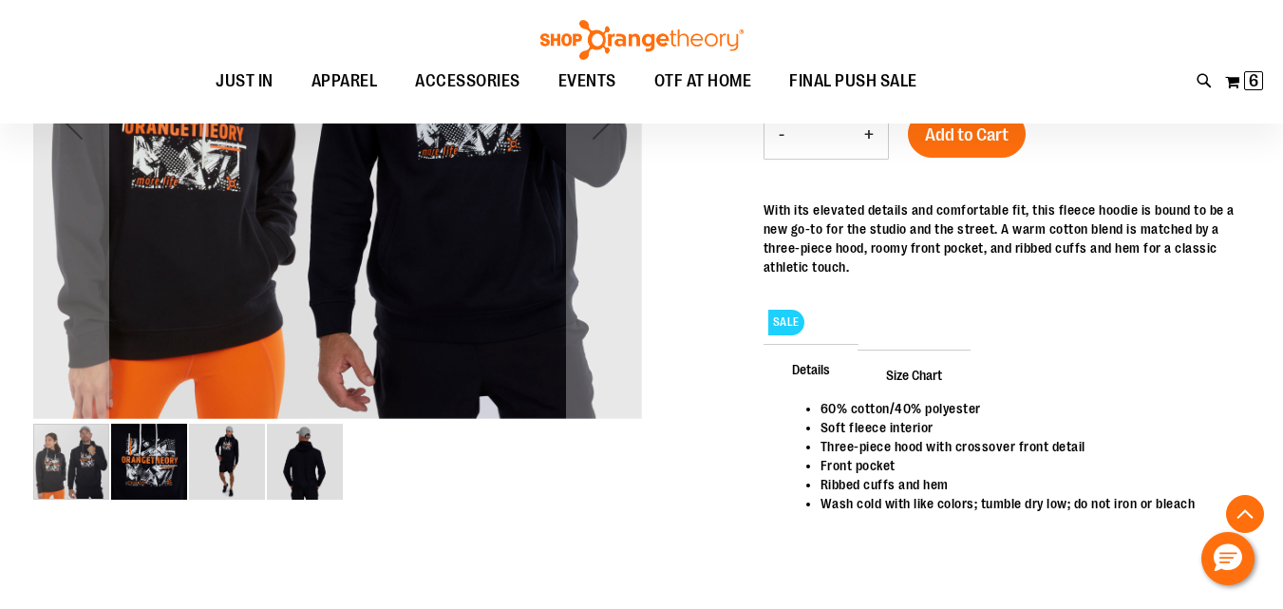
scroll to position [474, 0]
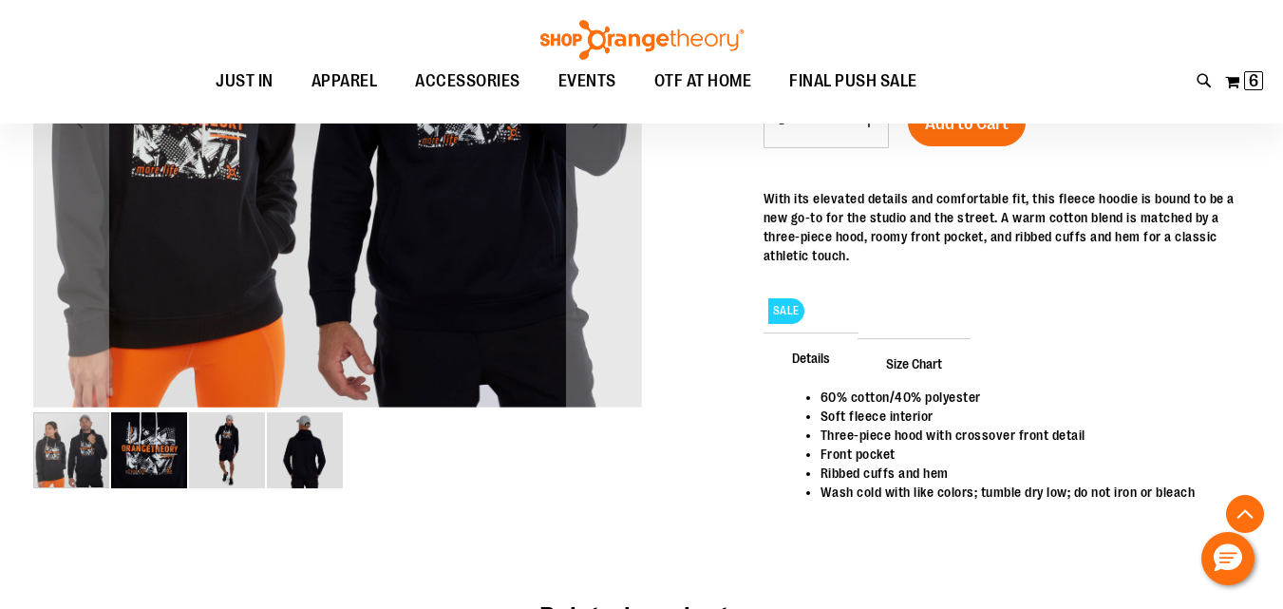
type input "**********"
click at [250, 471] on img "image 3 of 4" at bounding box center [227, 450] width 76 height 76
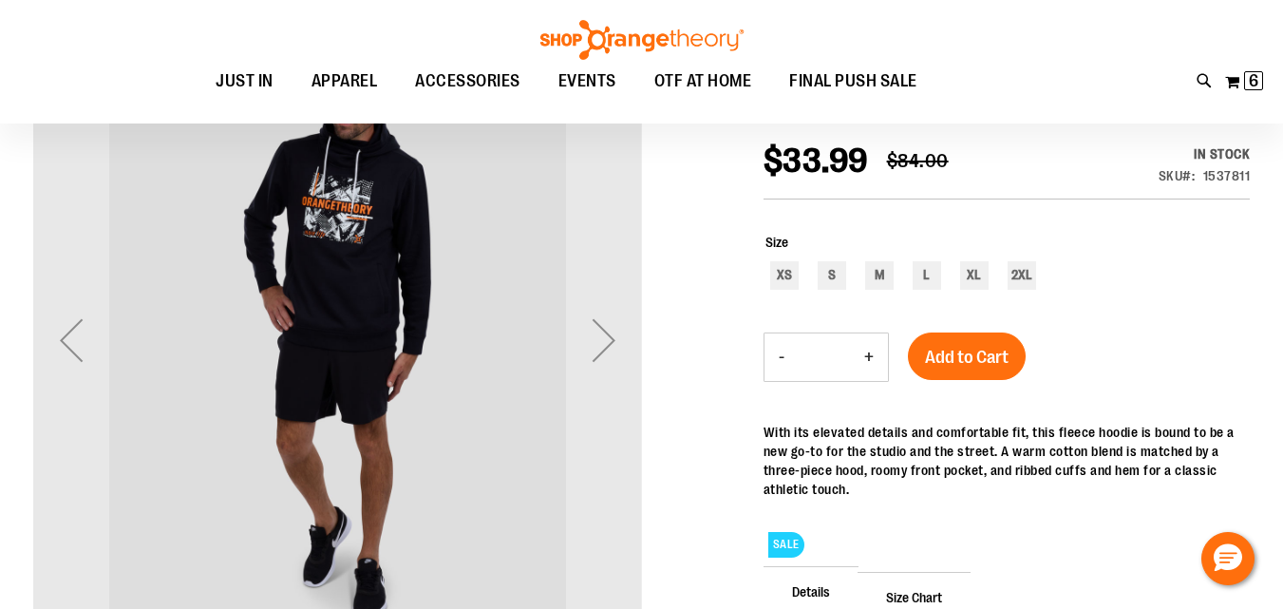
scroll to position [0, 0]
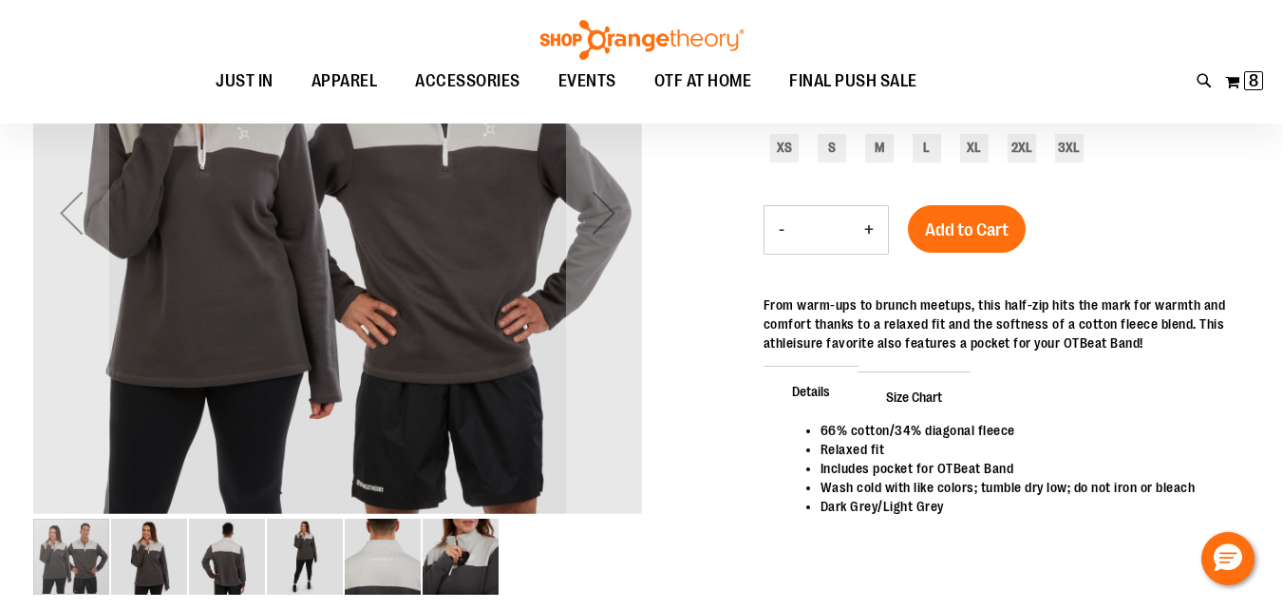
scroll to position [157, 0]
type input "**********"
click at [144, 564] on img "image 2 of 6" at bounding box center [149, 558] width 76 height 76
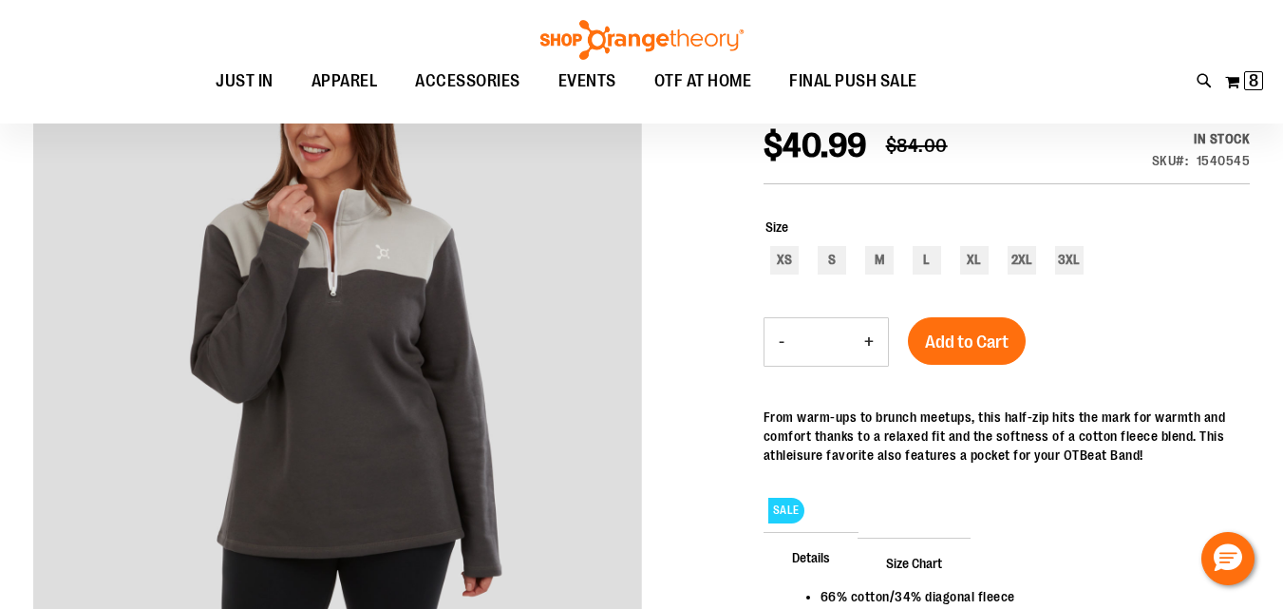
scroll to position [0, 0]
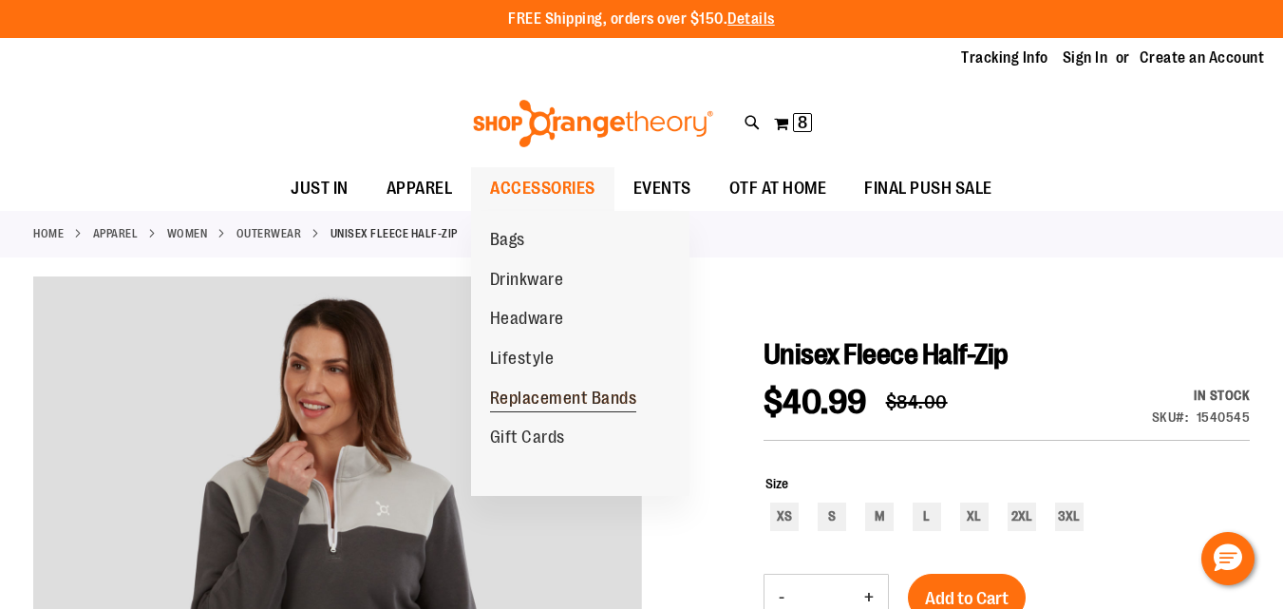
click at [513, 398] on span "Replacement Bands" at bounding box center [563, 401] width 147 height 24
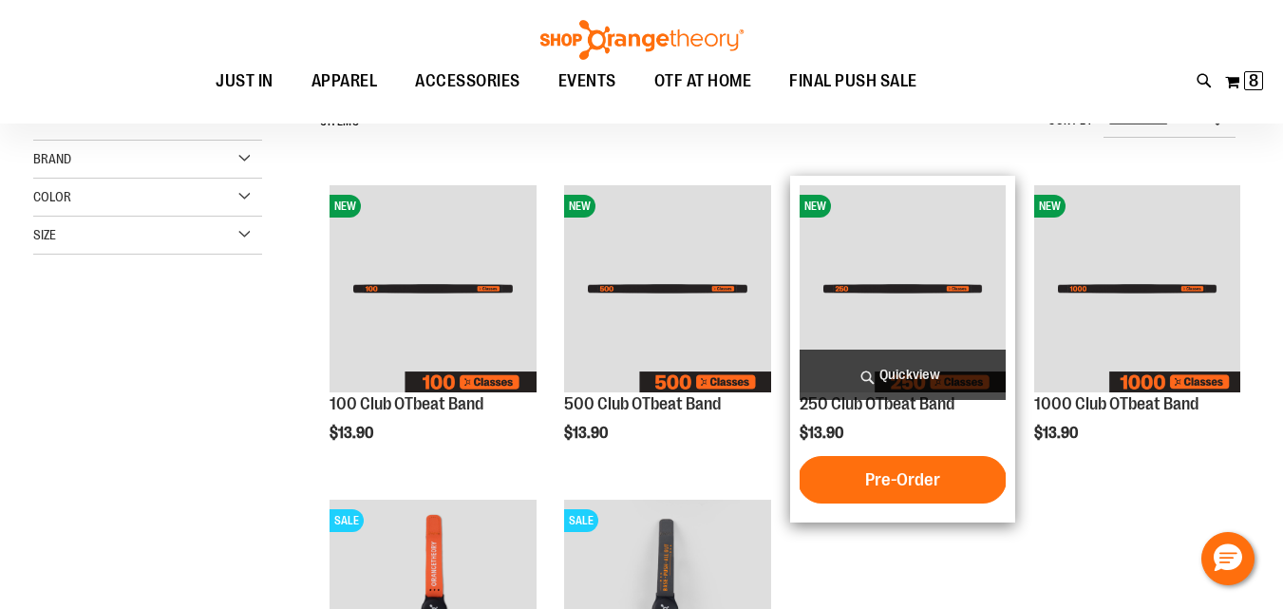
scroll to position [158, 0]
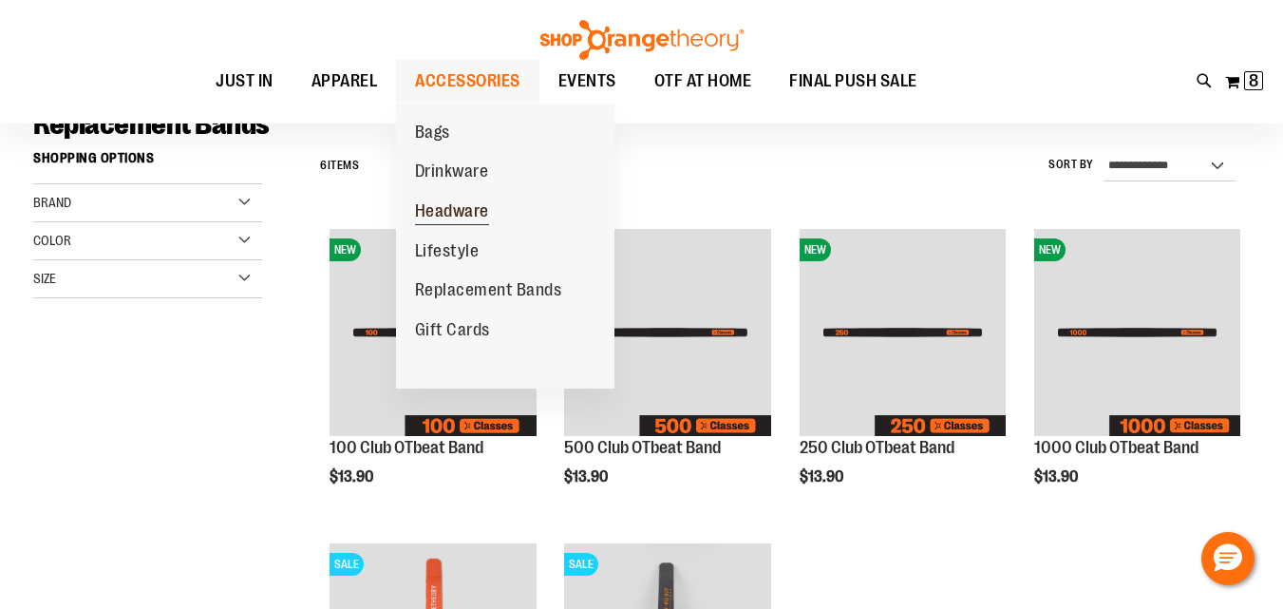
type input "**********"
click at [437, 206] on span "Headware" at bounding box center [452, 213] width 74 height 24
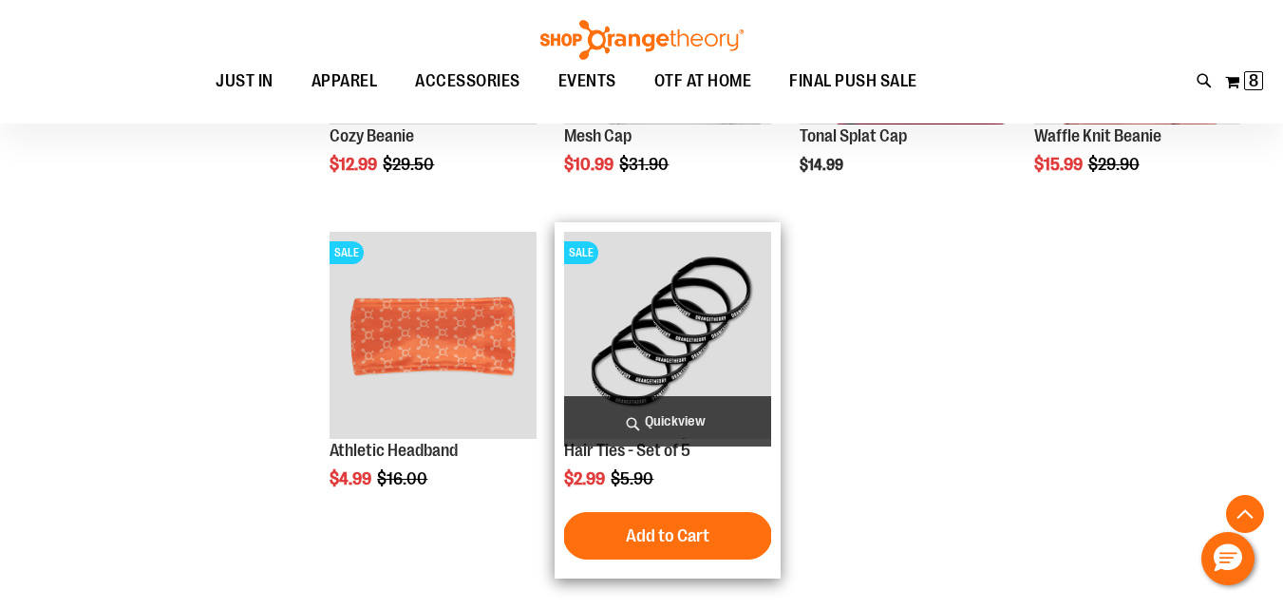
scroll to position [790, 0]
